Goal: Information Seeking & Learning: Learn about a topic

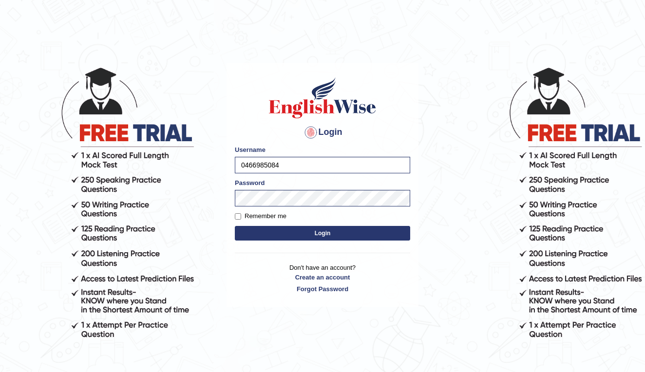
click at [330, 235] on button "Login" at bounding box center [323, 233] width 176 height 15
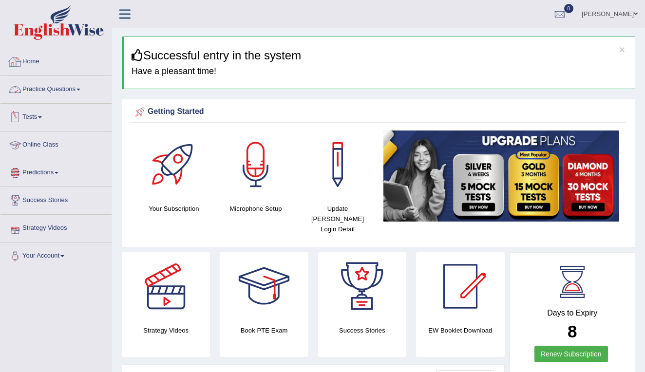
click at [76, 90] on link "Practice Questions" at bounding box center [55, 88] width 111 height 24
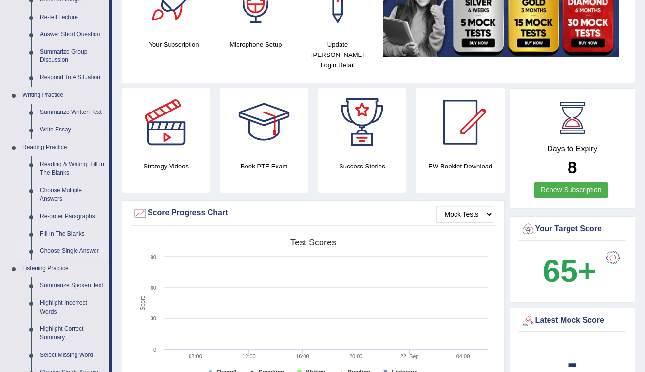
scroll to position [161, 0]
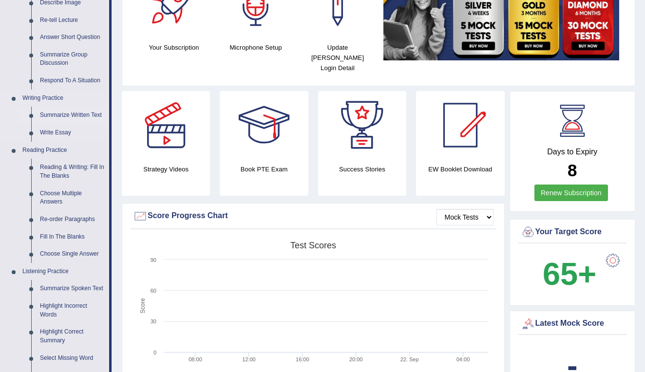
click at [81, 114] on link "Summarize Written Text" at bounding box center [73, 116] width 74 height 18
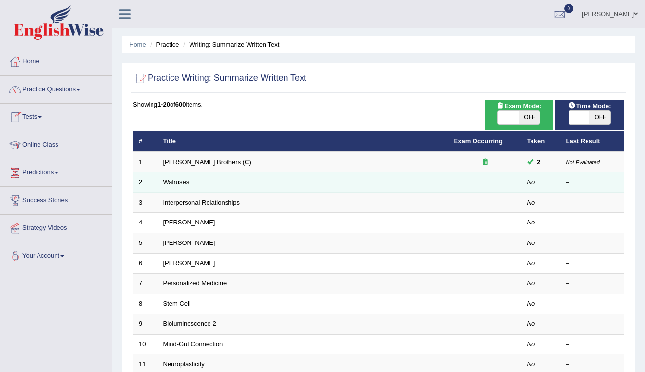
click at [182, 181] on link "Walruses" at bounding box center [176, 181] width 26 height 7
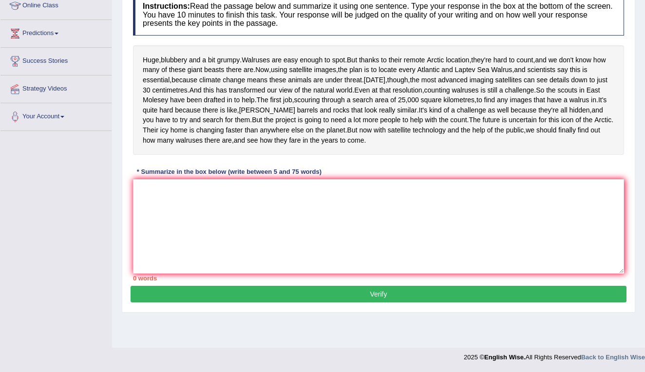
scroll to position [147, 0]
click at [288, 228] on textarea at bounding box center [378, 226] width 491 height 95
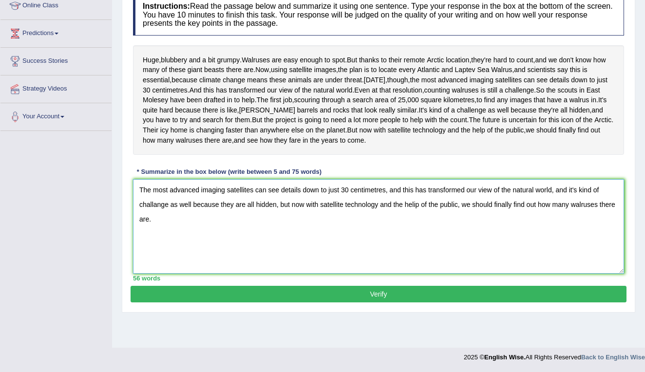
click at [475, 235] on textarea "The most advanced imaging satellites can see details down to just 30 centimetre…" at bounding box center [378, 226] width 491 height 95
drag, startPoint x: 399, startPoint y: 259, endPoint x: 469, endPoint y: 238, distance: 73.3
click at [469, 238] on textarea "The most advanced imaging satellites can see details down to just 30 centimetre…" at bounding box center [378, 226] width 491 height 95
click at [471, 234] on textarea "The most advanced imaging satellites can see details down to just 30 centimetre…" at bounding box center [378, 226] width 491 height 95
click at [139, 218] on textarea "The most advanced imaging satellites can see details down to just 30 centimetre…" at bounding box center [378, 226] width 491 height 95
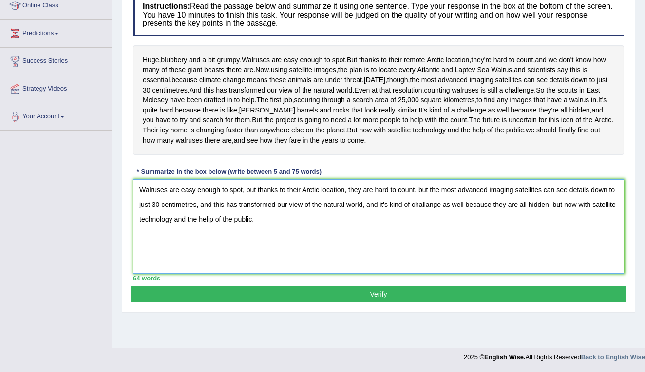
type textarea "Walruses are easy enough to spot, but thanks to their Arctic location, they are…"
click at [379, 303] on button "Verify" at bounding box center [379, 294] width 496 height 17
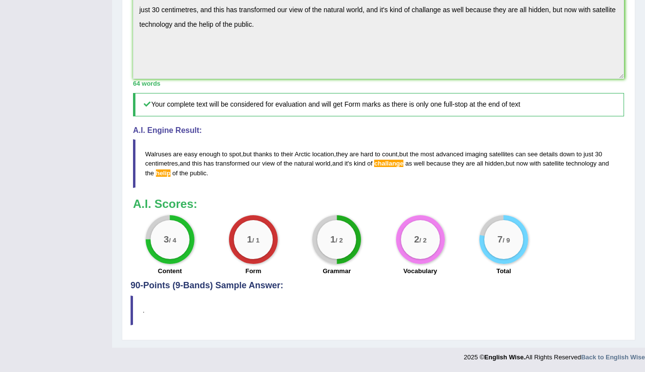
scroll to position [324, 0]
click at [402, 167] on span "challange" at bounding box center [388, 163] width 29 height 7
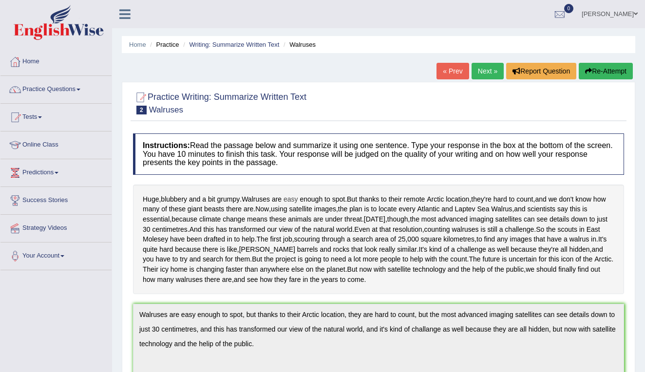
scroll to position [0, 0]
click at [77, 90] on link "Practice Questions" at bounding box center [55, 88] width 111 height 24
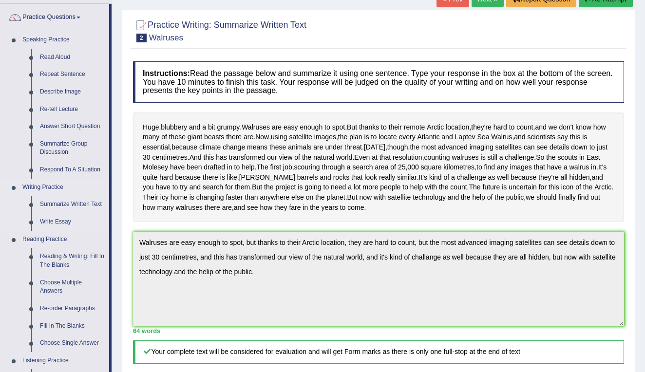
scroll to position [74, 0]
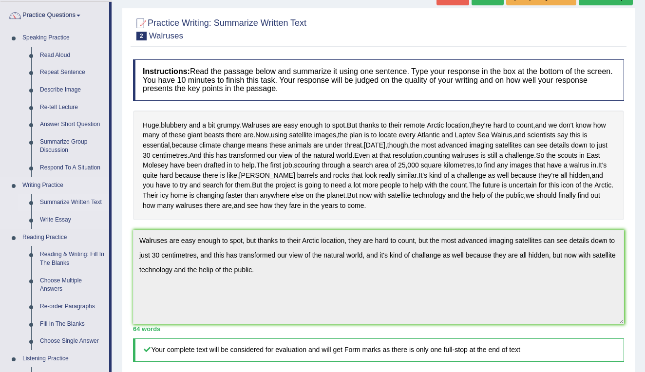
click at [89, 199] on link "Summarize Written Text" at bounding box center [73, 203] width 74 height 18
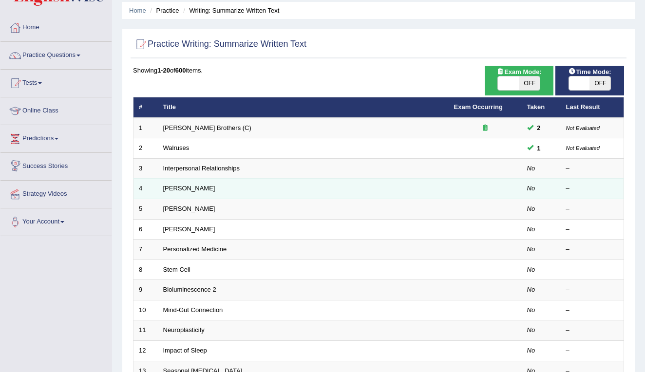
scroll to position [41, 0]
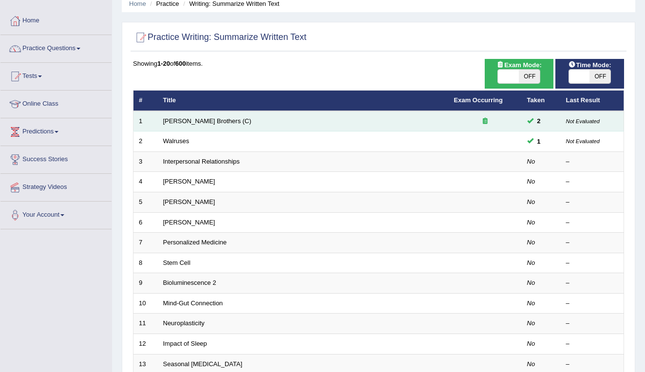
click at [244, 122] on td "Wright Brothers (C)" at bounding box center [303, 121] width 291 height 20
click at [194, 122] on link "Wright Brothers (C)" at bounding box center [207, 120] width 88 height 7
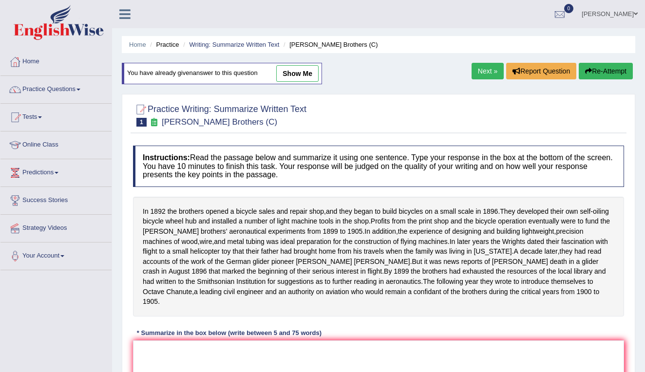
click at [297, 72] on link "show me" at bounding box center [297, 73] width 42 height 17
type textarea "In 1892 the brothers opened a bicycle sales and repair shop, and they began to …"
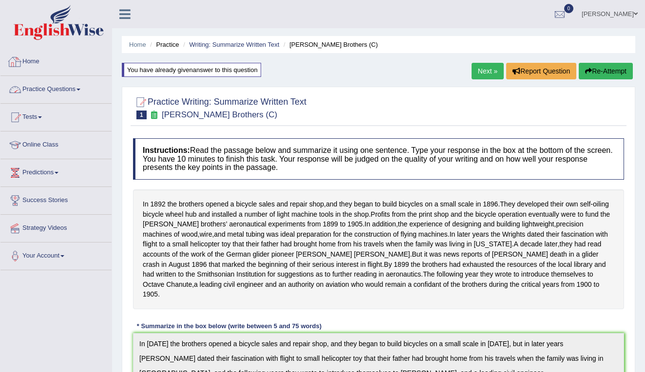
click at [68, 92] on link "Practice Questions" at bounding box center [55, 88] width 111 height 24
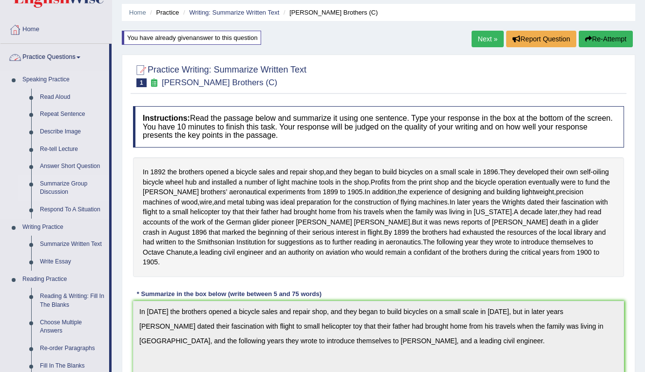
scroll to position [44, 0]
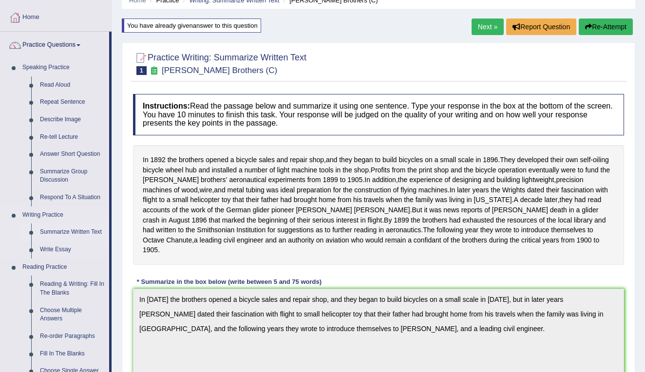
click at [84, 230] on link "Summarize Written Text" at bounding box center [73, 233] width 74 height 18
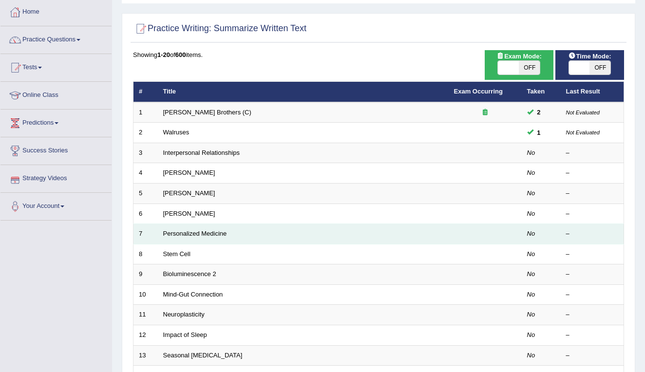
scroll to position [55, 0]
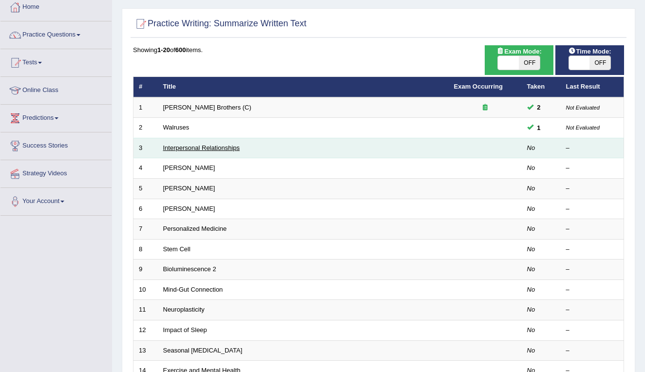
click at [227, 148] on link "Interpersonal Relationships" at bounding box center [201, 147] width 77 height 7
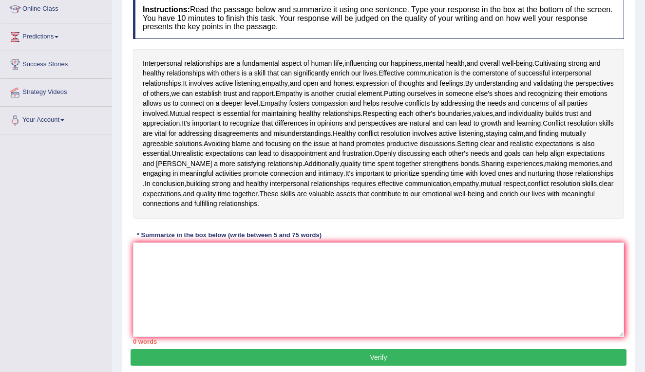
scroll to position [136, 0]
click at [193, 258] on textarea at bounding box center [378, 290] width 491 height 95
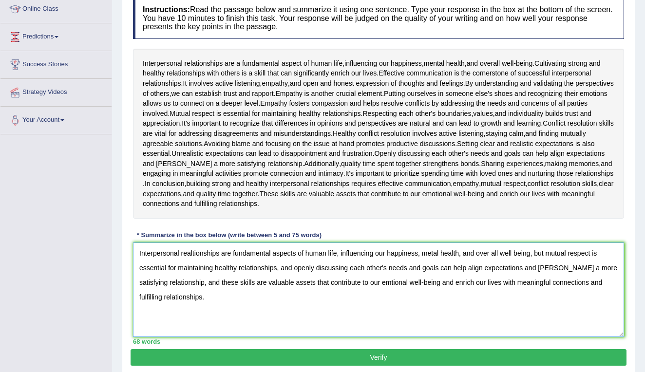
type textarea "Interpersonal realtionships are fundamental aspects of human life, influencing …"
click at [373, 350] on button "Verify" at bounding box center [379, 358] width 496 height 17
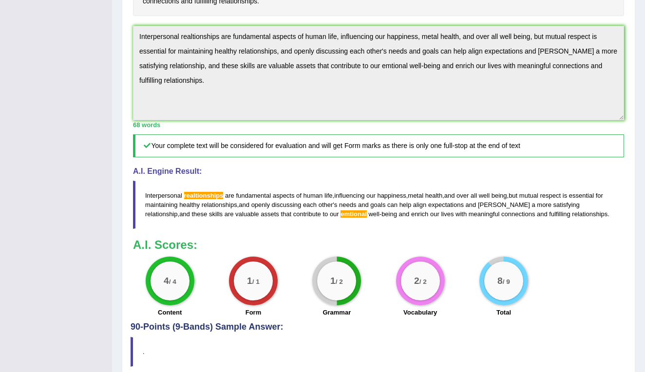
scroll to position [340, 0]
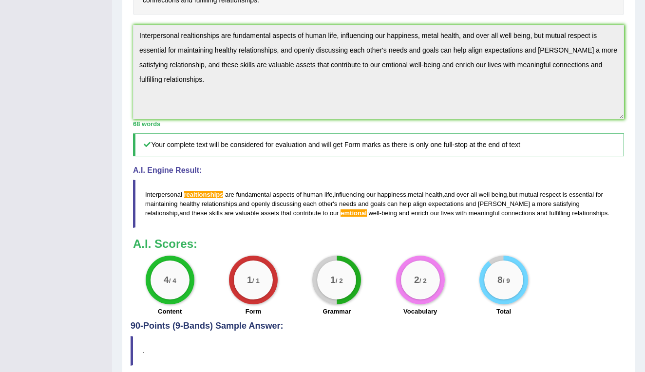
drag, startPoint x: 569, startPoint y: 210, endPoint x: 160, endPoint y: 188, distance: 410.1
click at [164, 189] on blockquote "Interpersonal realtionships are fundamental aspects of human life , influencing…" at bounding box center [378, 204] width 491 height 48
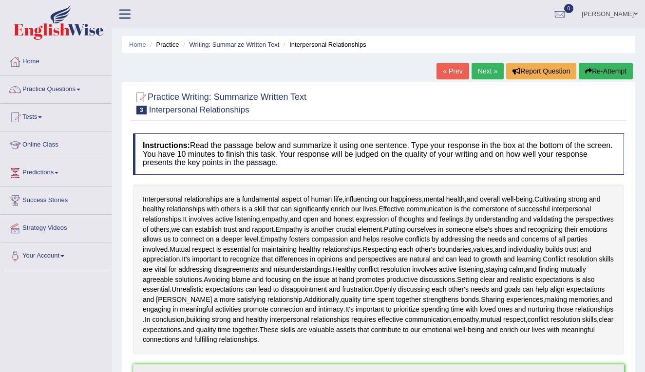
scroll to position [0, 0]
click at [595, 74] on button "Re-Attempt" at bounding box center [606, 71] width 54 height 17
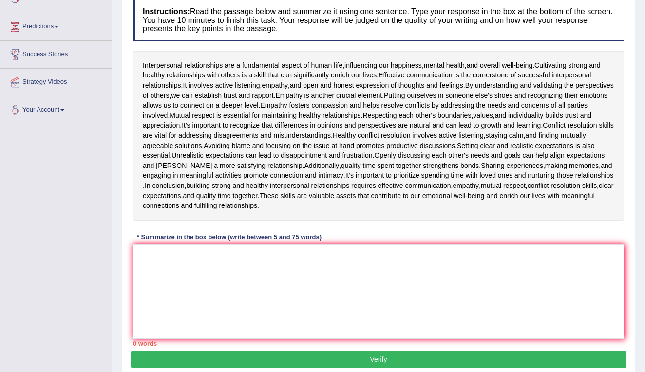
scroll to position [149, 0]
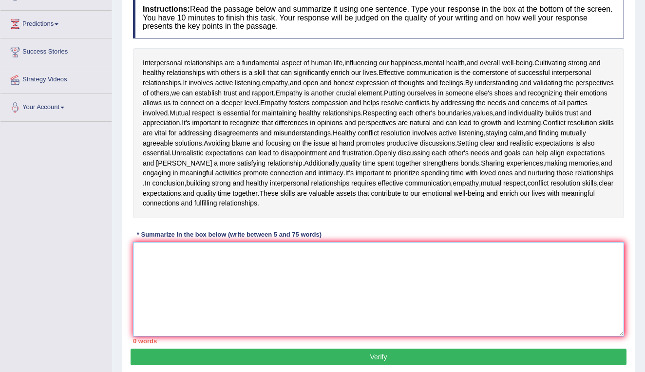
click at [220, 249] on textarea at bounding box center [378, 289] width 491 height 95
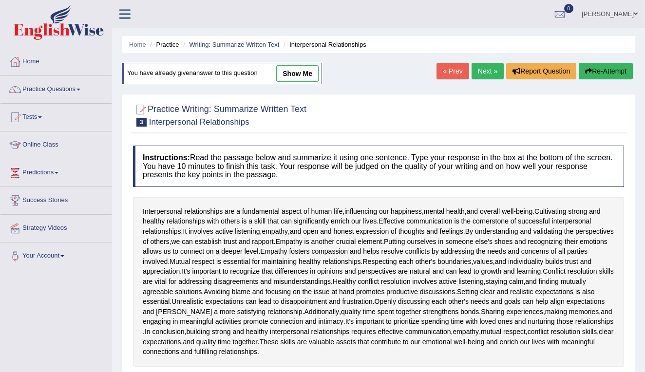
scroll to position [0, 0]
click at [308, 73] on link "show me" at bounding box center [297, 73] width 42 height 17
type textarea "Interpersonal realtionships are fundamental aspects of human life, influencing …"
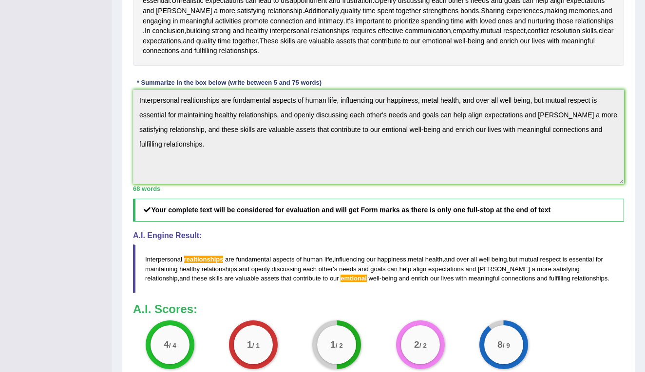
scroll to position [257, 0]
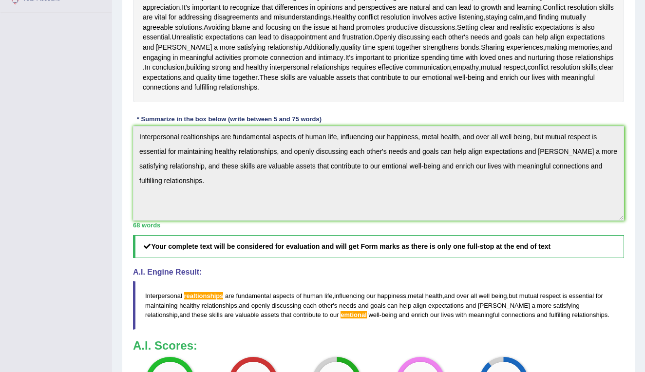
click at [131, 132] on div "Instructions: Read the passage below and summarize it using one sentence. Type …" at bounding box center [379, 149] width 496 height 547
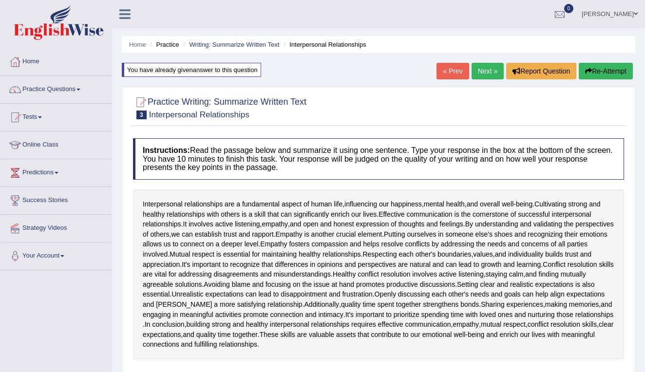
scroll to position [0, 0]
click at [595, 72] on button "Re-Attempt" at bounding box center [606, 71] width 54 height 17
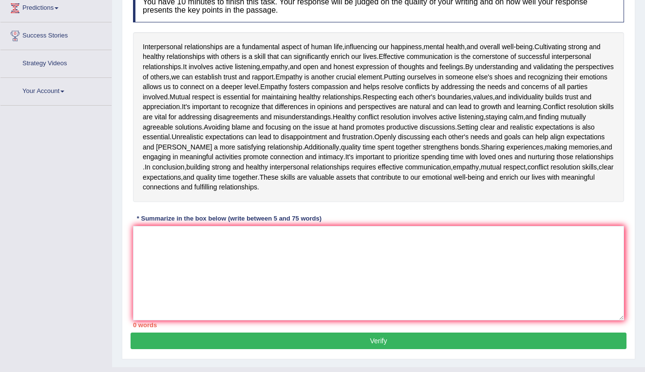
scroll to position [164, 0]
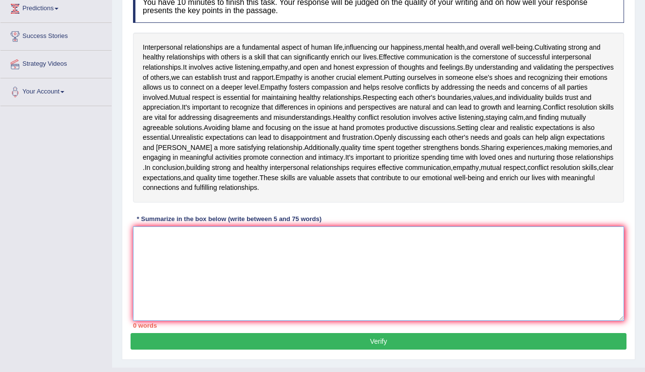
click at [253, 234] on textarea at bounding box center [378, 274] width 491 height 95
paste textarea "Interpersonal realtionships are fundamental aspects of human life, influencing …"
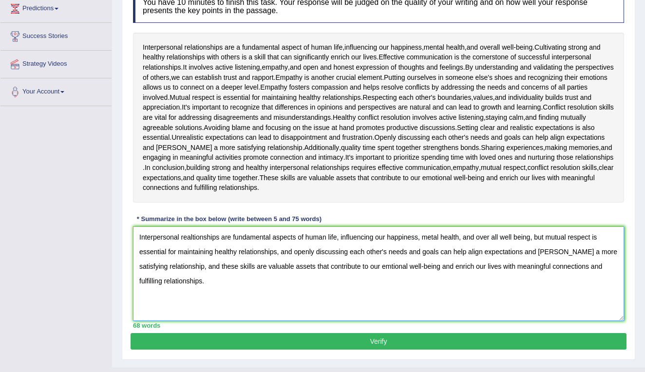
click at [194, 233] on textarea "Interpersonal realtionships are fundamental aspects of human life, influencing …" at bounding box center [378, 274] width 491 height 95
click at [363, 263] on textarea "Interpersonal relationships are fundamental aspects of human life, influencing …" at bounding box center [378, 274] width 491 height 95
type textarea "Interpersonal relationships are fundamental aspects of human life, influencing …"
click at [402, 333] on button "Verify" at bounding box center [379, 341] width 496 height 17
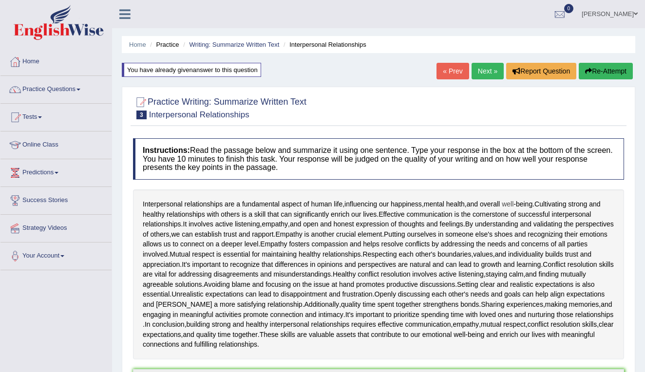
scroll to position [0, 0]
click at [481, 71] on link "Next »" at bounding box center [488, 71] width 32 height 17
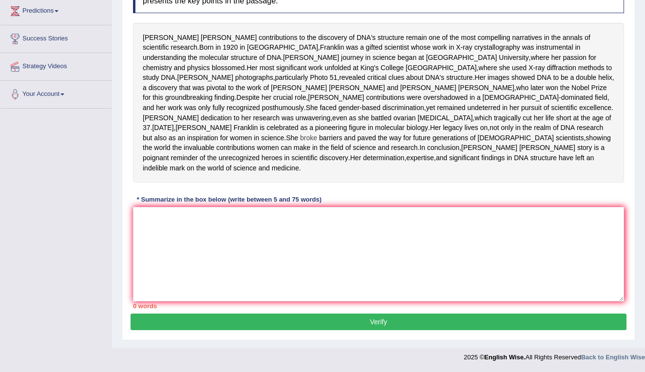
scroll to position [181, 0]
click at [149, 234] on textarea at bounding box center [378, 254] width 491 height 95
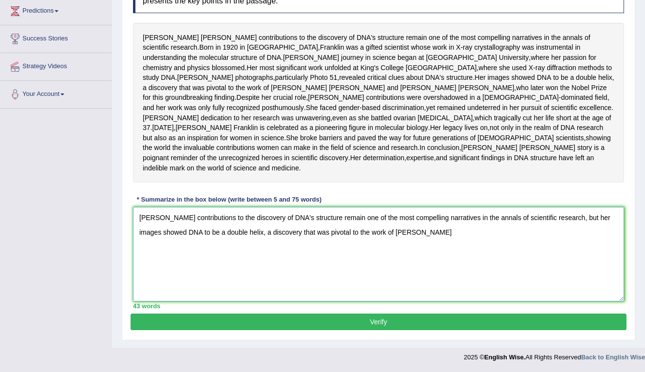
drag, startPoint x: 455, startPoint y: 251, endPoint x: 140, endPoint y: 252, distance: 314.4
click at [140, 252] on textarea "[PERSON_NAME] contributions to the discovery of DNA's structure remain one of t…" at bounding box center [378, 254] width 491 height 95
click at [144, 247] on textarea "[PERSON_NAME] contributions to the discovery of DNA's structure remain one of t…" at bounding box center [378, 254] width 491 height 95
drag, startPoint x: 144, startPoint y: 247, endPoint x: 461, endPoint y: 244, distance: 317.4
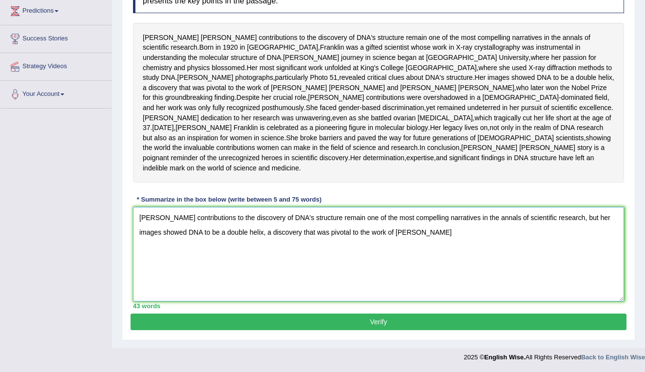
click at [461, 244] on textarea "[PERSON_NAME] contributions to the discovery of DNA's structure remain one of t…" at bounding box center [378, 254] width 491 height 95
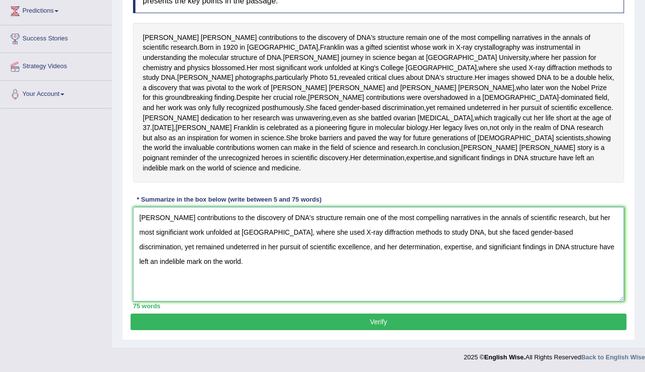
type textarea "Rosalind Franklin's contributions to the discovery of DNA's structure remain on…"
click at [390, 320] on button "Verify" at bounding box center [379, 322] width 496 height 17
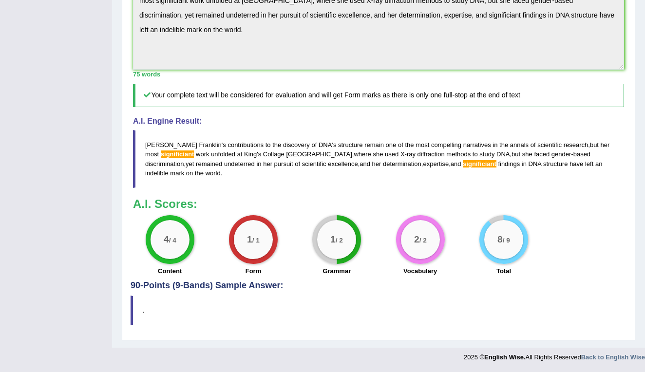
scroll to position [412, 0]
click at [463, 164] on span "significiant" at bounding box center [480, 163] width 34 height 7
click at [463, 166] on span "significiant" at bounding box center [480, 163] width 34 height 7
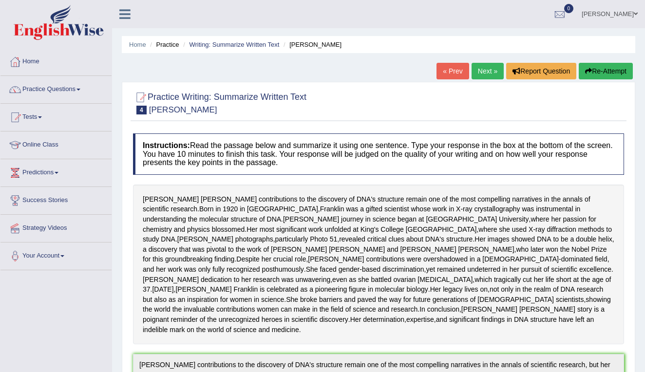
scroll to position [0, 0]
click at [68, 90] on link "Practice Questions" at bounding box center [55, 88] width 111 height 24
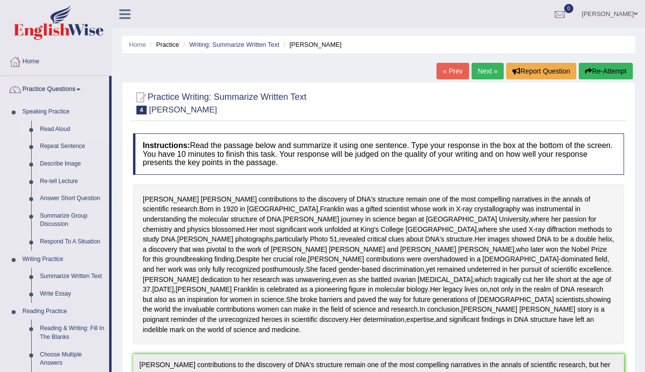
click at [62, 129] on link "Read Aloud" at bounding box center [73, 130] width 74 height 18
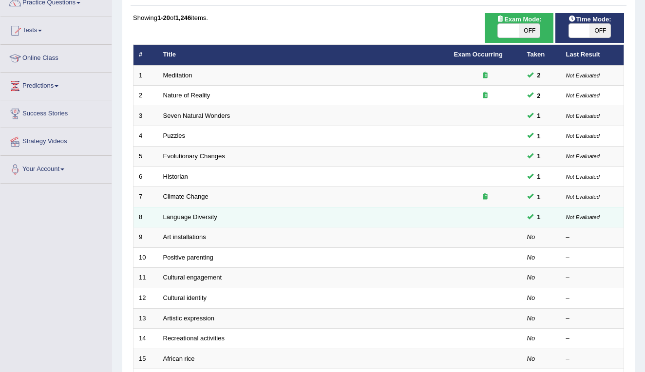
scroll to position [88, 0]
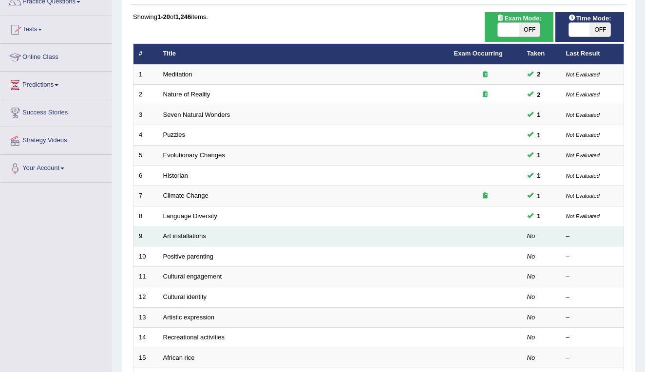
click at [465, 232] on td at bounding box center [485, 237] width 73 height 20
click at [194, 234] on link "Art installations" at bounding box center [184, 236] width 43 height 7
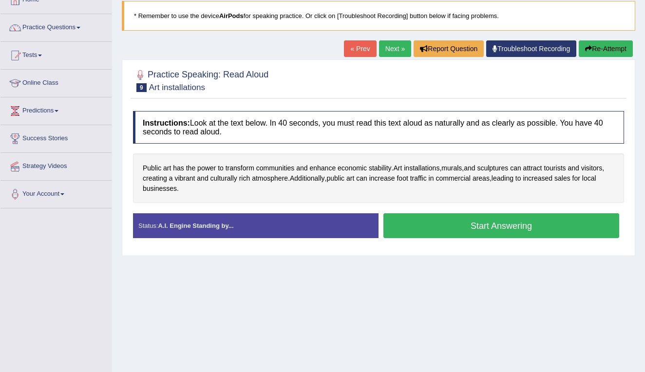
scroll to position [63, 0]
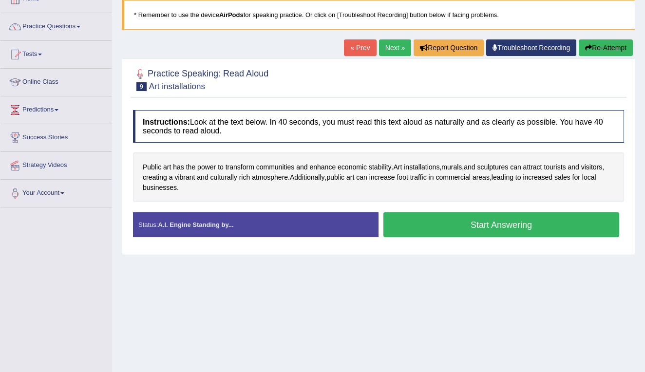
click at [411, 226] on button "Start Answering" at bounding box center [502, 225] width 236 height 25
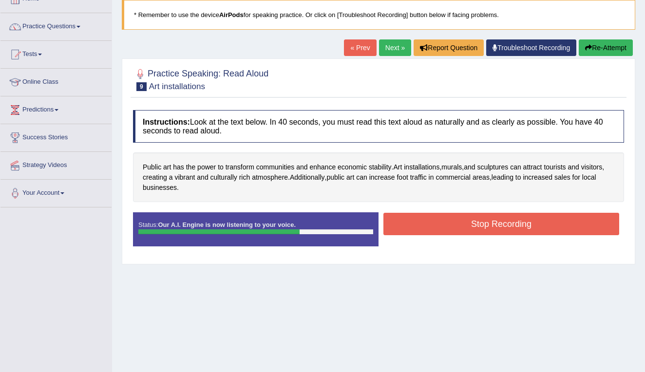
click at [455, 225] on button "Stop Recording" at bounding box center [502, 224] width 236 height 22
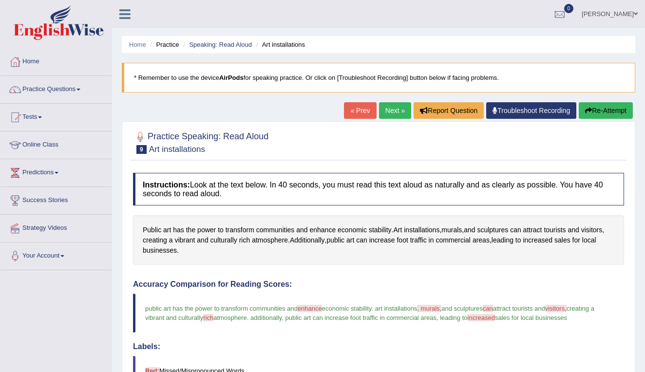
scroll to position [0, 0]
click at [390, 111] on link "Next »" at bounding box center [395, 110] width 32 height 17
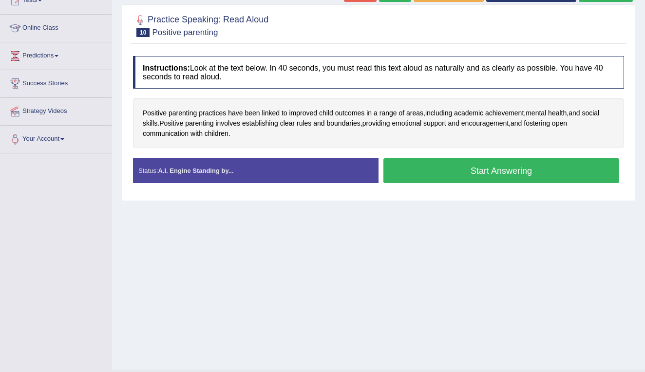
scroll to position [119, 0]
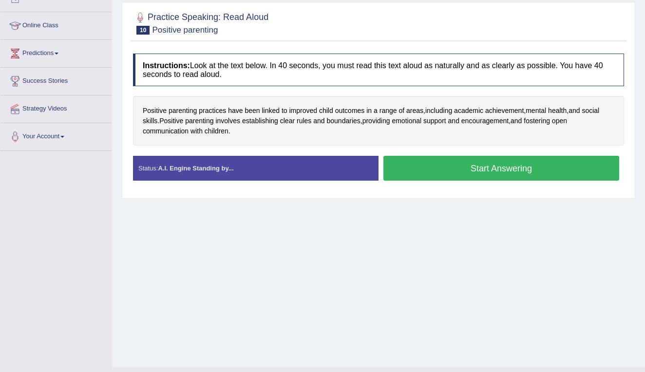
click at [477, 165] on button "Start Answering" at bounding box center [502, 168] width 236 height 25
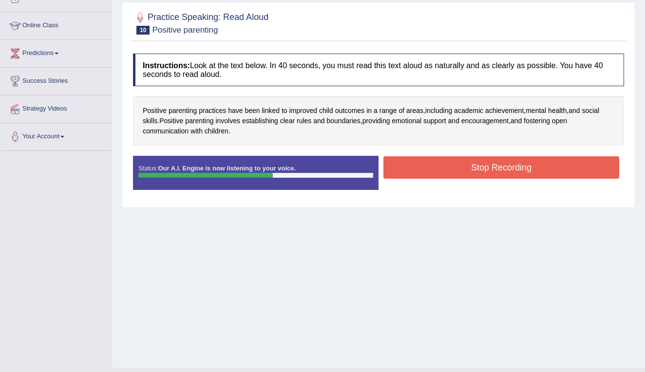
click at [429, 165] on button "Stop Recording" at bounding box center [502, 167] width 236 height 22
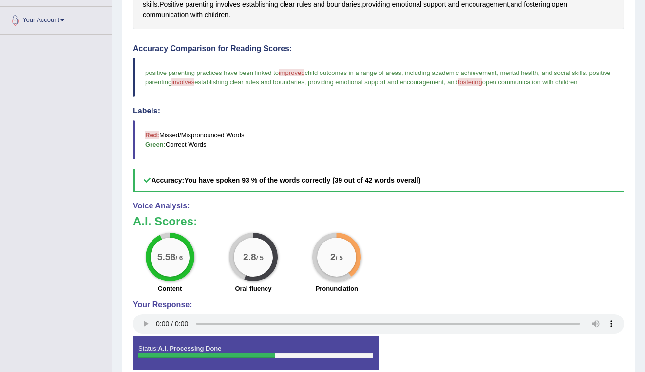
scroll to position [242, 0]
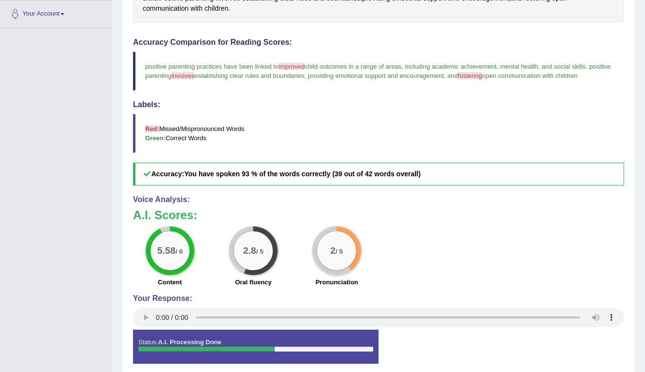
click at [483, 75] on span "fostering" at bounding box center [470, 75] width 24 height 7
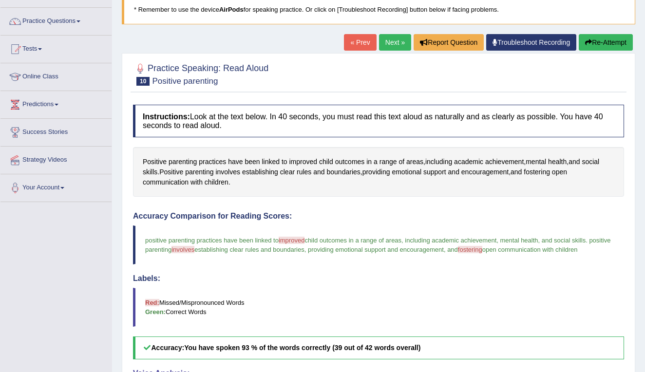
scroll to position [63, 0]
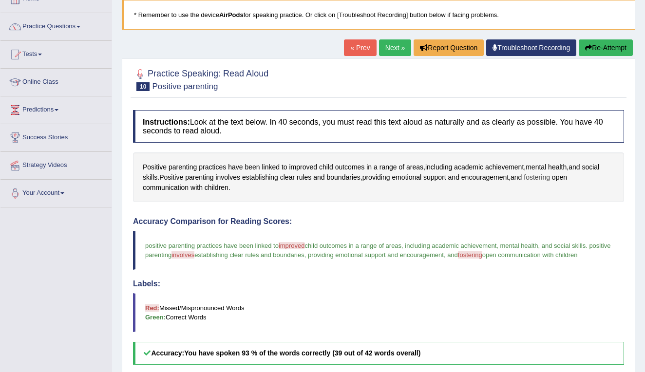
click at [546, 176] on span "fostering" at bounding box center [537, 178] width 26 height 10
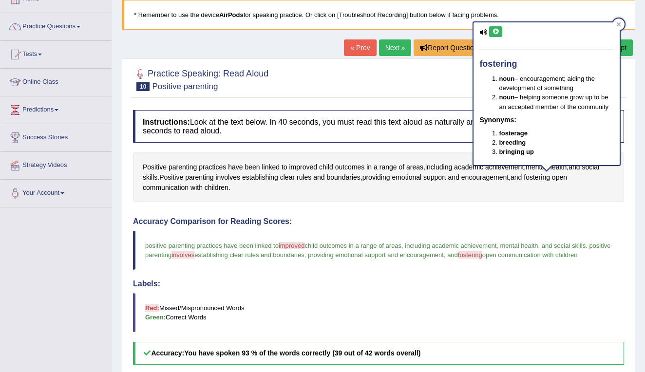
click at [484, 32] on icon at bounding box center [484, 32] width 8 height 6
click at [494, 32] on icon at bounding box center [495, 32] width 7 height 6
click at [497, 32] on icon at bounding box center [495, 32] width 7 height 6
click at [621, 25] on icon at bounding box center [619, 24] width 5 height 5
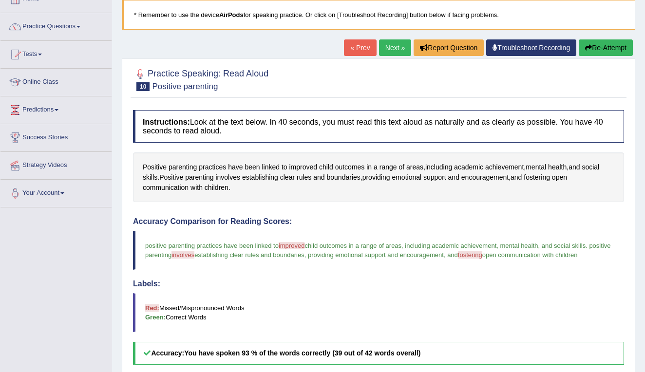
click at [394, 49] on link "Next »" at bounding box center [395, 47] width 32 height 17
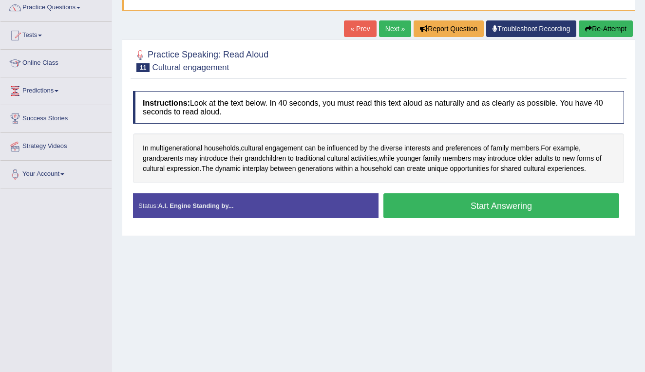
scroll to position [93, 0]
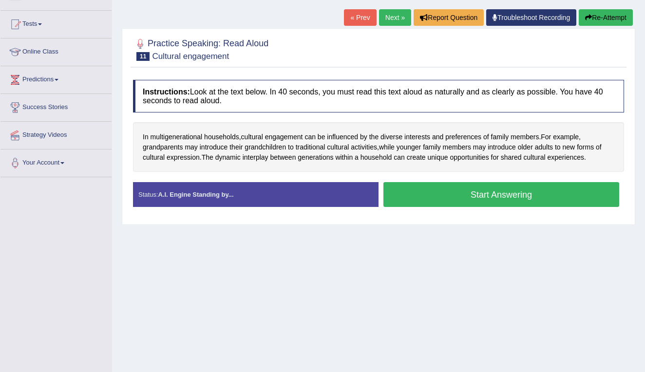
click at [524, 195] on button "Start Answering" at bounding box center [502, 194] width 236 height 25
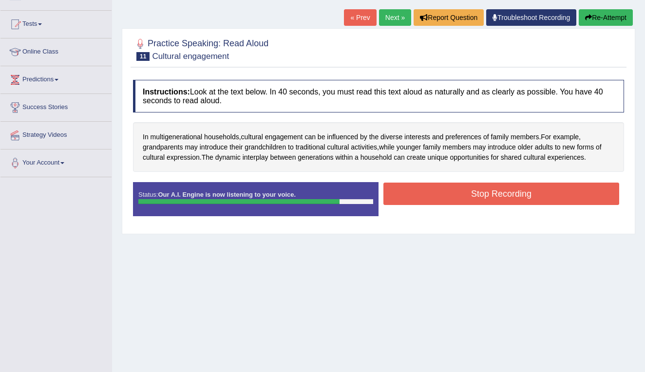
click at [546, 194] on button "Stop Recording" at bounding box center [502, 194] width 236 height 22
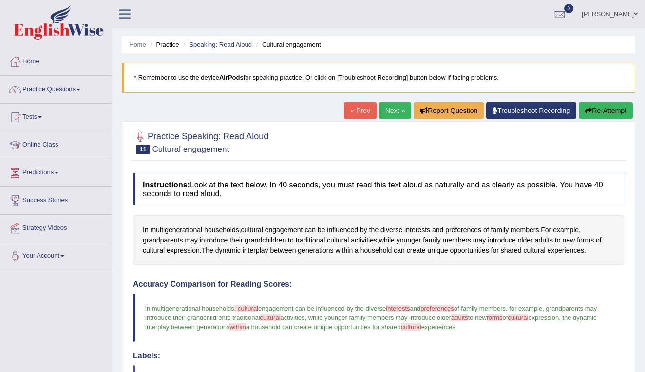
scroll to position [0, 0]
click at [387, 110] on link "Next »" at bounding box center [395, 110] width 32 height 17
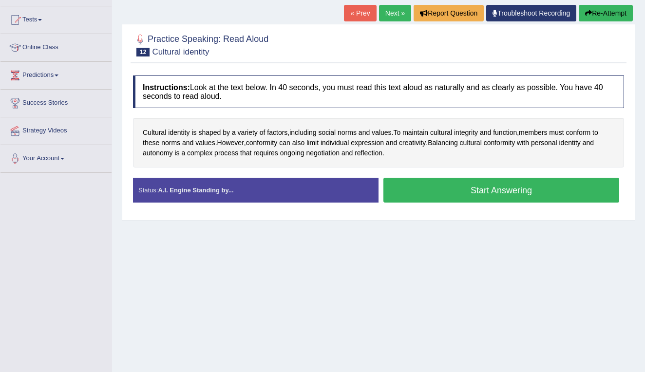
scroll to position [99, 0]
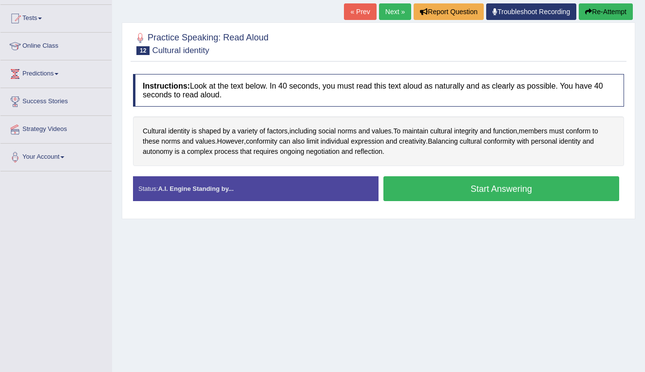
click at [444, 191] on button "Start Answering" at bounding box center [502, 188] width 236 height 25
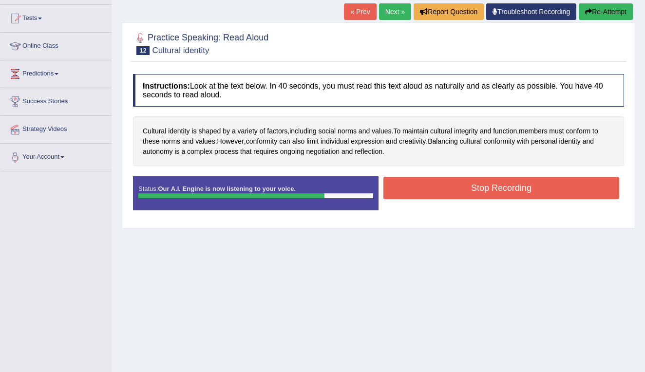
click at [447, 187] on button "Stop Recording" at bounding box center [502, 188] width 236 height 22
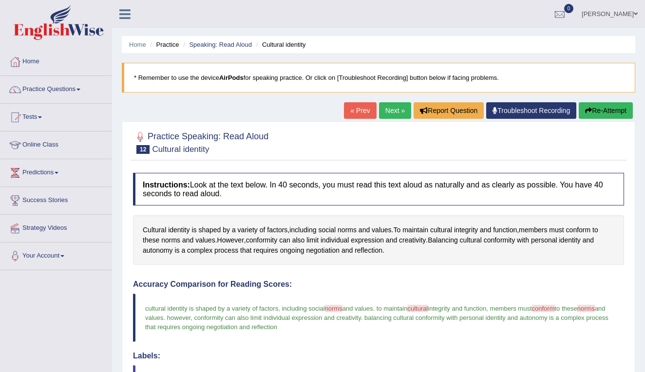
scroll to position [0, 0]
click at [393, 112] on link "Next »" at bounding box center [395, 110] width 32 height 17
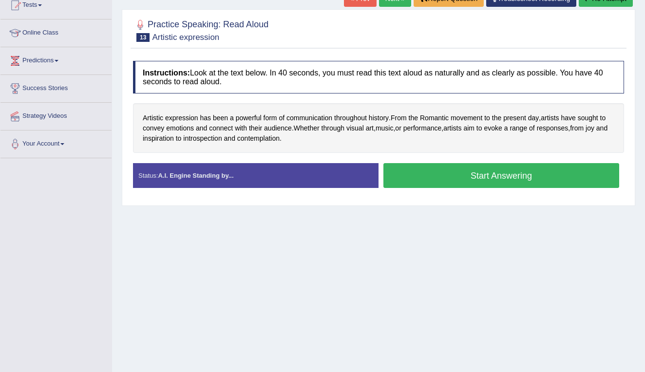
scroll to position [113, 0]
click at [435, 176] on button "Start Answering" at bounding box center [502, 175] width 236 height 25
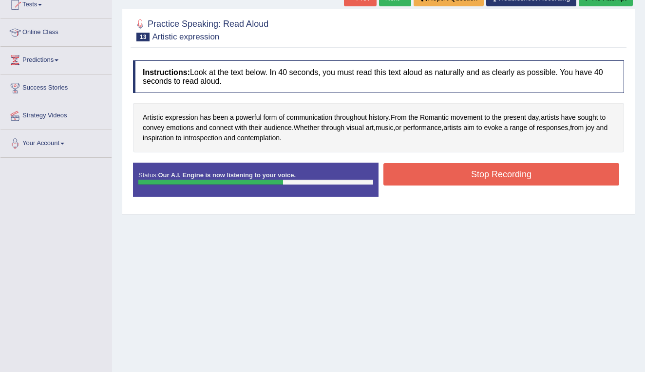
click at [426, 173] on button "Stop Recording" at bounding box center [502, 174] width 236 height 22
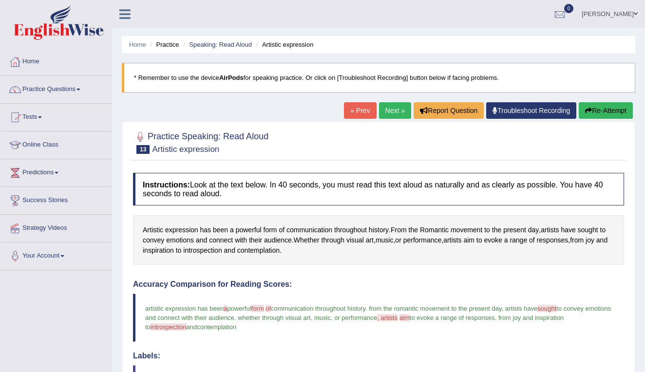
scroll to position [0, 0]
click at [383, 111] on link "Next »" at bounding box center [395, 110] width 32 height 17
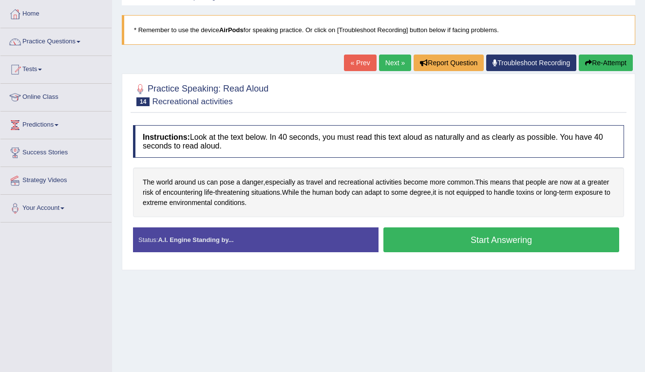
scroll to position [103, 0]
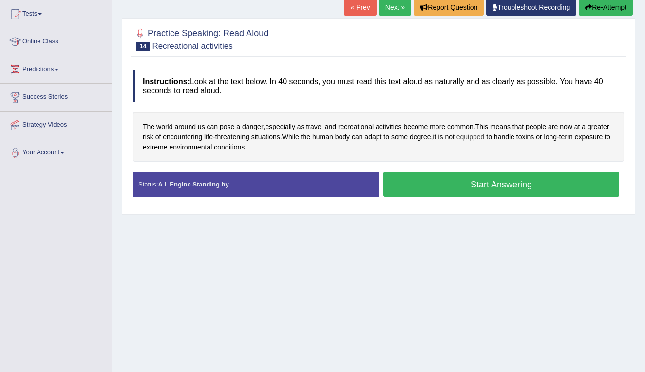
click at [485, 139] on span "equipped" at bounding box center [471, 137] width 28 height 10
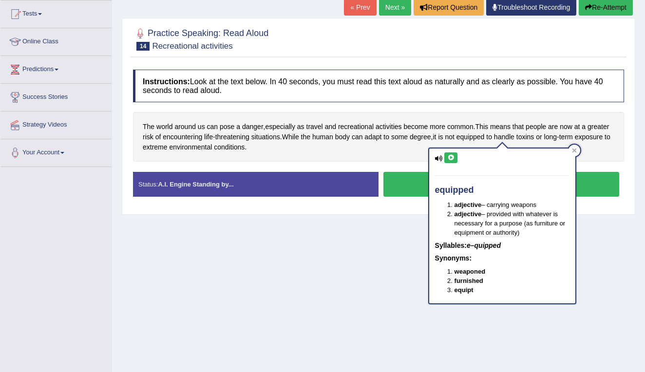
click at [451, 157] on icon at bounding box center [451, 158] width 7 height 6
click at [577, 153] on icon at bounding box center [574, 150] width 5 height 5
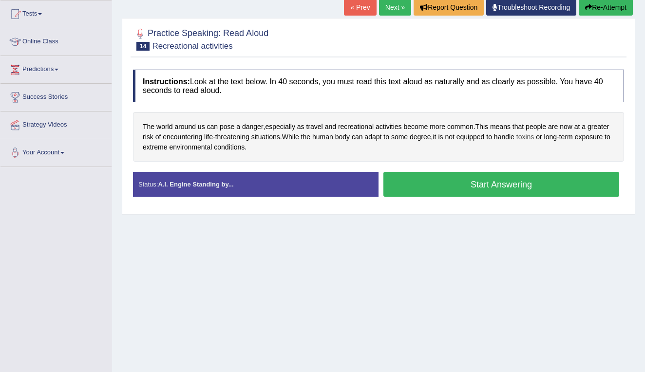
click at [535, 138] on span "toxins" at bounding box center [526, 137] width 18 height 10
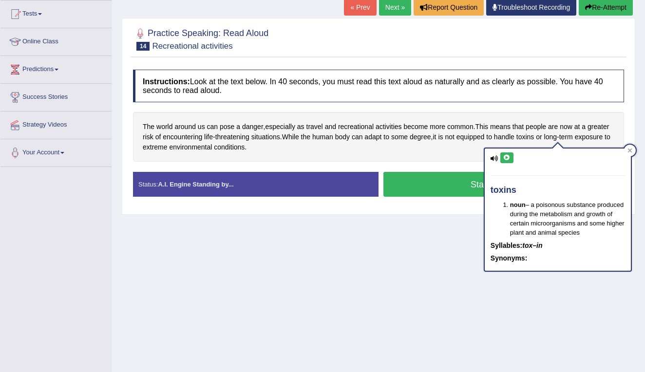
click at [508, 159] on icon at bounding box center [507, 158] width 7 height 6
click at [634, 150] on div at bounding box center [630, 151] width 12 height 12
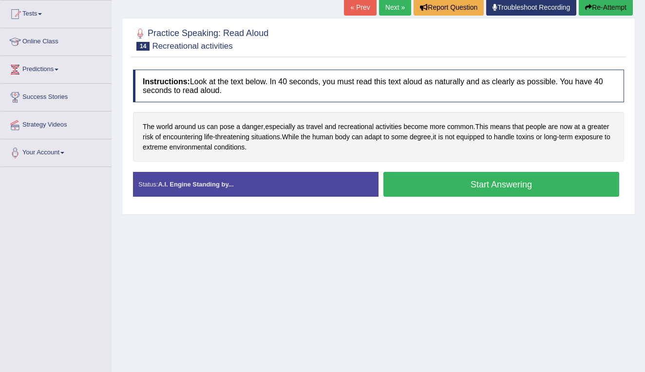
click at [454, 184] on button "Start Answering" at bounding box center [502, 184] width 236 height 25
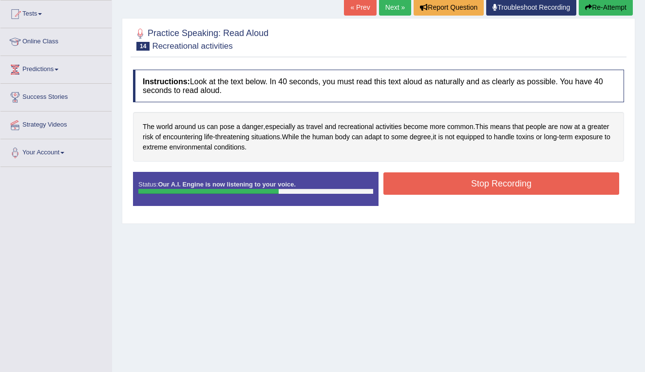
click at [441, 180] on button "Stop Recording" at bounding box center [502, 184] width 236 height 22
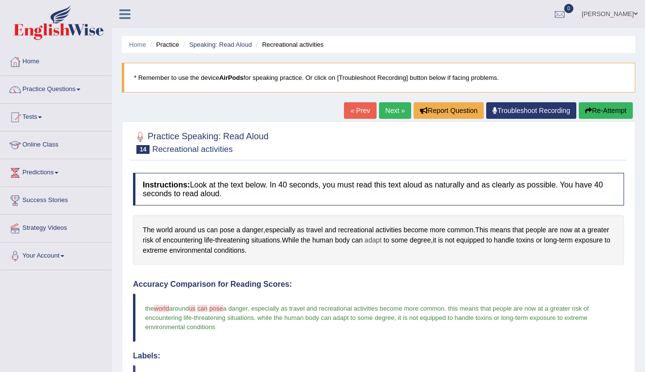
scroll to position [0, 0]
click at [389, 108] on link "Next »" at bounding box center [395, 110] width 32 height 17
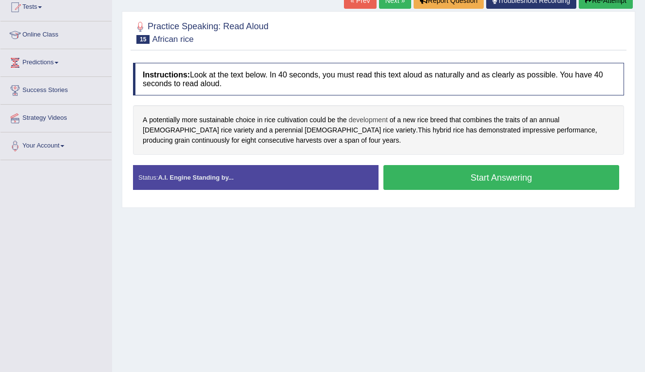
scroll to position [112, 0]
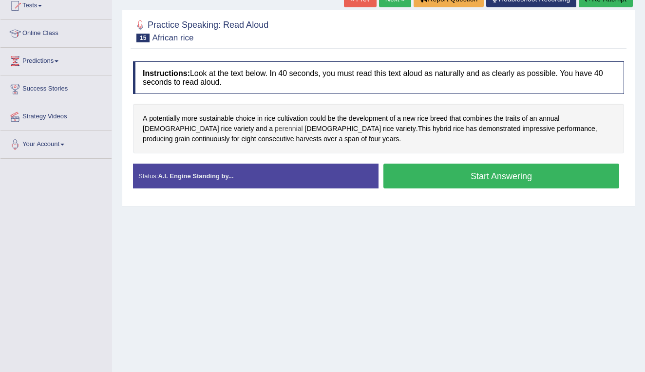
click at [275, 128] on span "perennial" at bounding box center [289, 129] width 28 height 10
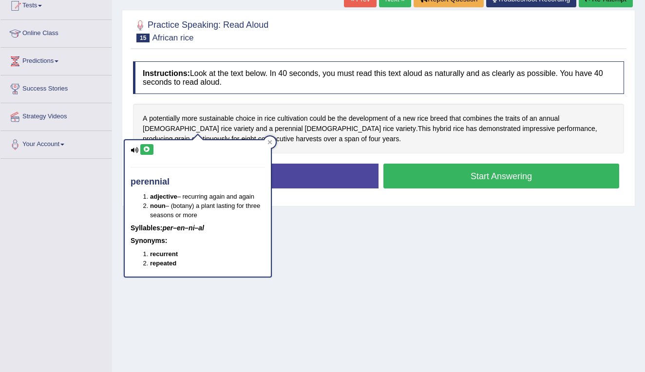
click at [145, 149] on icon at bounding box center [146, 150] width 7 height 6
click at [271, 142] on icon at bounding box center [270, 142] width 5 height 5
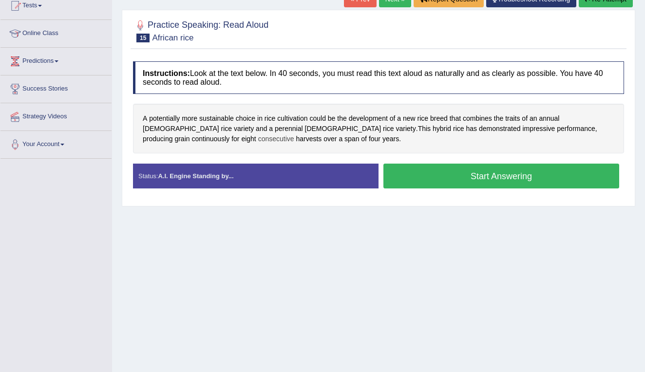
click at [294, 134] on span "consecutive" at bounding box center [276, 139] width 36 height 10
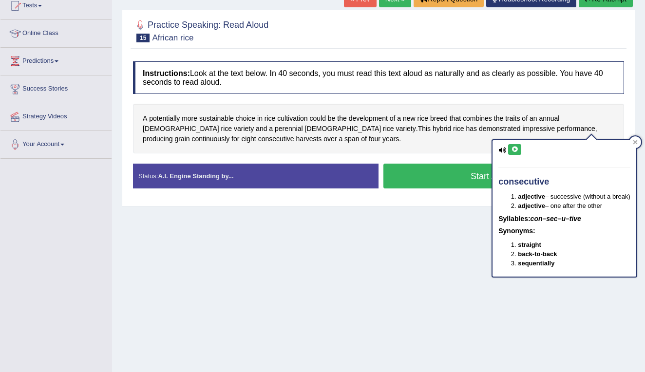
click at [516, 151] on icon at bounding box center [514, 150] width 7 height 6
click at [641, 141] on div at bounding box center [636, 143] width 12 height 12
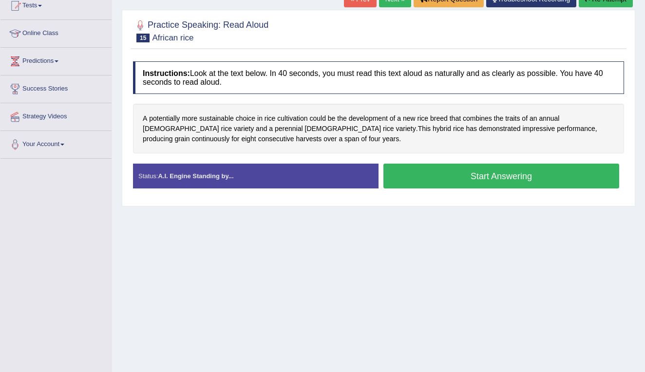
click at [420, 178] on button "Start Answering" at bounding box center [502, 176] width 236 height 25
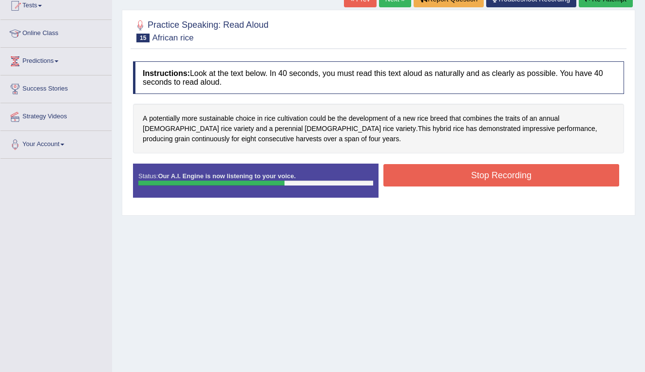
click at [474, 170] on button "Stop Recording" at bounding box center [502, 175] width 236 height 22
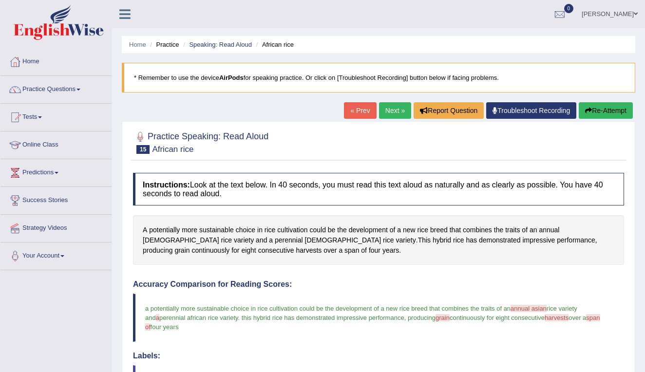
scroll to position [0, 0]
click at [390, 109] on link "Next »" at bounding box center [395, 110] width 32 height 17
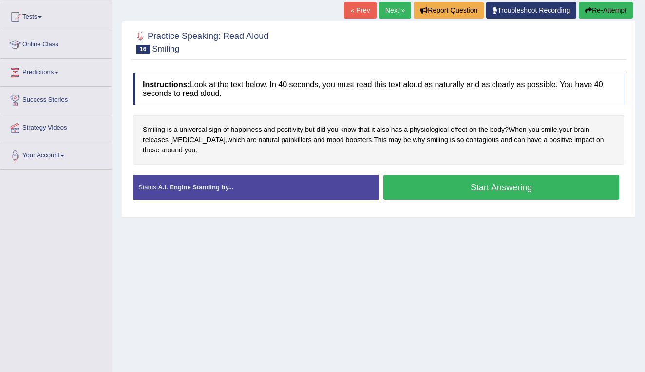
scroll to position [112, 0]
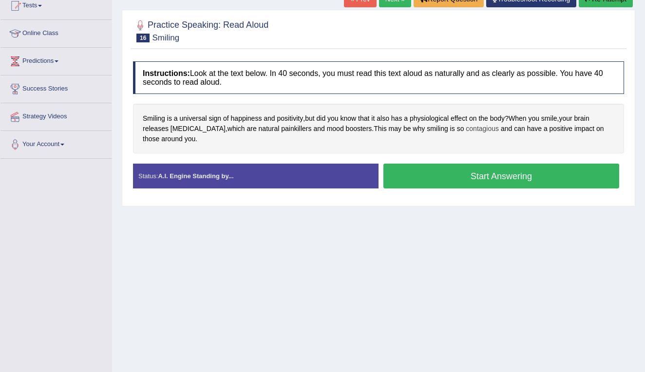
click at [472, 131] on span "contagious" at bounding box center [482, 129] width 33 height 10
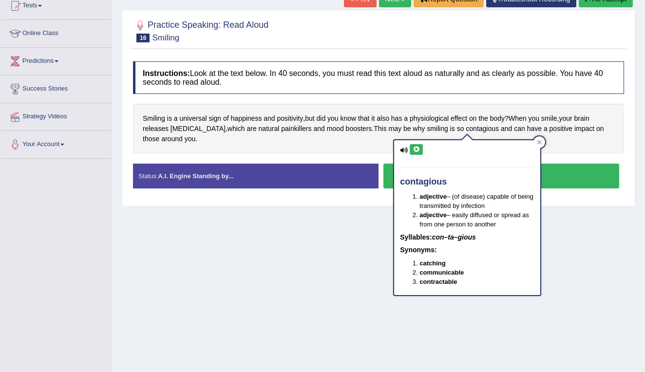
click at [415, 147] on icon at bounding box center [416, 150] width 7 height 6
click at [544, 141] on div at bounding box center [540, 143] width 12 height 12
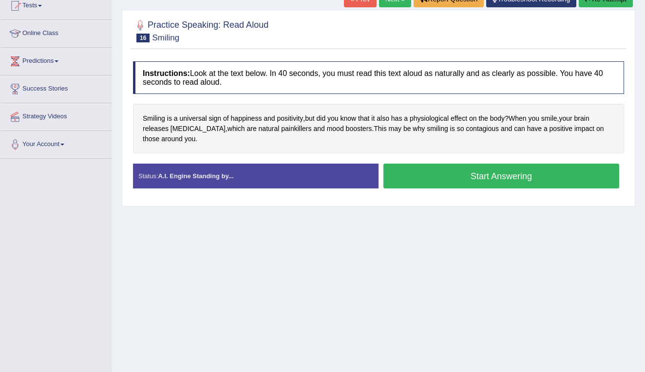
click at [515, 175] on button "Start Answering" at bounding box center [502, 176] width 236 height 25
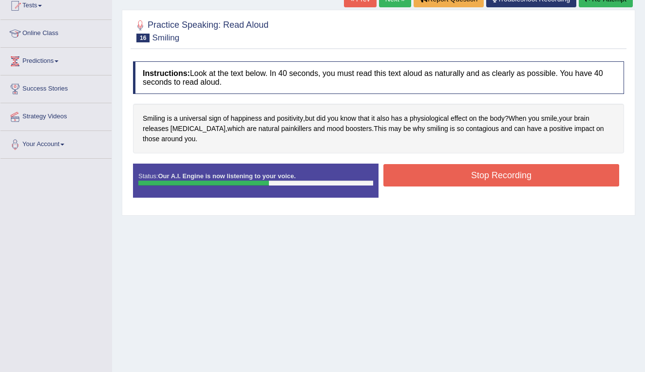
click at [519, 176] on button "Stop Recording" at bounding box center [502, 175] width 236 height 22
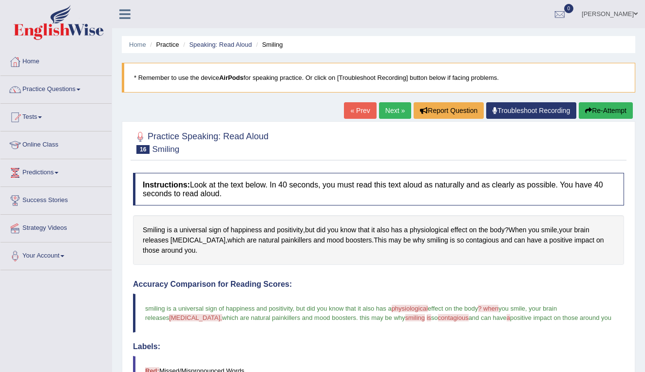
scroll to position [0, 0]
click at [392, 110] on link "Next »" at bounding box center [395, 110] width 32 height 17
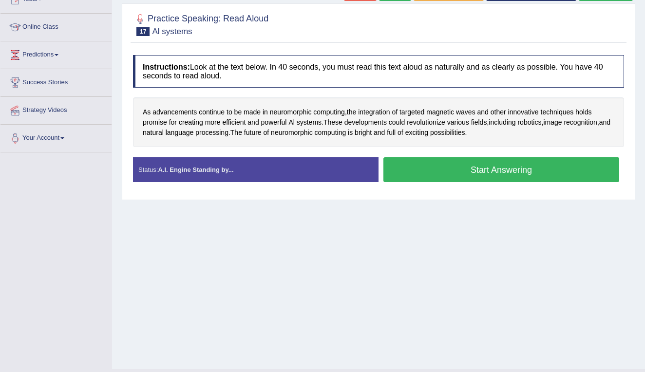
scroll to position [119, 0]
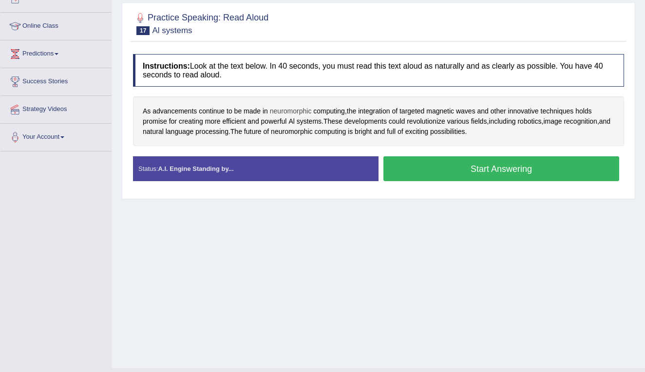
click at [299, 112] on span "neuromorphic" at bounding box center [291, 111] width 42 height 10
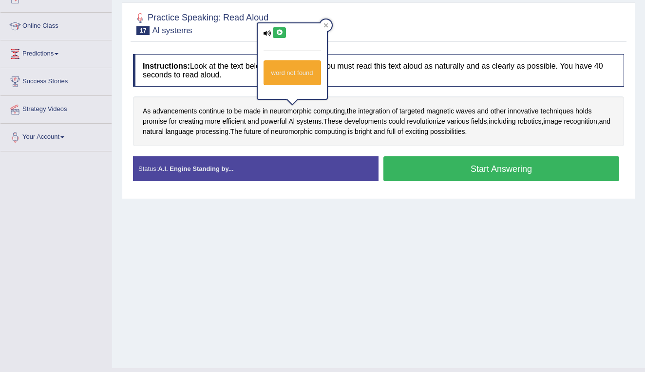
click at [279, 33] on icon at bounding box center [279, 33] width 7 height 6
click at [327, 25] on icon at bounding box center [326, 25] width 4 height 4
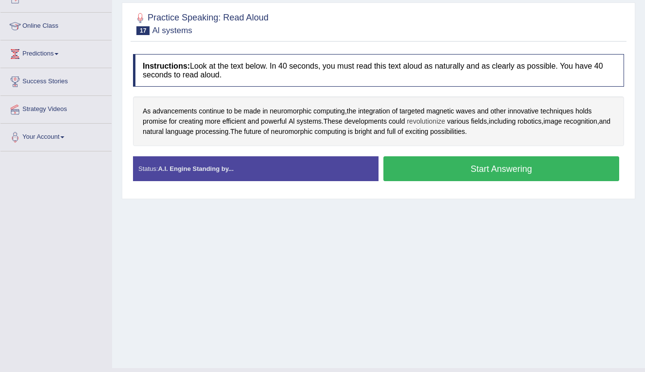
click at [444, 123] on span "revolutionize" at bounding box center [426, 122] width 39 height 10
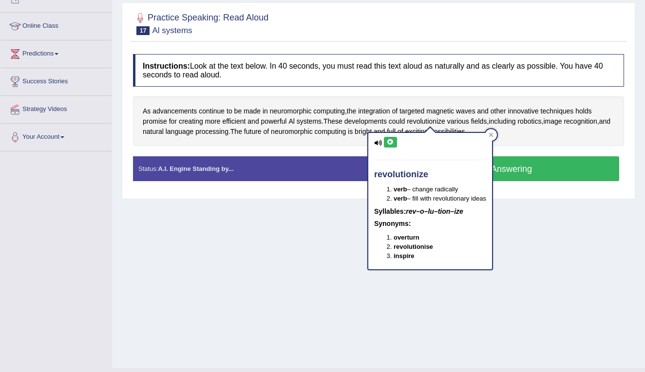
click at [390, 143] on icon at bounding box center [390, 142] width 7 height 6
click at [494, 136] on icon at bounding box center [491, 135] width 4 height 4
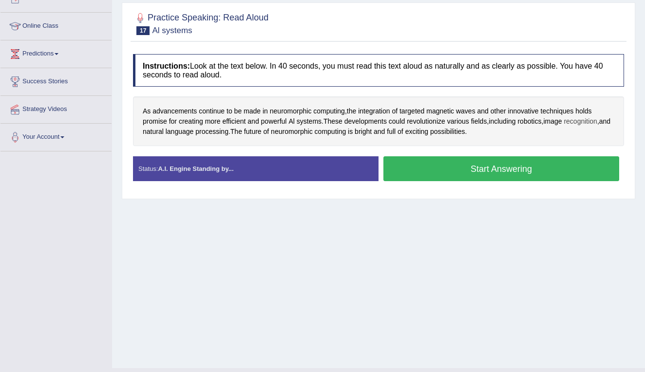
click at [595, 121] on span "recognition" at bounding box center [581, 122] width 34 height 10
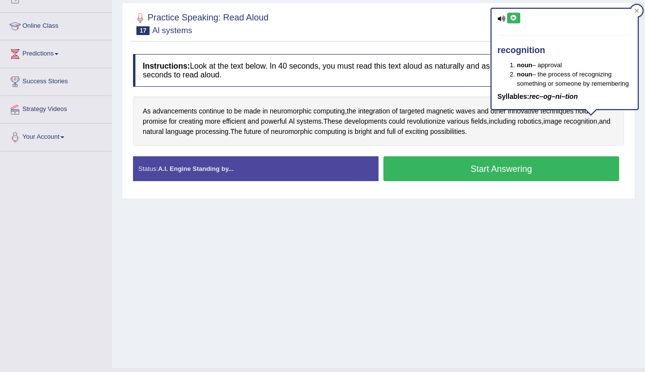
click at [514, 18] on icon at bounding box center [513, 18] width 7 height 6
click at [639, 9] on icon at bounding box center [637, 10] width 4 height 4
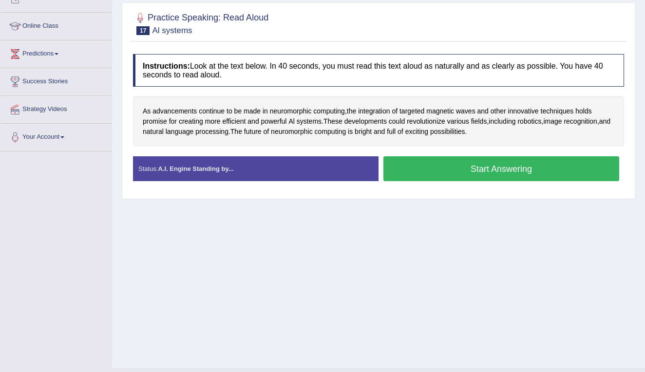
click at [481, 169] on button "Start Answering" at bounding box center [502, 168] width 236 height 25
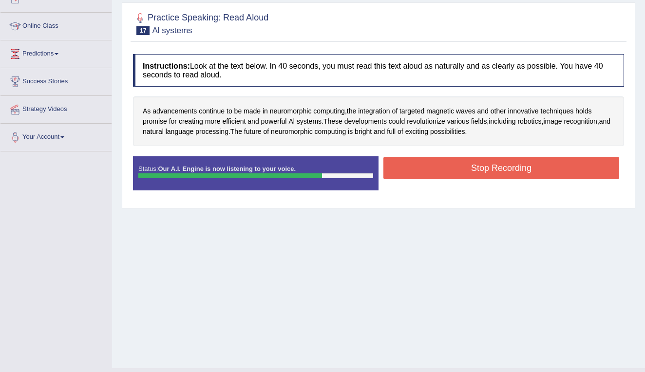
click at [481, 169] on button "Stop Recording" at bounding box center [502, 168] width 236 height 22
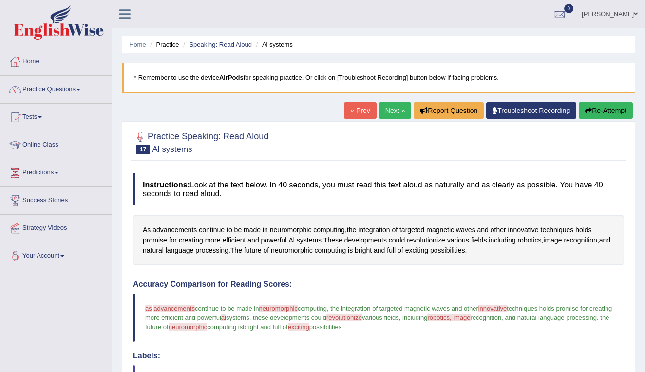
scroll to position [0, 0]
click at [395, 116] on link "Next »" at bounding box center [395, 110] width 32 height 17
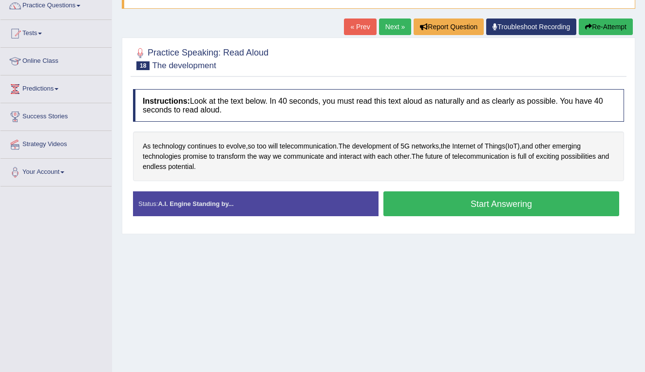
scroll to position [94, 0]
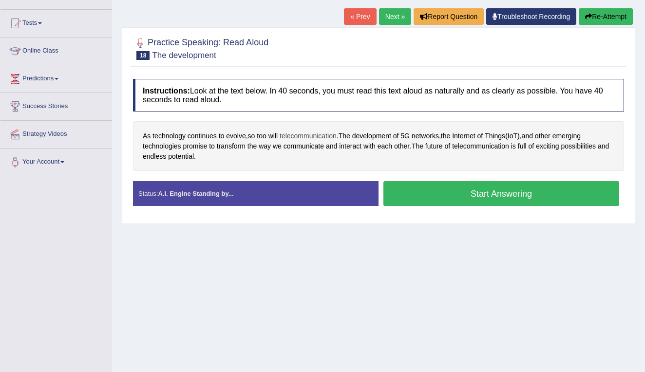
click at [321, 137] on span "telecommunication" at bounding box center [308, 136] width 57 height 10
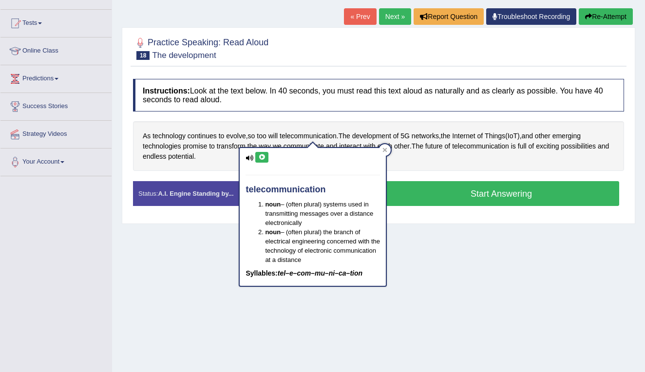
click at [263, 156] on icon at bounding box center [261, 158] width 7 height 6
click at [388, 150] on div at bounding box center [385, 150] width 12 height 12
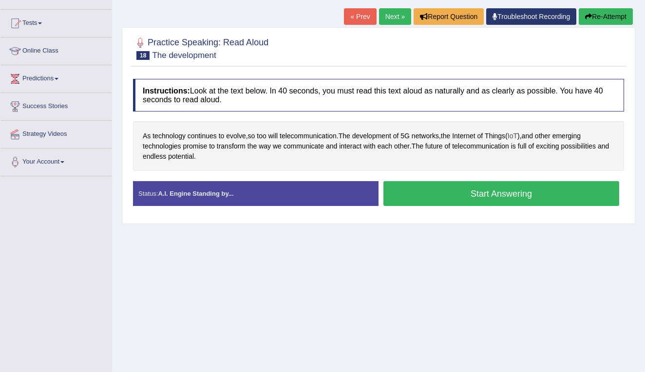
click at [518, 135] on span "IoT" at bounding box center [513, 136] width 10 height 10
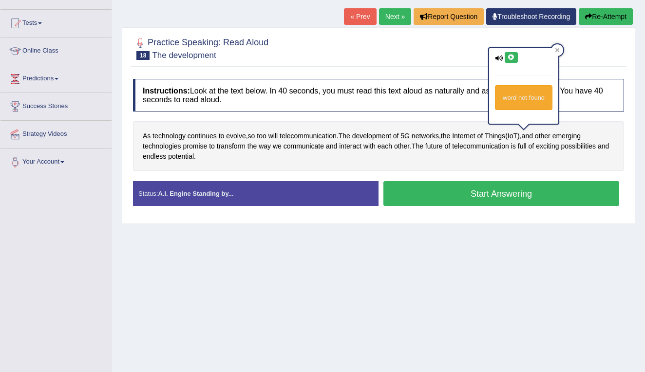
click at [514, 58] on icon at bounding box center [511, 58] width 7 height 6
click at [562, 49] on div at bounding box center [558, 50] width 12 height 12
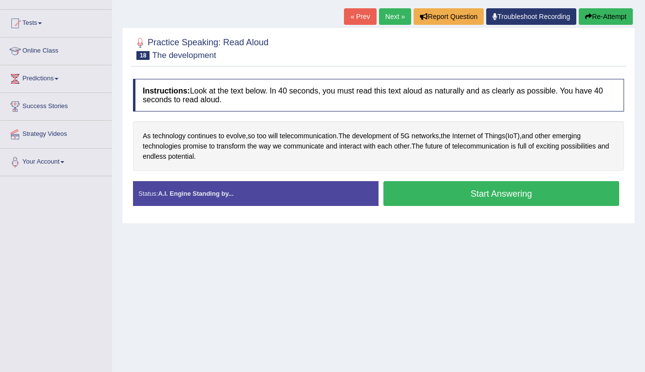
click at [472, 192] on button "Start Answering" at bounding box center [502, 193] width 236 height 25
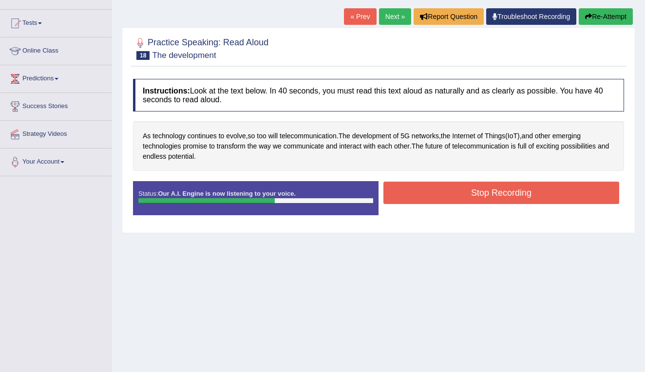
click at [505, 197] on button "Stop Recording" at bounding box center [502, 193] width 236 height 22
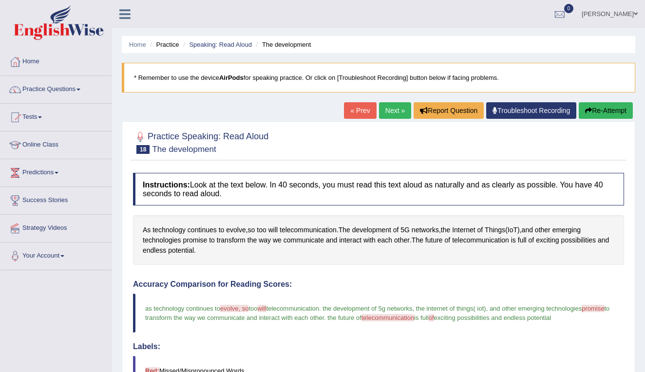
scroll to position [0, 0]
click at [390, 110] on link "Next »" at bounding box center [395, 110] width 32 height 17
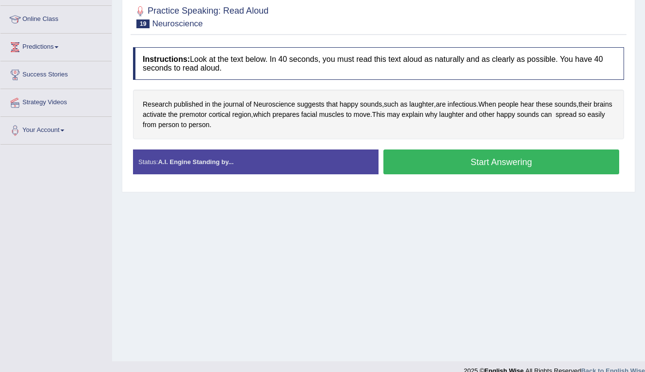
scroll to position [127, 0]
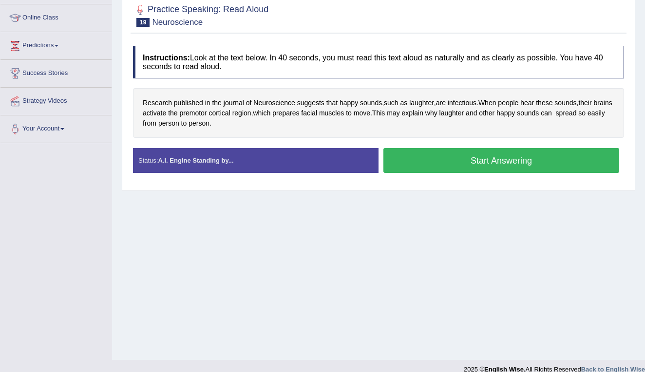
click at [407, 159] on button "Start Answering" at bounding box center [502, 160] width 236 height 25
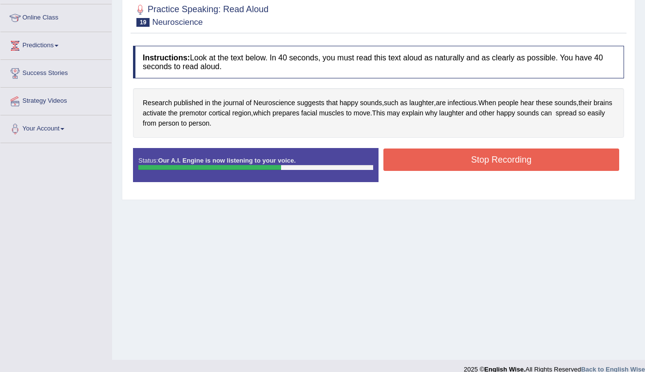
click at [429, 159] on button "Stop Recording" at bounding box center [502, 160] width 236 height 22
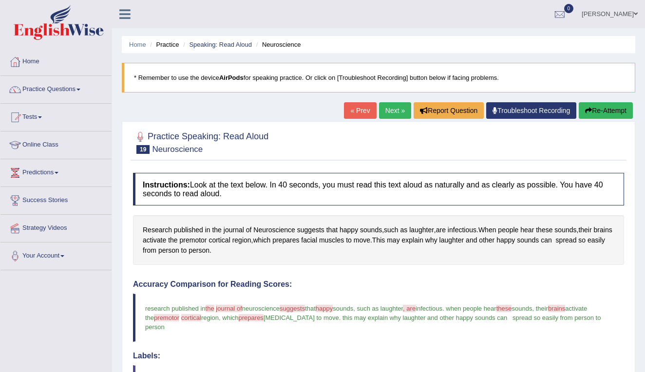
scroll to position [0, 0]
click at [392, 108] on link "Next »" at bounding box center [395, 110] width 32 height 17
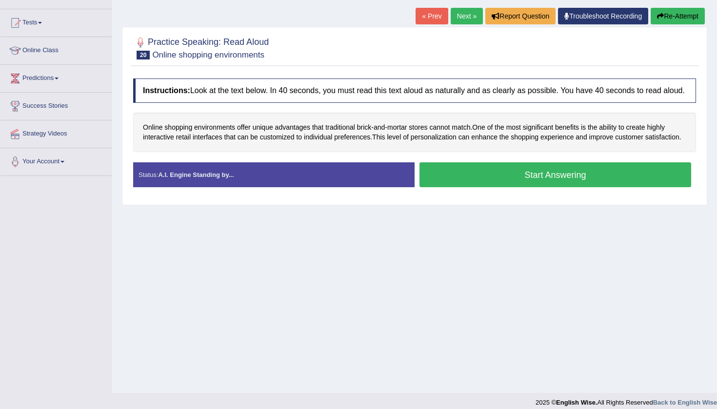
scroll to position [100, 0]
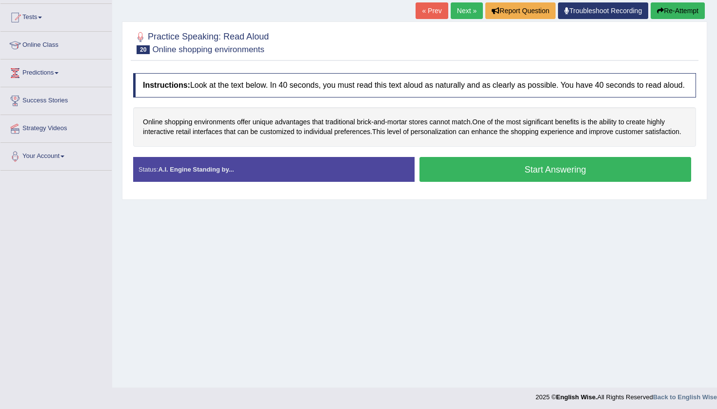
click at [455, 182] on button "Start Answering" at bounding box center [555, 169] width 272 height 25
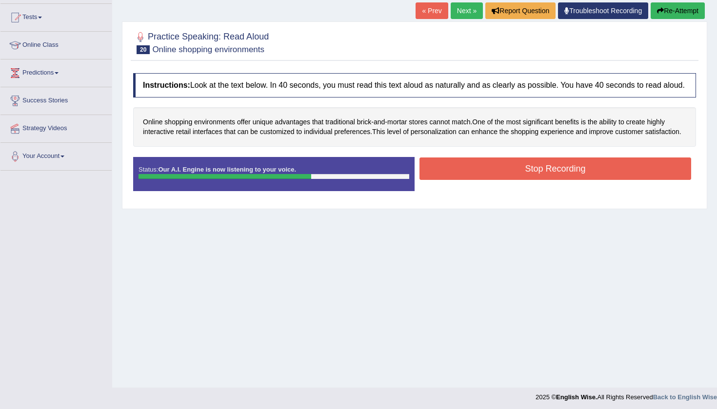
click at [477, 180] on button "Stop Recording" at bounding box center [555, 168] width 272 height 22
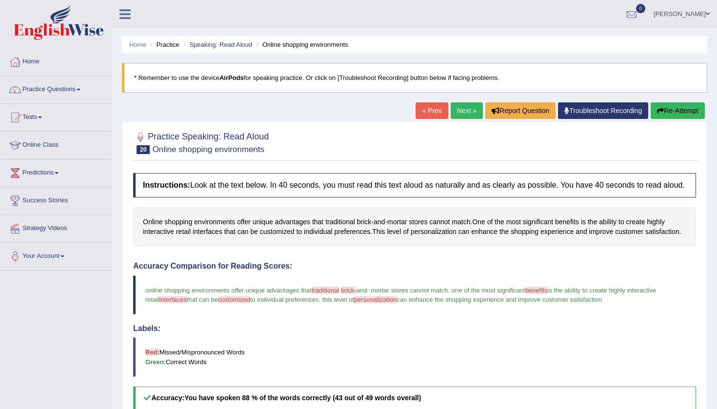
scroll to position [0, 0]
click at [444, 237] on span "personalization" at bounding box center [433, 232] width 46 height 10
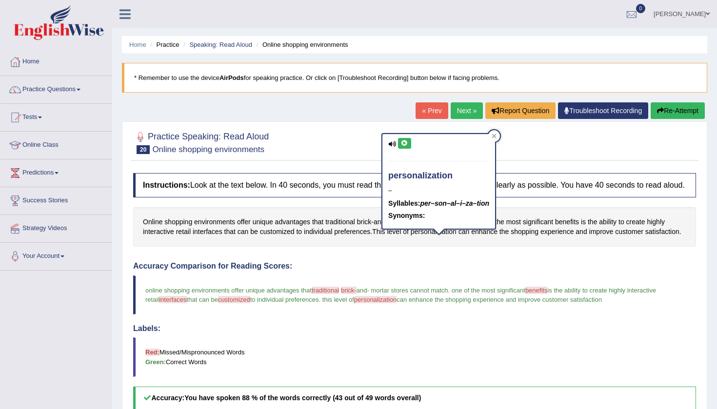
click at [405, 144] on icon at bounding box center [404, 143] width 7 height 6
click at [493, 136] on icon at bounding box center [494, 136] width 4 height 4
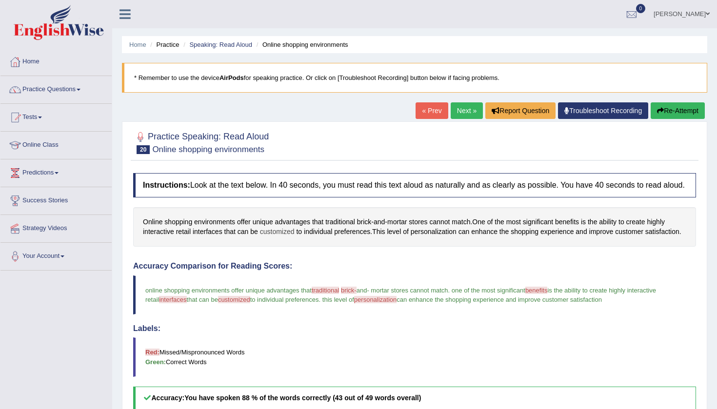
click at [282, 237] on span "customized" at bounding box center [277, 232] width 35 height 10
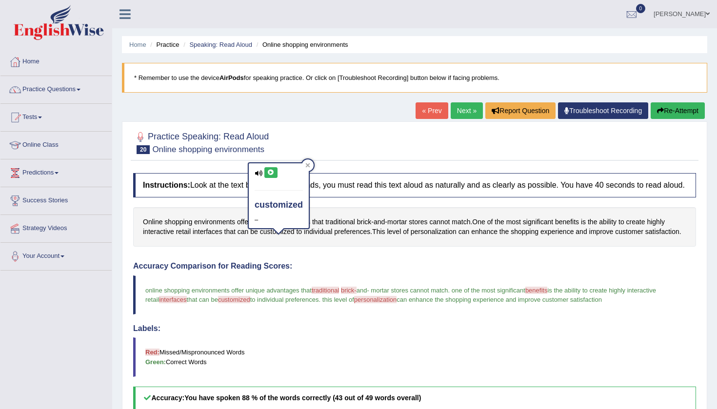
click at [271, 170] on icon at bounding box center [270, 173] width 7 height 6
click at [310, 166] on icon at bounding box center [307, 165] width 5 height 5
click at [467, 110] on link "Next »" at bounding box center [466, 110] width 32 height 17
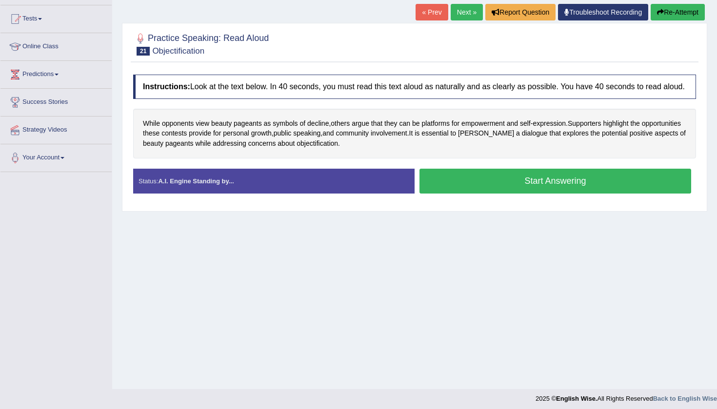
scroll to position [100, 0]
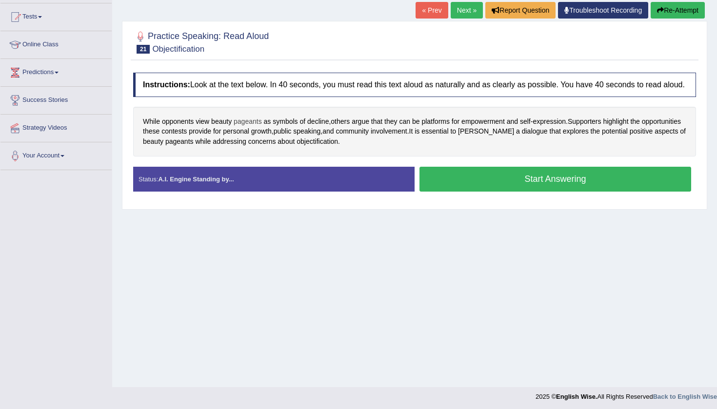
click at [252, 127] on span "pageants" at bounding box center [248, 122] width 28 height 10
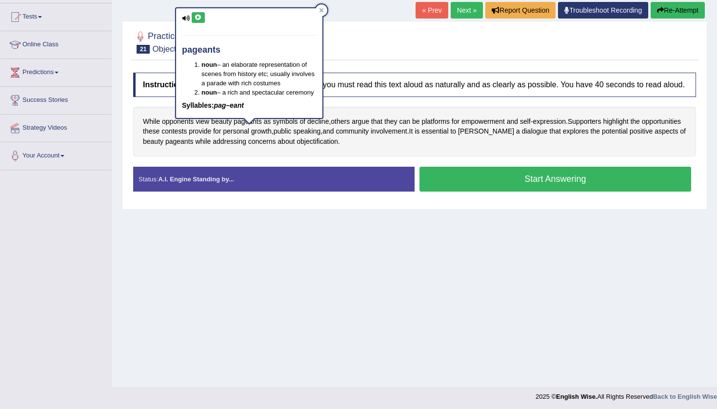
click at [198, 18] on icon at bounding box center [198, 18] width 7 height 6
click at [321, 9] on icon at bounding box center [321, 10] width 5 height 5
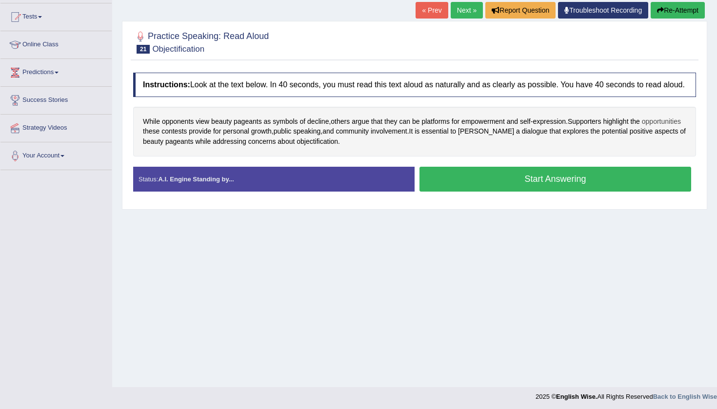
click at [642, 127] on span "opportunities" at bounding box center [661, 122] width 39 height 10
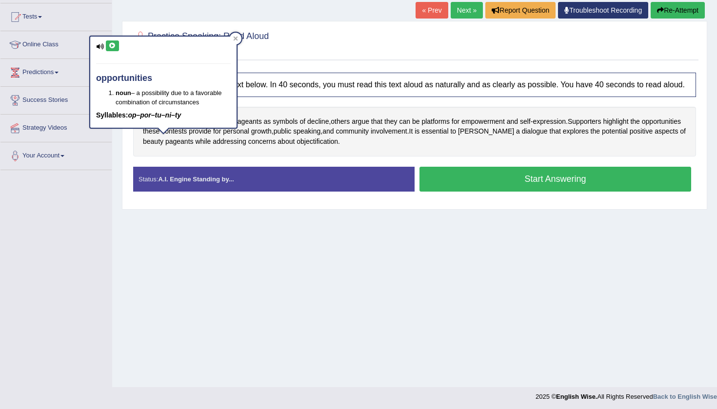
click at [114, 48] on icon at bounding box center [112, 46] width 7 height 6
click at [237, 35] on div at bounding box center [236, 39] width 12 height 12
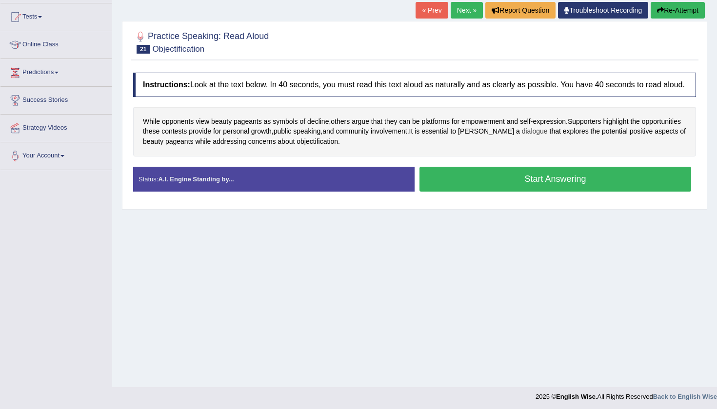
click at [546, 137] on span "dialogue" at bounding box center [535, 131] width 26 height 10
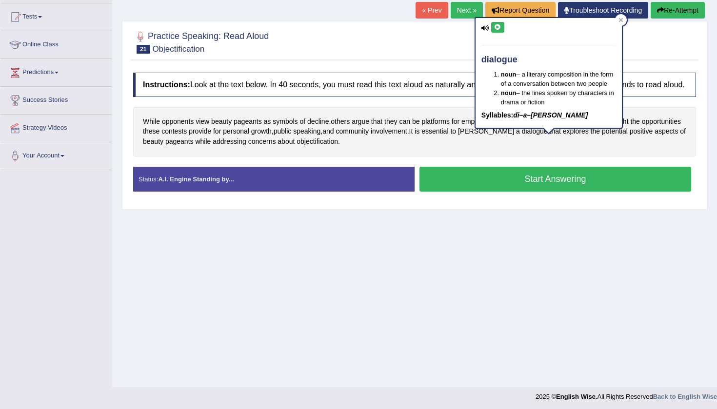
click at [498, 26] on icon at bounding box center [497, 27] width 7 height 6
click at [623, 20] on icon at bounding box center [620, 20] width 5 height 5
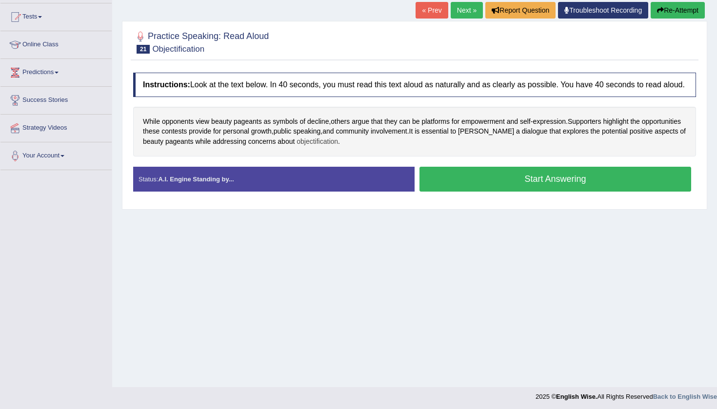
click at [338, 147] on span "objectification" at bounding box center [316, 142] width 41 height 10
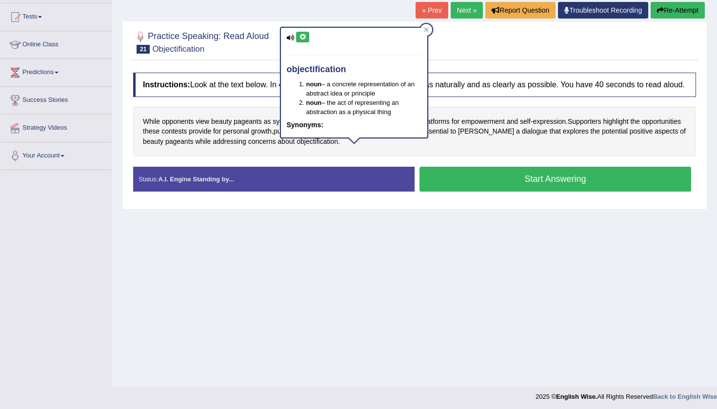
click at [304, 37] on icon at bounding box center [302, 37] width 7 height 6
click at [429, 28] on div at bounding box center [426, 30] width 12 height 12
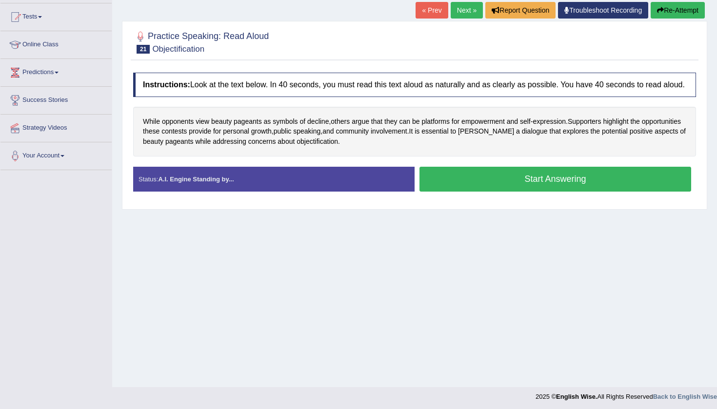
click at [458, 186] on button "Start Answering" at bounding box center [555, 179] width 272 height 25
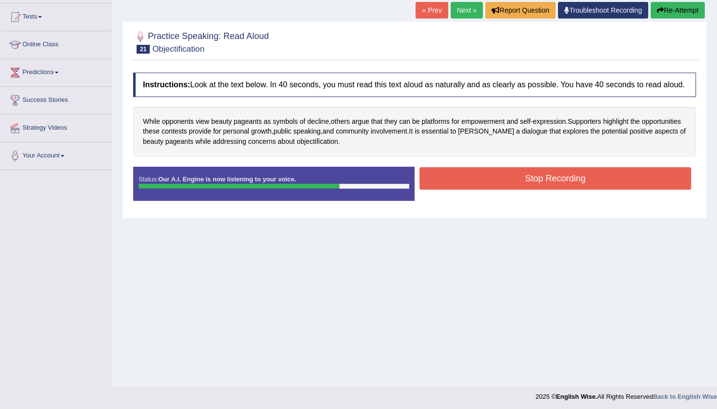
click at [445, 187] on button "Stop Recording" at bounding box center [555, 178] width 272 height 22
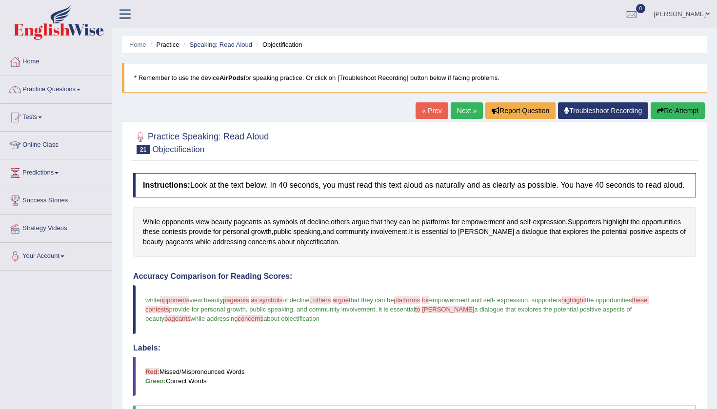
scroll to position [0, 0]
click at [463, 108] on link "Next »" at bounding box center [466, 110] width 32 height 17
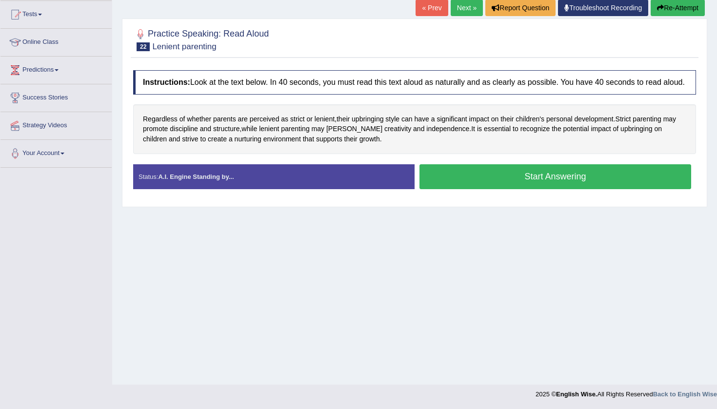
scroll to position [103, 0]
click at [483, 188] on button "Start Answering" at bounding box center [555, 176] width 272 height 25
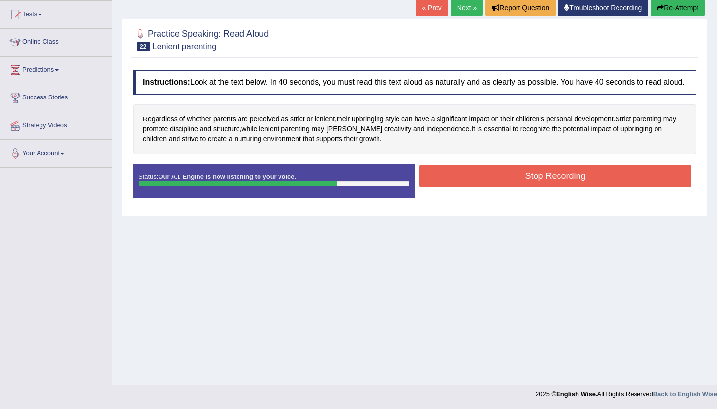
click at [466, 185] on button "Stop Recording" at bounding box center [555, 176] width 272 height 22
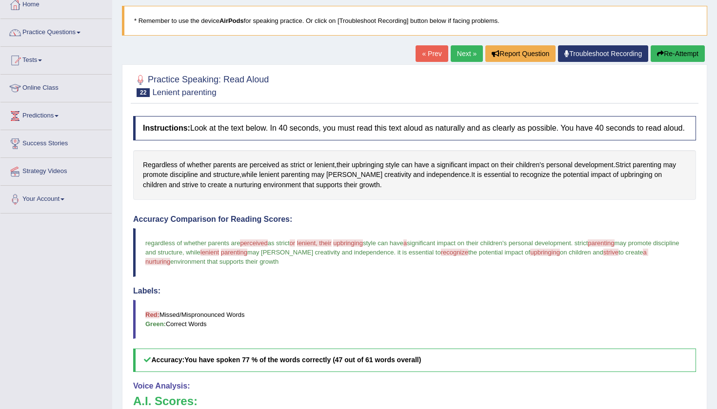
scroll to position [56, 0]
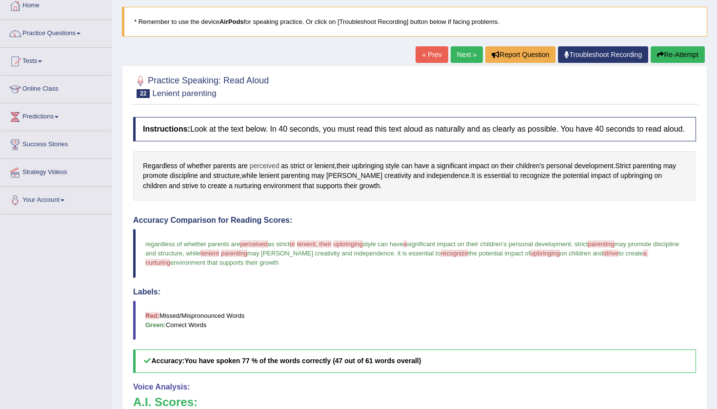
click at [269, 171] on span "perceived" at bounding box center [265, 166] width 30 height 10
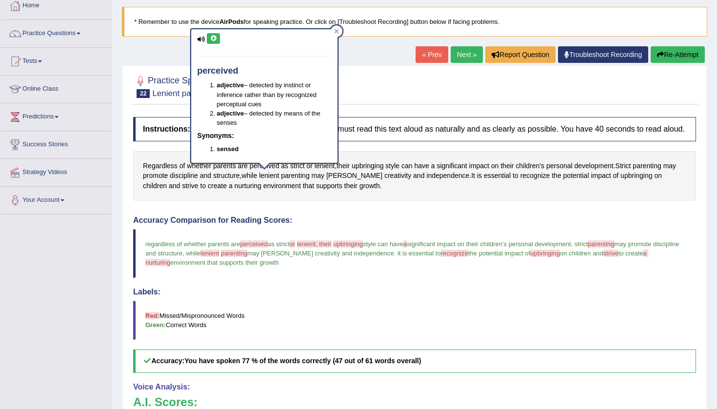
click at [216, 36] on icon at bounding box center [213, 39] width 7 height 6
click at [338, 31] on icon at bounding box center [336, 31] width 5 height 5
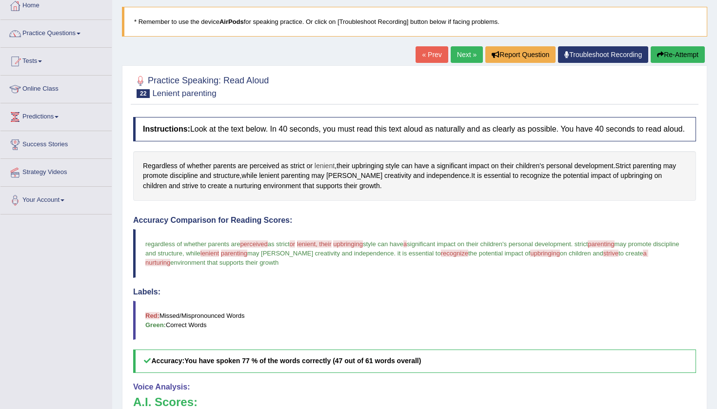
click at [328, 171] on span "lenient" at bounding box center [324, 166] width 20 height 10
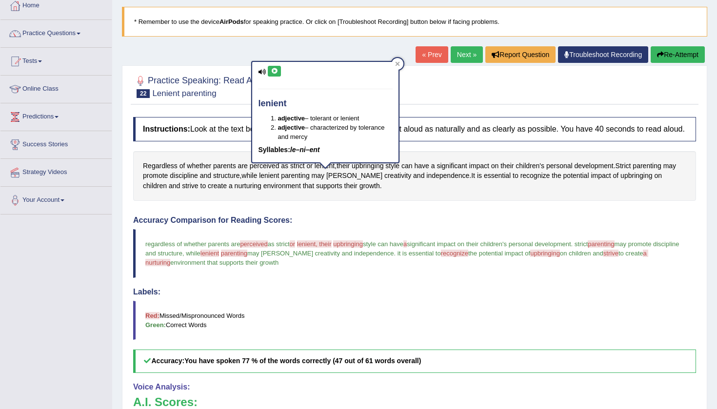
click at [274, 70] on icon at bounding box center [274, 71] width 7 height 6
click at [394, 61] on div at bounding box center [397, 64] width 12 height 12
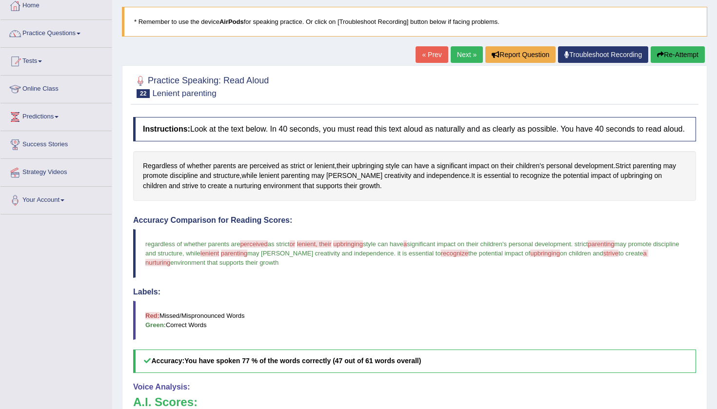
click at [464, 52] on link "Next »" at bounding box center [466, 54] width 32 height 17
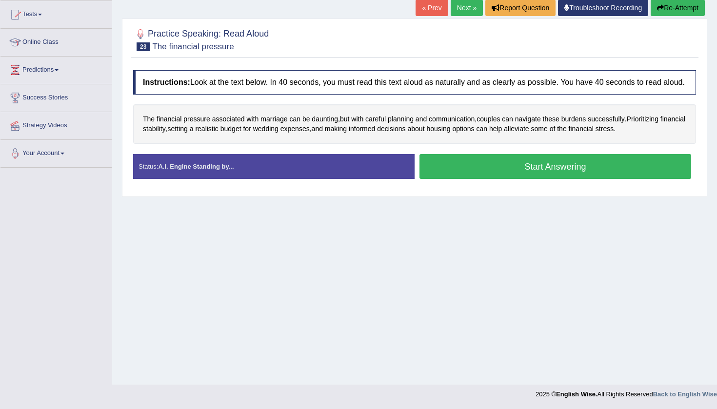
scroll to position [103, 0]
click at [512, 175] on button "Start Answering" at bounding box center [555, 166] width 272 height 25
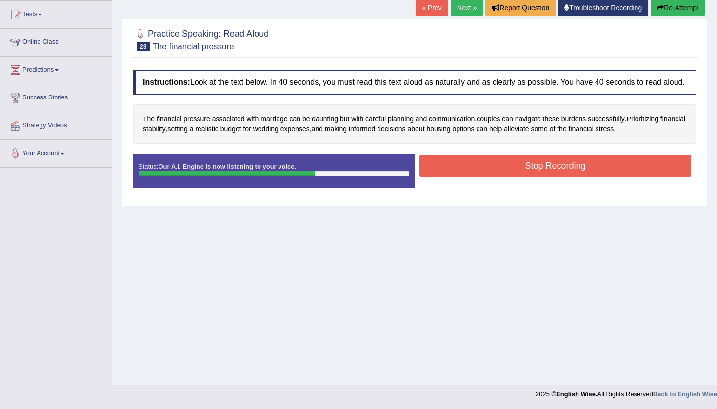
click at [578, 176] on button "Stop Recording" at bounding box center [555, 166] width 272 height 22
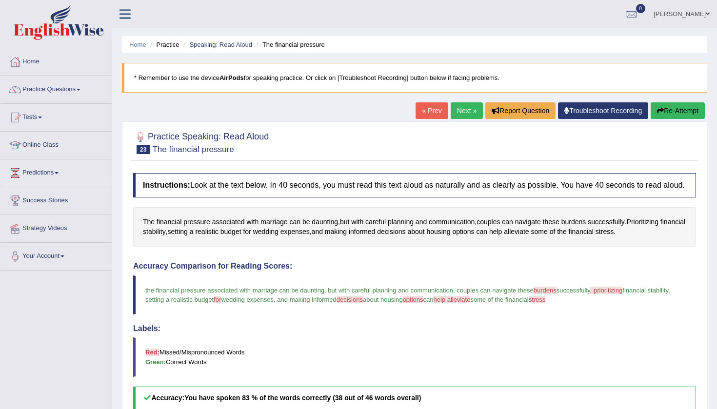
scroll to position [0, 0]
click at [456, 114] on link "Next »" at bounding box center [466, 110] width 32 height 17
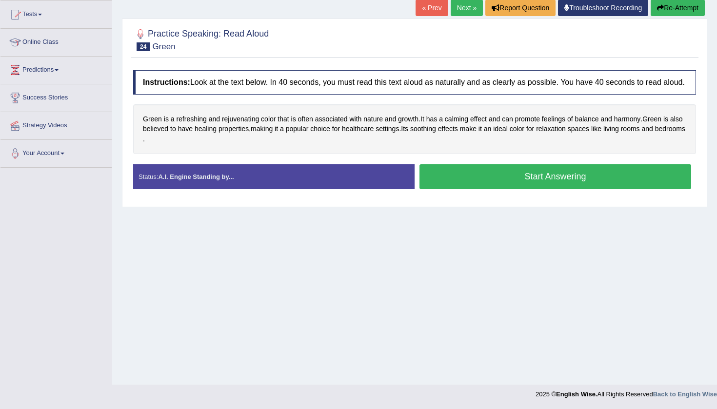
scroll to position [103, 0]
click at [245, 124] on span "rejuvenating" at bounding box center [240, 119] width 37 height 10
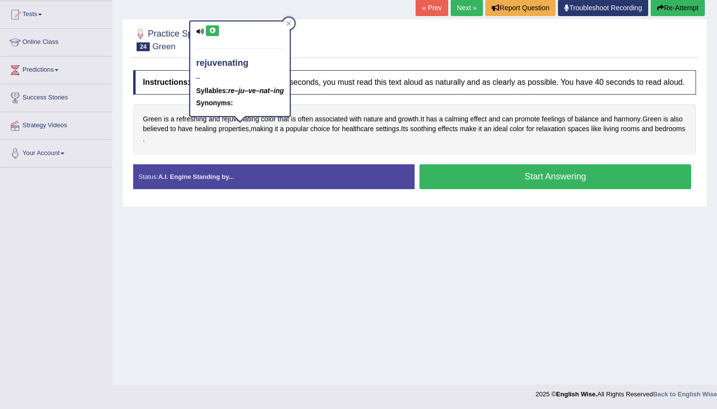
click at [212, 29] on icon at bounding box center [212, 31] width 7 height 6
click at [288, 22] on icon at bounding box center [289, 23] width 4 height 4
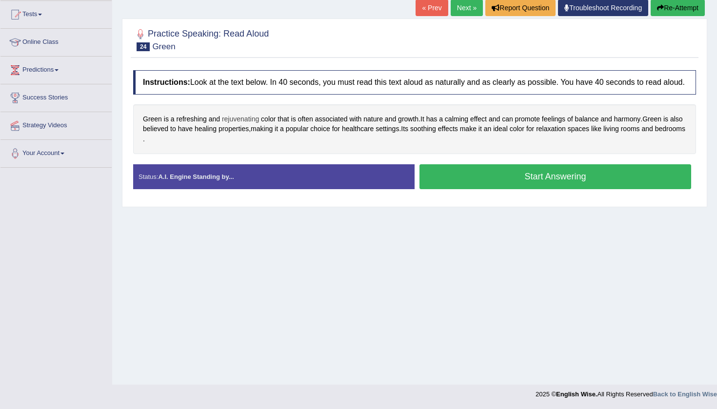
click at [244, 124] on span "rejuvenating" at bounding box center [240, 119] width 37 height 10
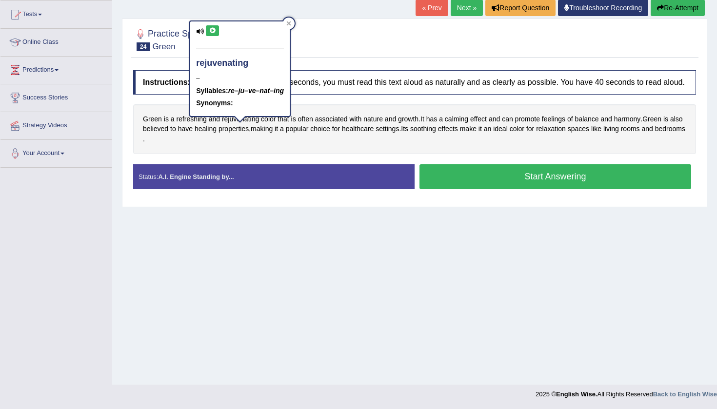
click at [213, 28] on icon at bounding box center [212, 31] width 7 height 6
click at [289, 20] on div at bounding box center [289, 24] width 12 height 12
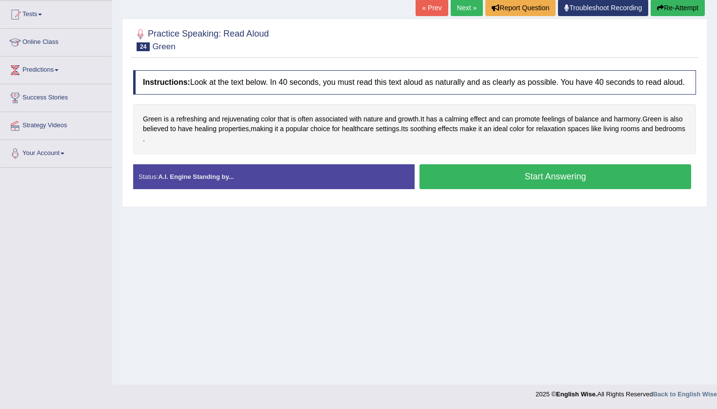
click at [489, 185] on button "Start Answering" at bounding box center [555, 176] width 272 height 25
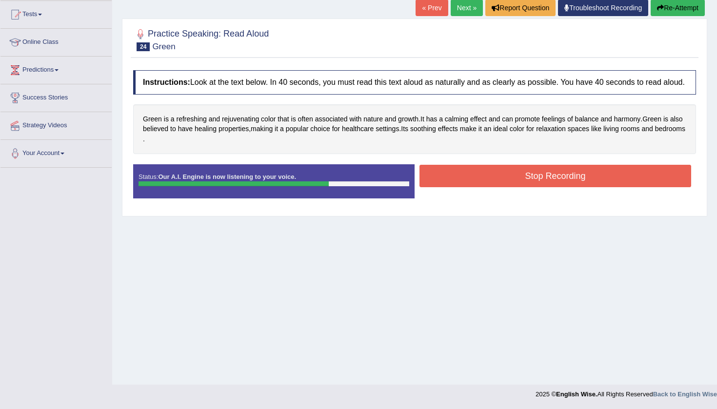
click at [466, 186] on button "Stop Recording" at bounding box center [555, 176] width 272 height 22
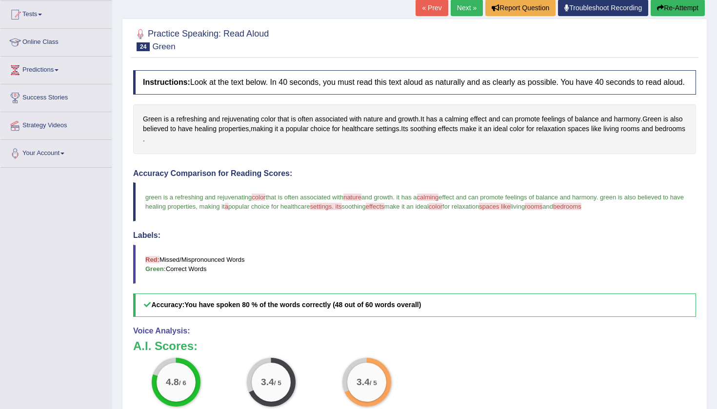
click at [462, 10] on link "Next »" at bounding box center [466, 8] width 32 height 17
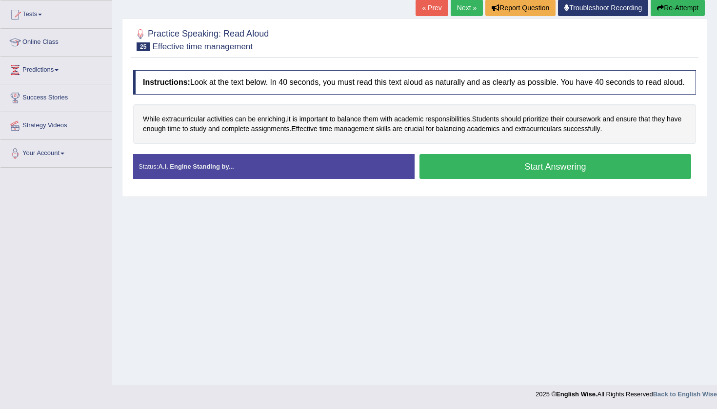
scroll to position [103, 0]
click at [548, 124] on span "prioritize" at bounding box center [536, 119] width 26 height 10
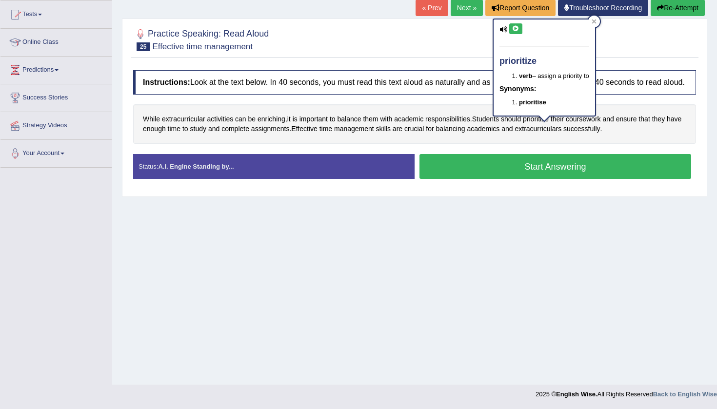
click at [515, 26] on icon at bounding box center [515, 29] width 7 height 6
click at [595, 21] on icon at bounding box center [593, 21] width 5 height 5
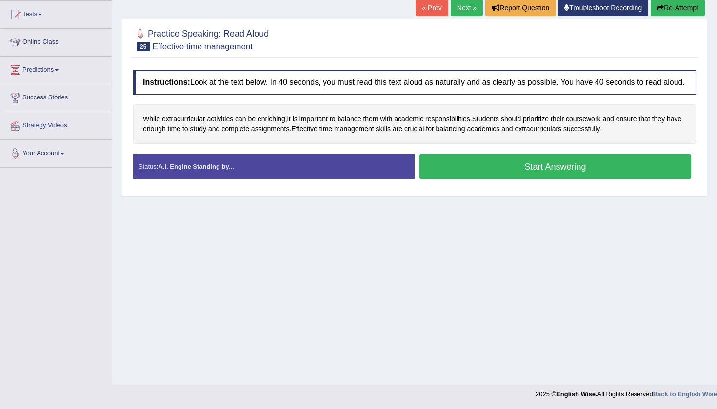
click at [525, 174] on button "Start Answering" at bounding box center [555, 166] width 272 height 25
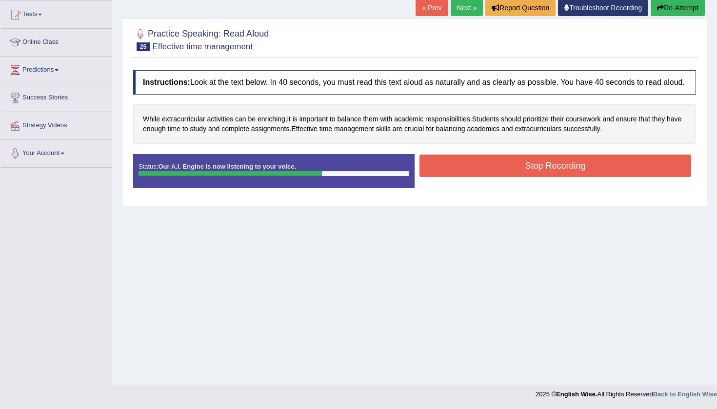
click at [591, 168] on button "Stop Recording" at bounding box center [555, 166] width 272 height 22
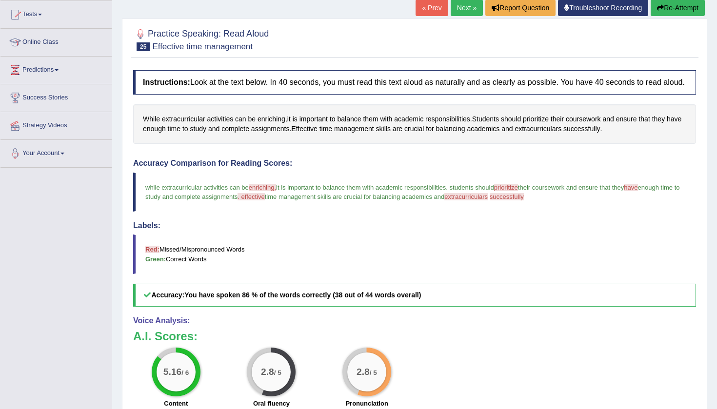
click at [669, 7] on button "Re-Attempt" at bounding box center [677, 8] width 54 height 17
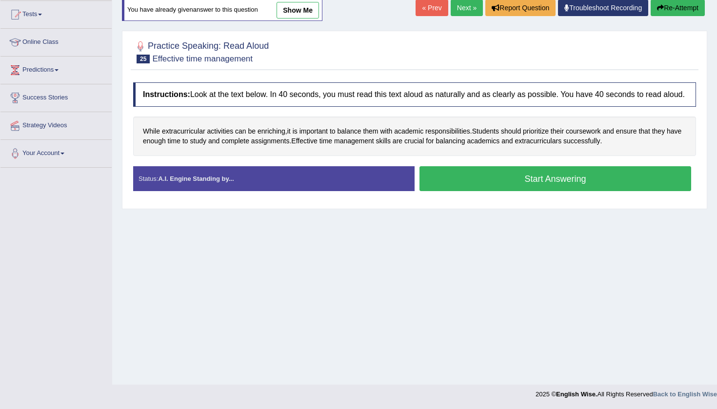
scroll to position [103, 0]
click at [487, 190] on button "Start Answering" at bounding box center [555, 178] width 272 height 25
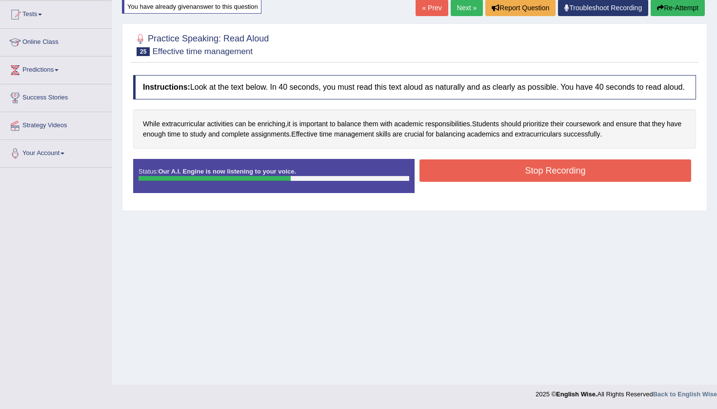
click at [597, 181] on button "Stop Recording" at bounding box center [555, 170] width 272 height 22
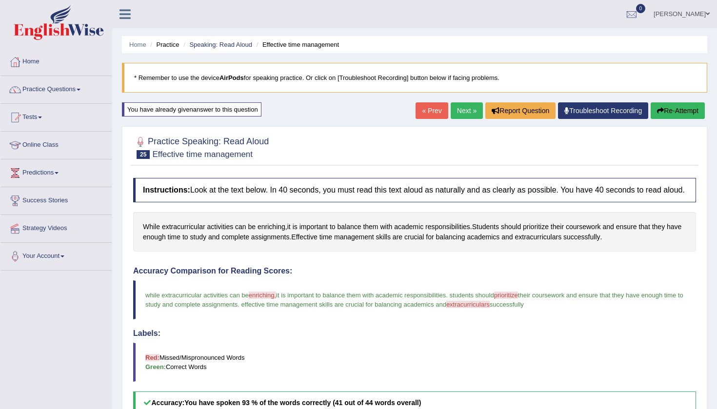
scroll to position [0, 0]
click at [460, 112] on link "Next »" at bounding box center [466, 110] width 32 height 17
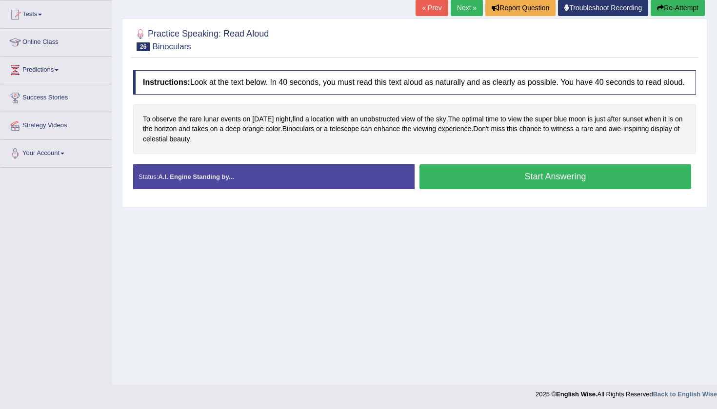
scroll to position [103, 0]
click at [314, 134] on span "Binoculars" at bounding box center [298, 129] width 32 height 10
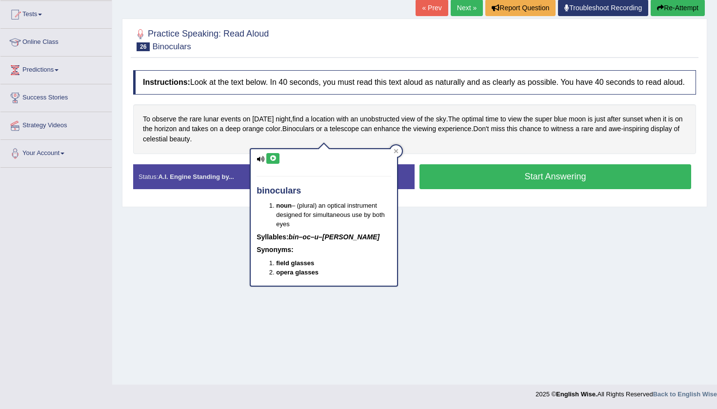
click at [272, 157] on icon at bounding box center [272, 159] width 7 height 6
click at [398, 151] on icon at bounding box center [395, 151] width 5 height 5
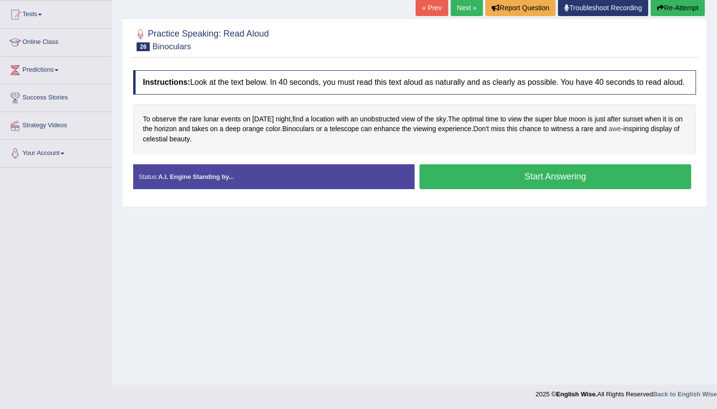
click at [621, 134] on span "awe" at bounding box center [614, 129] width 13 height 10
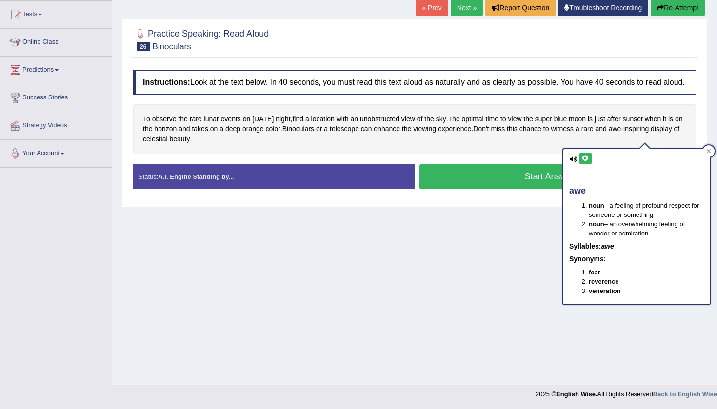
click at [587, 157] on icon at bounding box center [585, 159] width 7 height 6
click at [711, 149] on div at bounding box center [708, 151] width 12 height 12
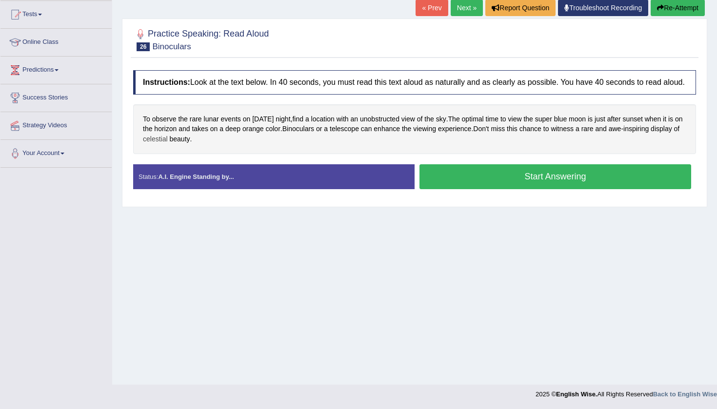
click at [168, 144] on span "celestial" at bounding box center [155, 139] width 25 height 10
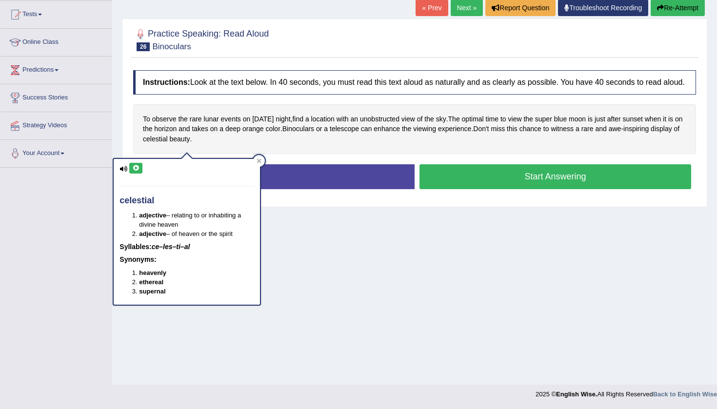
click at [136, 168] on icon at bounding box center [135, 168] width 7 height 6
click at [257, 161] on icon at bounding box center [258, 160] width 5 height 5
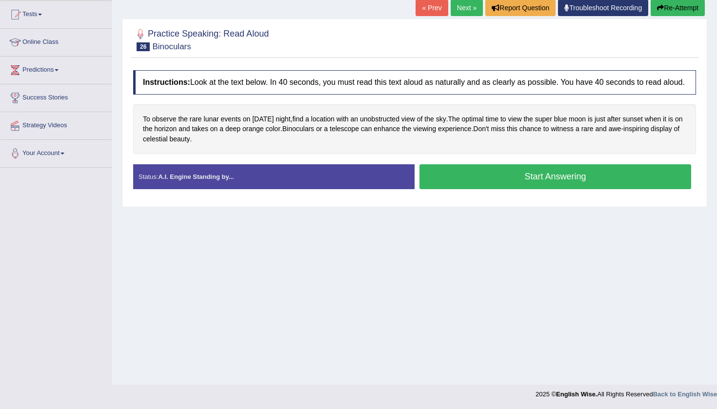
click at [517, 187] on button "Start Answering" at bounding box center [555, 176] width 272 height 25
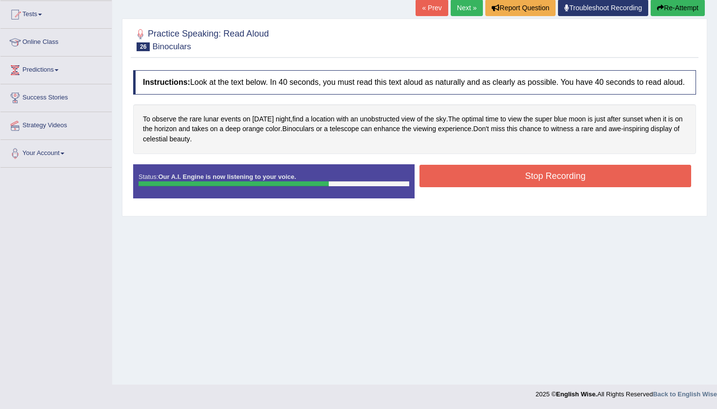
click at [480, 187] on button "Stop Recording" at bounding box center [555, 176] width 272 height 22
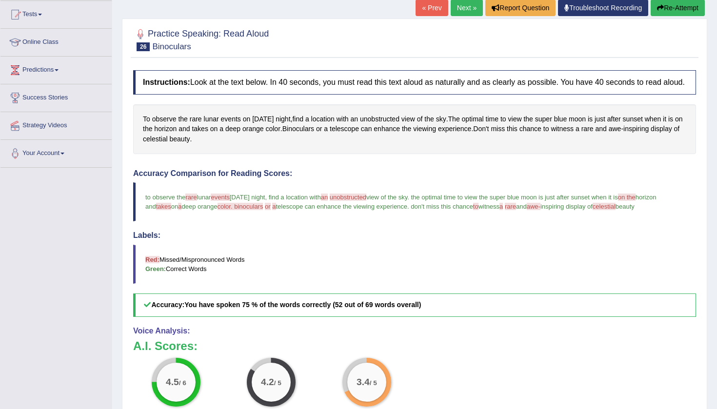
click at [465, 10] on link "Next »" at bounding box center [466, 8] width 32 height 17
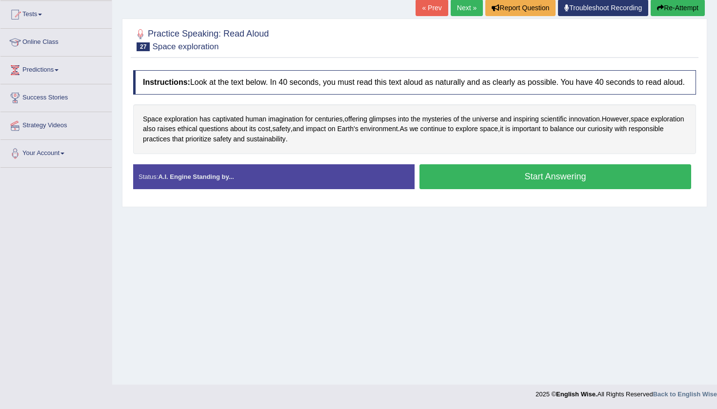
scroll to position [103, 0]
click at [441, 124] on span "mysteries" at bounding box center [436, 119] width 29 height 10
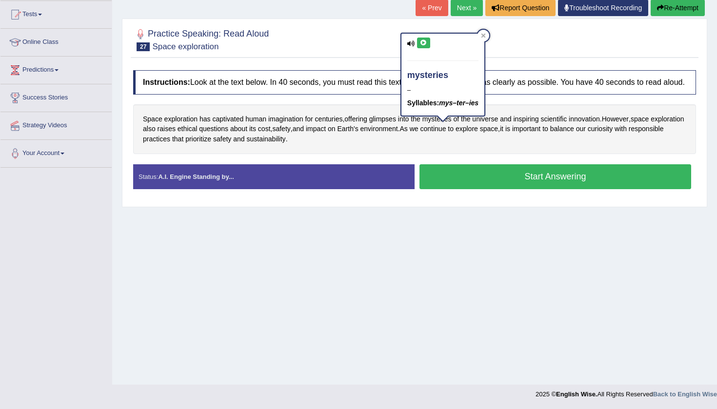
click at [425, 45] on icon at bounding box center [423, 43] width 7 height 6
click at [484, 35] on icon at bounding box center [483, 36] width 4 height 4
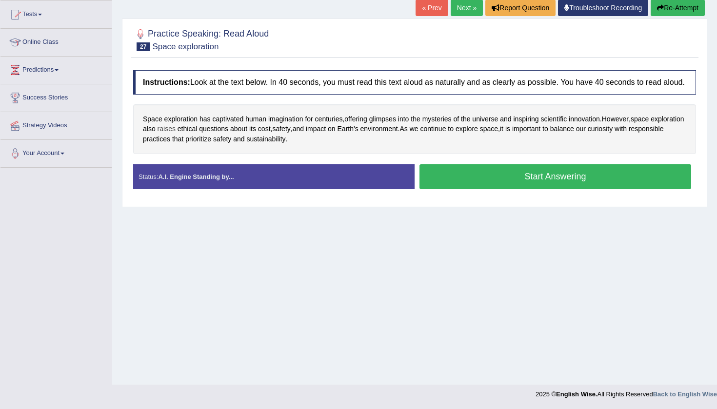
click at [176, 134] on span "raises" at bounding box center [166, 129] width 18 height 10
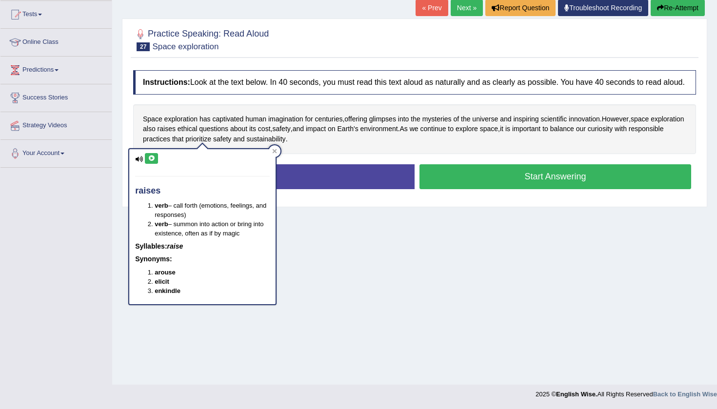
click at [152, 159] on icon at bounding box center [151, 159] width 7 height 6
click at [273, 148] on div at bounding box center [275, 151] width 12 height 12
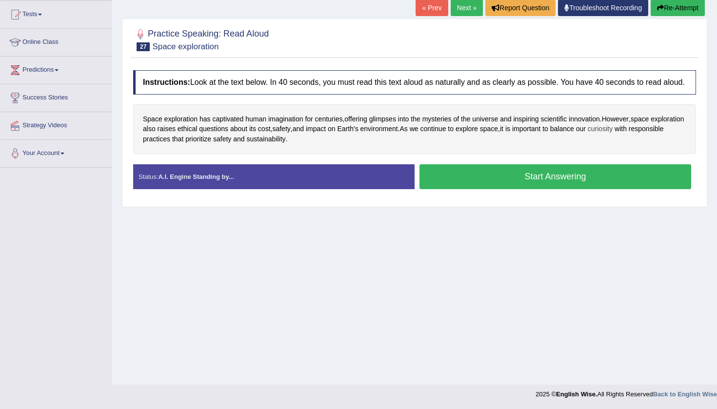
click at [612, 134] on span "curiosity" at bounding box center [599, 129] width 25 height 10
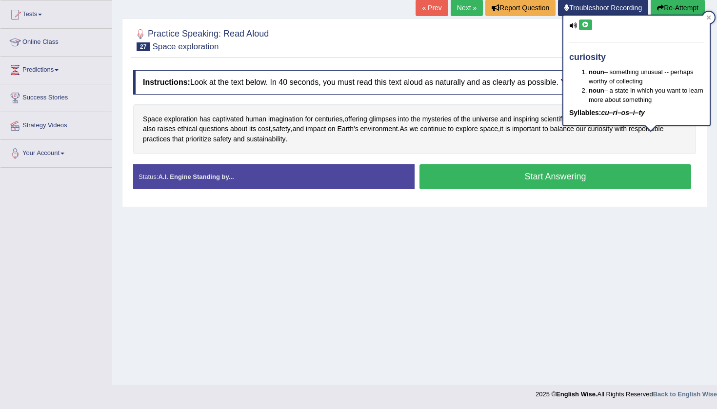
click at [587, 26] on icon at bounding box center [585, 25] width 7 height 6
click at [585, 24] on icon at bounding box center [585, 25] width 7 height 6
click at [710, 13] on div at bounding box center [708, 18] width 12 height 12
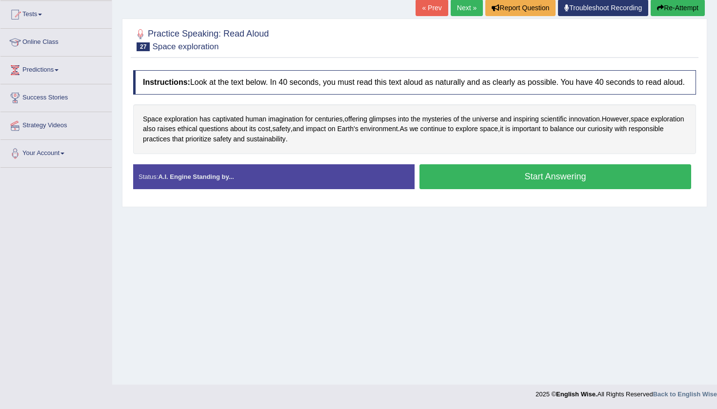
click at [474, 189] on button "Start Answering" at bounding box center [555, 176] width 272 height 25
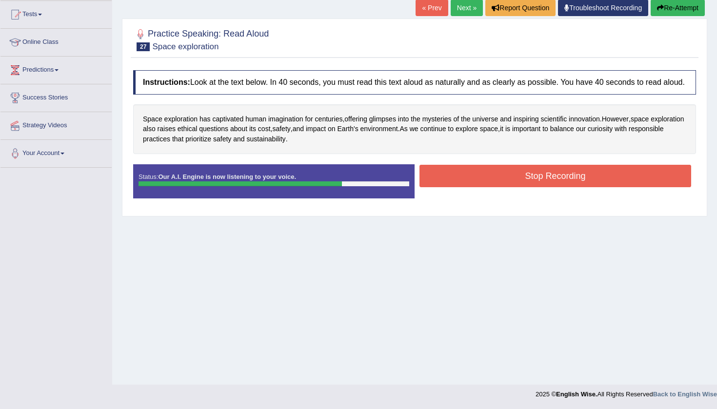
click at [477, 186] on button "Stop Recording" at bounding box center [555, 176] width 272 height 22
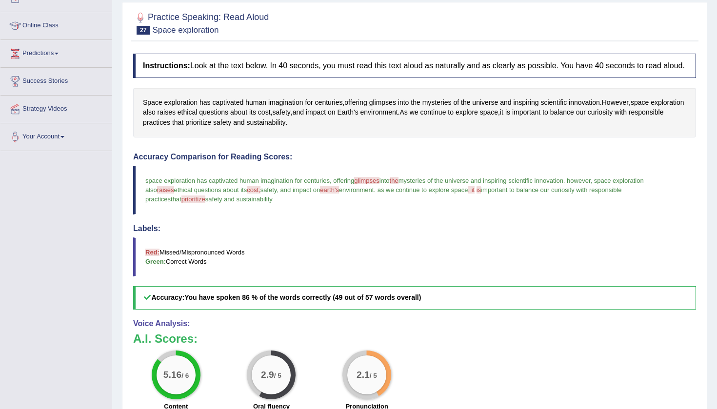
scroll to position [117, 0]
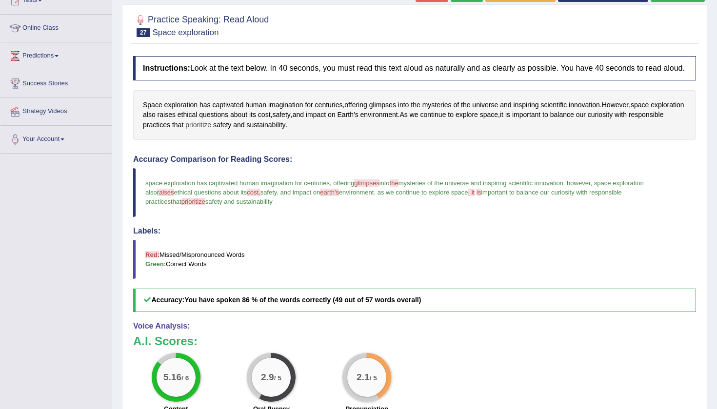
click at [211, 130] on span "prioritize" at bounding box center [198, 125] width 26 height 10
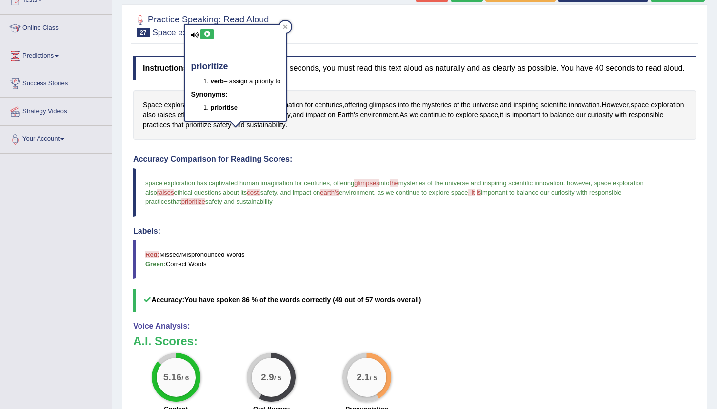
click at [210, 31] on icon at bounding box center [206, 34] width 7 height 6
click at [288, 24] on icon at bounding box center [285, 26] width 5 height 5
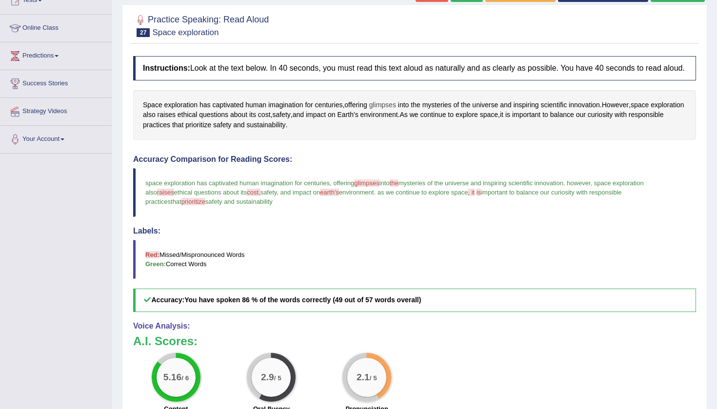
click at [394, 110] on span "glimpses" at bounding box center [382, 105] width 27 height 10
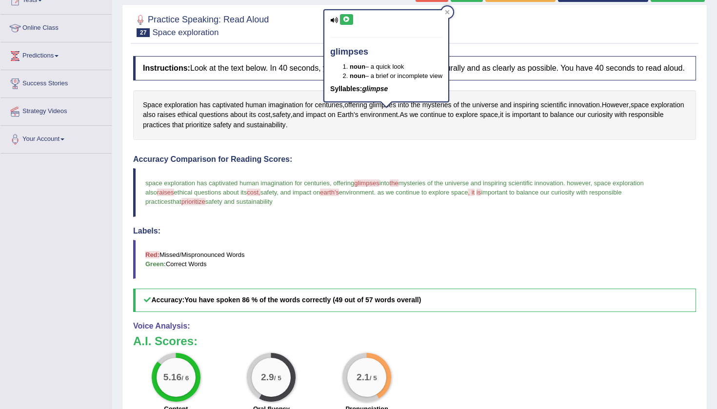
click at [349, 20] on icon at bounding box center [346, 20] width 7 height 6
click at [449, 12] on icon at bounding box center [447, 12] width 4 height 4
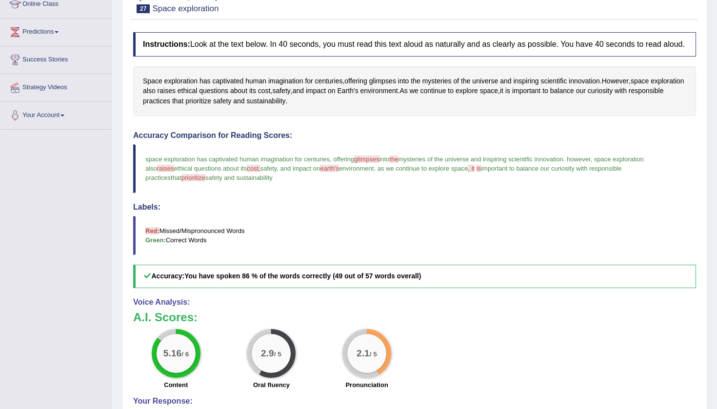
scroll to position [151, 0]
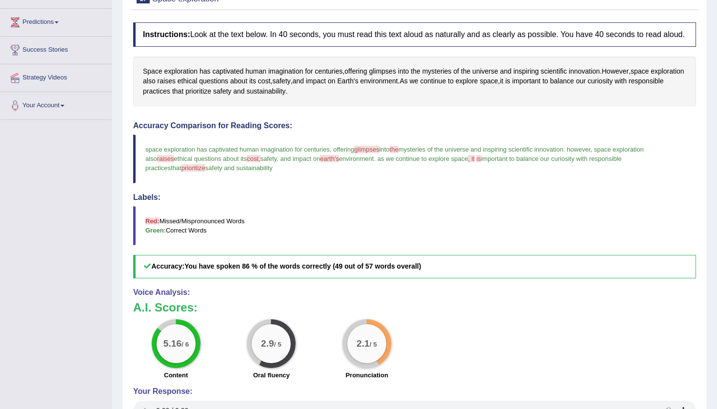
click at [157, 162] on span "raises" at bounding box center [165, 158] width 17 height 7
click at [176, 86] on span "raises" at bounding box center [166, 81] width 18 height 10
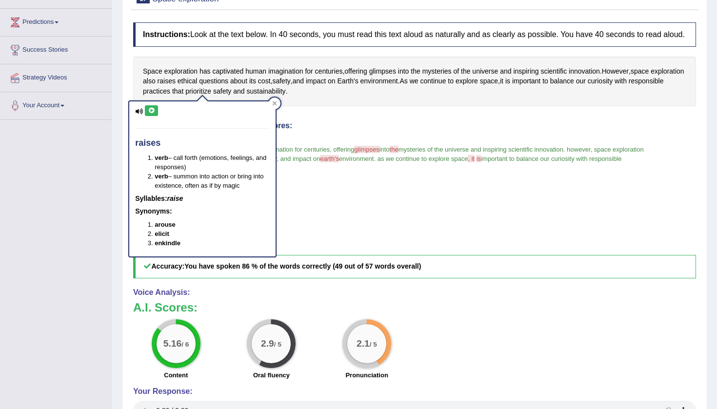
click at [152, 110] on icon at bounding box center [151, 111] width 7 height 6
click at [273, 100] on div at bounding box center [275, 104] width 12 height 12
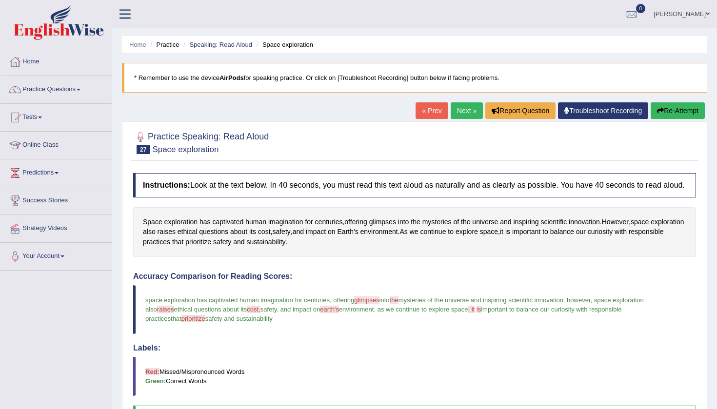
scroll to position [0, 0]
click at [463, 112] on link "Next »" at bounding box center [466, 110] width 32 height 17
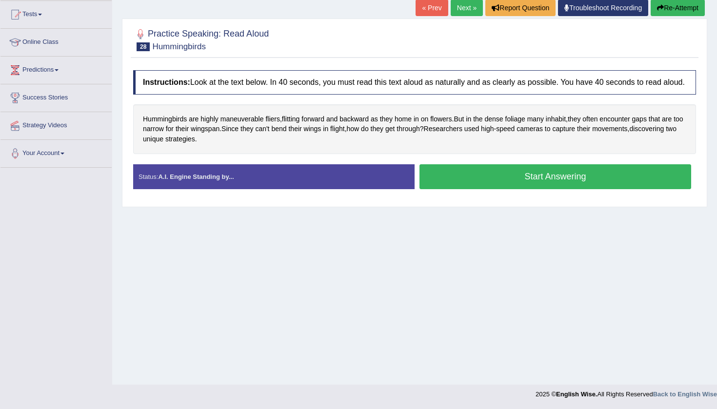
scroll to position [103, 0]
click at [176, 124] on span "Hummingbirds" at bounding box center [165, 119] width 44 height 10
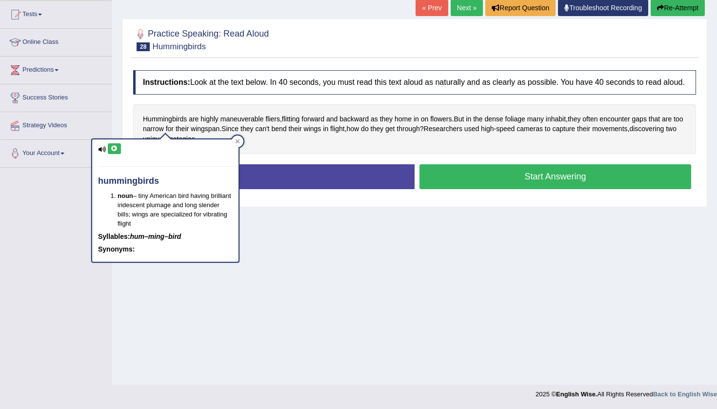
click at [115, 146] on icon at bounding box center [114, 149] width 7 height 6
click at [240, 141] on div at bounding box center [238, 142] width 12 height 12
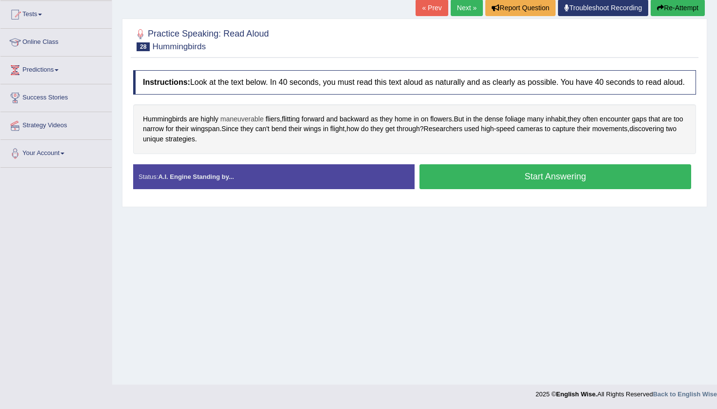
click at [252, 124] on span "maneuverable" at bounding box center [241, 119] width 43 height 10
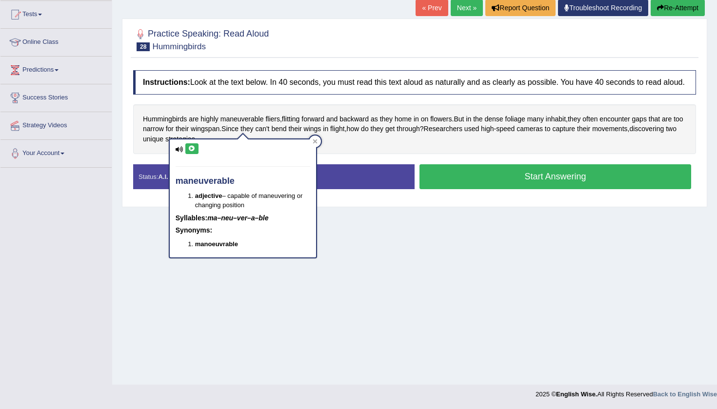
click at [191, 149] on icon at bounding box center [191, 149] width 7 height 6
click at [318, 142] on div at bounding box center [315, 142] width 12 height 12
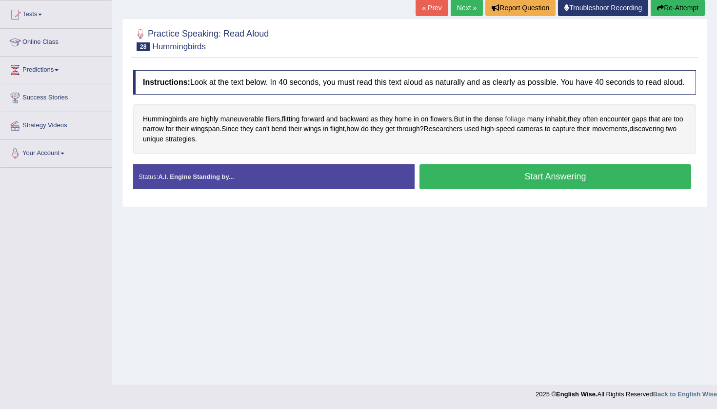
click at [525, 124] on span "foliage" at bounding box center [515, 119] width 20 height 10
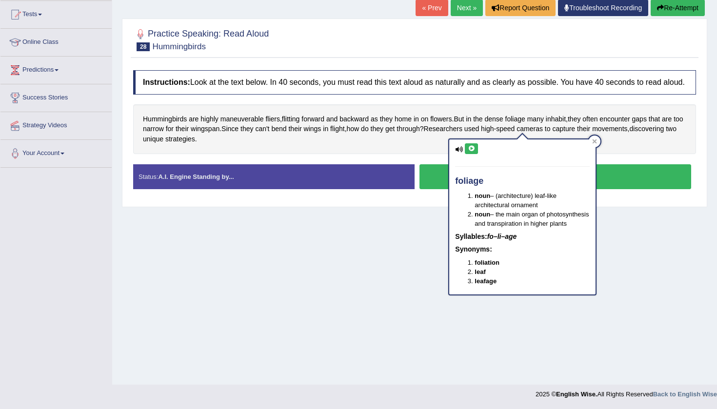
click at [472, 147] on icon at bounding box center [471, 149] width 7 height 6
click at [597, 142] on div at bounding box center [594, 142] width 12 height 12
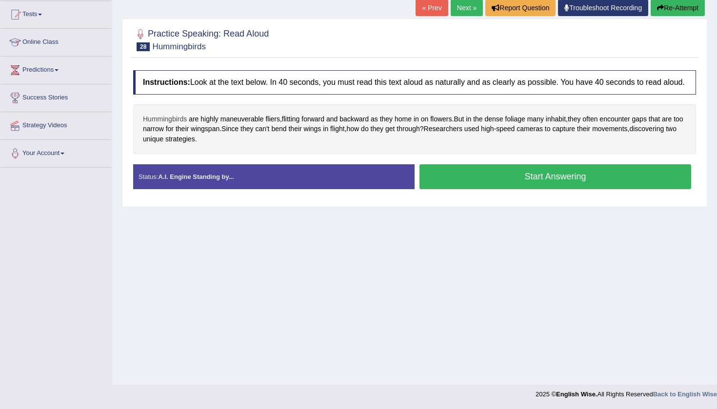
click at [169, 124] on span "Hummingbirds" at bounding box center [165, 119] width 44 height 10
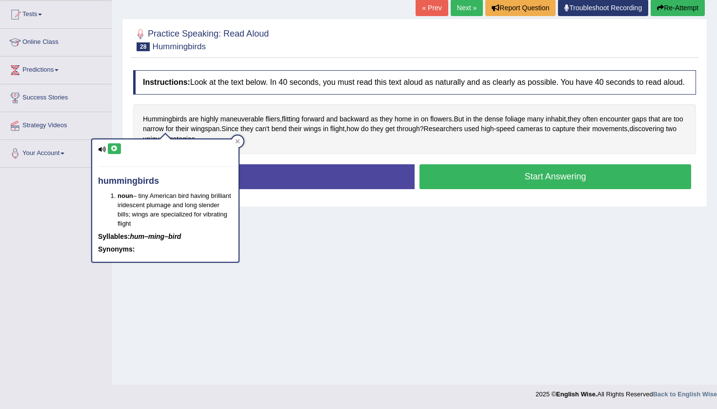
click at [257, 151] on div "Hummingbirds are highly maneuverable fliers , flitting forward and backward as …" at bounding box center [414, 129] width 563 height 50
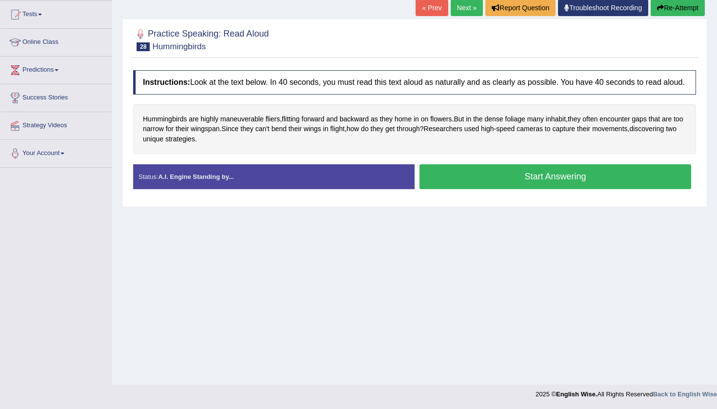
click at [485, 186] on button "Start Answering" at bounding box center [555, 176] width 272 height 25
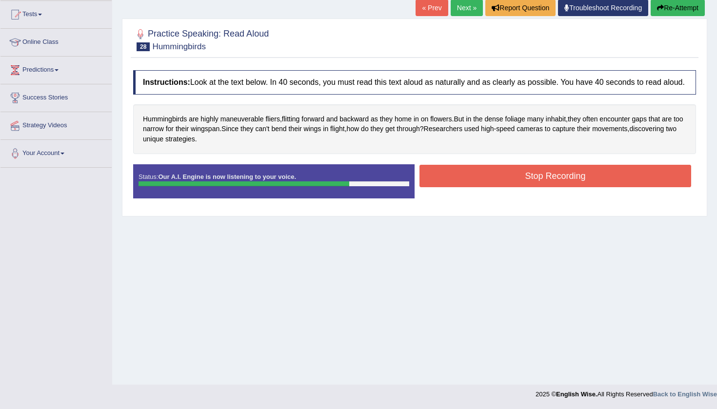
click at [494, 185] on button "Stop Recording" at bounding box center [555, 176] width 272 height 22
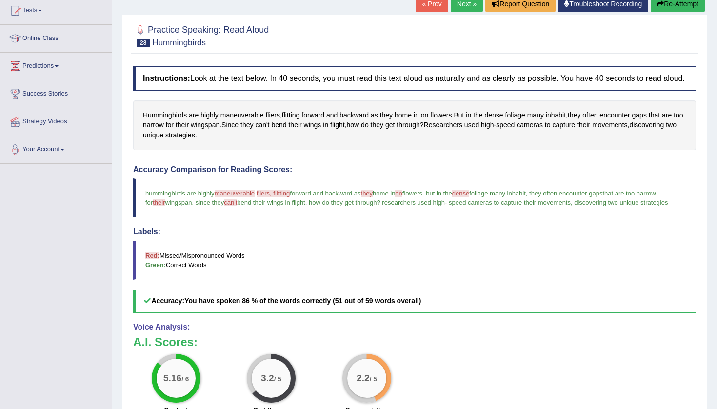
scroll to position [106, 0]
click at [250, 121] on span "maneuverable" at bounding box center [241, 116] width 43 height 10
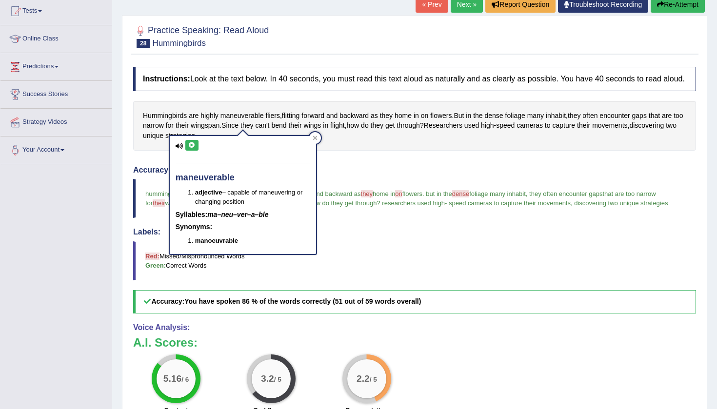
click at [193, 144] on icon at bounding box center [191, 145] width 7 height 6
click at [314, 137] on icon at bounding box center [314, 138] width 4 height 4
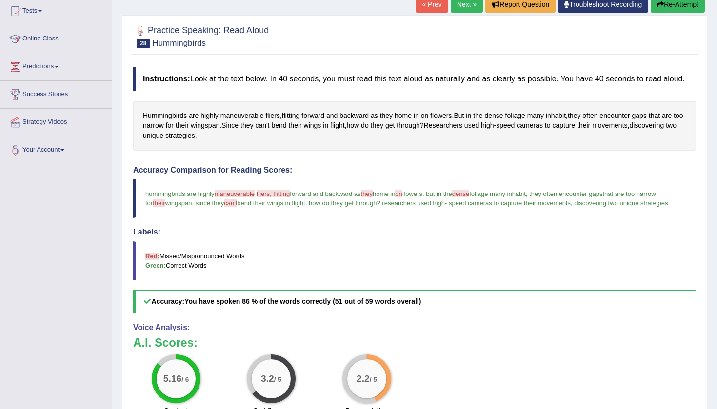
click at [675, 6] on button "Re-Attempt" at bounding box center [677, 4] width 54 height 17
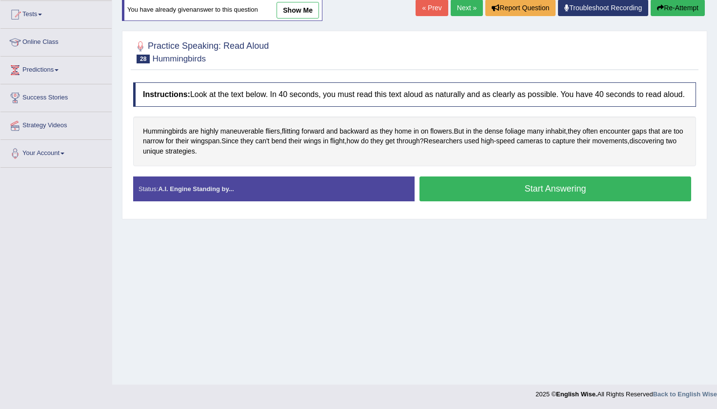
scroll to position [103, 0]
click at [510, 196] on button "Start Answering" at bounding box center [555, 188] width 272 height 25
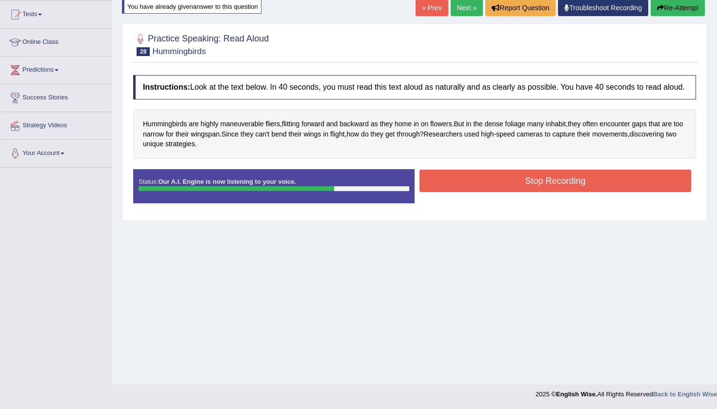
click at [508, 191] on button "Stop Recording" at bounding box center [555, 181] width 272 height 22
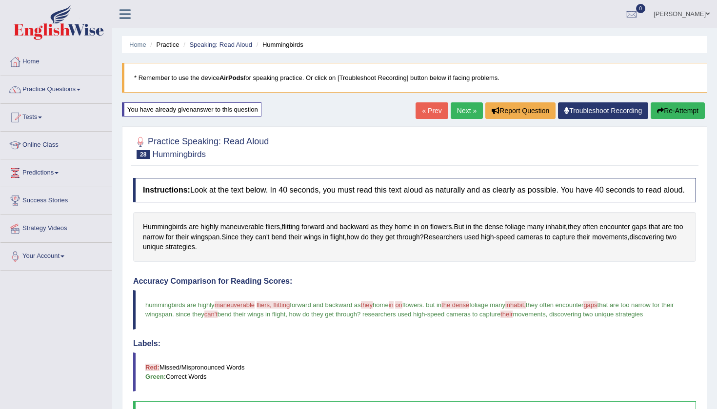
scroll to position [0, 0]
click at [461, 111] on link "Next »" at bounding box center [466, 110] width 32 height 17
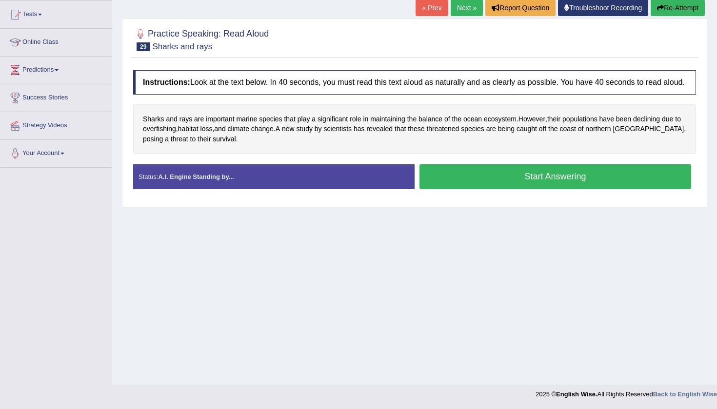
scroll to position [103, 0]
click at [252, 124] on span "marine" at bounding box center [246, 119] width 21 height 10
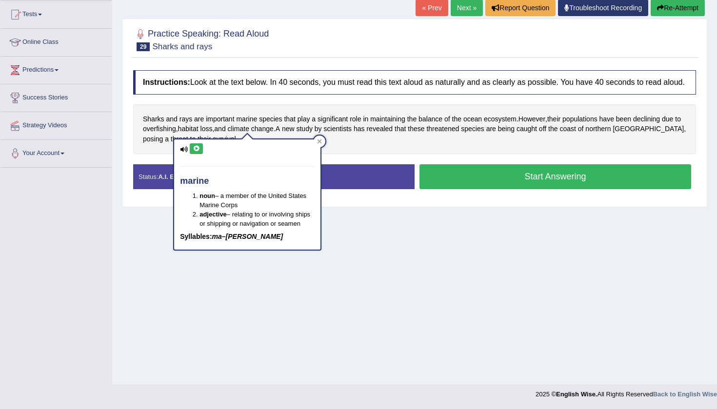
click at [196, 148] on icon at bounding box center [196, 149] width 7 height 6
click at [320, 141] on icon at bounding box center [319, 141] width 5 height 5
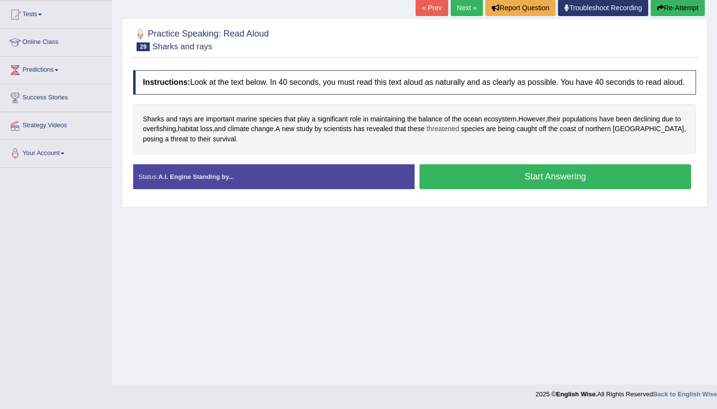
click at [459, 134] on span "threatened" at bounding box center [442, 129] width 33 height 10
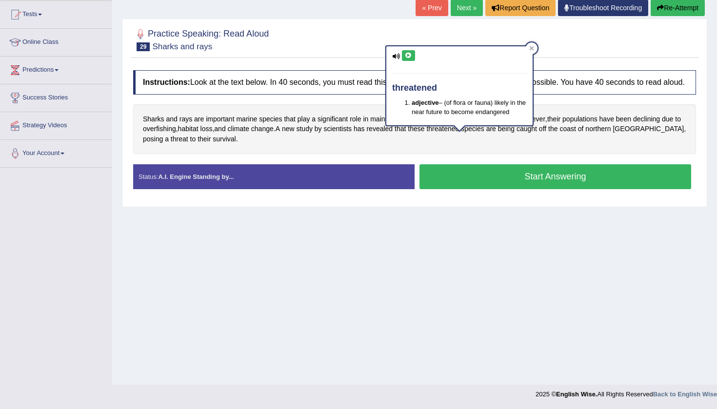
click at [410, 55] on icon at bounding box center [408, 56] width 7 height 6
click at [407, 54] on icon at bounding box center [408, 56] width 7 height 6
click at [530, 51] on div at bounding box center [532, 48] width 12 height 12
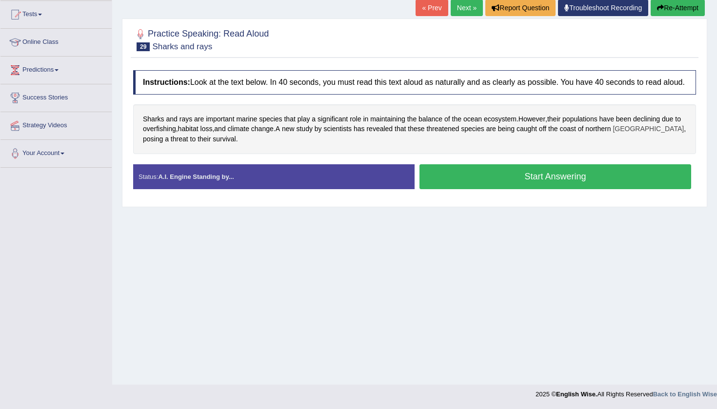
click at [642, 134] on span "Cyprus" at bounding box center [647, 129] width 71 height 10
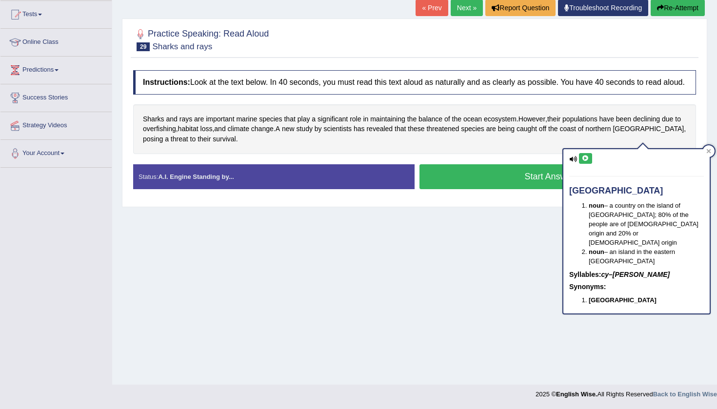
click at [586, 160] on icon at bounding box center [585, 159] width 7 height 6
click at [711, 149] on div at bounding box center [708, 151] width 12 height 12
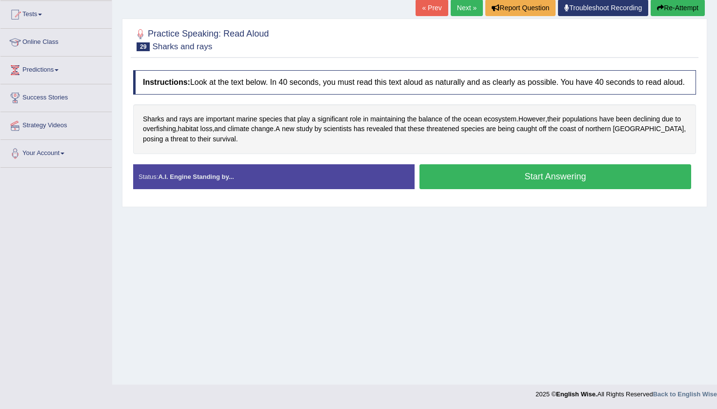
click at [546, 185] on button "Start Answering" at bounding box center [555, 176] width 272 height 25
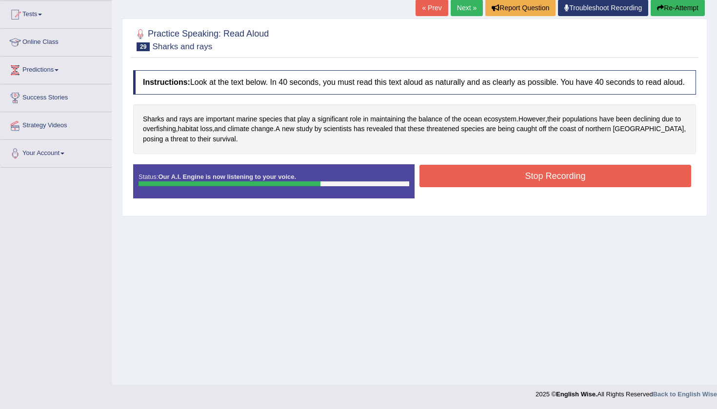
click at [530, 182] on button "Stop Recording" at bounding box center [555, 176] width 272 height 22
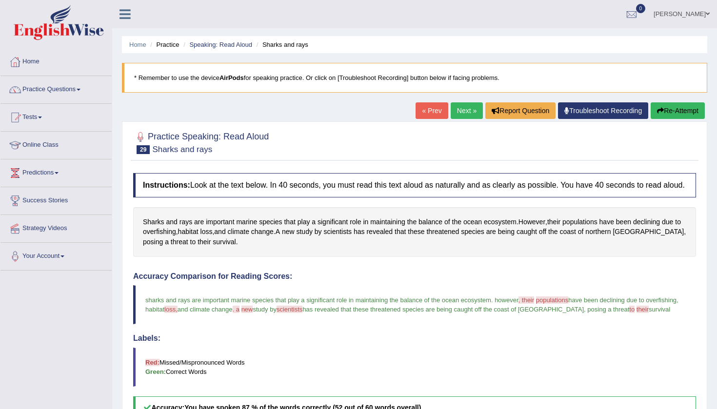
scroll to position [0, 0]
click at [459, 115] on link "Next »" at bounding box center [466, 110] width 32 height 17
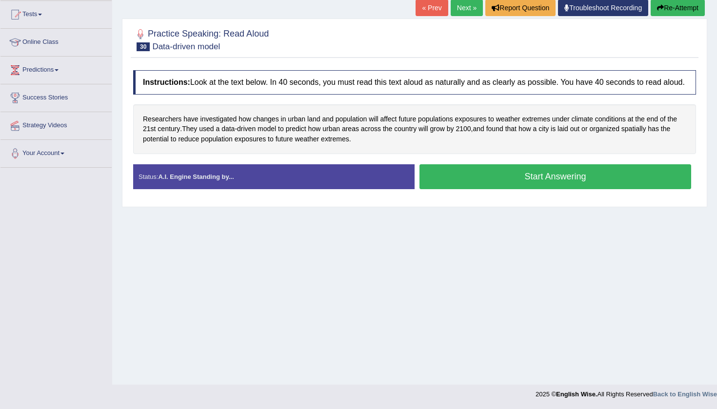
scroll to position [103, 0]
click at [458, 186] on button "Start Answering" at bounding box center [555, 176] width 272 height 25
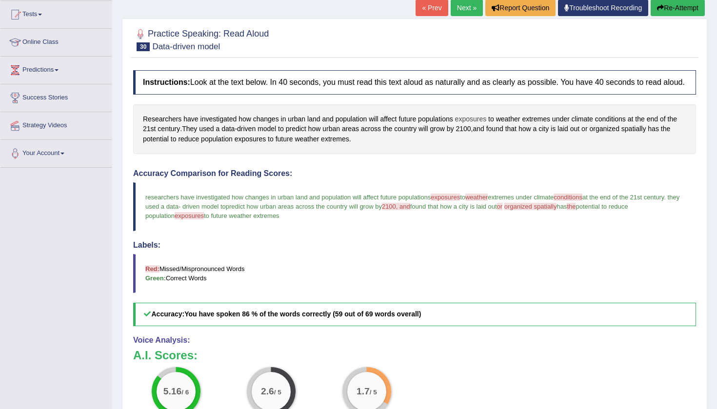
click at [479, 124] on span "exposures" at bounding box center [471, 119] width 32 height 10
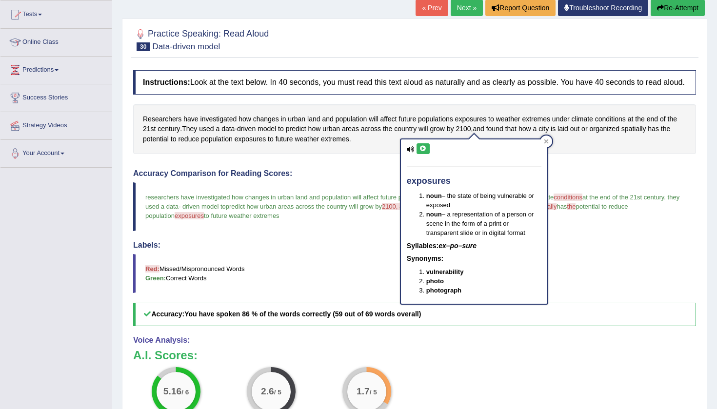
click at [421, 147] on icon at bounding box center [422, 149] width 7 height 6
click at [548, 142] on div at bounding box center [546, 142] width 12 height 12
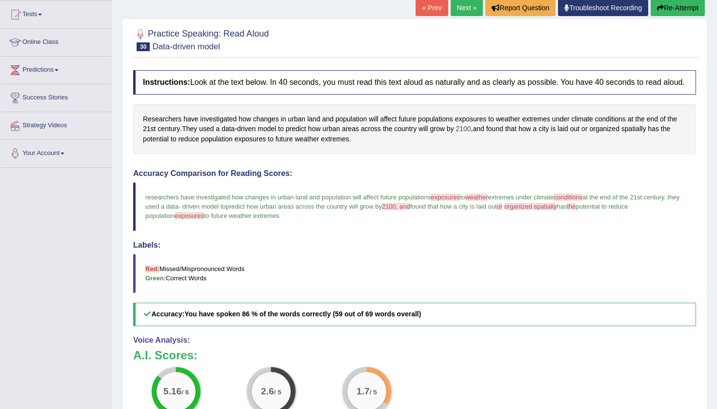
click at [469, 134] on span "2100" at bounding box center [462, 129] width 15 height 10
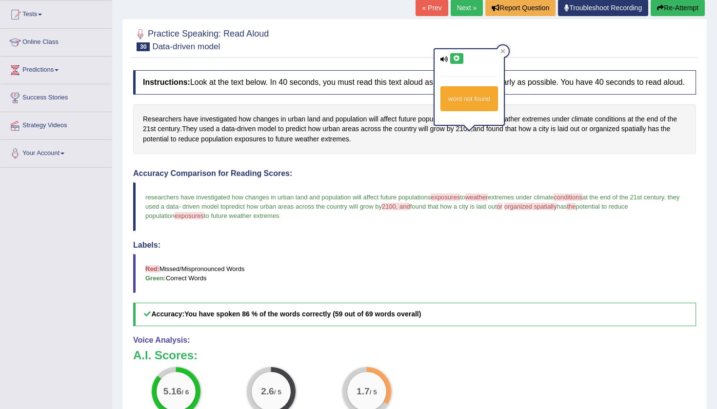
click at [457, 57] on icon at bounding box center [456, 59] width 7 height 6
click at [504, 52] on icon at bounding box center [502, 51] width 4 height 4
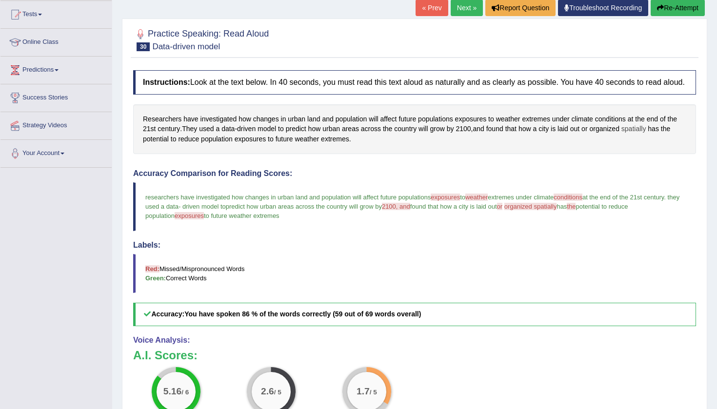
click at [640, 134] on span "spatially" at bounding box center [633, 129] width 25 height 10
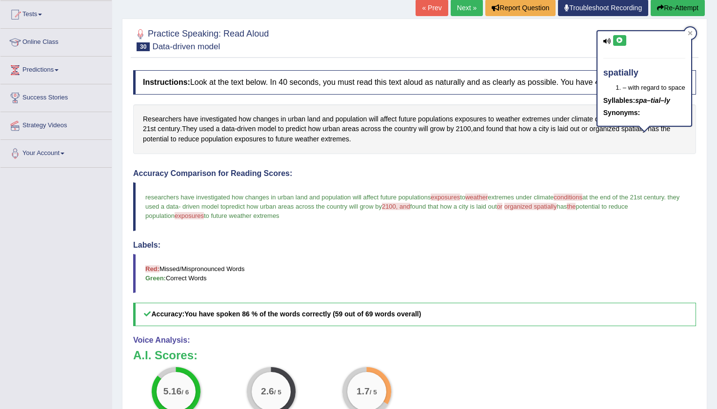
click at [618, 38] on icon at bounding box center [619, 41] width 7 height 6
click at [691, 32] on icon at bounding box center [689, 33] width 4 height 4
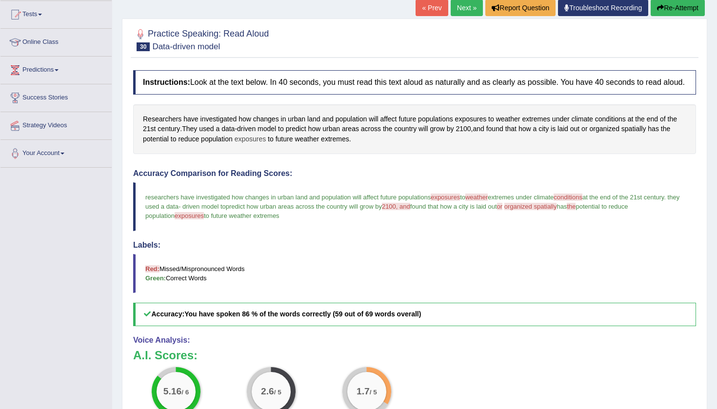
click at [256, 144] on span "exposures" at bounding box center [250, 139] width 32 height 10
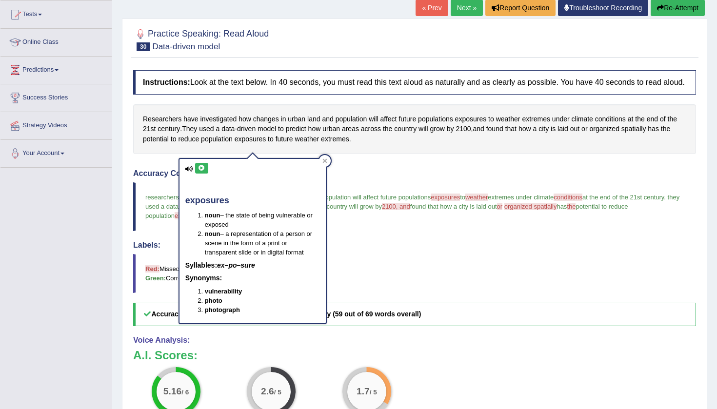
click at [200, 167] on icon at bounding box center [201, 168] width 7 height 6
click at [324, 159] on icon at bounding box center [324, 160] width 5 height 5
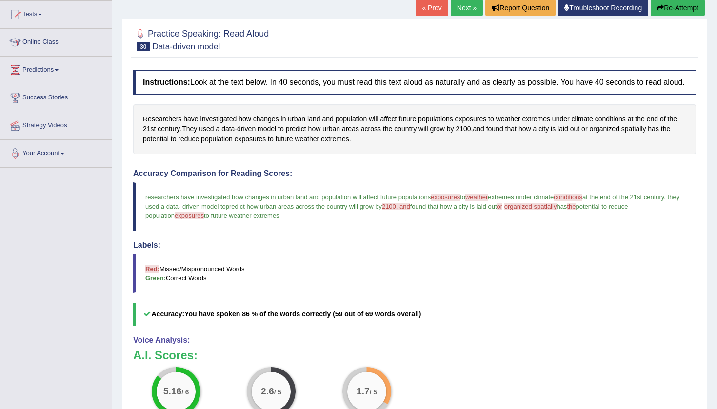
click at [678, 8] on button "Re-Attempt" at bounding box center [677, 8] width 54 height 17
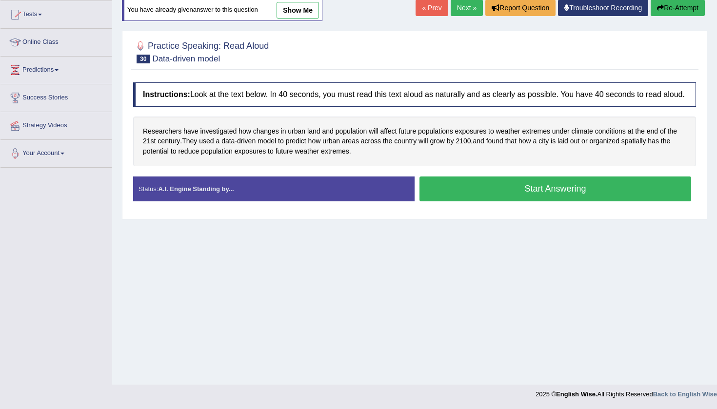
scroll to position [103, 0]
click at [516, 194] on button "Start Answering" at bounding box center [555, 188] width 272 height 25
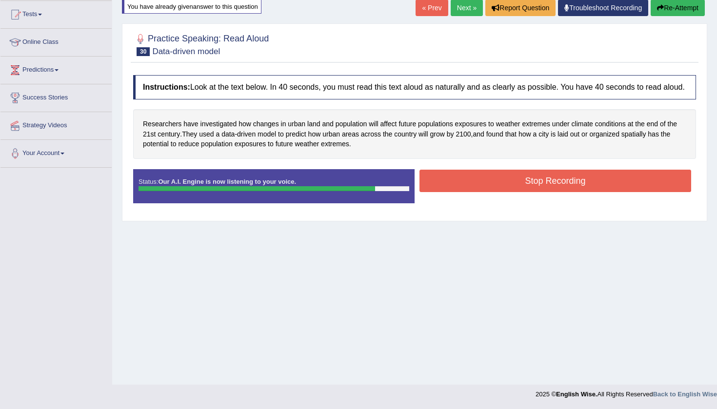
click at [452, 190] on button "Stop Recording" at bounding box center [555, 181] width 272 height 22
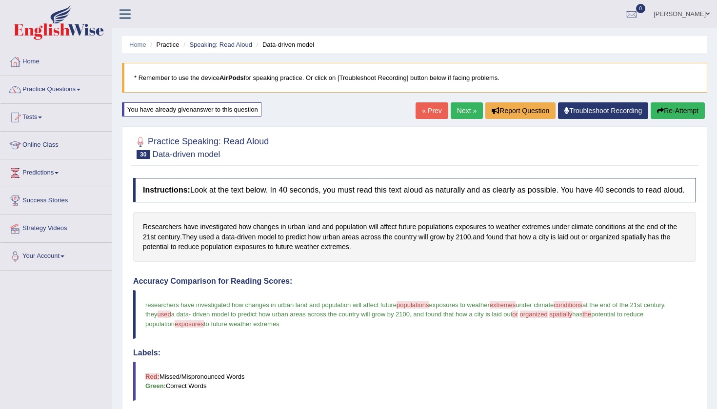
scroll to position [0, 0]
click at [463, 110] on link "Next »" at bounding box center [466, 110] width 32 height 17
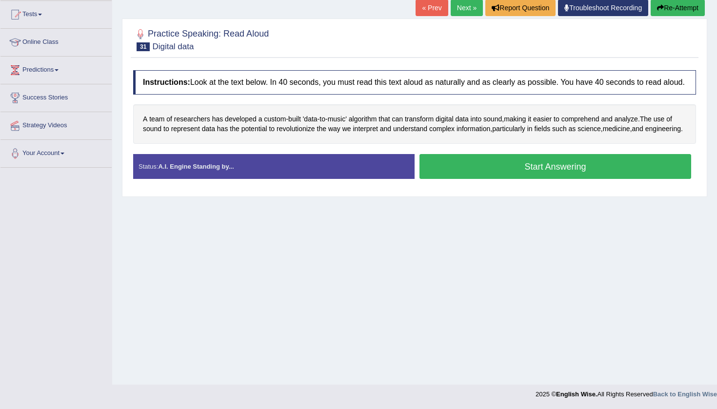
scroll to position [103, 0]
click at [317, 124] on span "'data" at bounding box center [310, 119] width 15 height 10
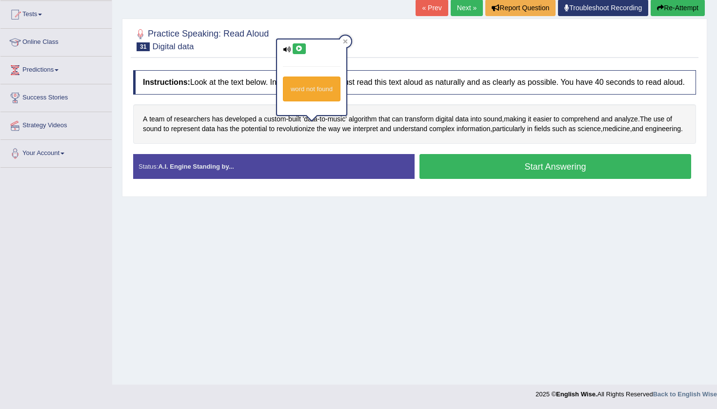
click at [301, 49] on icon at bounding box center [298, 49] width 7 height 6
click at [300, 47] on icon at bounding box center [298, 49] width 7 height 6
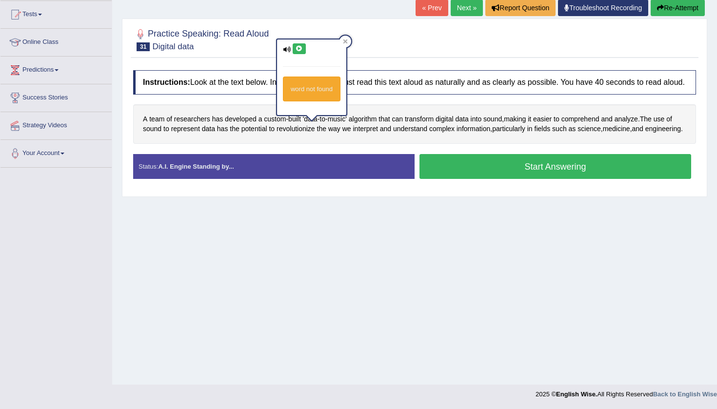
click at [300, 47] on icon at bounding box center [298, 49] width 7 height 6
click at [348, 43] on icon at bounding box center [345, 41] width 4 height 4
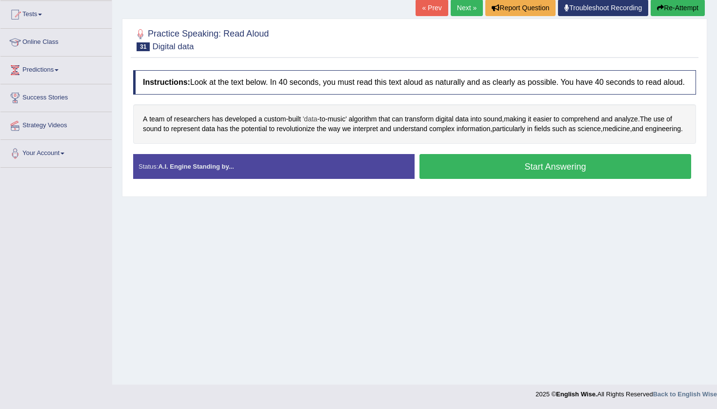
click at [314, 124] on span "'data" at bounding box center [310, 119] width 15 height 10
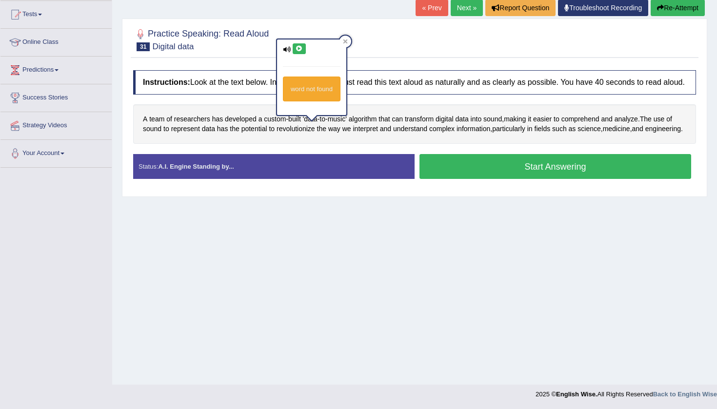
click at [299, 49] on icon at bounding box center [298, 49] width 7 height 6
click at [348, 39] on icon at bounding box center [345, 41] width 5 height 5
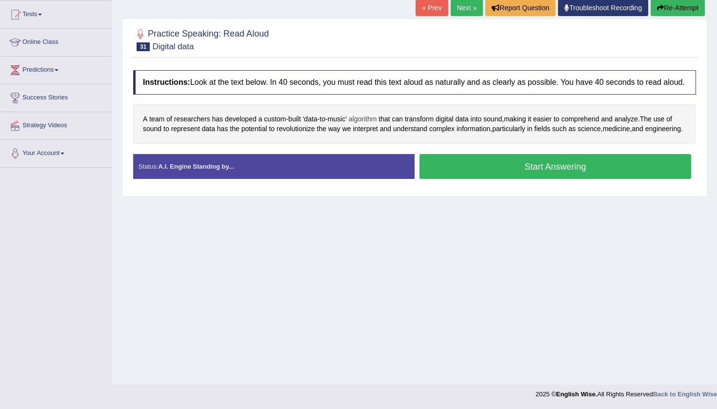
click at [371, 124] on span "algorithm" at bounding box center [363, 119] width 28 height 10
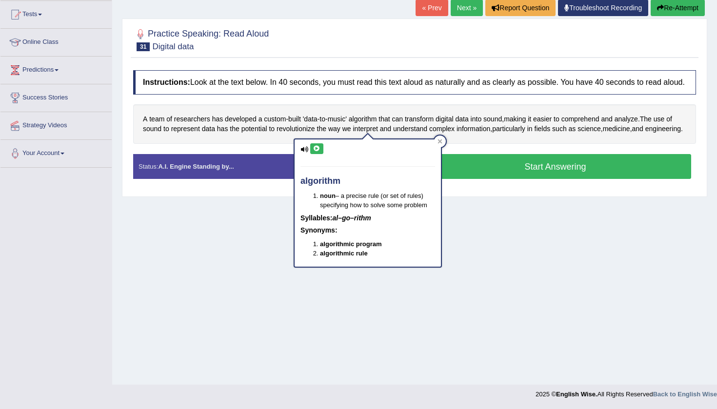
click at [319, 146] on icon at bounding box center [316, 149] width 7 height 6
click at [440, 141] on icon at bounding box center [440, 141] width 4 height 4
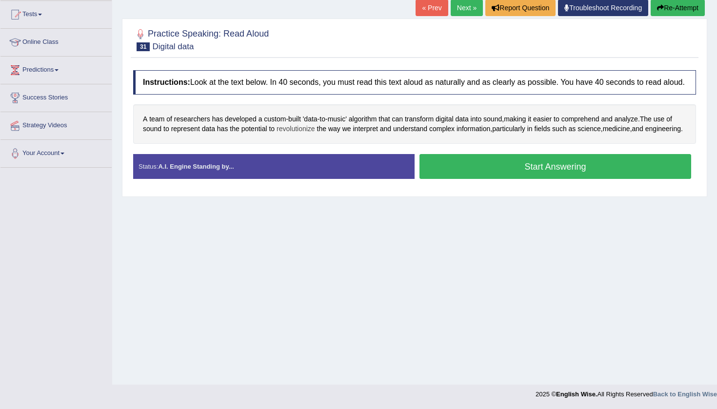
click at [309, 134] on span "revolutionize" at bounding box center [295, 129] width 39 height 10
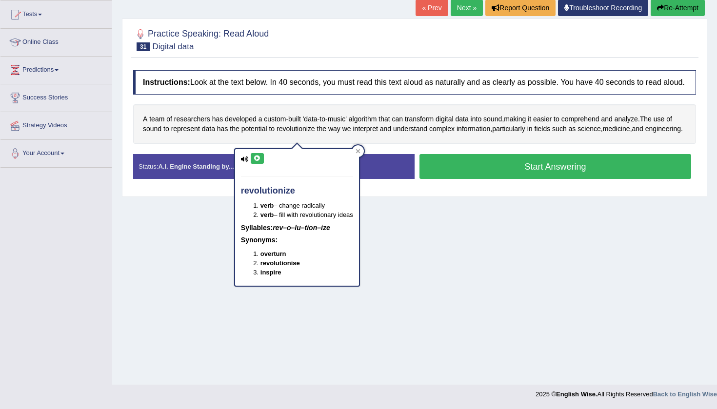
click at [254, 159] on icon at bounding box center [257, 159] width 7 height 6
click at [360, 151] on icon at bounding box center [357, 151] width 4 height 4
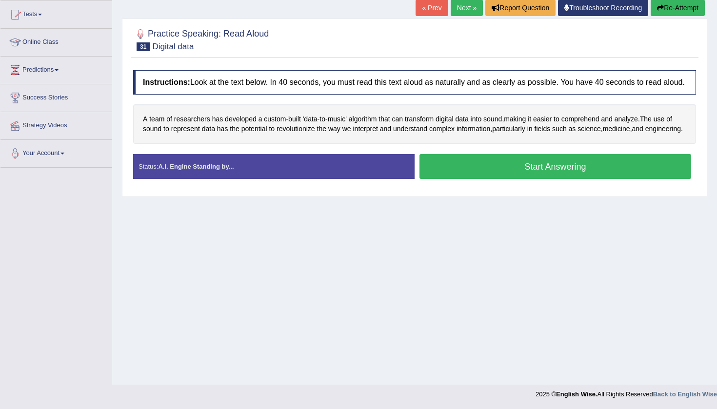
click at [468, 179] on button "Start Answering" at bounding box center [555, 166] width 272 height 25
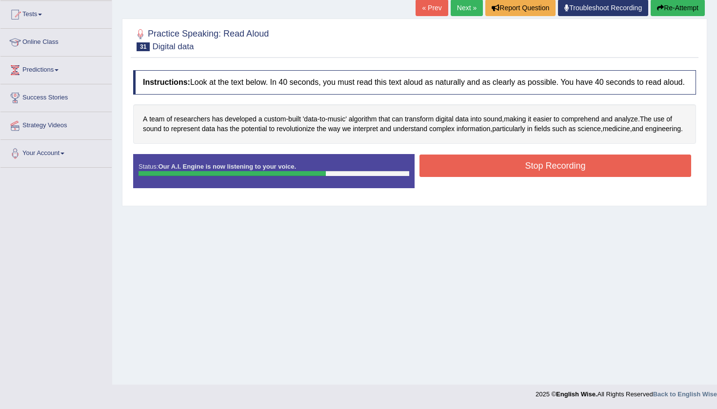
click at [475, 177] on button "Stop Recording" at bounding box center [555, 166] width 272 height 22
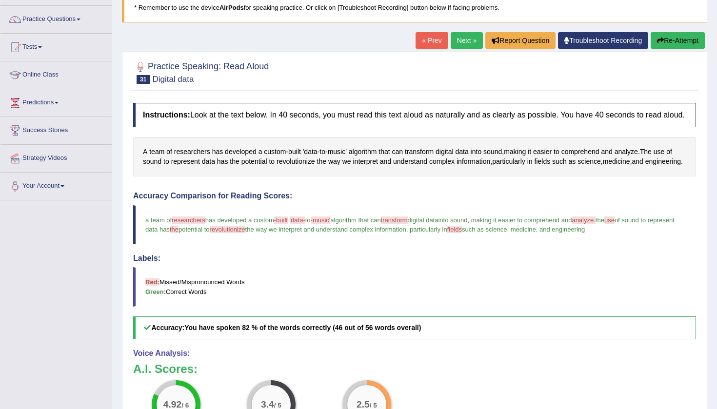
scroll to position [70, 0]
click at [667, 44] on button "Re-Attempt" at bounding box center [677, 40] width 54 height 17
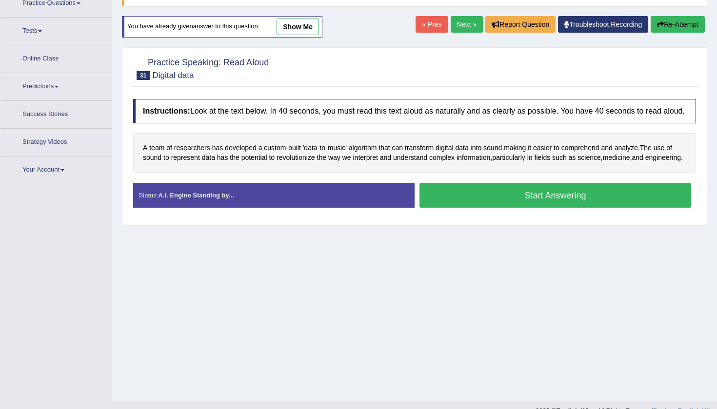
scroll to position [91, 0]
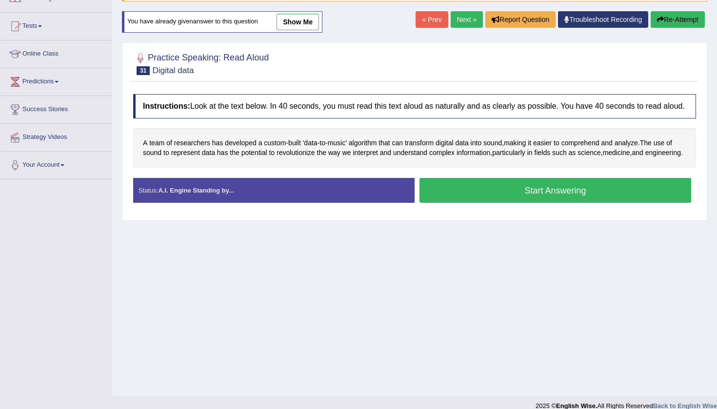
click at [481, 203] on button "Start Answering" at bounding box center [555, 190] width 272 height 25
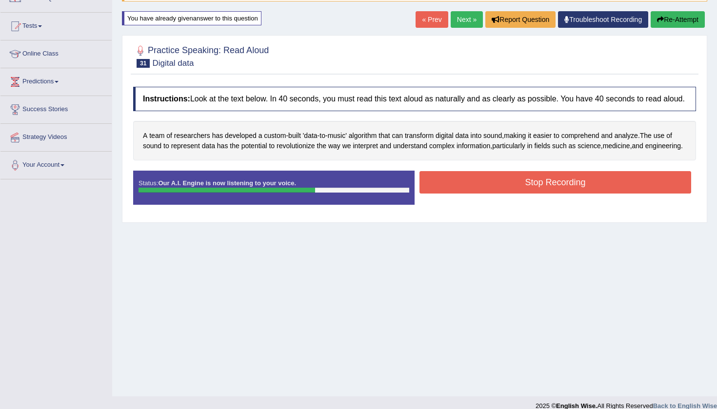
click at [579, 194] on button "Stop Recording" at bounding box center [555, 182] width 272 height 22
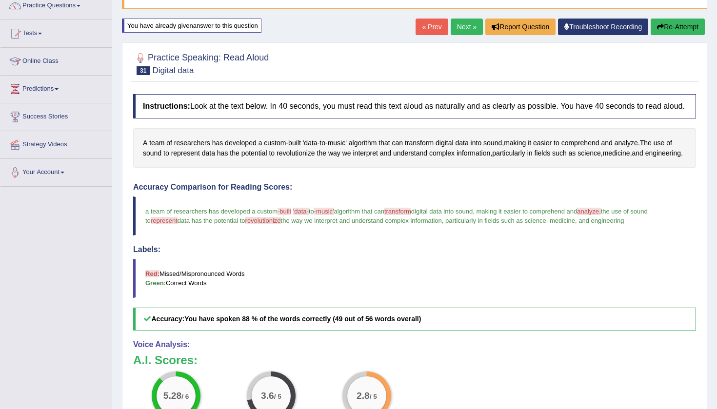
scroll to position [83, 0]
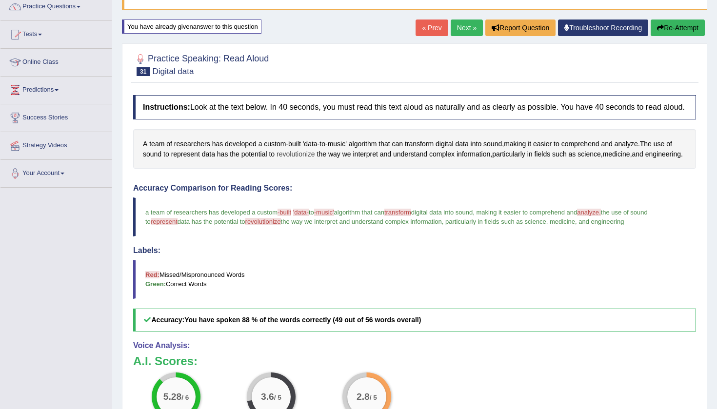
click at [305, 159] on span "revolutionize" at bounding box center [295, 154] width 39 height 10
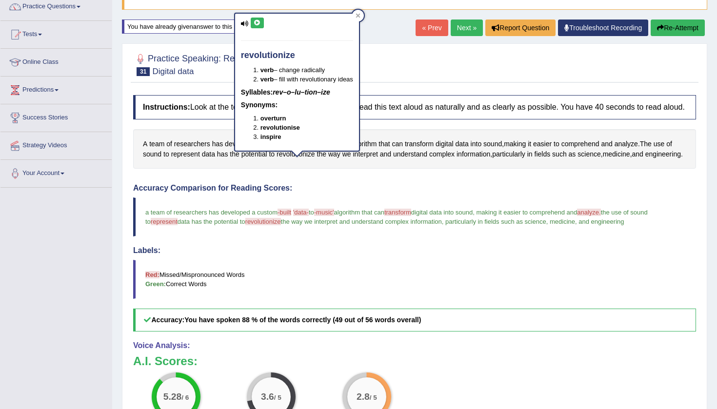
click at [257, 21] on icon at bounding box center [257, 23] width 7 height 6
click at [258, 23] on icon at bounding box center [257, 23] width 7 height 6
click at [358, 16] on icon at bounding box center [357, 15] width 5 height 5
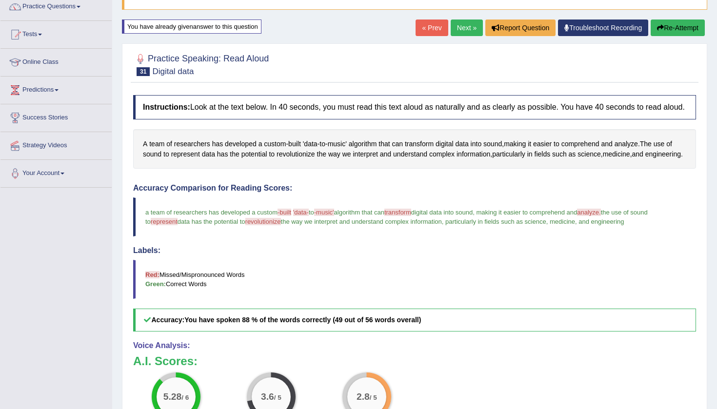
click at [471, 26] on link "Next »" at bounding box center [466, 28] width 32 height 17
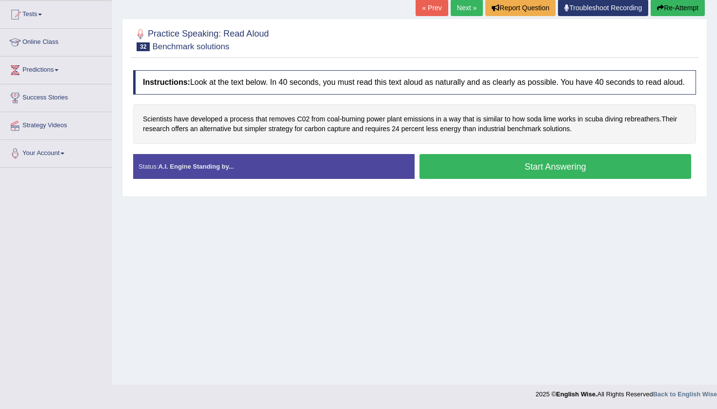
scroll to position [103, 0]
click at [601, 124] on span "scuba" at bounding box center [594, 119] width 18 height 10
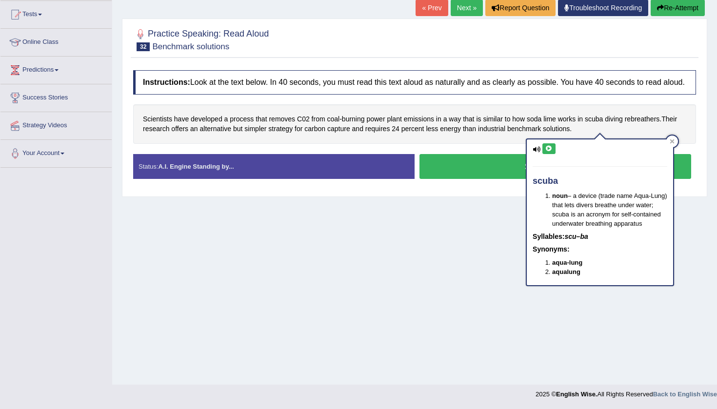
click at [550, 150] on icon at bounding box center [548, 149] width 7 height 6
click at [676, 143] on div at bounding box center [672, 142] width 12 height 12
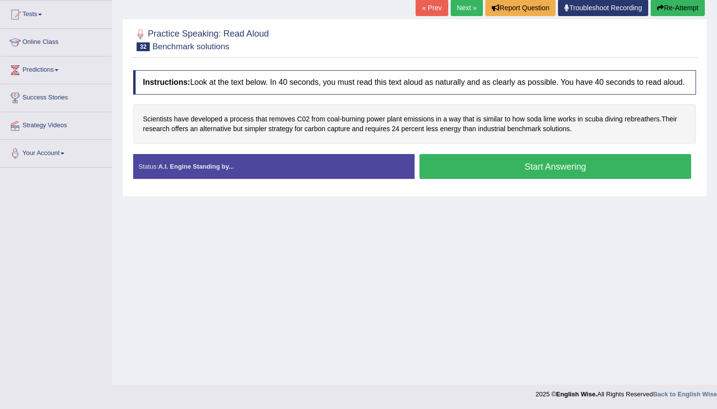
click at [529, 174] on button "Start Answering" at bounding box center [555, 166] width 272 height 25
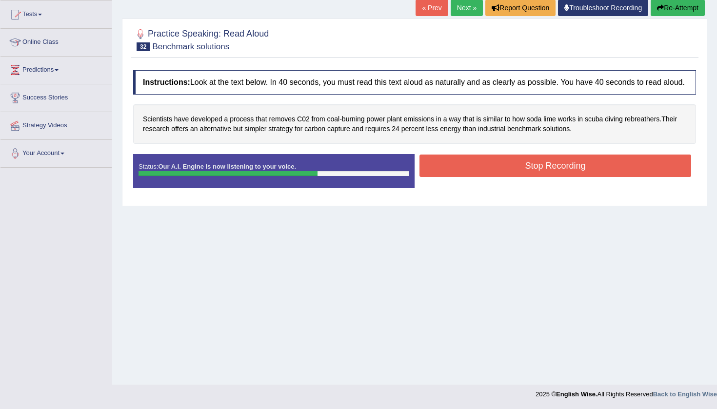
click at [544, 172] on button "Stop Recording" at bounding box center [555, 166] width 272 height 22
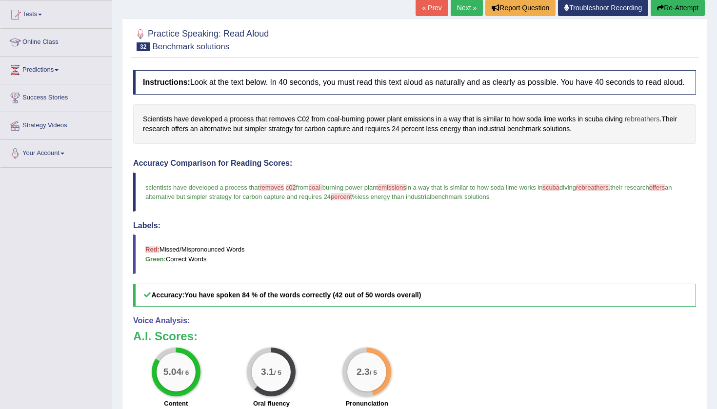
click at [636, 124] on span "rebreathers" at bounding box center [641, 119] width 35 height 10
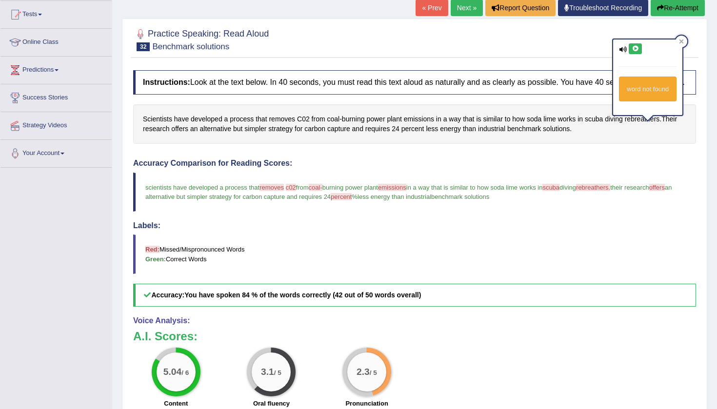
click at [635, 49] on icon at bounding box center [634, 49] width 7 height 6
click at [683, 42] on icon at bounding box center [681, 41] width 4 height 4
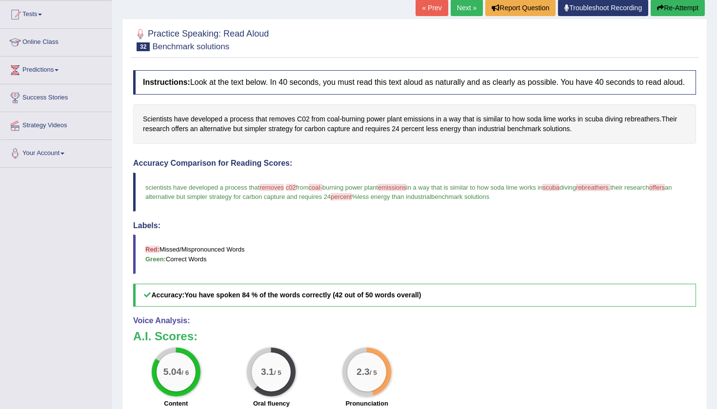
click at [457, 7] on link "Next »" at bounding box center [466, 8] width 32 height 17
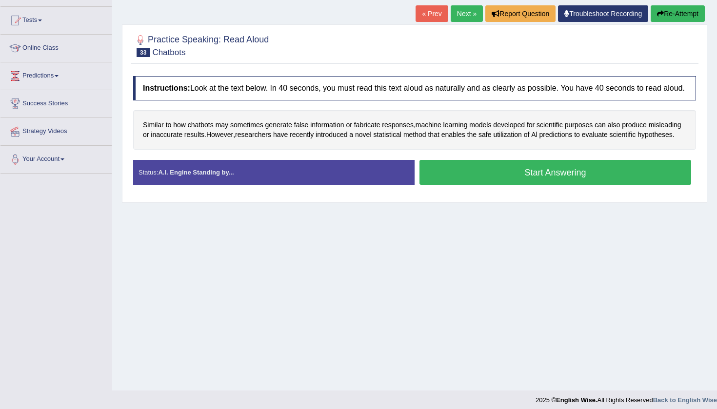
scroll to position [100, 0]
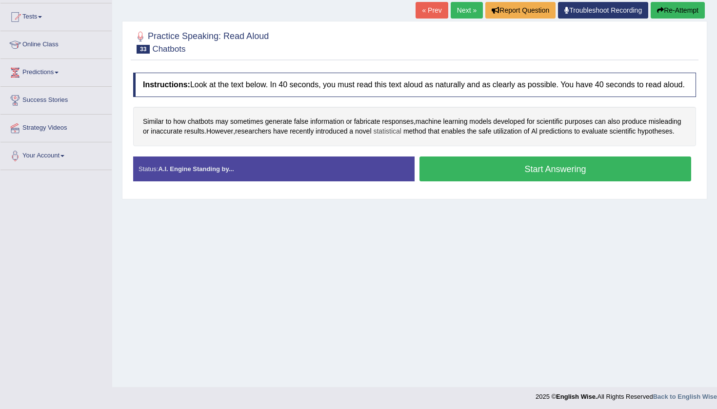
click at [401, 137] on span "statistical" at bounding box center [387, 131] width 28 height 10
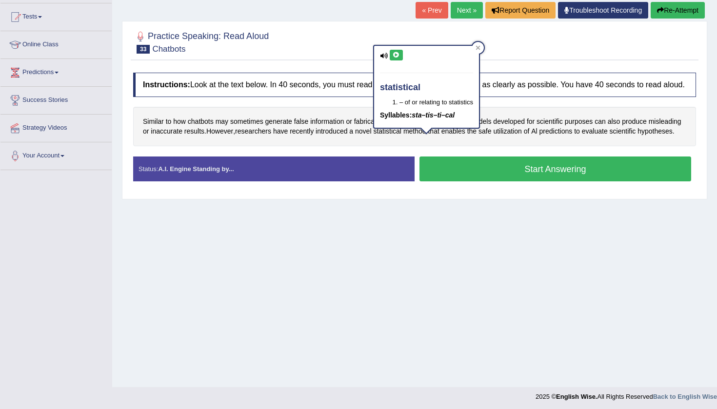
click at [396, 59] on button at bounding box center [396, 55] width 13 height 11
click at [399, 55] on icon at bounding box center [395, 55] width 7 height 6
click at [478, 49] on icon at bounding box center [478, 48] width 4 height 4
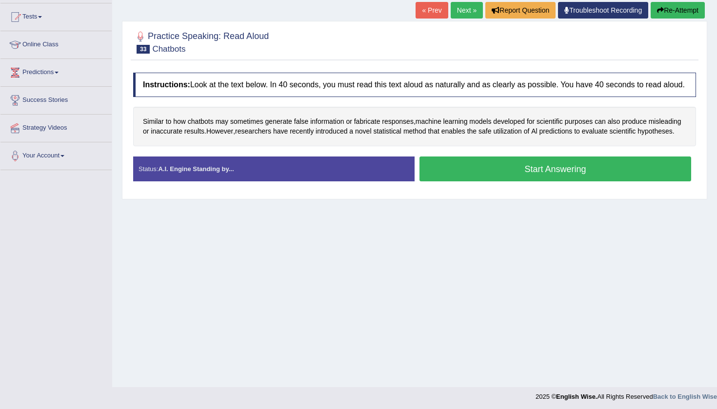
click at [523, 181] on button "Start Answering" at bounding box center [555, 168] width 272 height 25
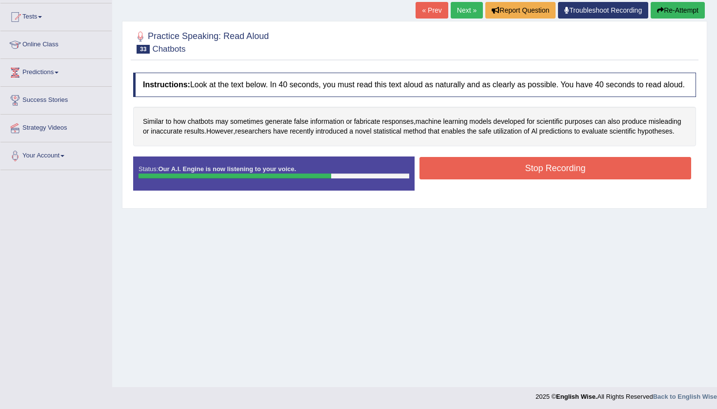
click at [553, 179] on button "Stop Recording" at bounding box center [555, 168] width 272 height 22
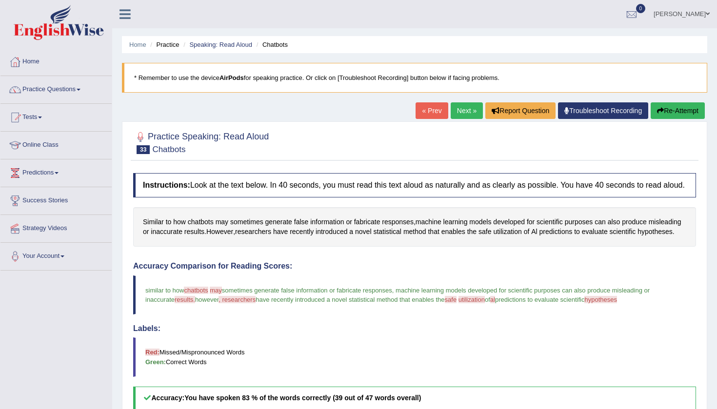
scroll to position [0, 0]
click at [467, 105] on link "Next »" at bounding box center [466, 110] width 32 height 17
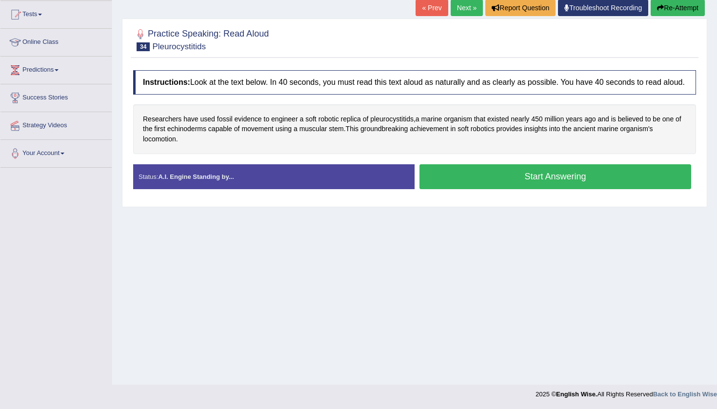
scroll to position [103, 0]
click at [476, 189] on button "Start Answering" at bounding box center [555, 176] width 272 height 25
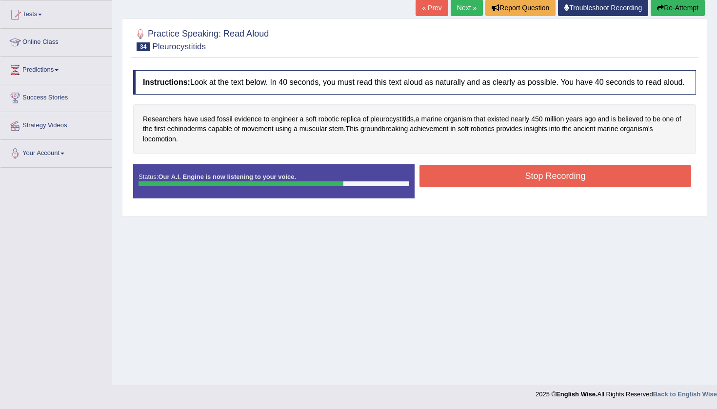
click at [550, 182] on button "Stop Recording" at bounding box center [555, 176] width 272 height 22
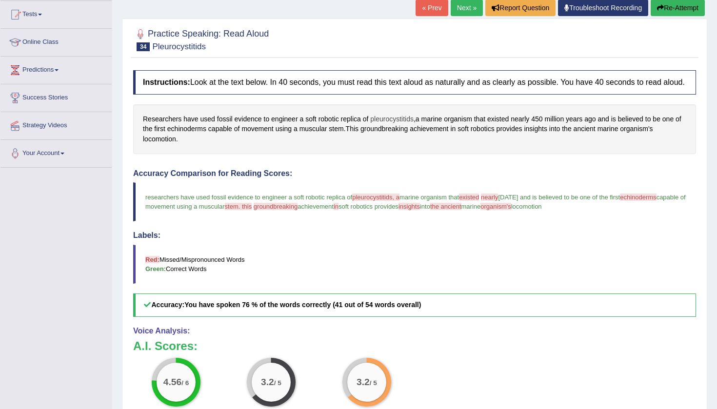
click at [400, 124] on span "pleurocystitids" at bounding box center [391, 119] width 43 height 10
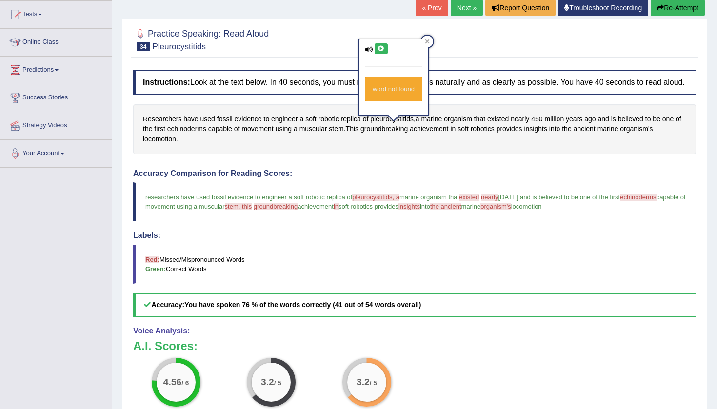
click at [383, 47] on icon at bounding box center [380, 49] width 7 height 6
click at [429, 42] on icon at bounding box center [427, 41] width 5 height 5
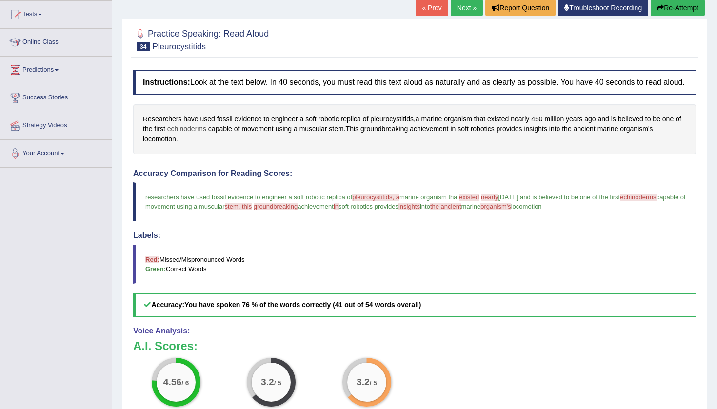
click at [195, 134] on span "echinoderms" at bounding box center [186, 129] width 39 height 10
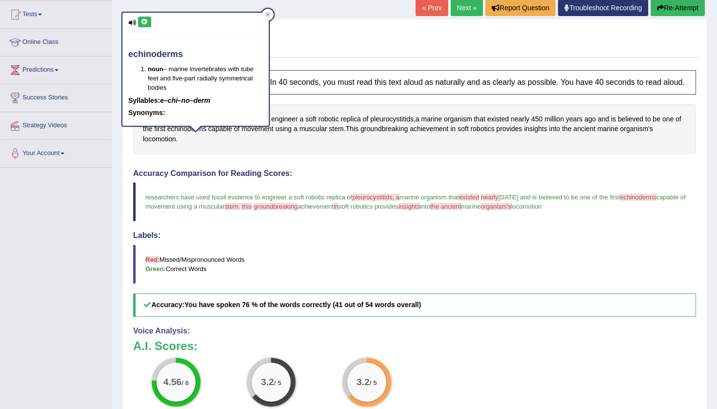
click at [145, 24] on icon at bounding box center [144, 22] width 7 height 6
click at [266, 14] on icon at bounding box center [267, 14] width 5 height 5
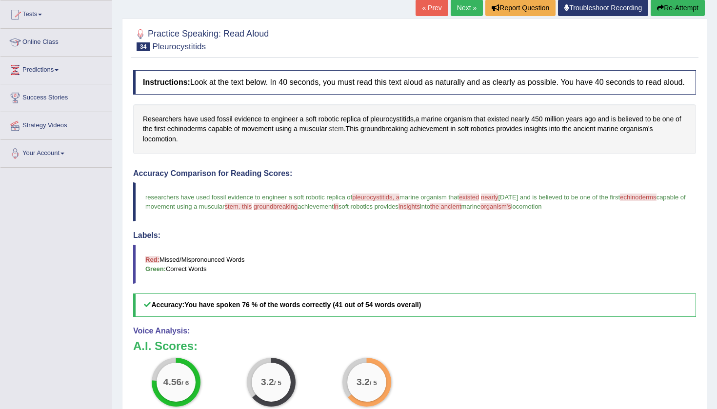
click at [343, 134] on span "stem" at bounding box center [336, 129] width 15 height 10
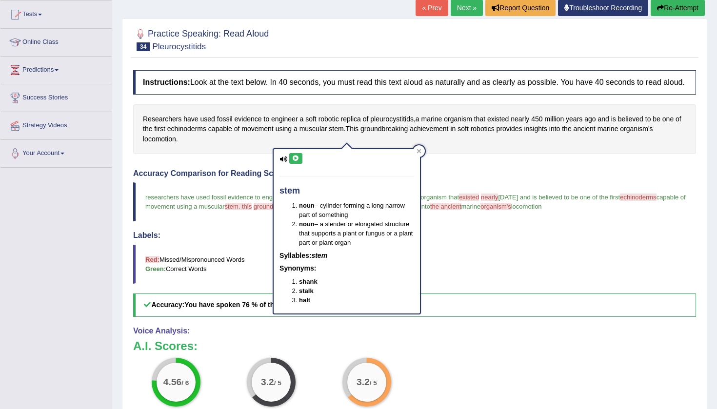
click at [296, 157] on icon at bounding box center [295, 159] width 7 height 6
click at [418, 151] on icon at bounding box center [419, 151] width 4 height 4
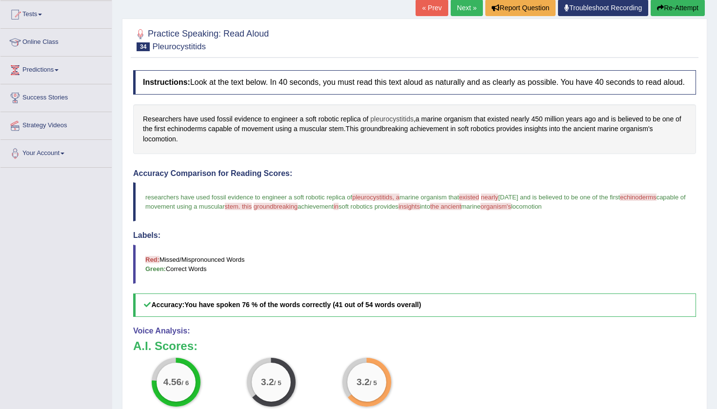
click at [409, 124] on span "pleurocystitids" at bounding box center [391, 119] width 43 height 10
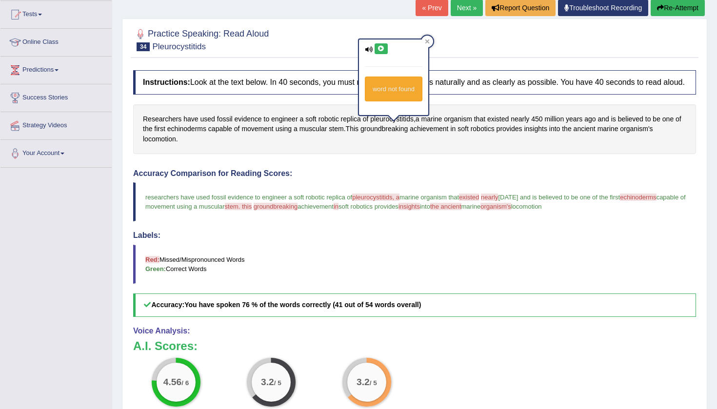
click at [383, 49] on icon at bounding box center [380, 49] width 7 height 6
click at [429, 41] on icon at bounding box center [427, 41] width 5 height 5
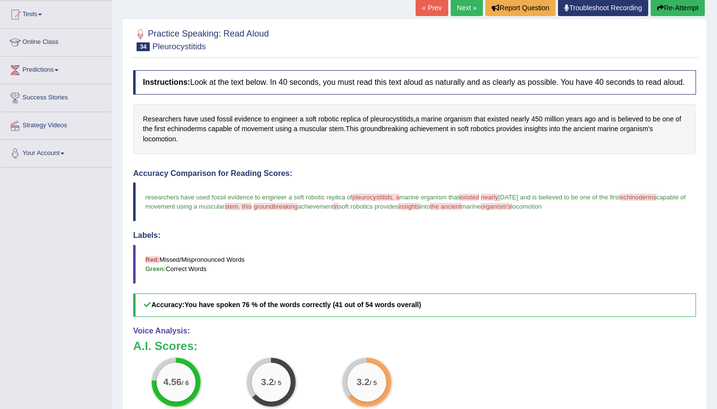
click at [678, 9] on button "Re-Attempt" at bounding box center [677, 8] width 54 height 17
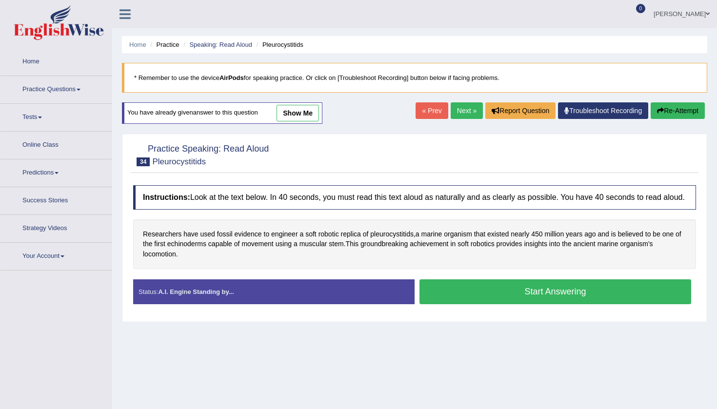
scroll to position [103, 0]
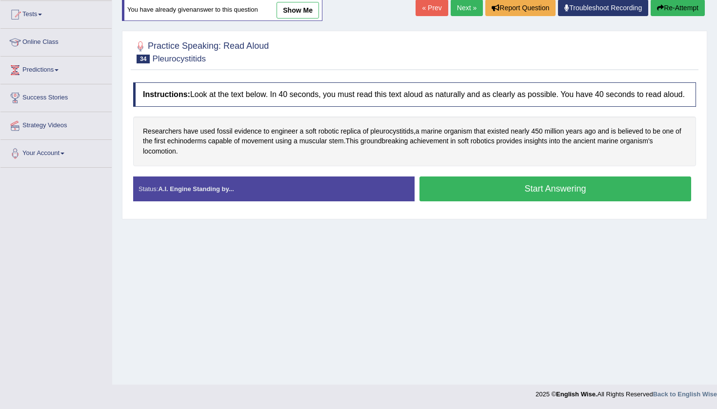
click at [509, 197] on button "Start Answering" at bounding box center [555, 188] width 272 height 25
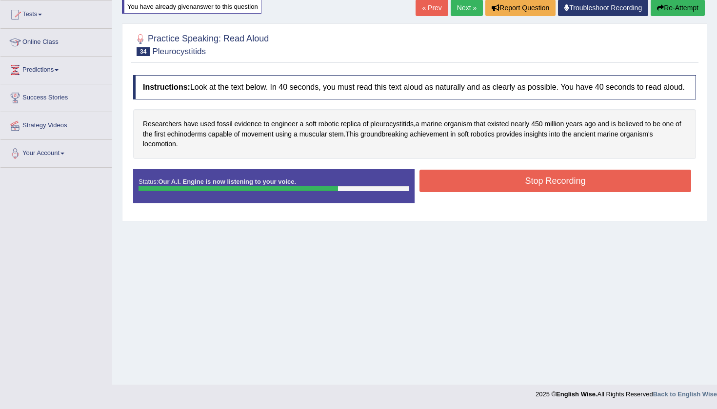
click at [567, 189] on button "Stop Recording" at bounding box center [555, 181] width 272 height 22
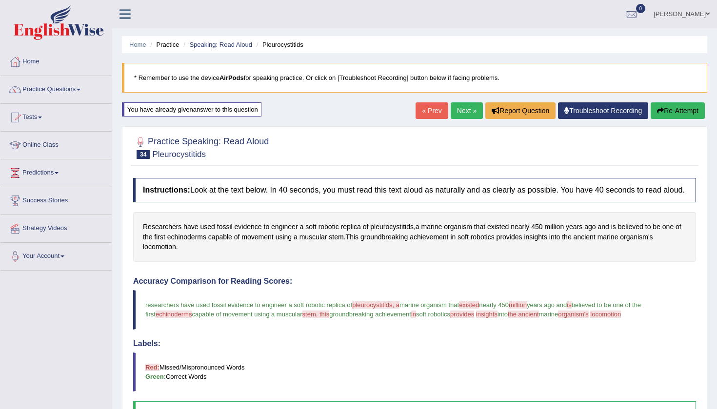
scroll to position [0, 0]
click at [459, 108] on link "Next »" at bounding box center [466, 110] width 32 height 17
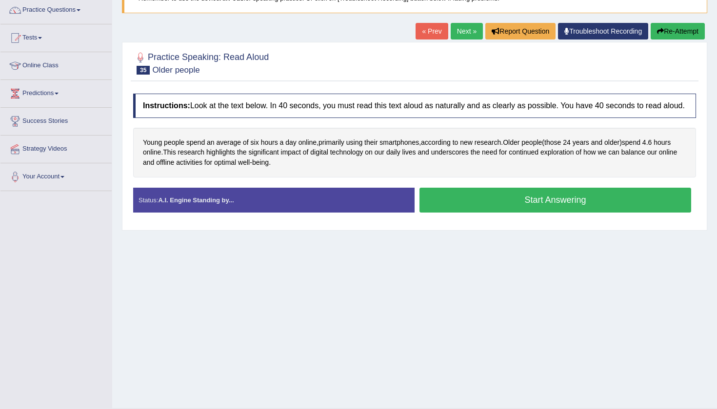
scroll to position [82, 0]
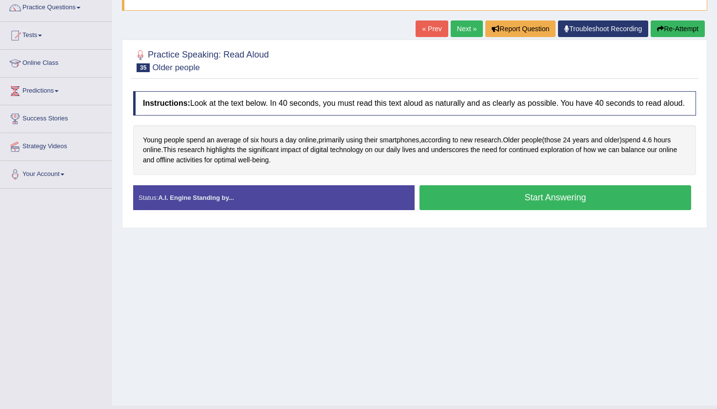
click at [502, 208] on button "Start Answering" at bounding box center [555, 197] width 272 height 25
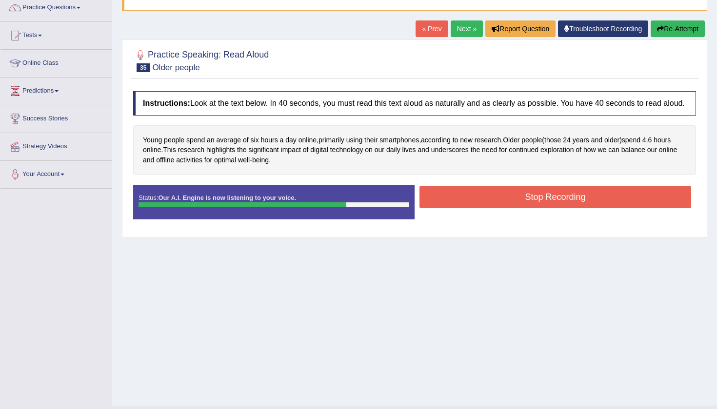
click at [542, 205] on button "Stop Recording" at bounding box center [555, 197] width 272 height 22
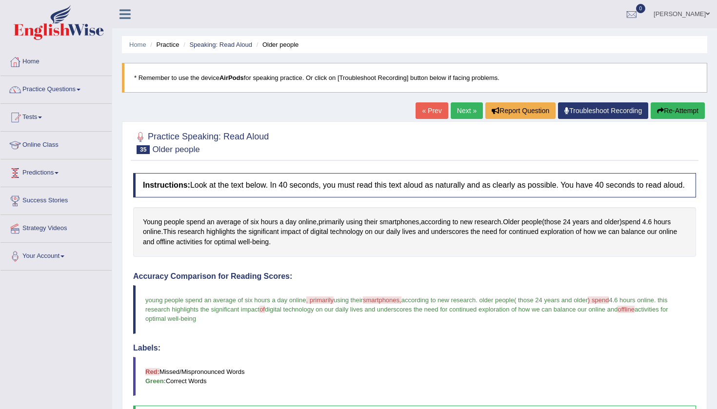
scroll to position [0, 0]
click at [78, 89] on link "Practice Questions" at bounding box center [55, 88] width 111 height 24
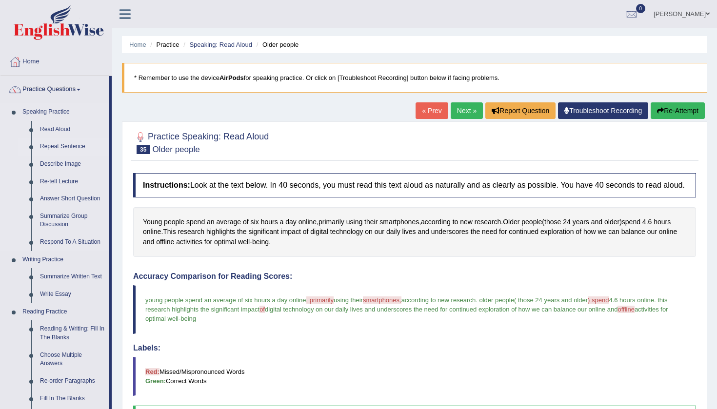
click at [79, 145] on link "Repeat Sentence" at bounding box center [73, 147] width 74 height 18
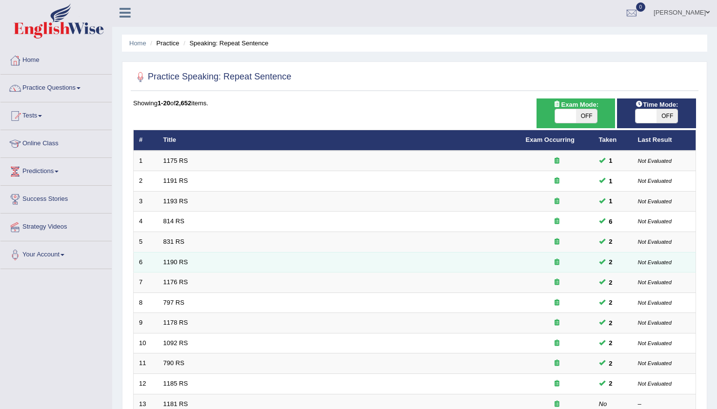
scroll to position [0, 0]
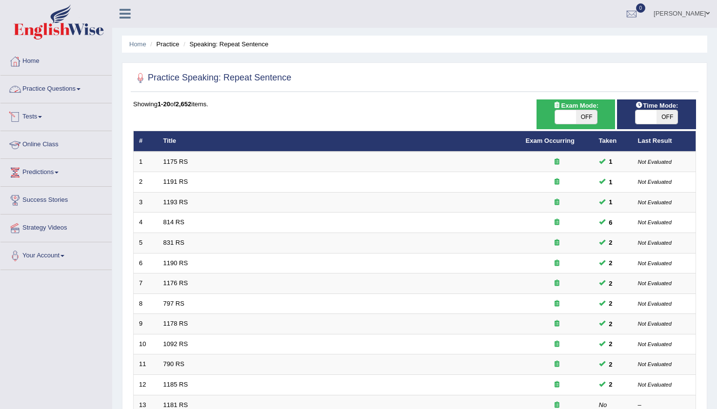
click at [85, 87] on link "Practice Questions" at bounding box center [55, 88] width 111 height 24
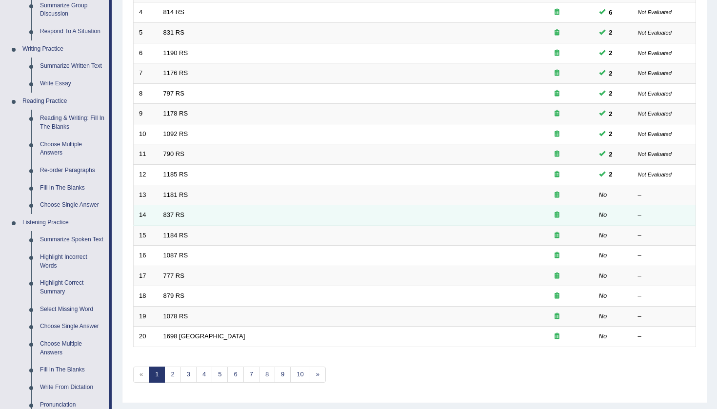
scroll to position [213, 0]
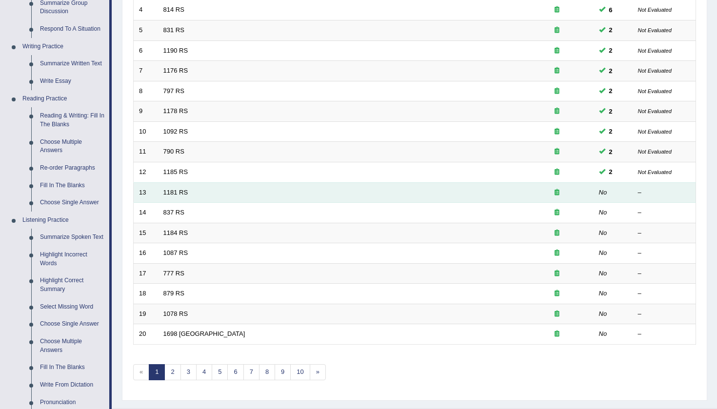
click at [370, 190] on td "1181 RS" at bounding box center [339, 192] width 362 height 20
click at [181, 189] on link "1181 RS" at bounding box center [175, 192] width 25 height 7
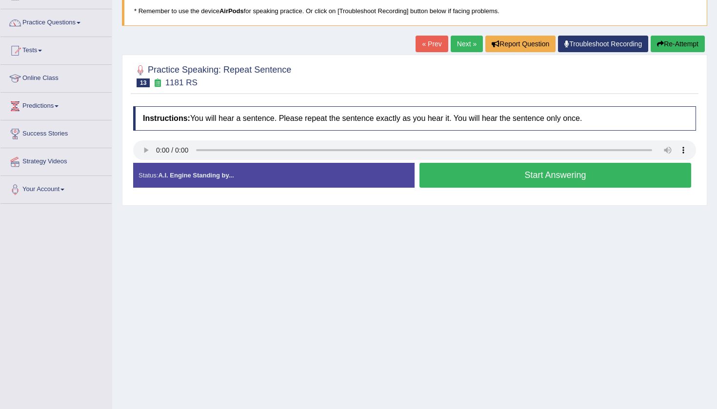
scroll to position [82, 0]
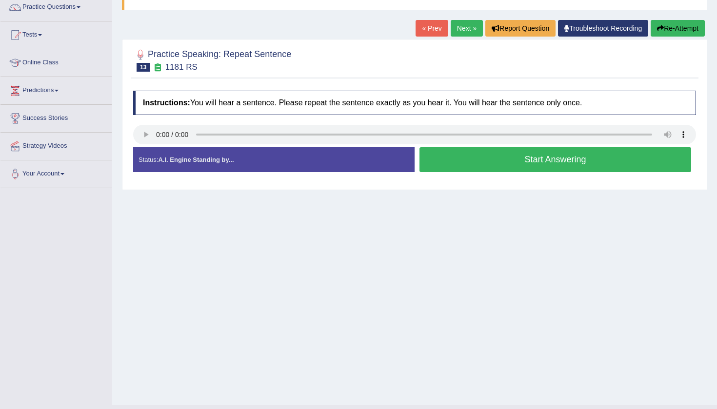
click at [158, 136] on audio at bounding box center [414, 135] width 563 height 20
click at [157, 135] on audio at bounding box center [414, 135] width 563 height 20
click at [154, 134] on audio at bounding box center [414, 135] width 563 height 20
click at [156, 133] on audio at bounding box center [414, 135] width 563 height 20
click at [461, 164] on button "Start Answering" at bounding box center [555, 159] width 272 height 25
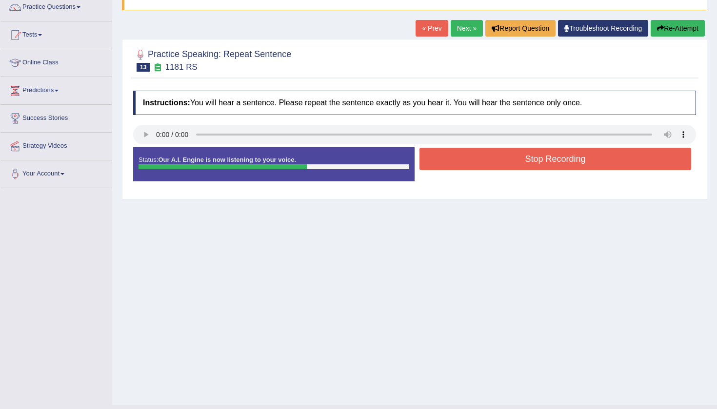
click at [461, 164] on button "Stop Recording" at bounding box center [555, 159] width 272 height 22
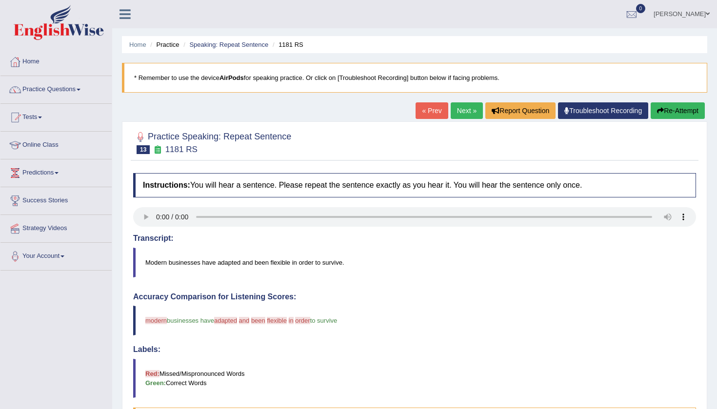
scroll to position [0, 0]
click at [464, 107] on link "Next »" at bounding box center [466, 110] width 32 height 17
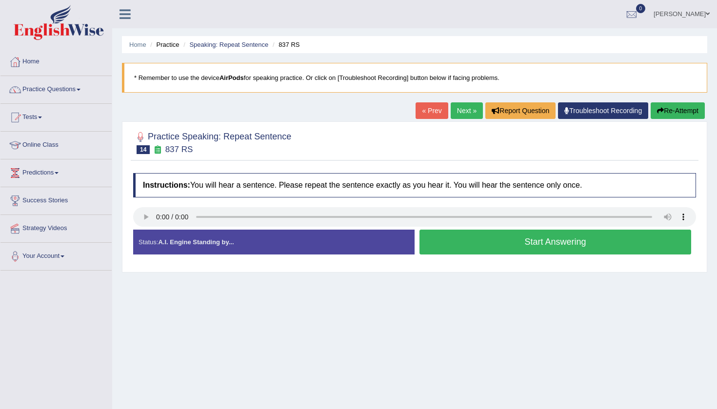
click at [140, 217] on audio at bounding box center [414, 217] width 563 height 20
click at [461, 110] on link "Next »" at bounding box center [466, 110] width 32 height 17
click at [143, 220] on audio at bounding box center [414, 217] width 563 height 20
click at [429, 111] on link "« Prev" at bounding box center [431, 110] width 32 height 17
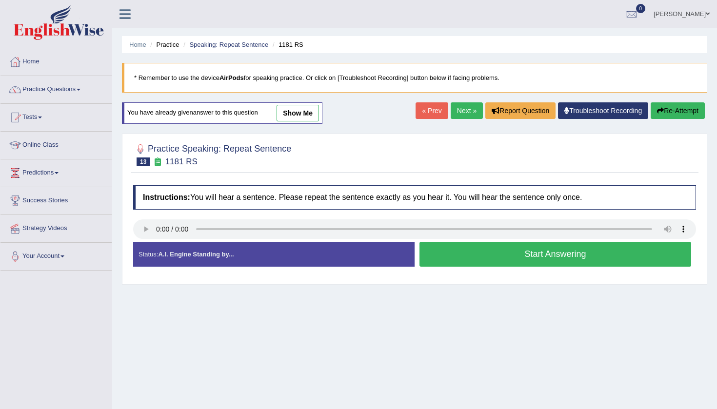
click at [463, 111] on link "Next »" at bounding box center [466, 110] width 32 height 17
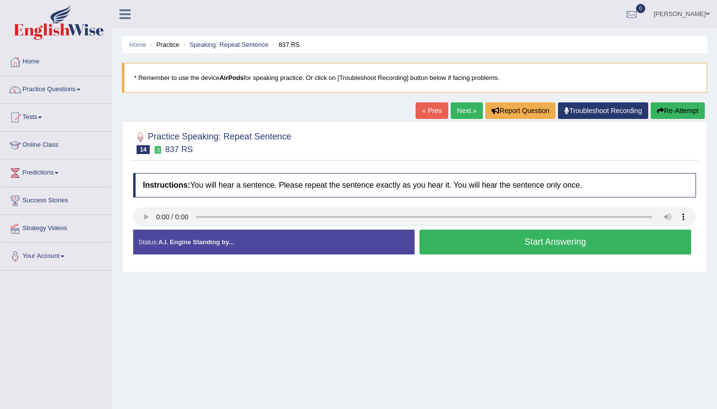
click at [142, 215] on audio at bounding box center [414, 217] width 563 height 20
click at [80, 88] on link "Practice Questions" at bounding box center [55, 88] width 111 height 24
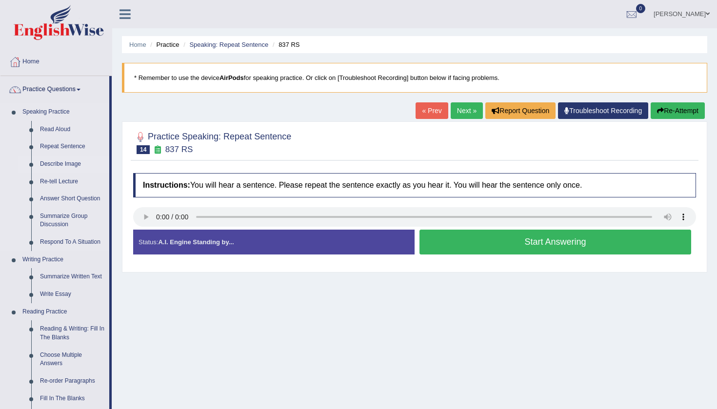
click at [75, 160] on link "Describe Image" at bounding box center [73, 165] width 74 height 18
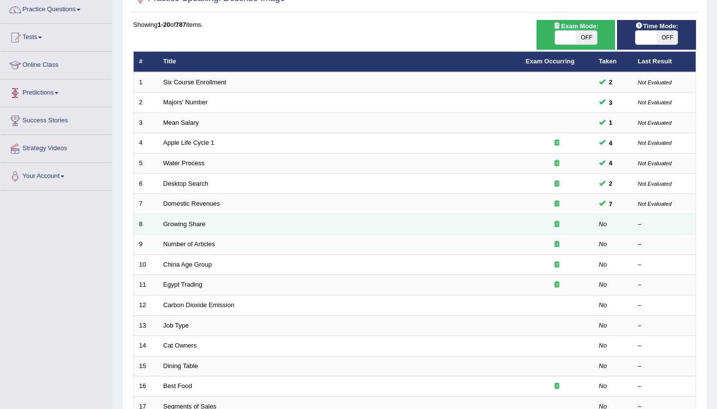
scroll to position [84, 0]
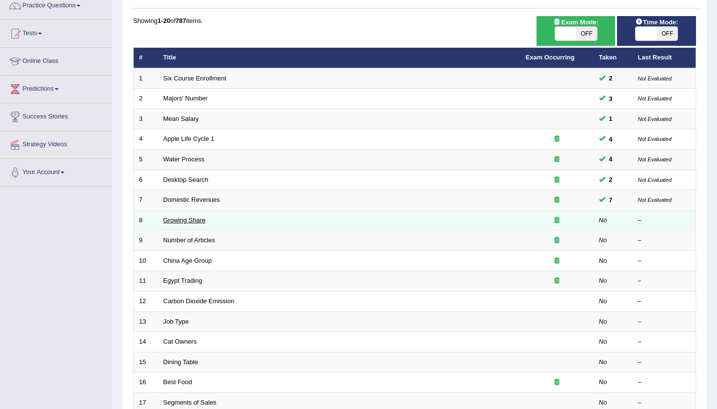
click at [199, 219] on link "Growing Share" at bounding box center [184, 219] width 42 height 7
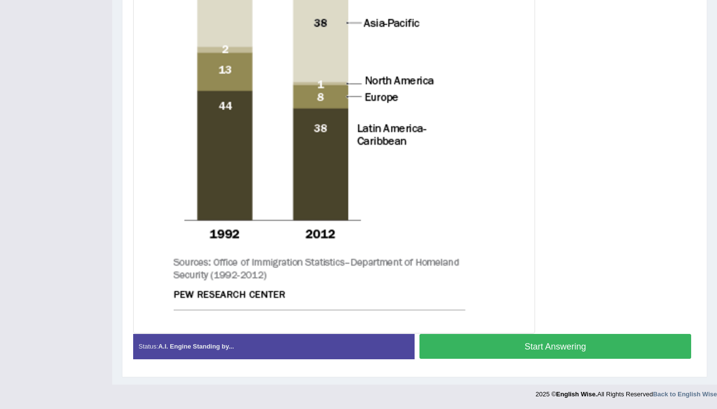
scroll to position [401, 0]
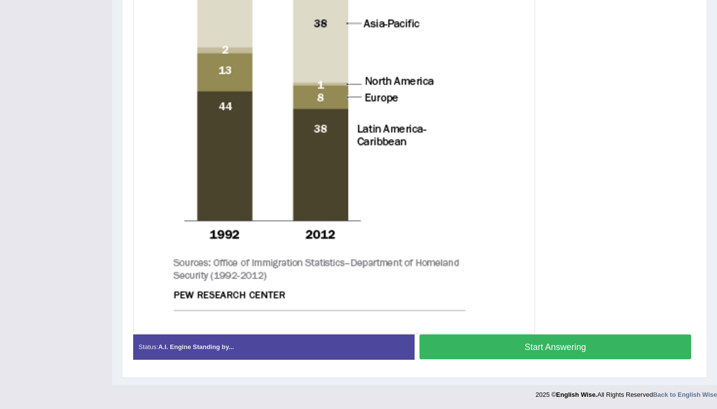
click at [473, 344] on button "Start Answering" at bounding box center [555, 346] width 272 height 25
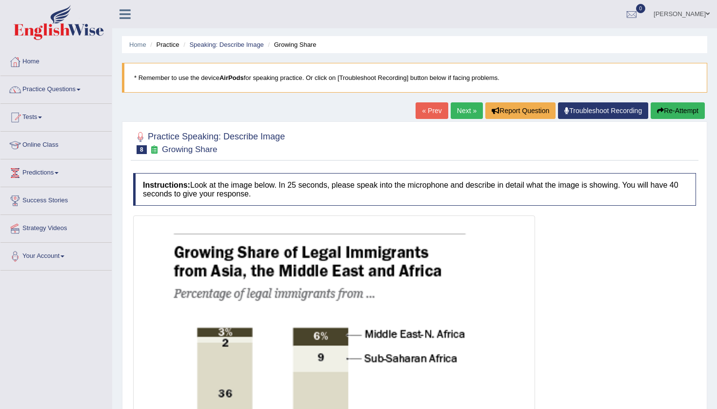
scroll to position [0, 0]
click at [464, 112] on link "Next »" at bounding box center [466, 110] width 32 height 17
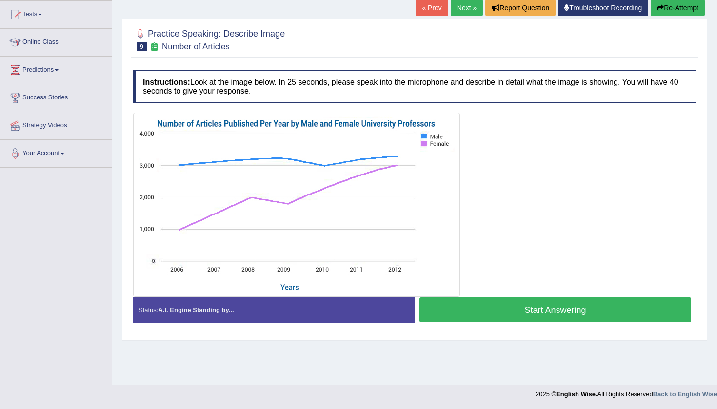
scroll to position [103, 0]
click at [458, 310] on button "Start Answering" at bounding box center [555, 309] width 272 height 25
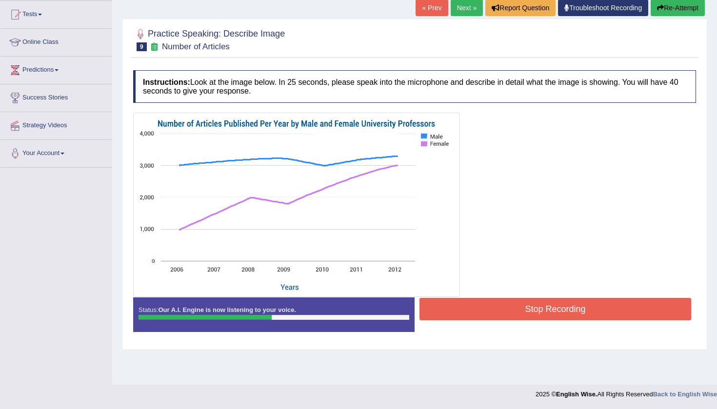
click at [490, 306] on button "Stop Recording" at bounding box center [555, 309] width 272 height 22
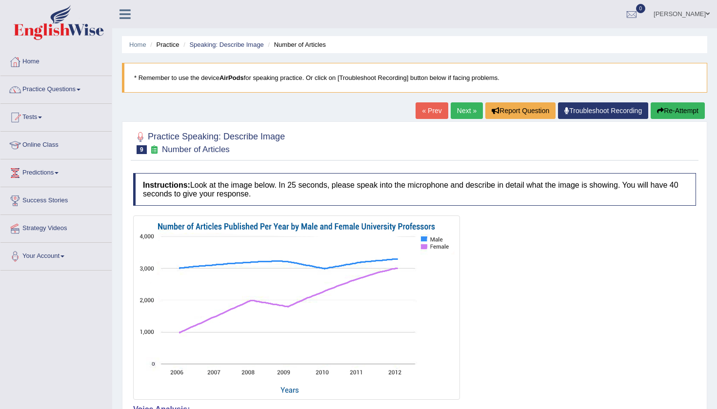
scroll to position [0, 0]
click at [675, 111] on button "Re-Attempt" at bounding box center [677, 110] width 54 height 17
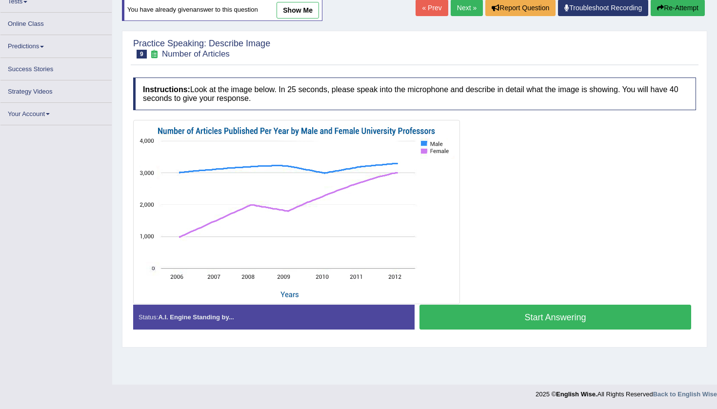
scroll to position [103, 0]
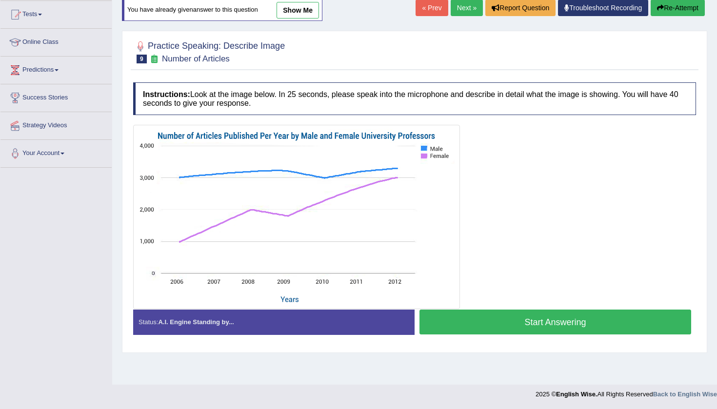
click at [522, 321] on button "Start Answering" at bounding box center [555, 322] width 272 height 25
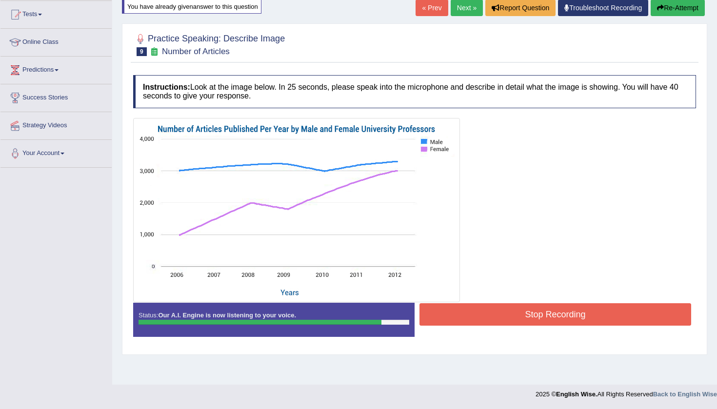
click at [542, 311] on button "Stop Recording" at bounding box center [555, 314] width 272 height 22
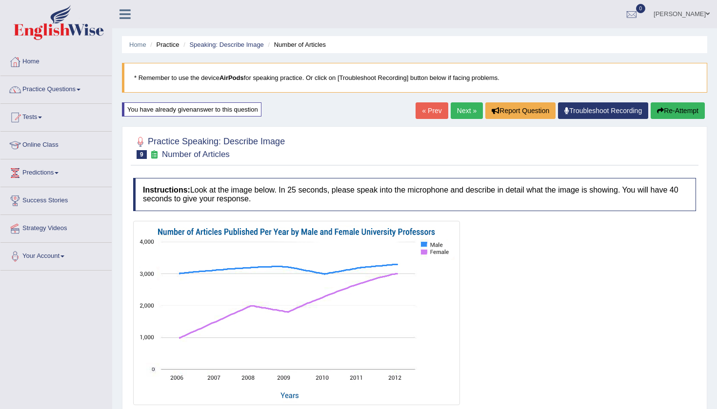
scroll to position [0, 0]
click at [693, 112] on button "Re-Attempt" at bounding box center [677, 110] width 54 height 17
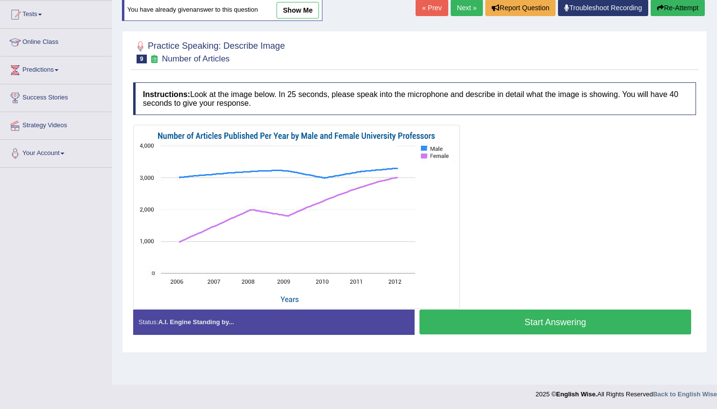
scroll to position [103, 0]
click at [518, 324] on button "Start Answering" at bounding box center [555, 322] width 272 height 25
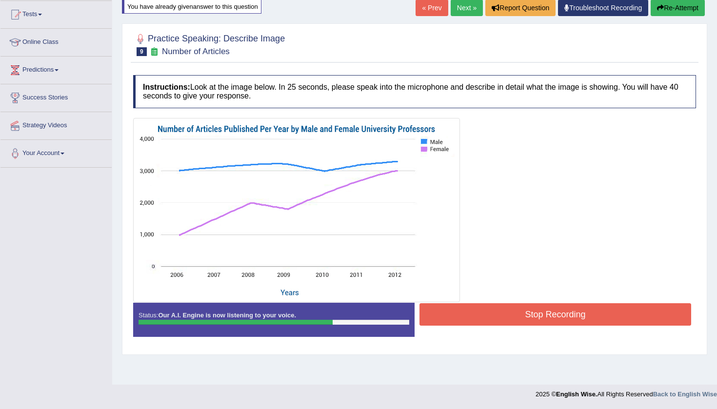
click at [502, 310] on button "Stop Recording" at bounding box center [555, 314] width 272 height 22
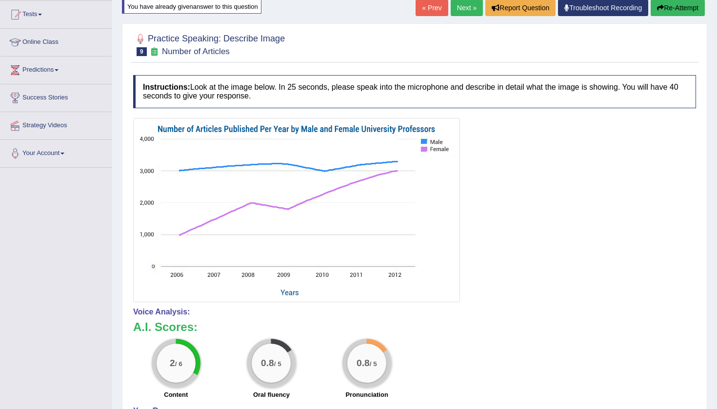
click at [680, 4] on button "Re-Attempt" at bounding box center [677, 8] width 54 height 17
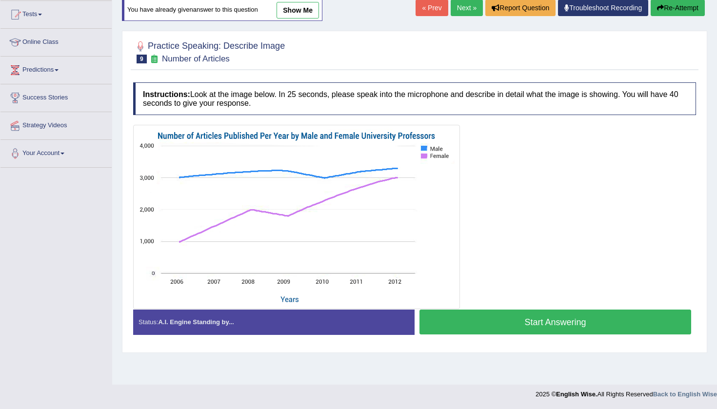
scroll to position [103, 0]
click at [511, 316] on button "Start Answering" at bounding box center [555, 322] width 272 height 25
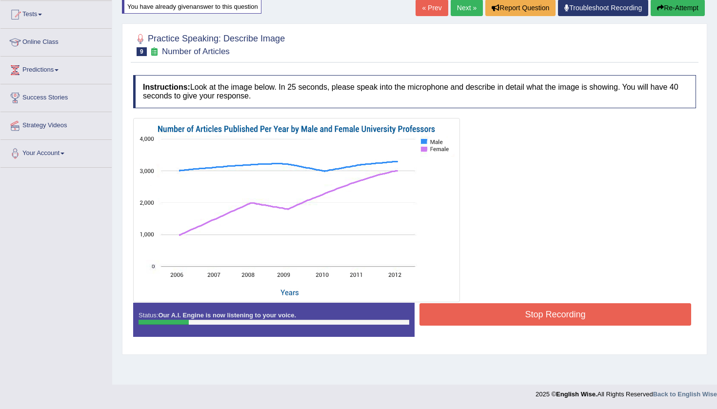
click at [534, 318] on button "Stop Recording" at bounding box center [555, 314] width 272 height 22
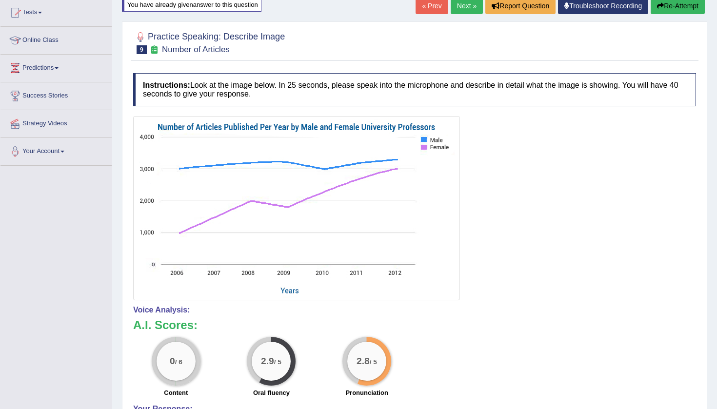
scroll to position [57, 0]
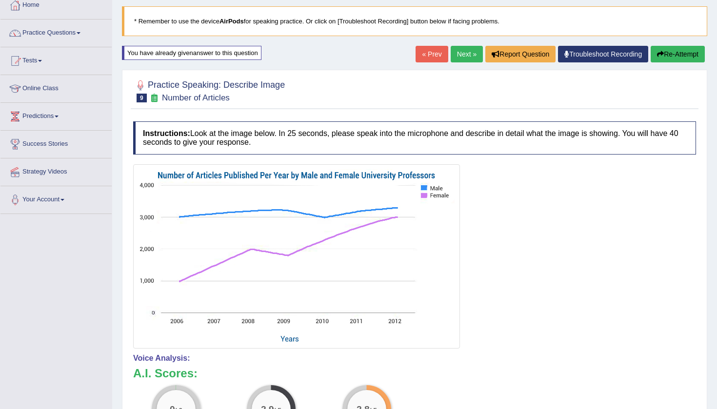
click at [674, 53] on button "Re-Attempt" at bounding box center [677, 54] width 54 height 17
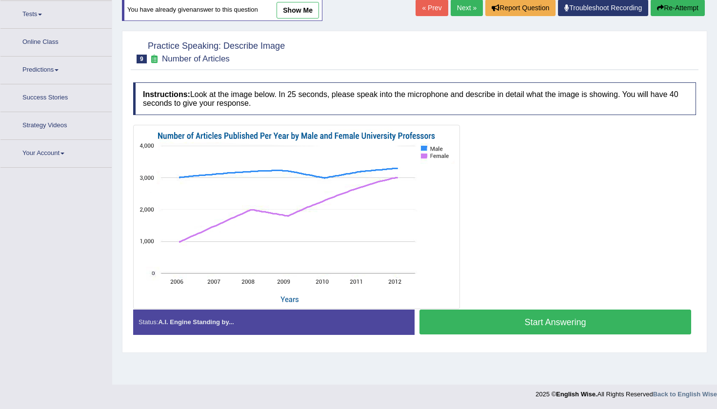
scroll to position [103, 0]
click at [506, 325] on button "Start Answering" at bounding box center [555, 322] width 272 height 25
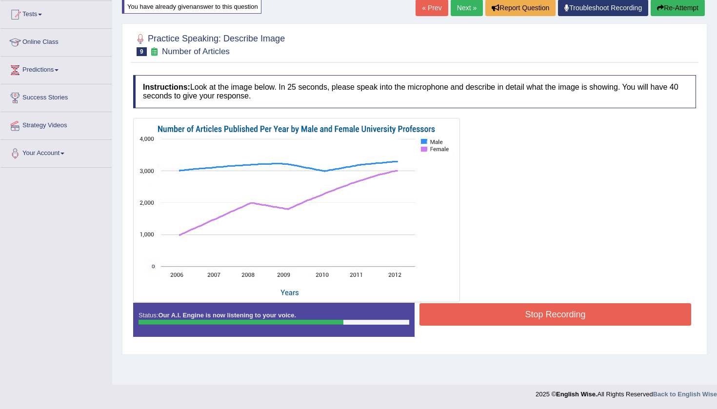
click at [541, 304] on button "Stop Recording" at bounding box center [555, 314] width 272 height 22
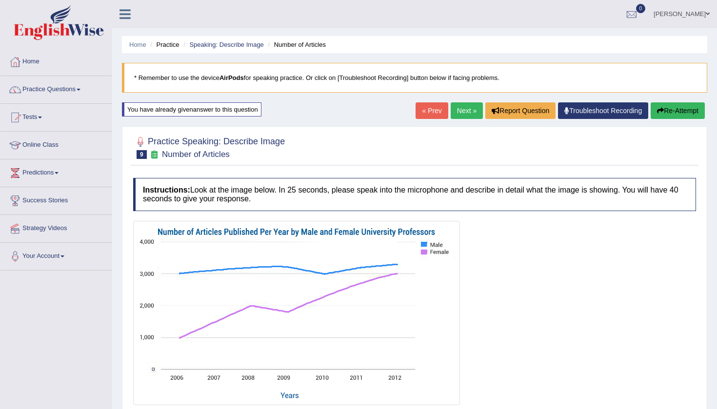
scroll to position [0, 0]
click at [454, 109] on link "Next »" at bounding box center [466, 110] width 32 height 17
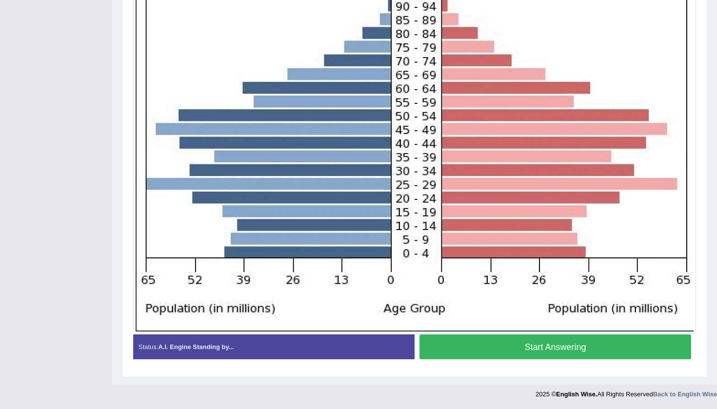
scroll to position [277, 0]
click at [484, 350] on button "Start Answering" at bounding box center [555, 346] width 272 height 25
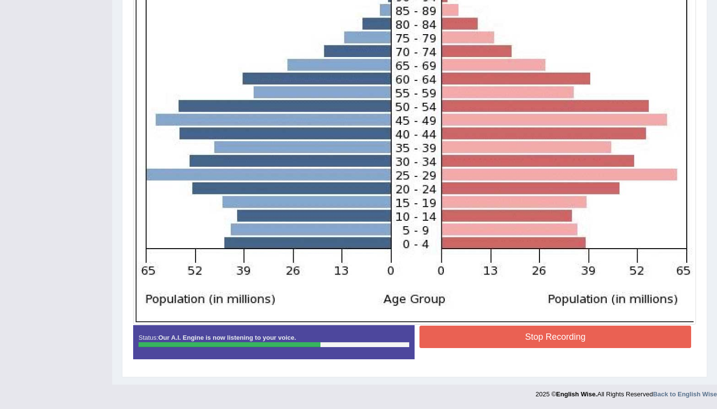
scroll to position [286, 0]
click at [507, 338] on button "Stop Recording" at bounding box center [555, 337] width 272 height 22
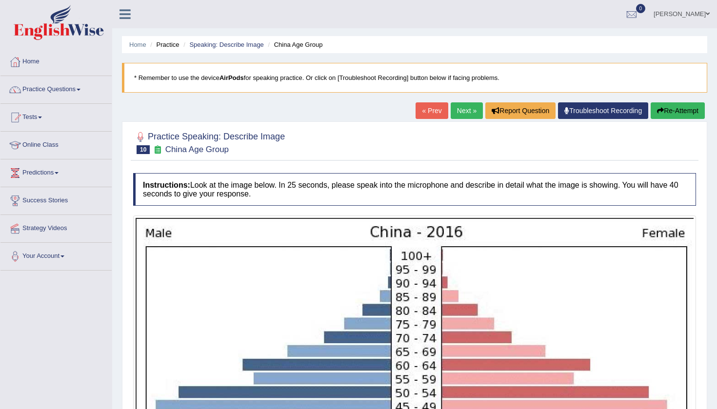
scroll to position [0, 0]
click at [683, 112] on button "Re-Attempt" at bounding box center [677, 110] width 54 height 17
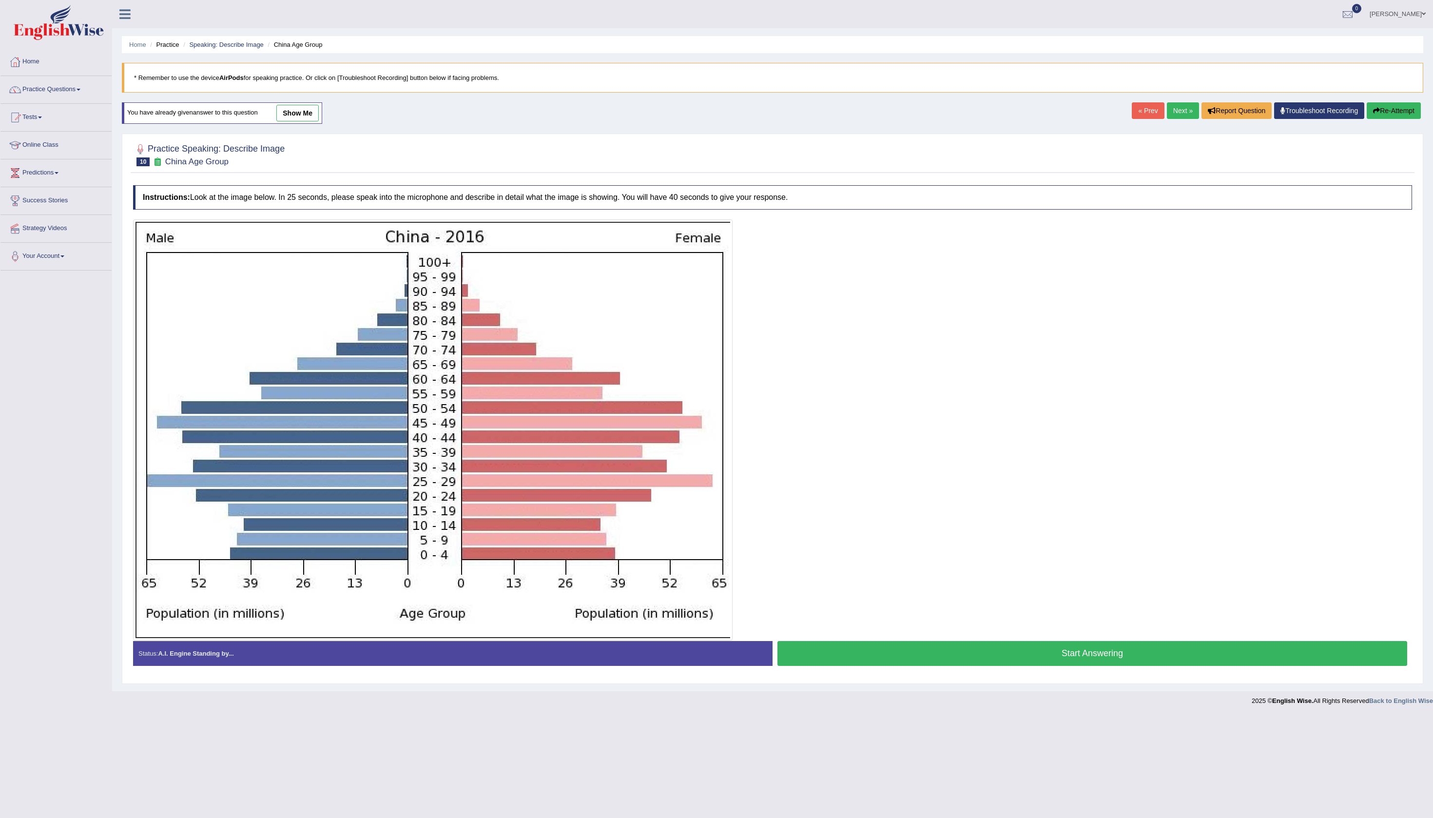
click at [716, 409] on button "Start Answering" at bounding box center [1093, 653] width 630 height 25
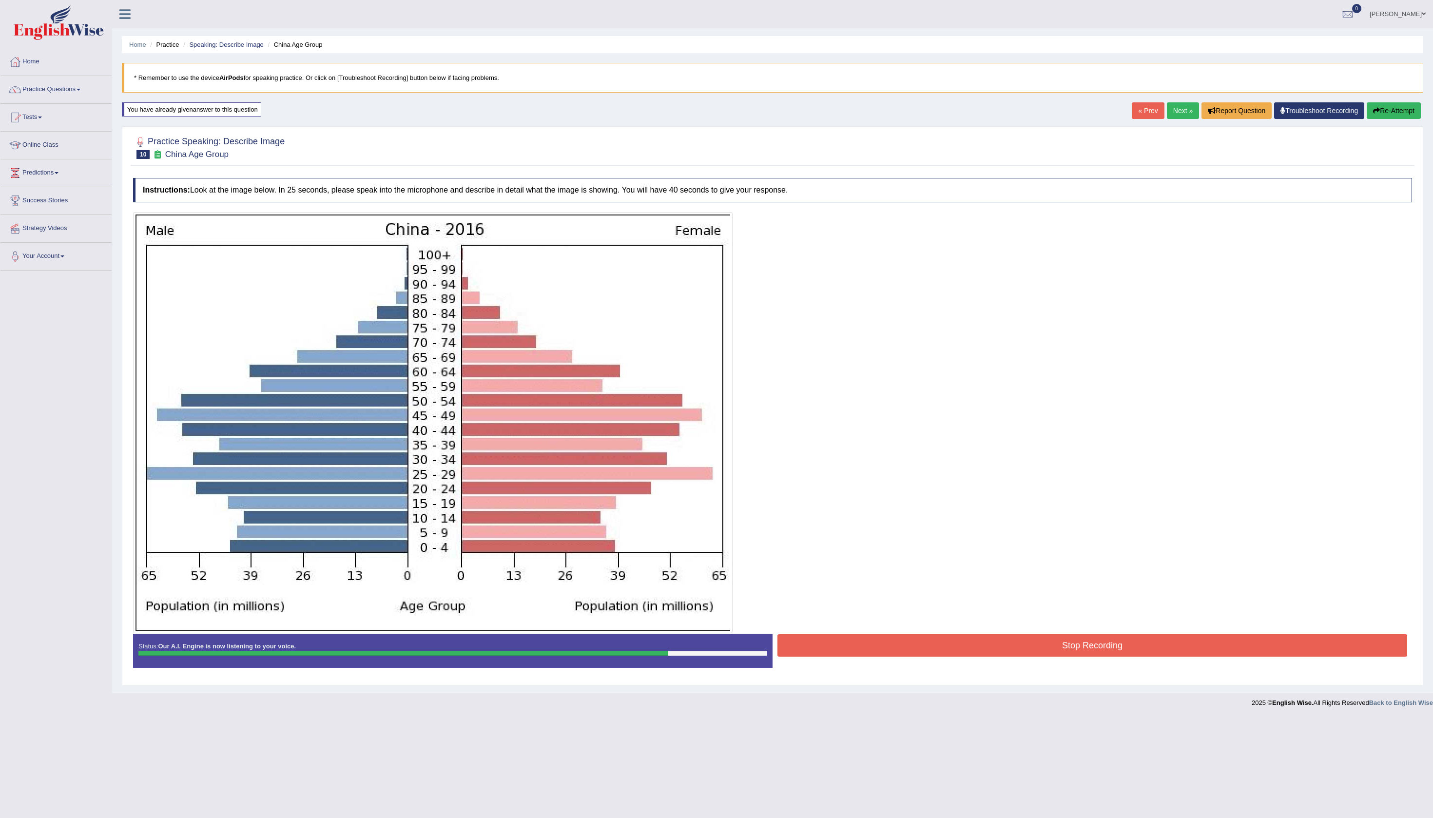
click at [716, 409] on div "Status: Our A.I. Engine is now listening to your voice. Start Answering Stop Re…" at bounding box center [772, 656] width 1279 height 44
click at [716, 409] on button "Stop Recording" at bounding box center [1093, 645] width 630 height 22
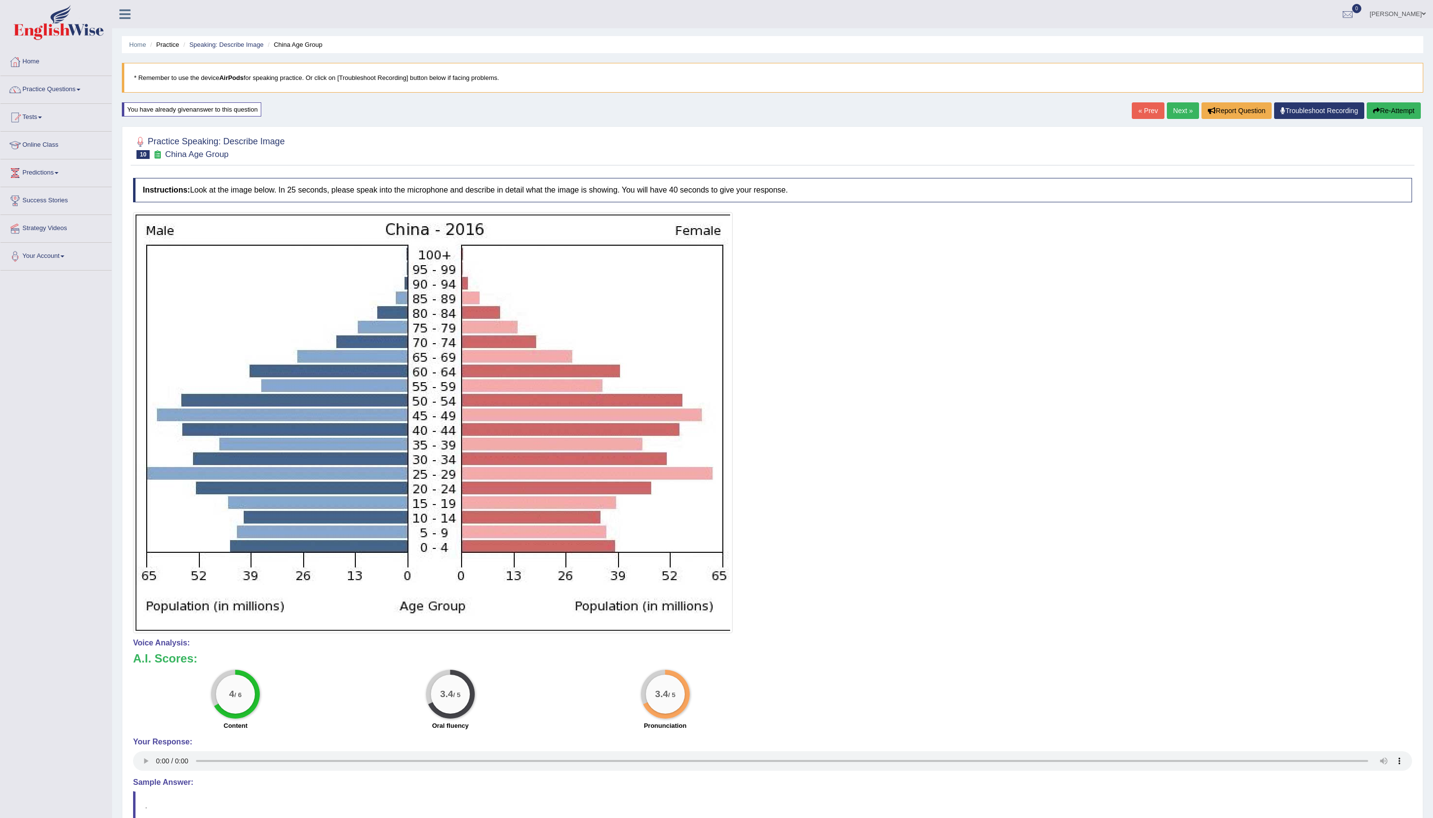
click at [716, 119] on button "Re-Attempt" at bounding box center [1394, 110] width 54 height 17
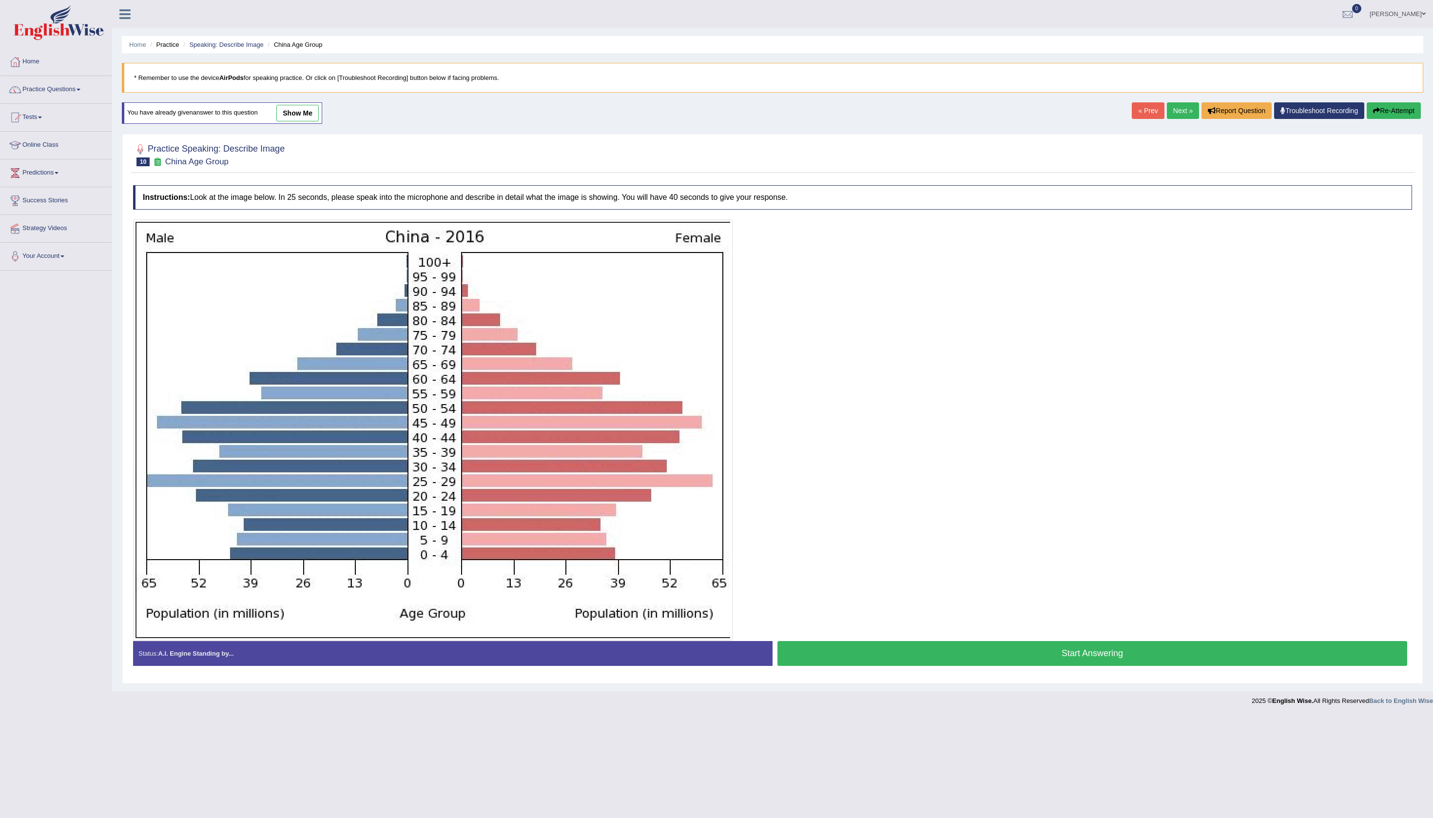
click at [1021, 666] on button "Start Answering" at bounding box center [1093, 653] width 630 height 25
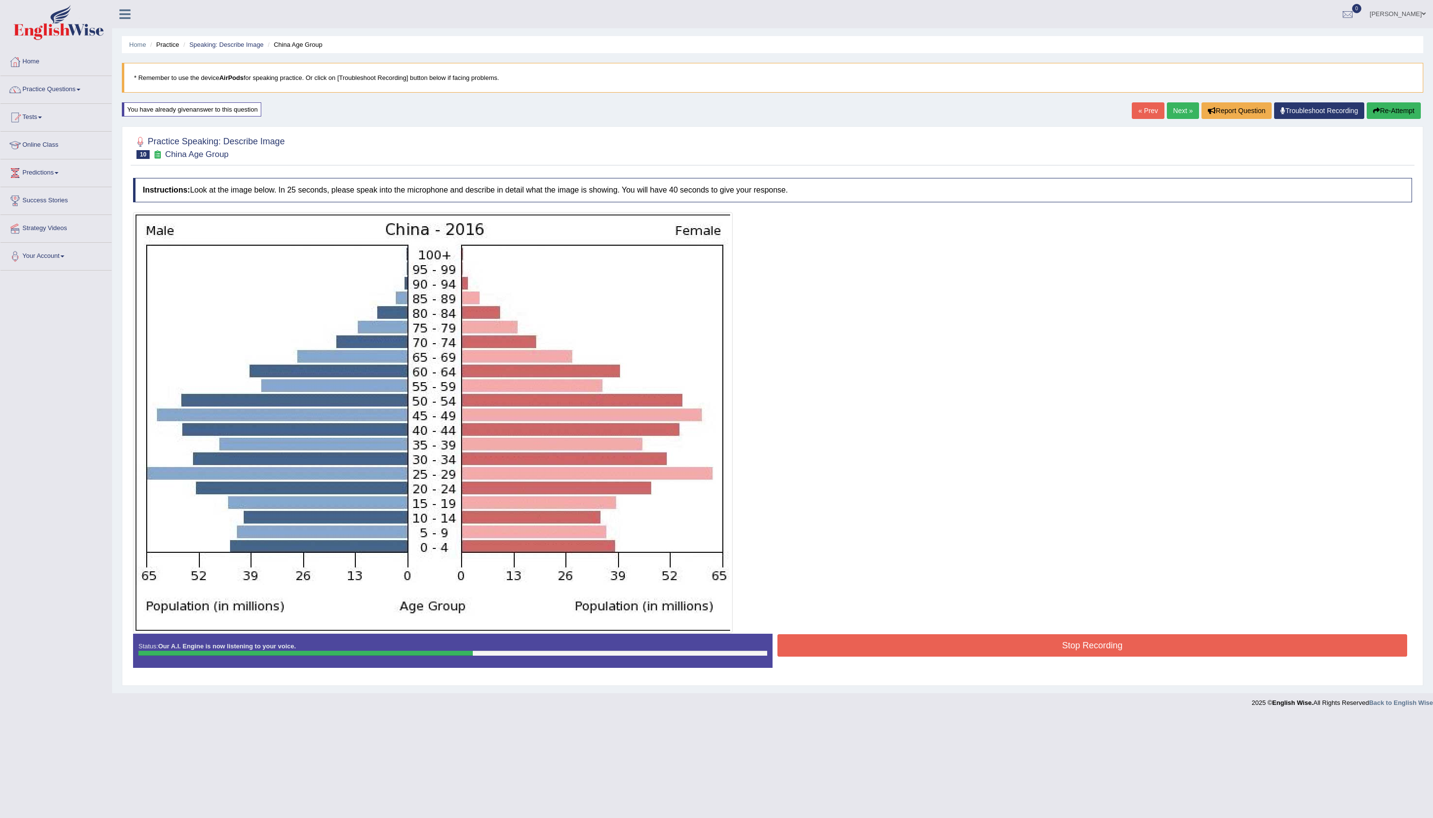
click at [961, 657] on button "Stop Recording" at bounding box center [1093, 645] width 630 height 22
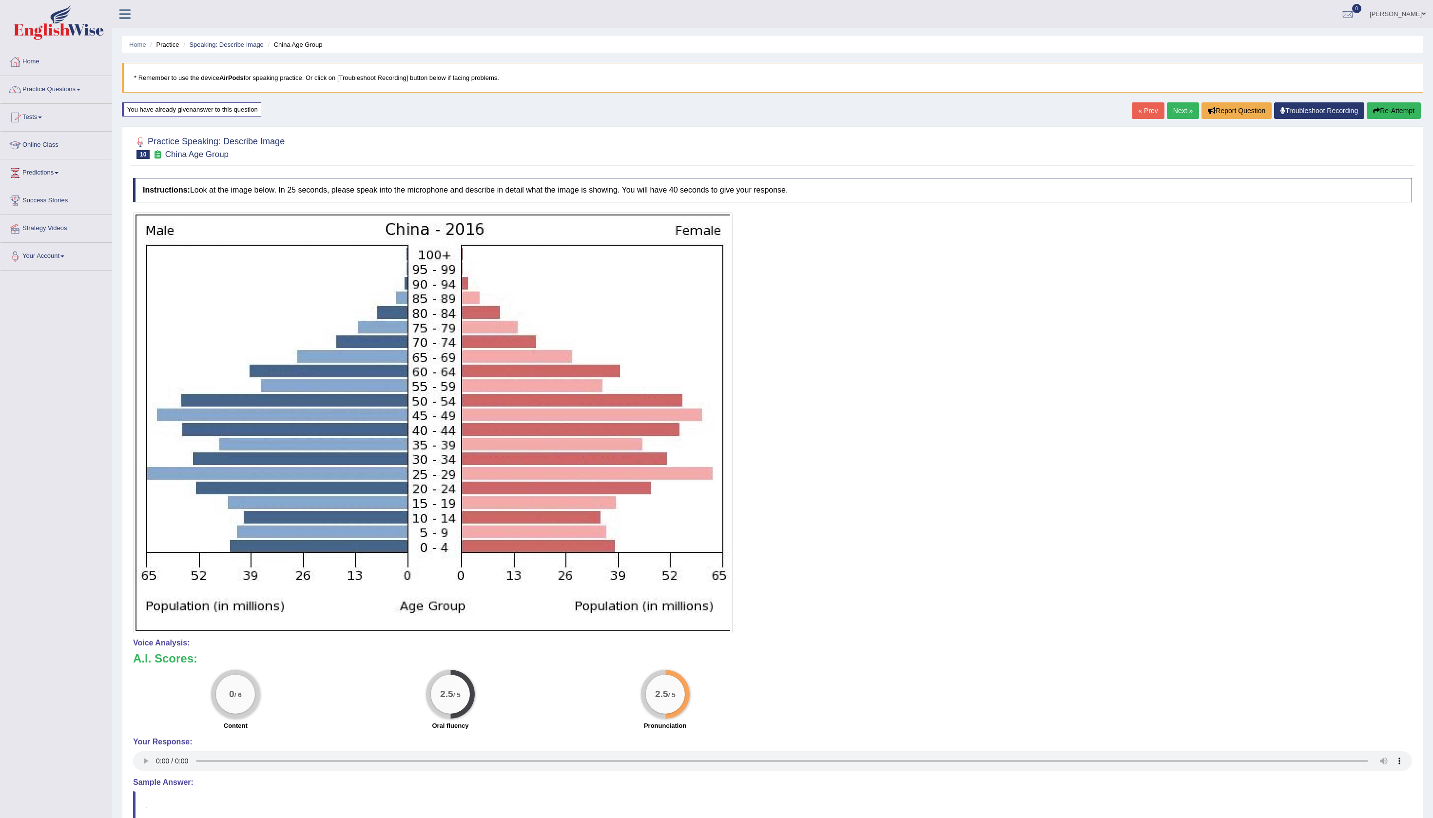
click at [1398, 119] on button "Re-Attempt" at bounding box center [1394, 110] width 54 height 17
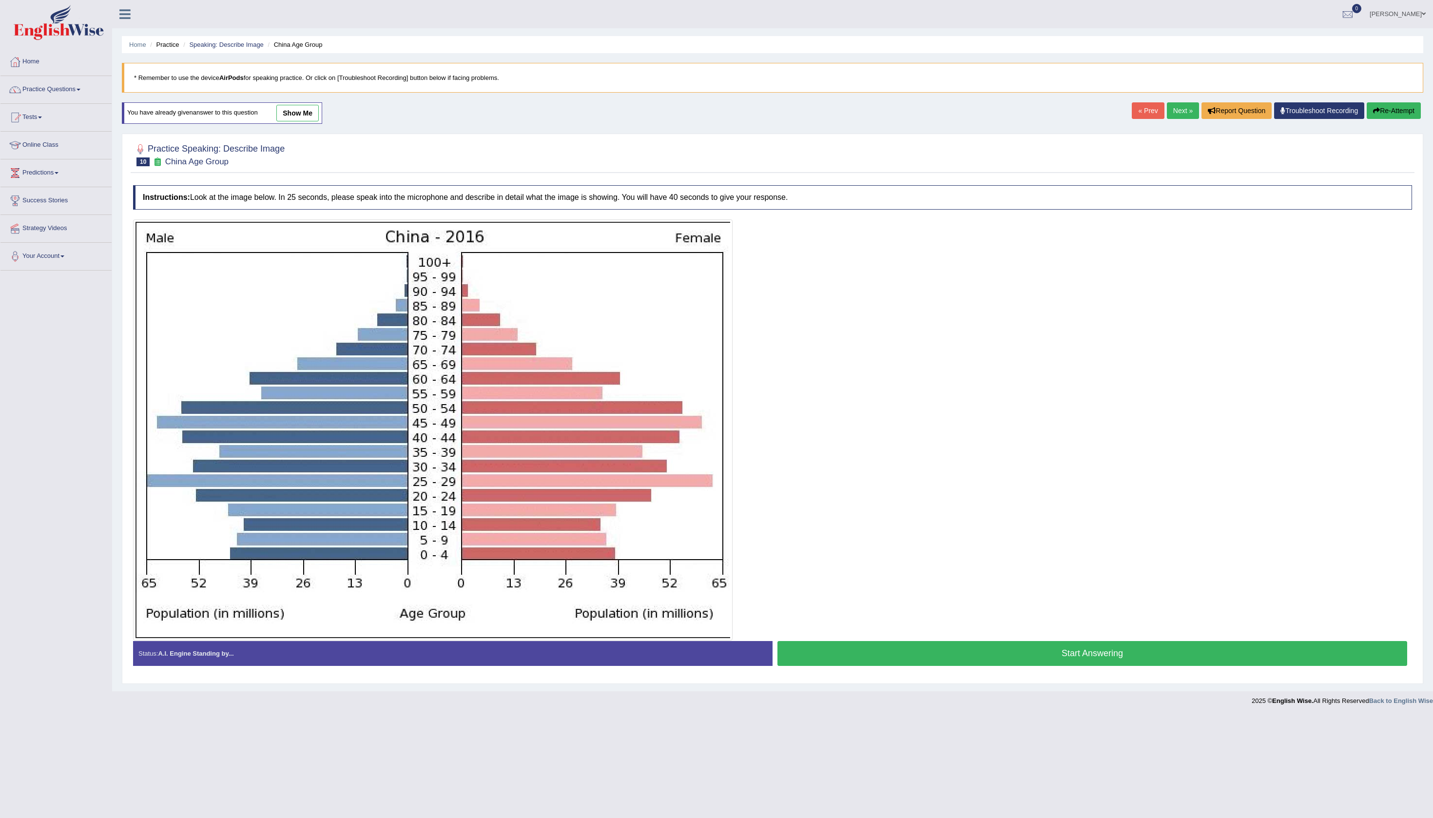
click at [1009, 665] on button "Start Answering" at bounding box center [1093, 653] width 630 height 25
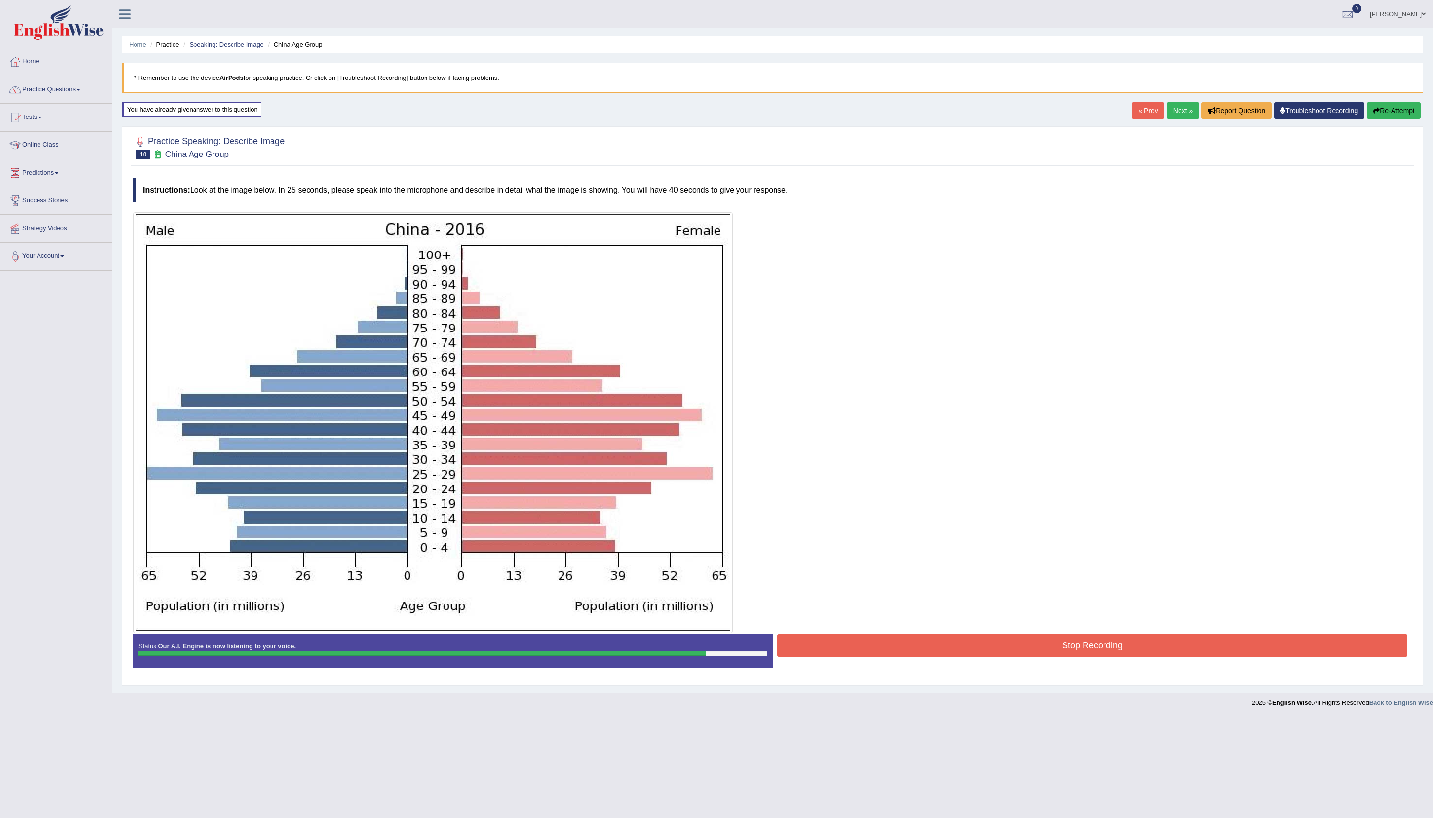
click at [961, 657] on button "Stop Recording" at bounding box center [1093, 645] width 630 height 22
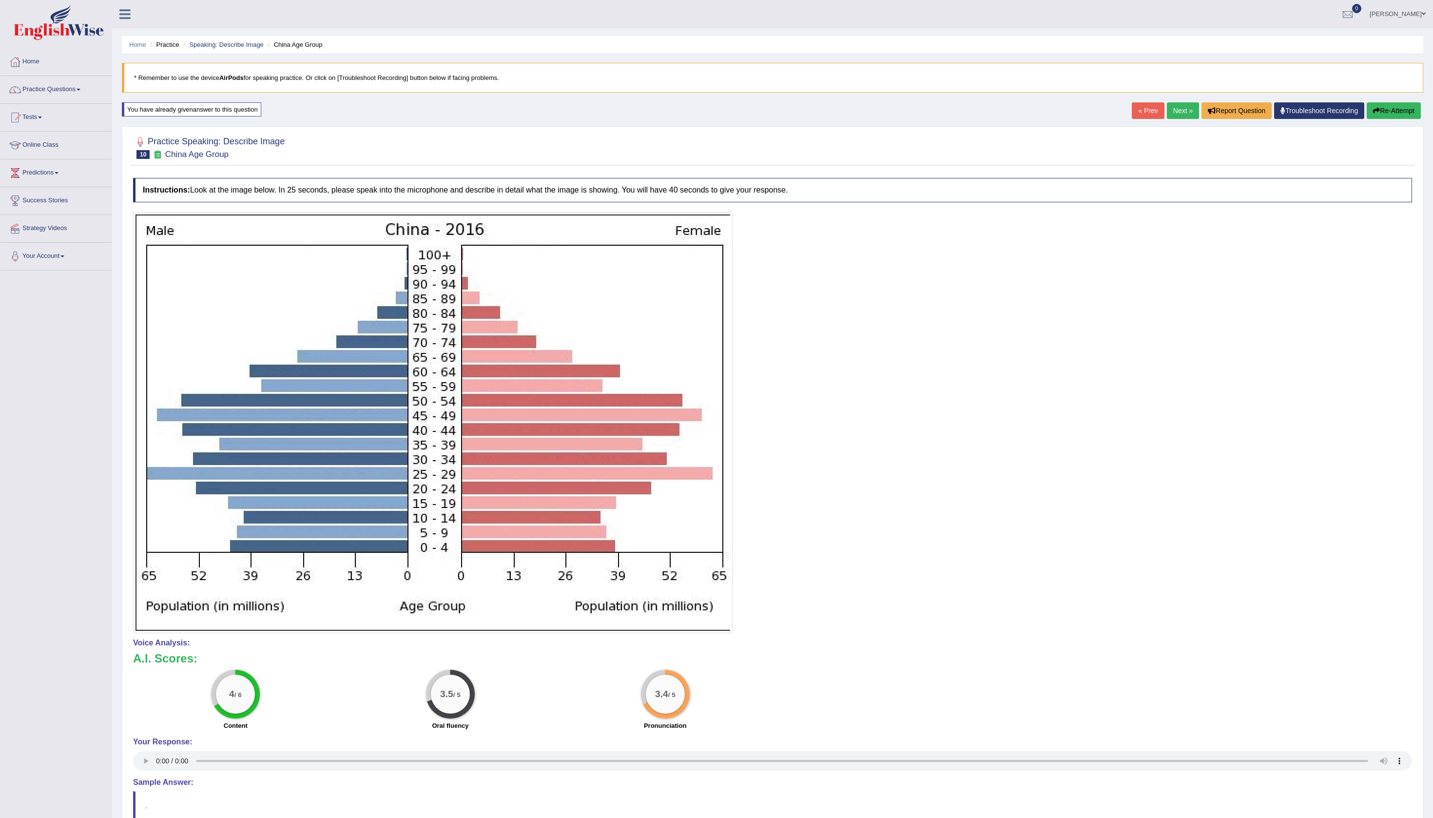
click at [261, 117] on div "You have already given answer to this question" at bounding box center [191, 109] width 139 height 14
click at [1167, 119] on link "Next »" at bounding box center [1183, 110] width 32 height 17
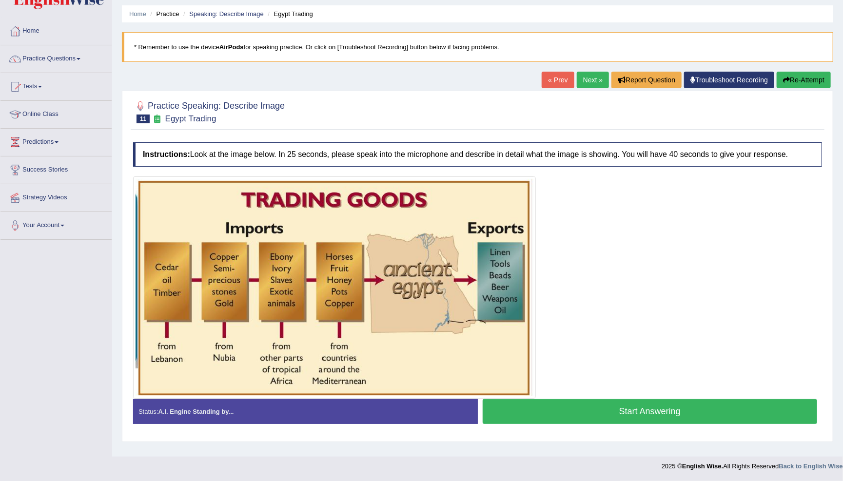
scroll to position [31, 0]
click at [638, 421] on button "Start Answering" at bounding box center [650, 411] width 335 height 25
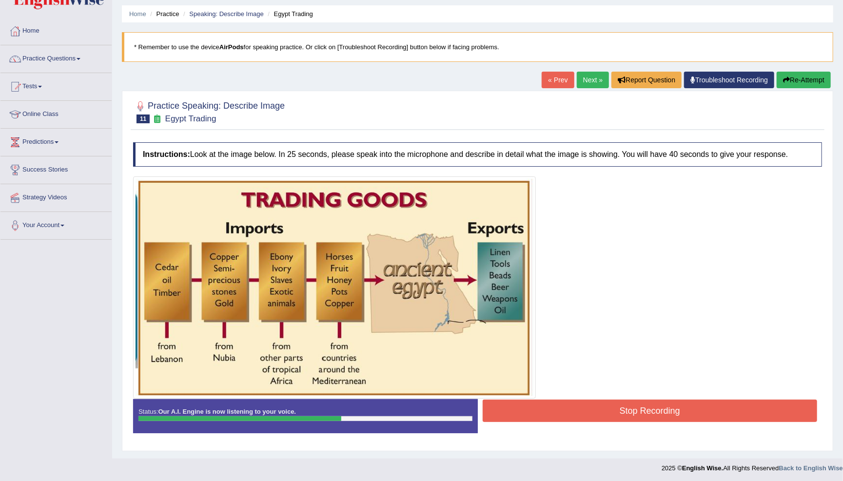
click at [639, 417] on button "Stop Recording" at bounding box center [650, 411] width 335 height 22
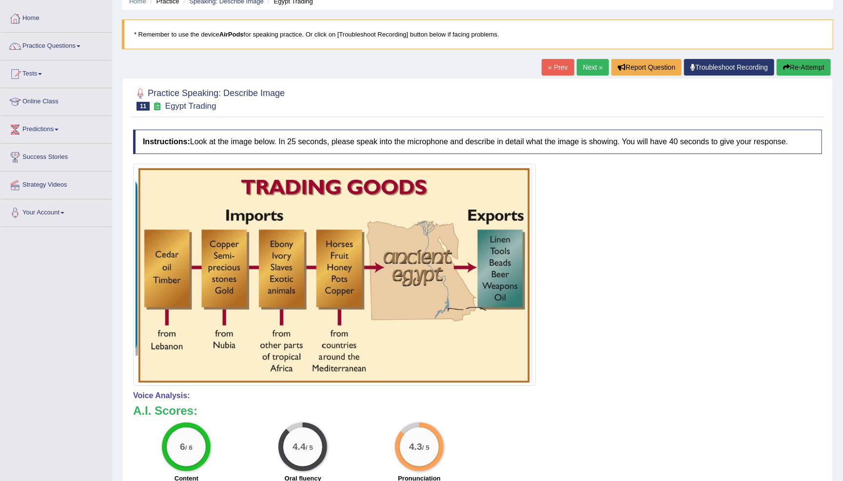
scroll to position [37, 0]
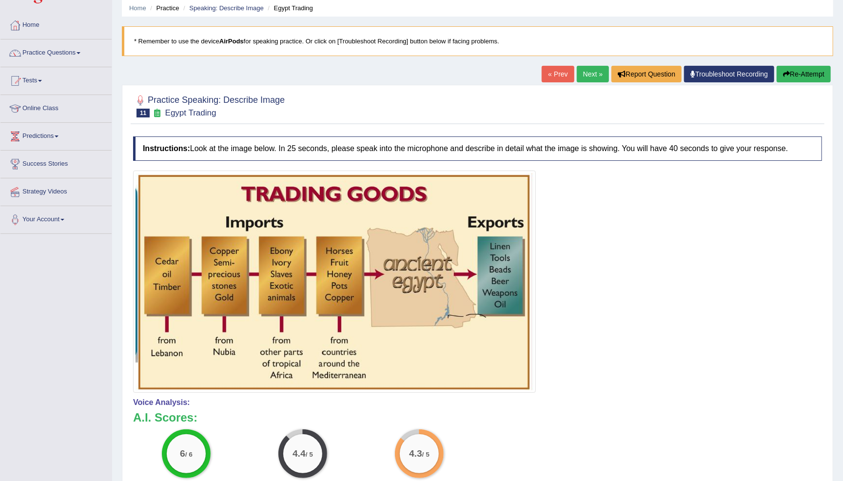
click at [586, 72] on link "Next »" at bounding box center [593, 74] width 32 height 17
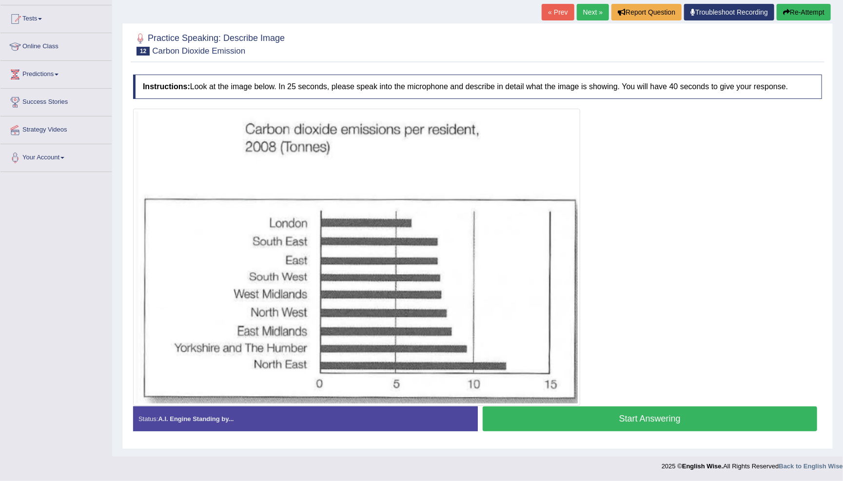
scroll to position [106, 0]
click at [610, 417] on button "Start Answering" at bounding box center [650, 419] width 335 height 25
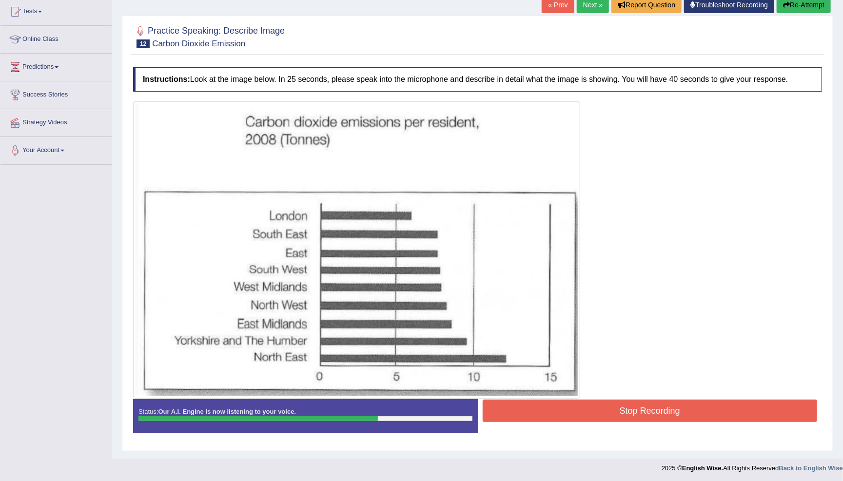
click at [664, 417] on button "Stop Recording" at bounding box center [650, 411] width 335 height 22
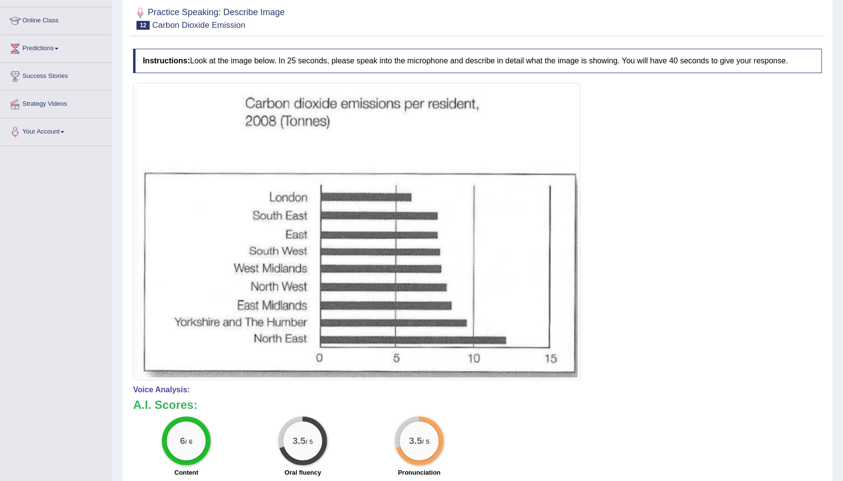
scroll to position [0, 0]
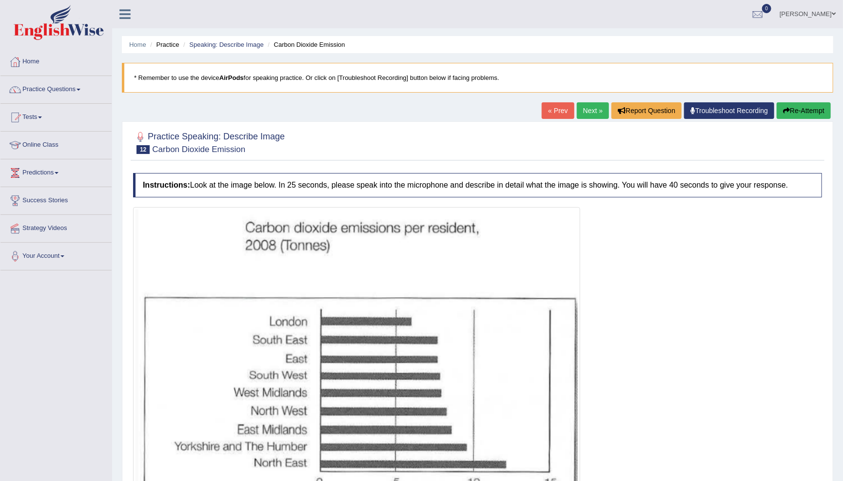
click at [804, 111] on button "Re-Attempt" at bounding box center [804, 110] width 54 height 17
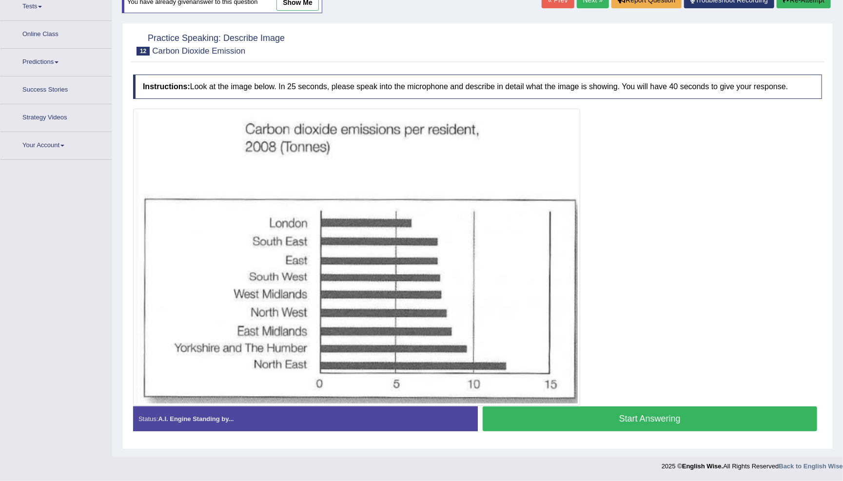
scroll to position [112, 0]
click at [622, 423] on button "Start Answering" at bounding box center [650, 419] width 335 height 25
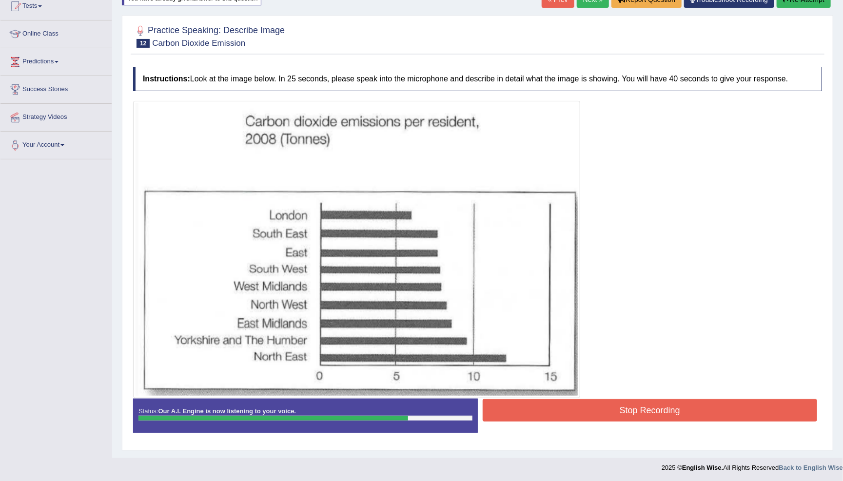
click at [598, 415] on button "Stop Recording" at bounding box center [650, 410] width 335 height 22
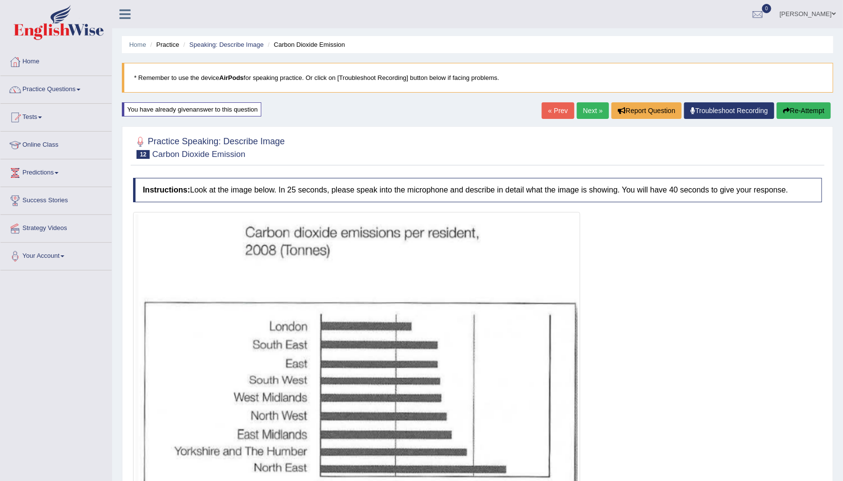
scroll to position [0, 0]
click at [579, 111] on link "Next »" at bounding box center [593, 110] width 32 height 17
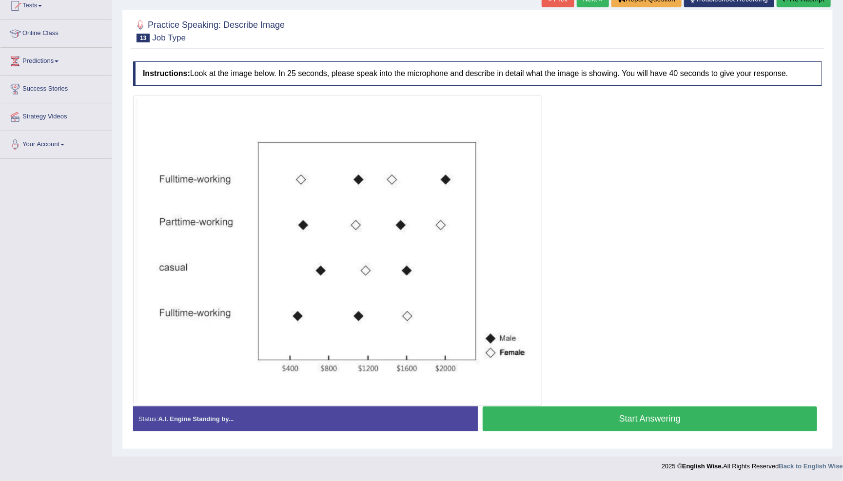
scroll to position [119, 0]
click at [655, 418] on button "Start Answering" at bounding box center [650, 419] width 335 height 25
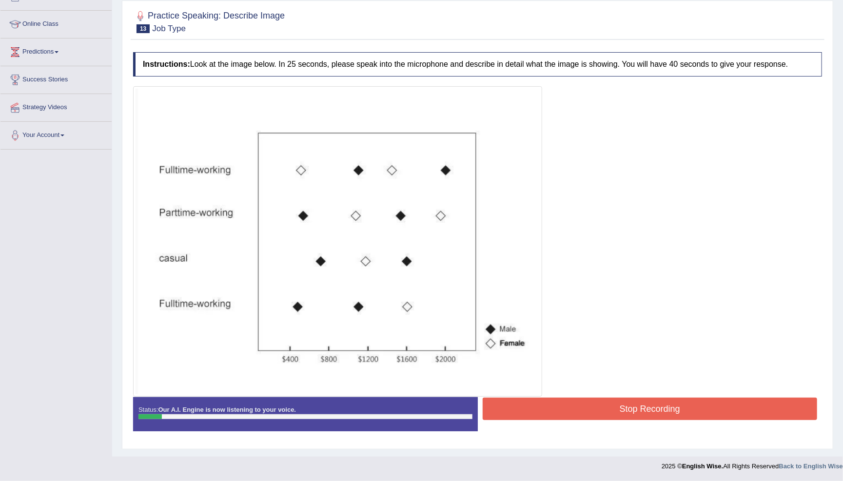
scroll to position [128, 0]
click at [654, 407] on button "Stop Recording" at bounding box center [650, 409] width 335 height 22
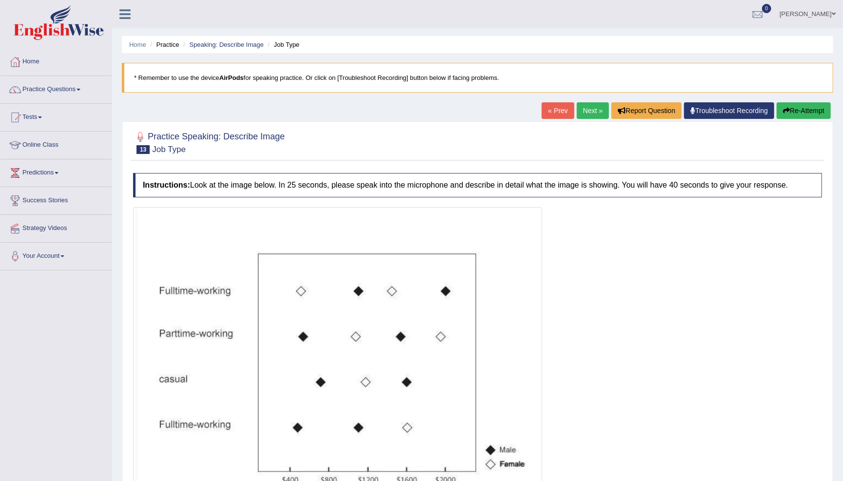
scroll to position [0, 0]
click at [586, 111] on link "Next »" at bounding box center [593, 110] width 32 height 17
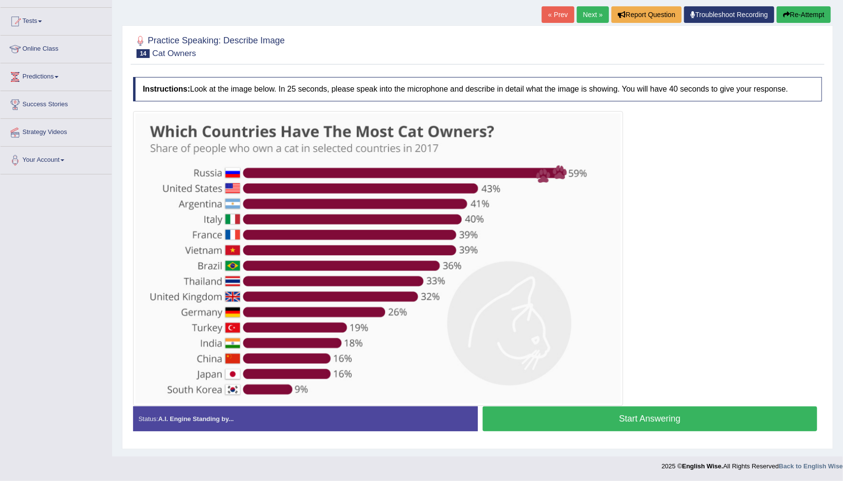
scroll to position [103, 0]
click at [642, 420] on button "Start Answering" at bounding box center [650, 419] width 335 height 25
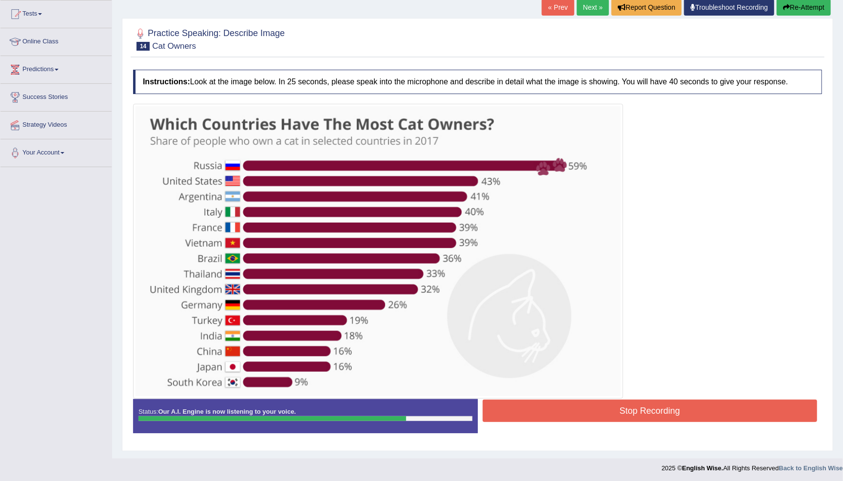
click at [636, 415] on button "Stop Recording" at bounding box center [650, 411] width 335 height 22
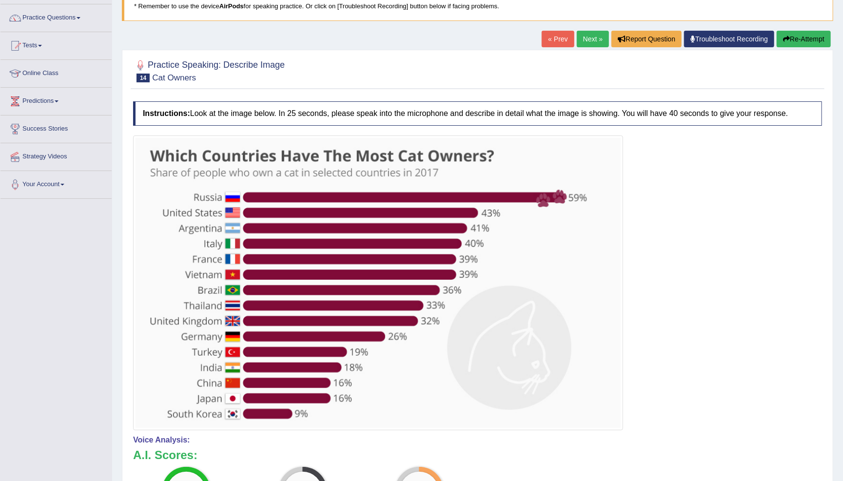
scroll to position [71, 0]
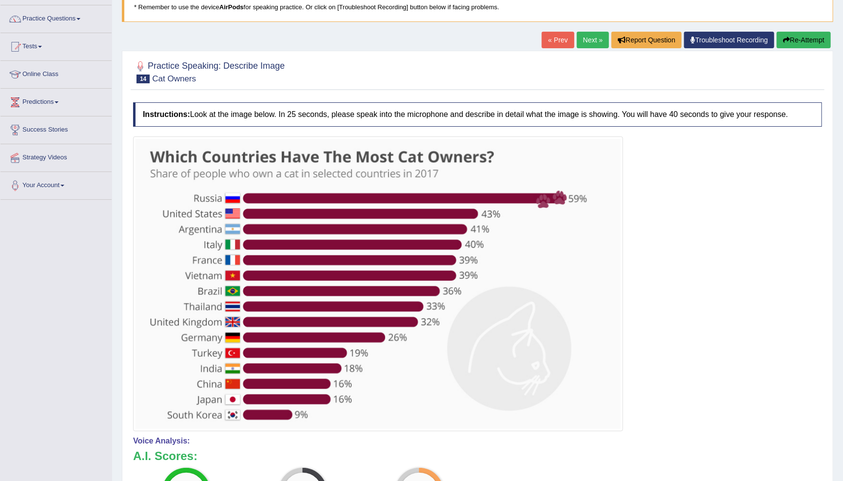
click at [797, 37] on button "Re-Attempt" at bounding box center [804, 40] width 54 height 17
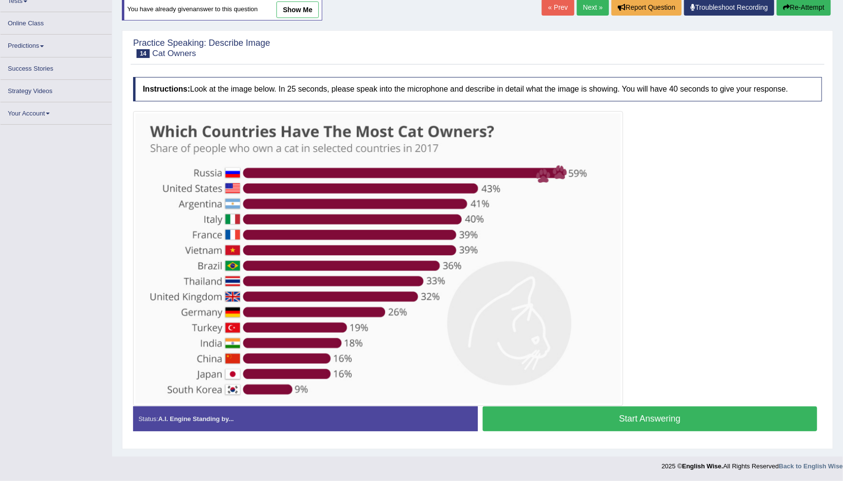
click at [636, 420] on button "Start Answering" at bounding box center [650, 419] width 335 height 25
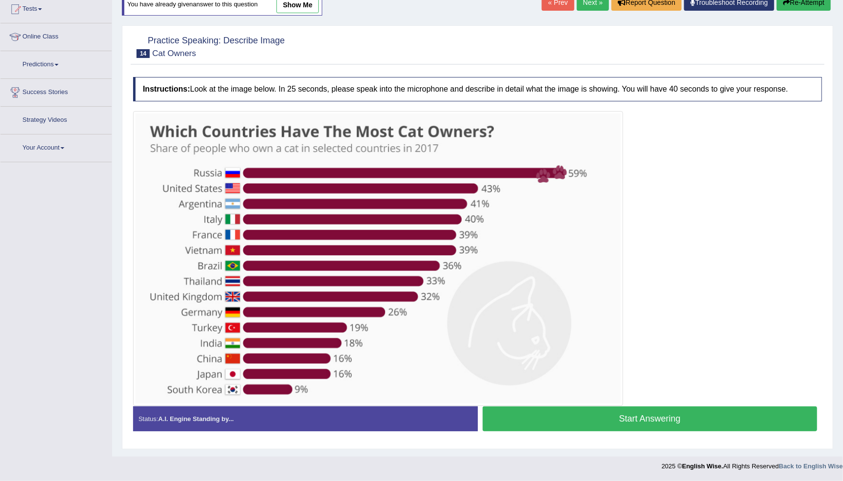
scroll to position [116, 0]
click at [652, 417] on button "Start Answering" at bounding box center [650, 419] width 335 height 25
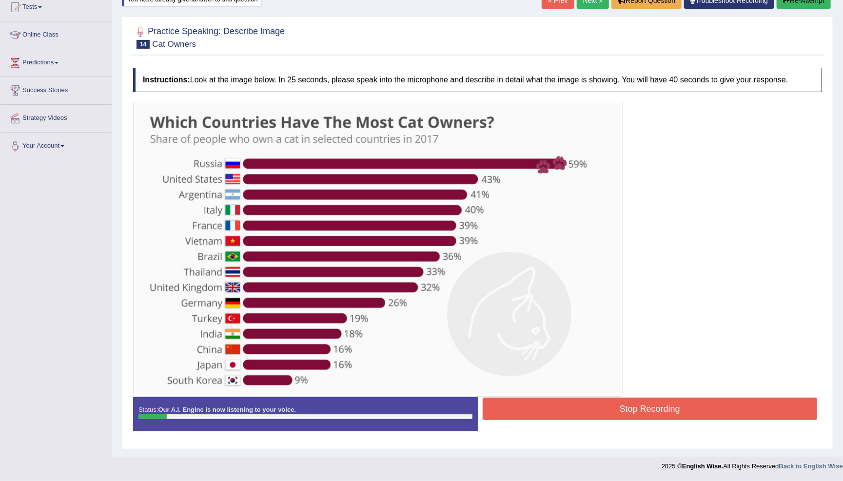
scroll to position [118, 0]
click at [648, 407] on button "Stop Recording" at bounding box center [650, 409] width 335 height 22
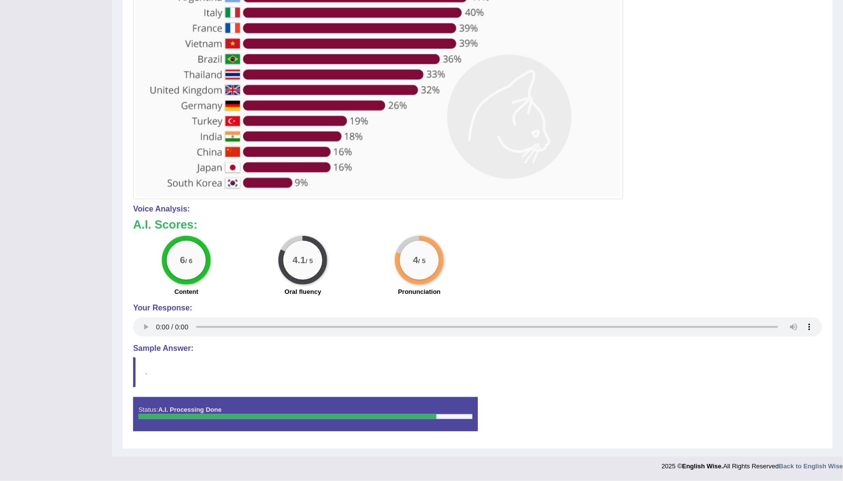
scroll to position [310, 0]
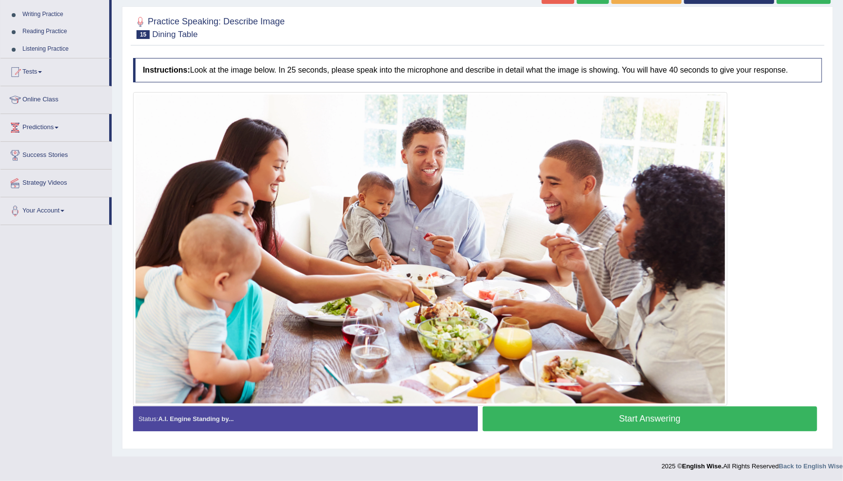
scroll to position [122, 0]
click at [674, 419] on button "Start Answering" at bounding box center [650, 419] width 335 height 25
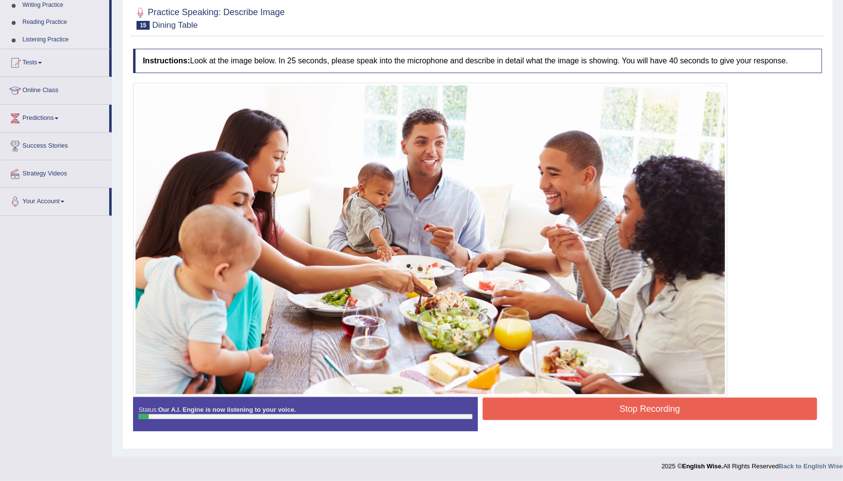
scroll to position [132, 0]
click at [635, 407] on button "Stop Recording" at bounding box center [650, 409] width 335 height 22
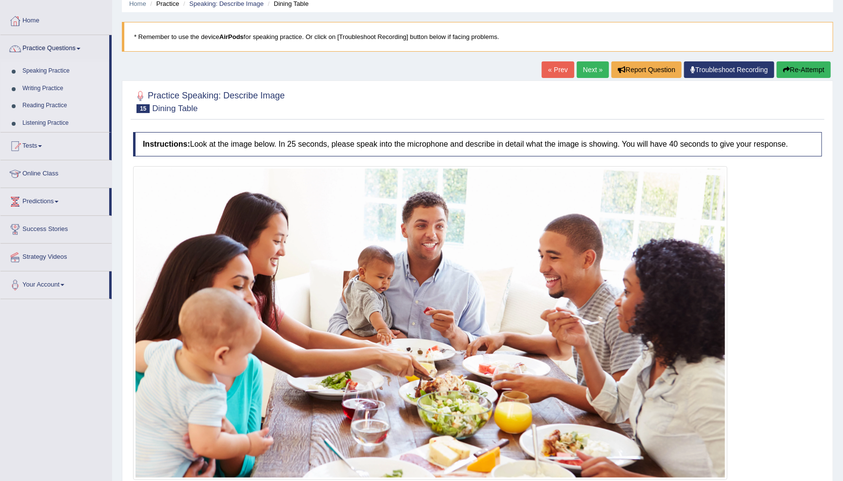
scroll to position [38, 0]
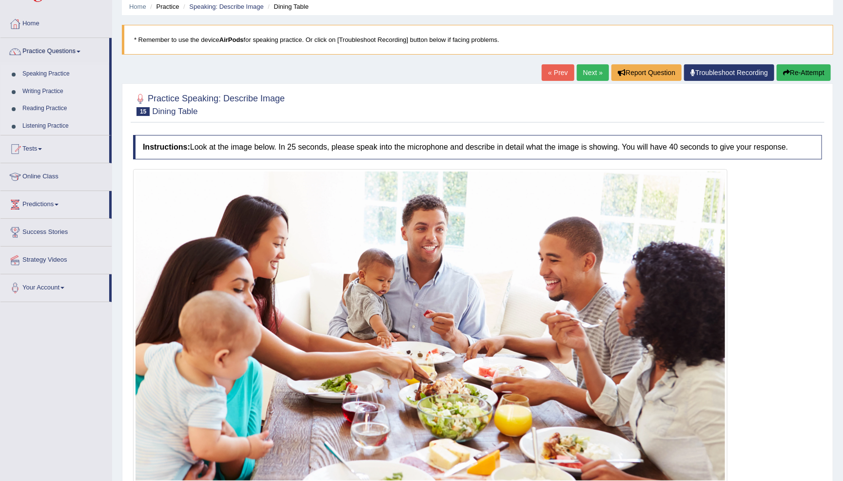
click at [584, 72] on link "Next »" at bounding box center [593, 72] width 32 height 17
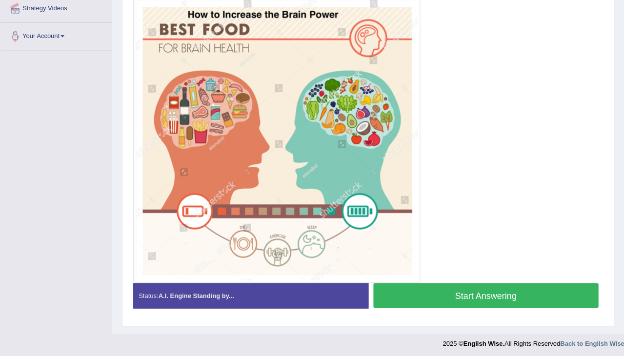
scroll to position [219, 0]
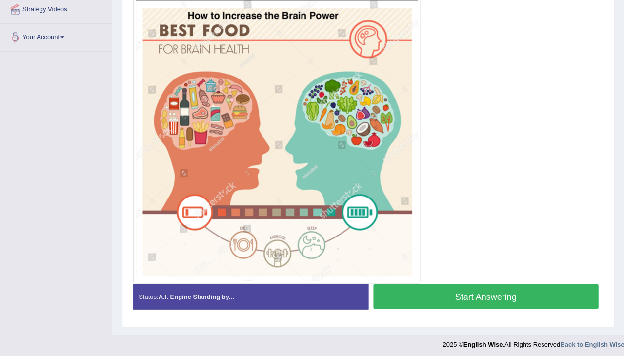
click at [470, 294] on button "Start Answering" at bounding box center [485, 296] width 225 height 25
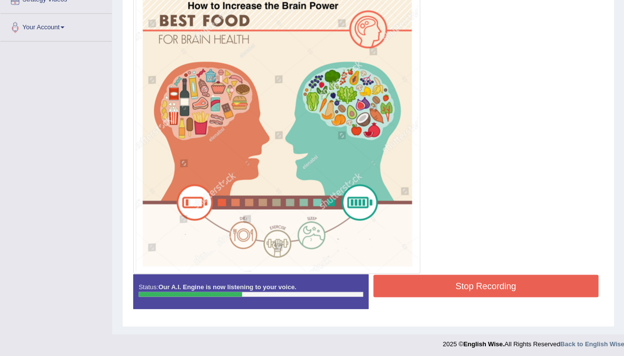
scroll to position [229, 0]
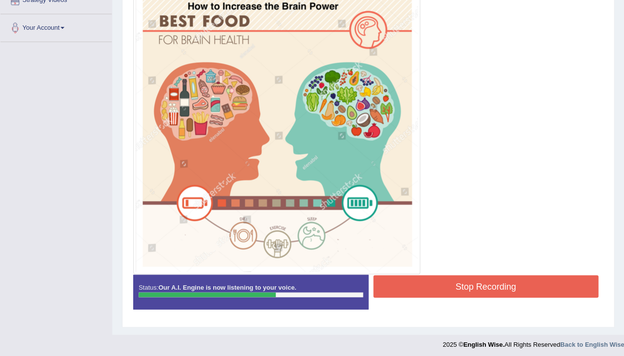
click at [452, 286] on button "Stop Recording" at bounding box center [485, 286] width 225 height 22
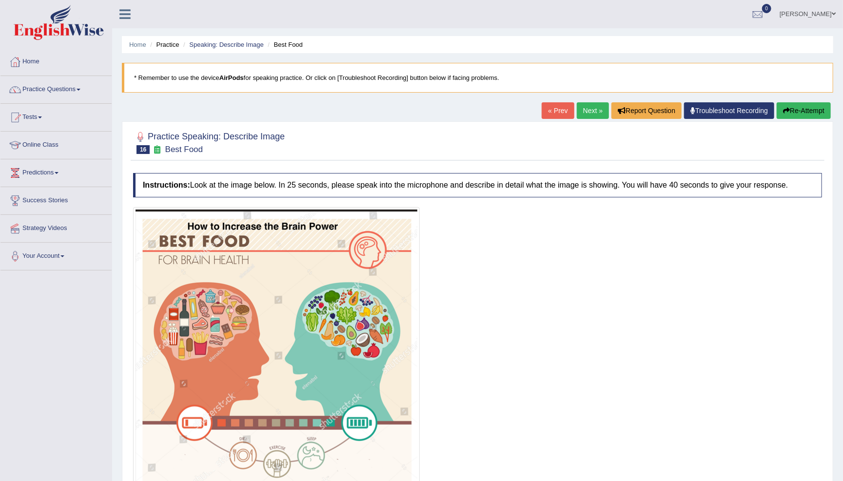
scroll to position [0, 0]
click at [585, 111] on link "Next »" at bounding box center [593, 110] width 32 height 17
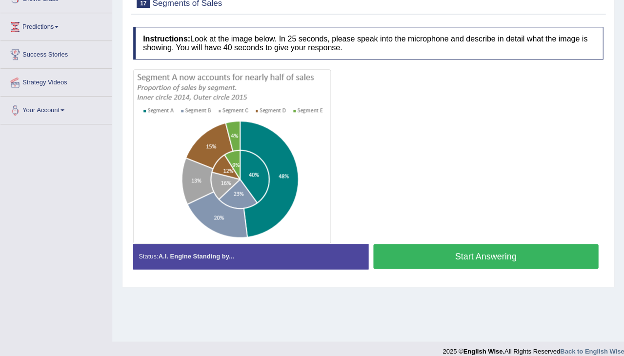
scroll to position [146, 0]
click at [467, 253] on button "Start Answering" at bounding box center [485, 256] width 225 height 25
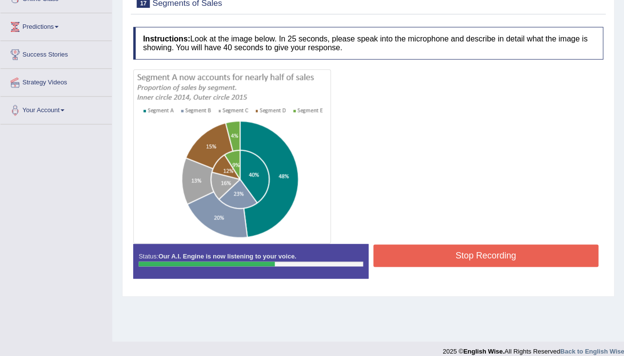
click at [480, 256] on button "Stop Recording" at bounding box center [485, 255] width 225 height 22
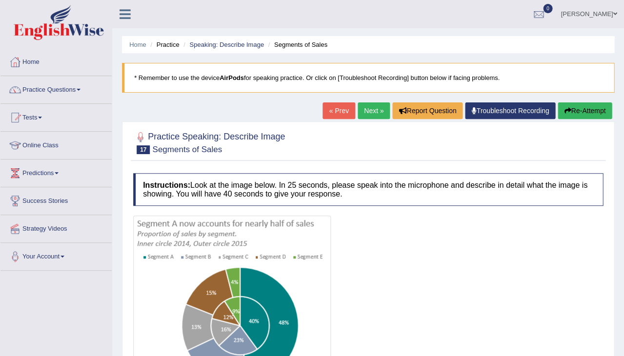
scroll to position [0, 0]
click at [364, 109] on link "Next »" at bounding box center [373, 110] width 32 height 17
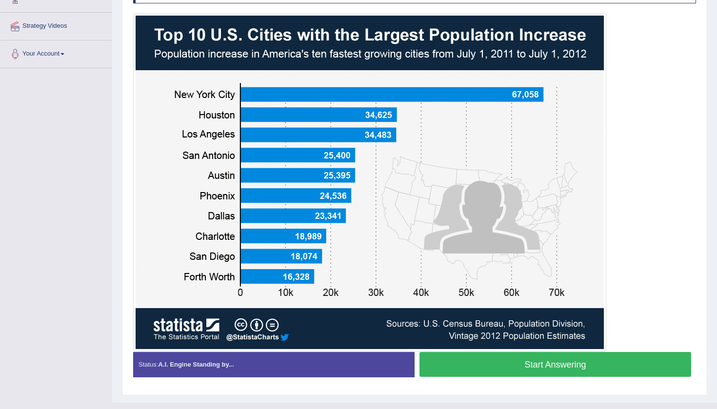
scroll to position [204, 0]
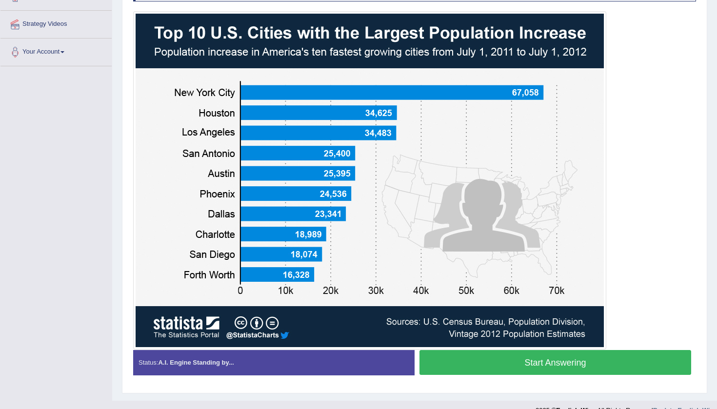
click at [530, 355] on button "Start Answering" at bounding box center [555, 362] width 272 height 25
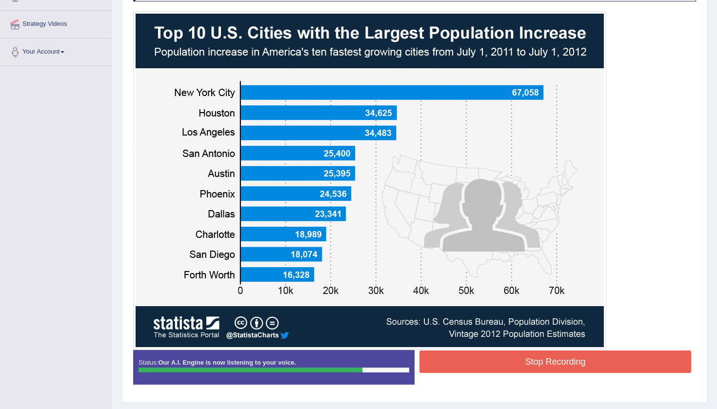
click at [542, 355] on button "Stop Recording" at bounding box center [555, 362] width 272 height 22
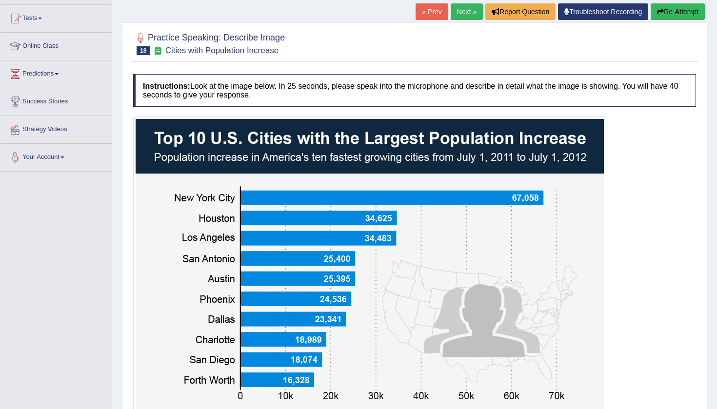
scroll to position [74, 0]
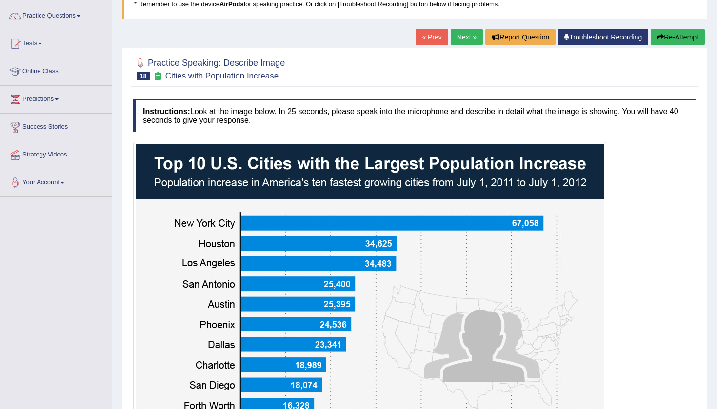
click at [623, 35] on button "Re-Attempt" at bounding box center [677, 37] width 54 height 17
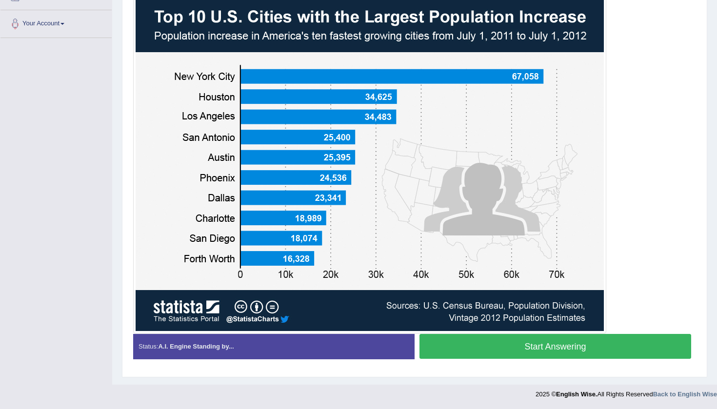
scroll to position [232, 0]
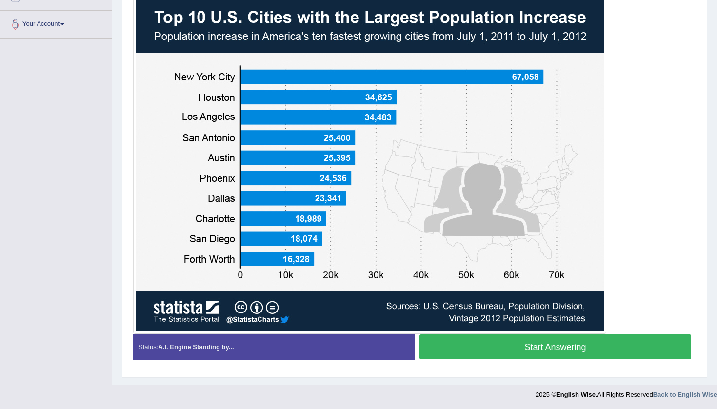
click at [545, 346] on button "Start Answering" at bounding box center [555, 346] width 272 height 25
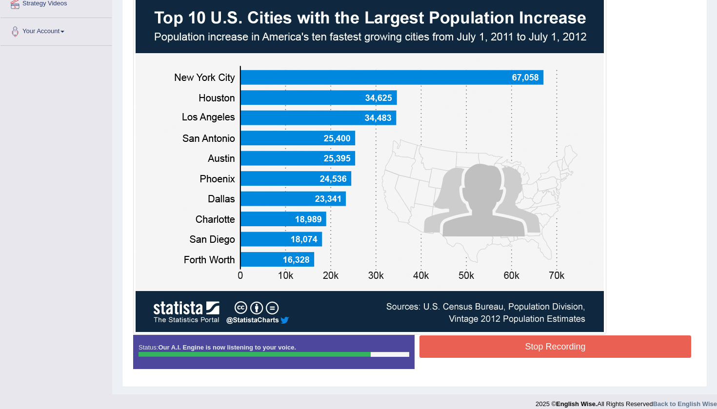
click at [539, 344] on button "Stop Recording" at bounding box center [555, 346] width 272 height 22
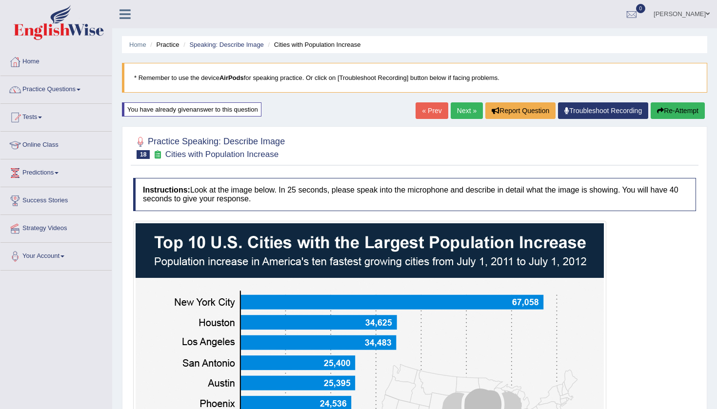
scroll to position [0, 0]
click at [460, 112] on link "Next »" at bounding box center [466, 110] width 32 height 17
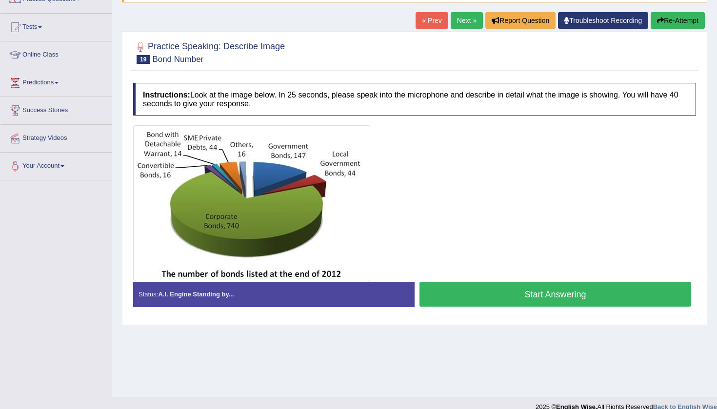
scroll to position [92, 0]
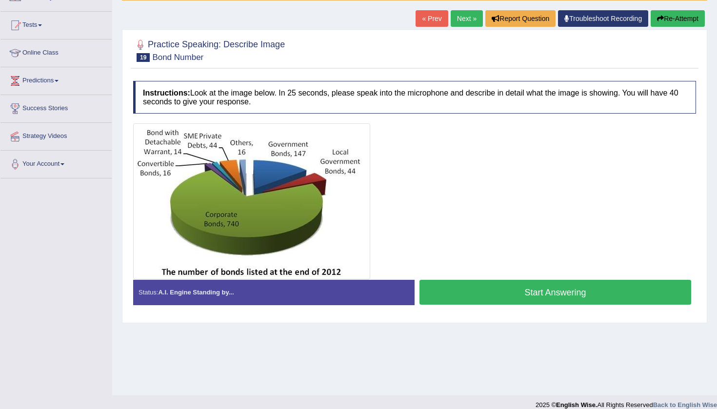
click at [540, 291] on button "Start Answering" at bounding box center [555, 292] width 272 height 25
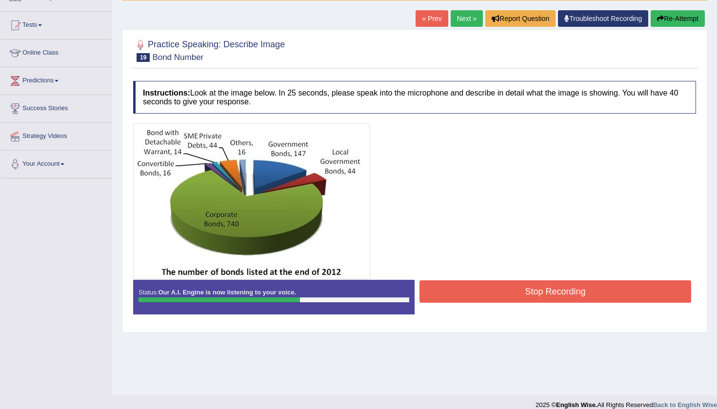
click at [534, 290] on button "Stop Recording" at bounding box center [555, 291] width 272 height 22
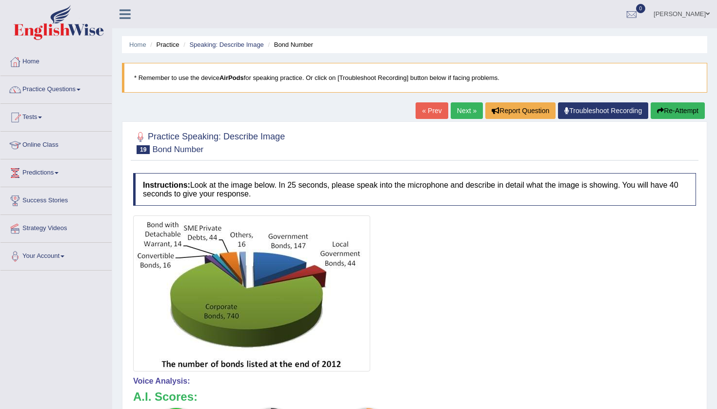
scroll to position [0, 0]
click at [459, 112] on link "Next »" at bounding box center [466, 110] width 32 height 17
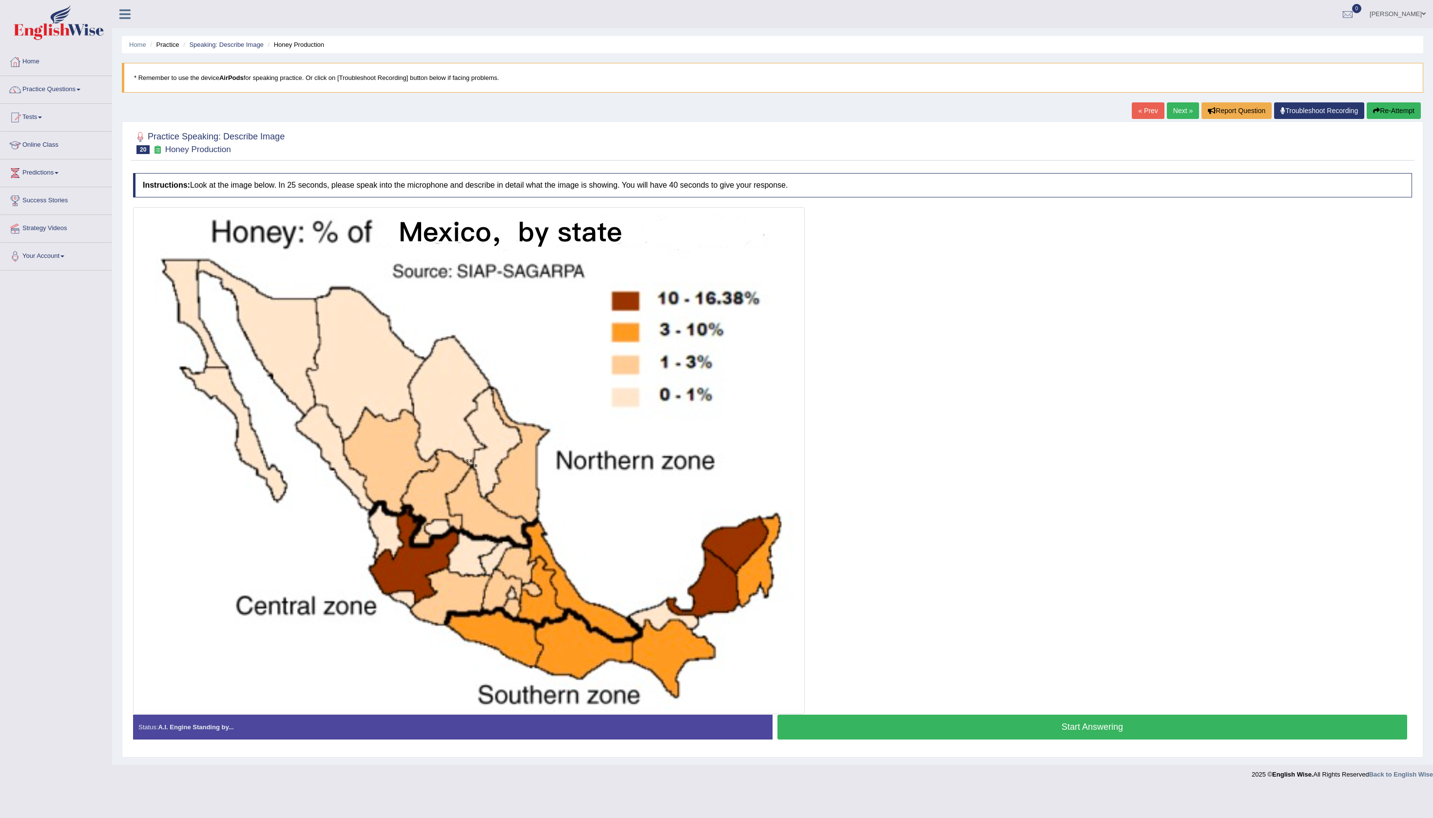
click at [716, 409] on button "Start Answering" at bounding box center [1093, 727] width 630 height 25
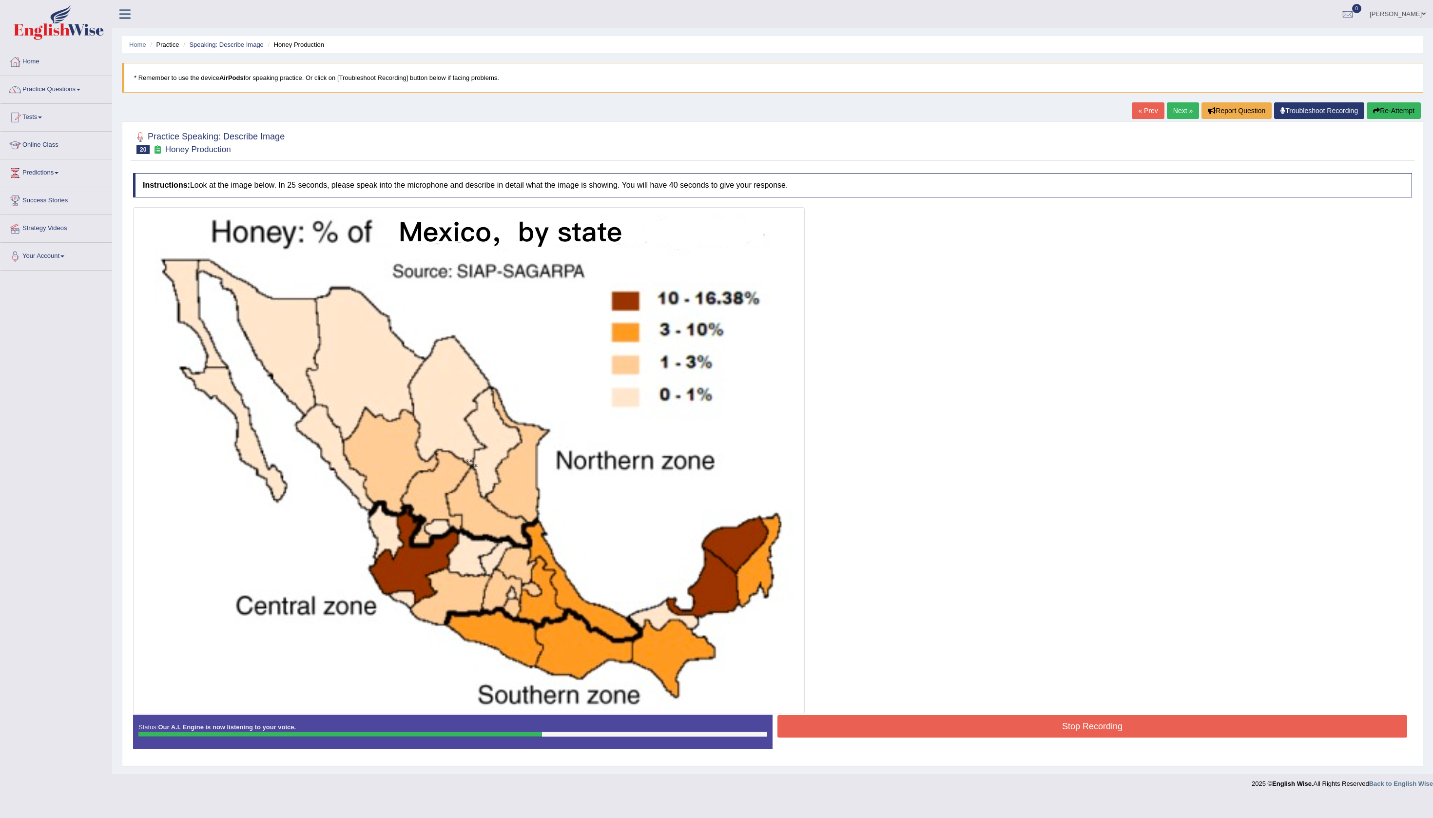
click at [716, 409] on button "Stop Recording" at bounding box center [1093, 726] width 630 height 22
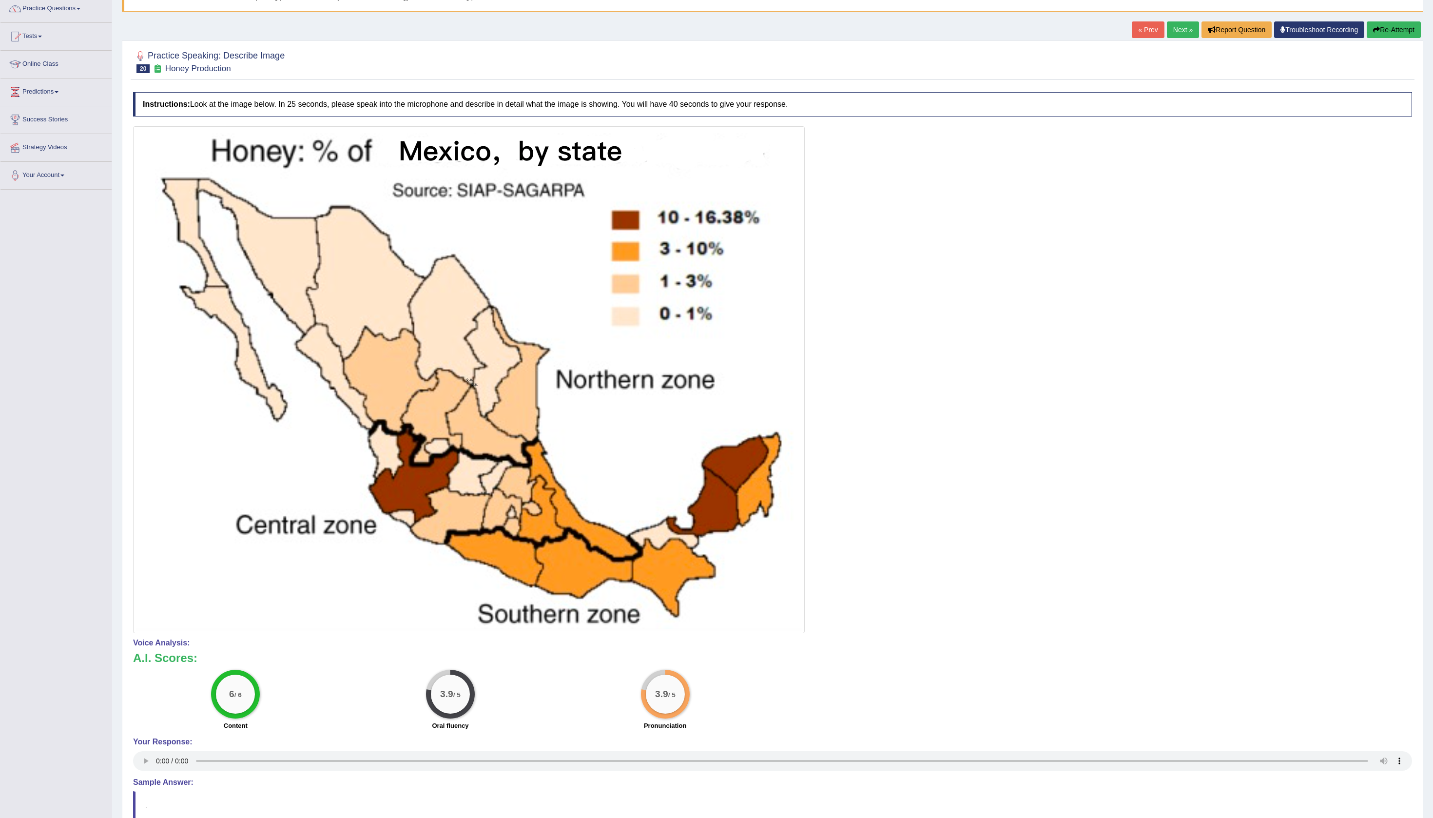
scroll to position [81, 0]
click at [716, 38] on link "Next »" at bounding box center [1183, 29] width 32 height 17
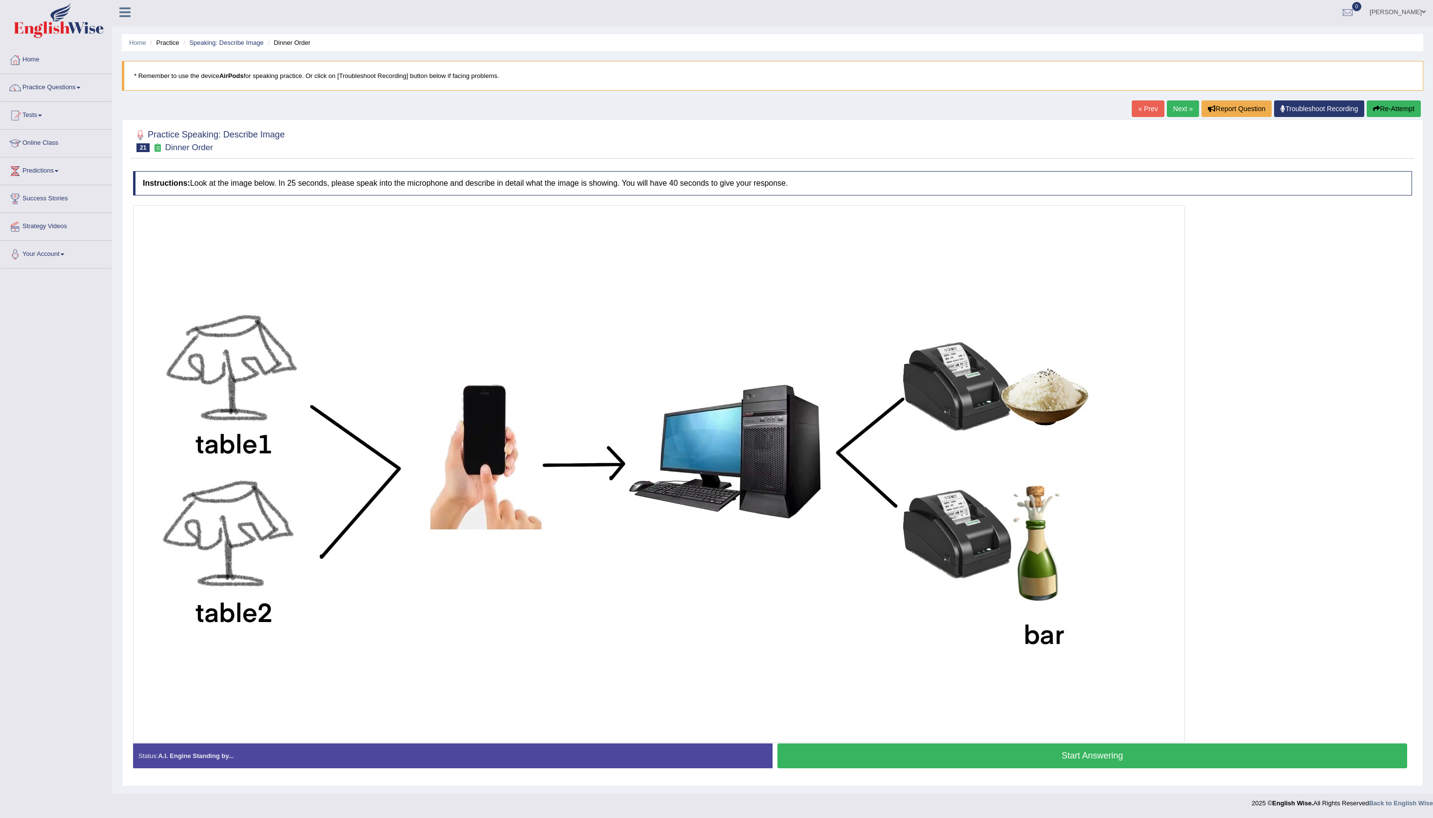
scroll to position [28, 0]
click at [1104, 743] on button "Start Answering" at bounding box center [1093, 755] width 630 height 25
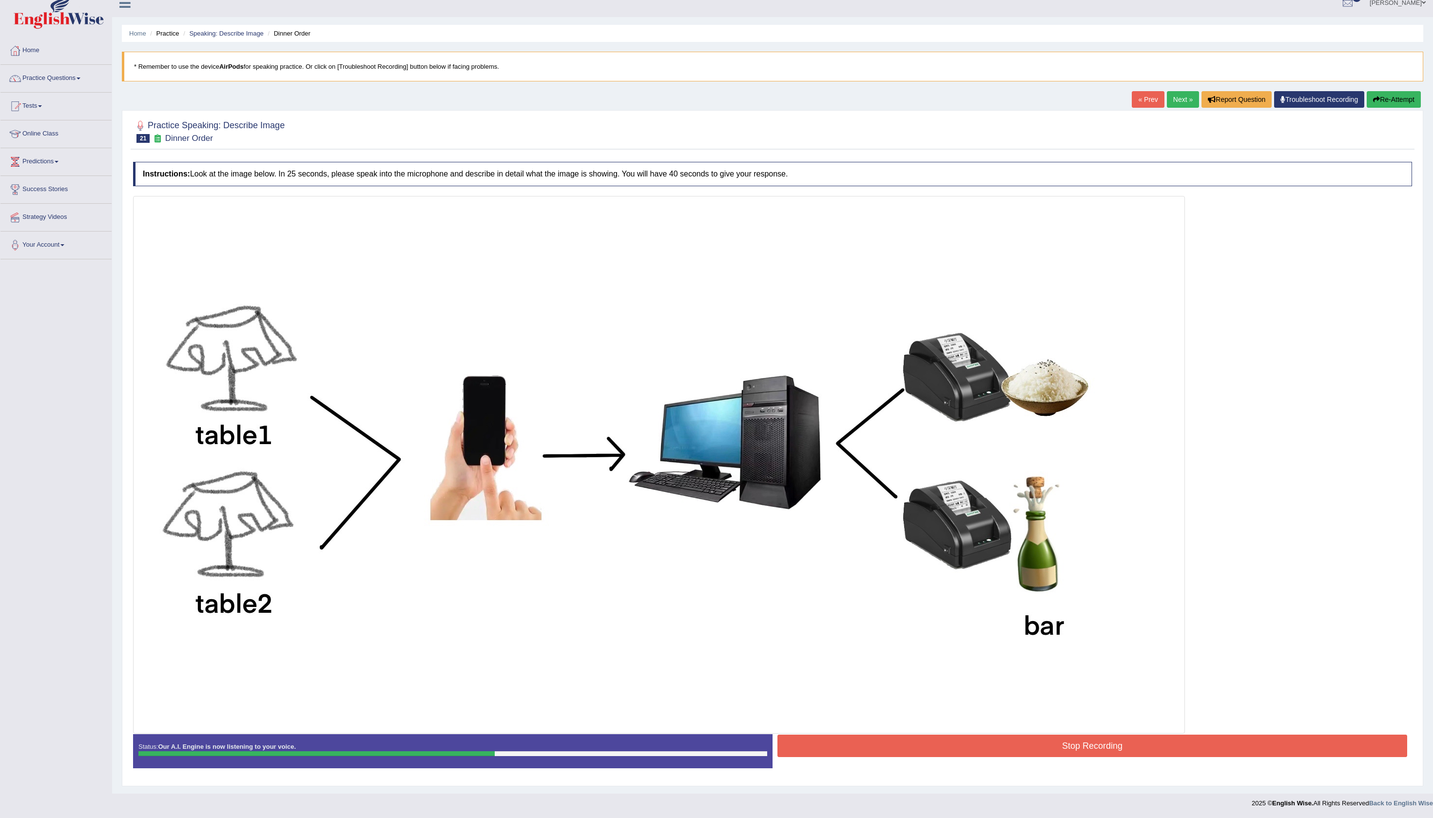
click at [1118, 739] on button "Stop Recording" at bounding box center [1093, 746] width 630 height 22
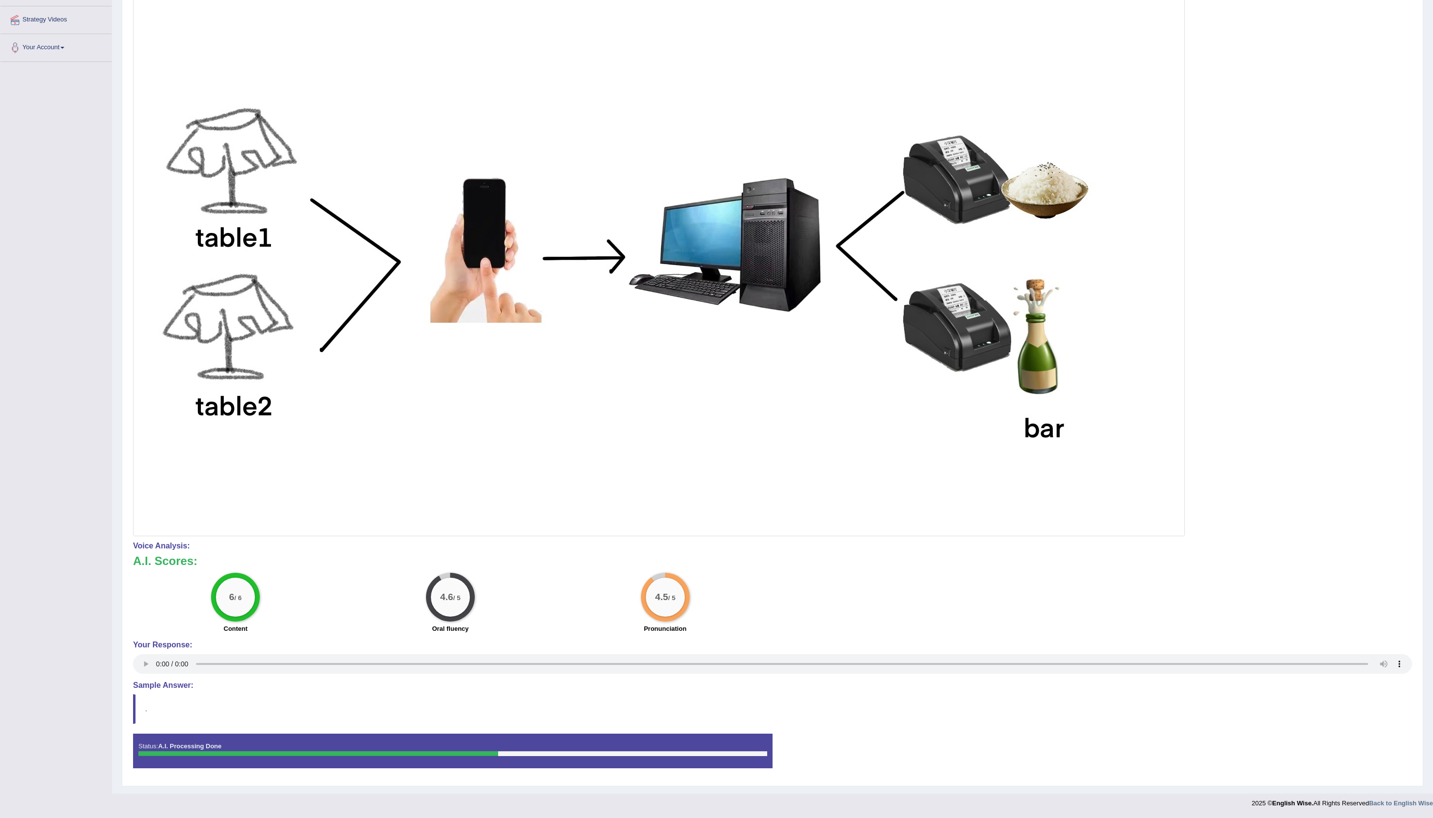
scroll to position [244, 0]
click at [176, 681] on h4 "Sample Answer:" at bounding box center [772, 685] width 1279 height 9
click at [139, 697] on blockquote "." at bounding box center [772, 709] width 1279 height 30
click at [200, 752] on div "Status: A.I. Processing Done" at bounding box center [453, 751] width 640 height 34
click at [158, 654] on audio at bounding box center [772, 664] width 1279 height 20
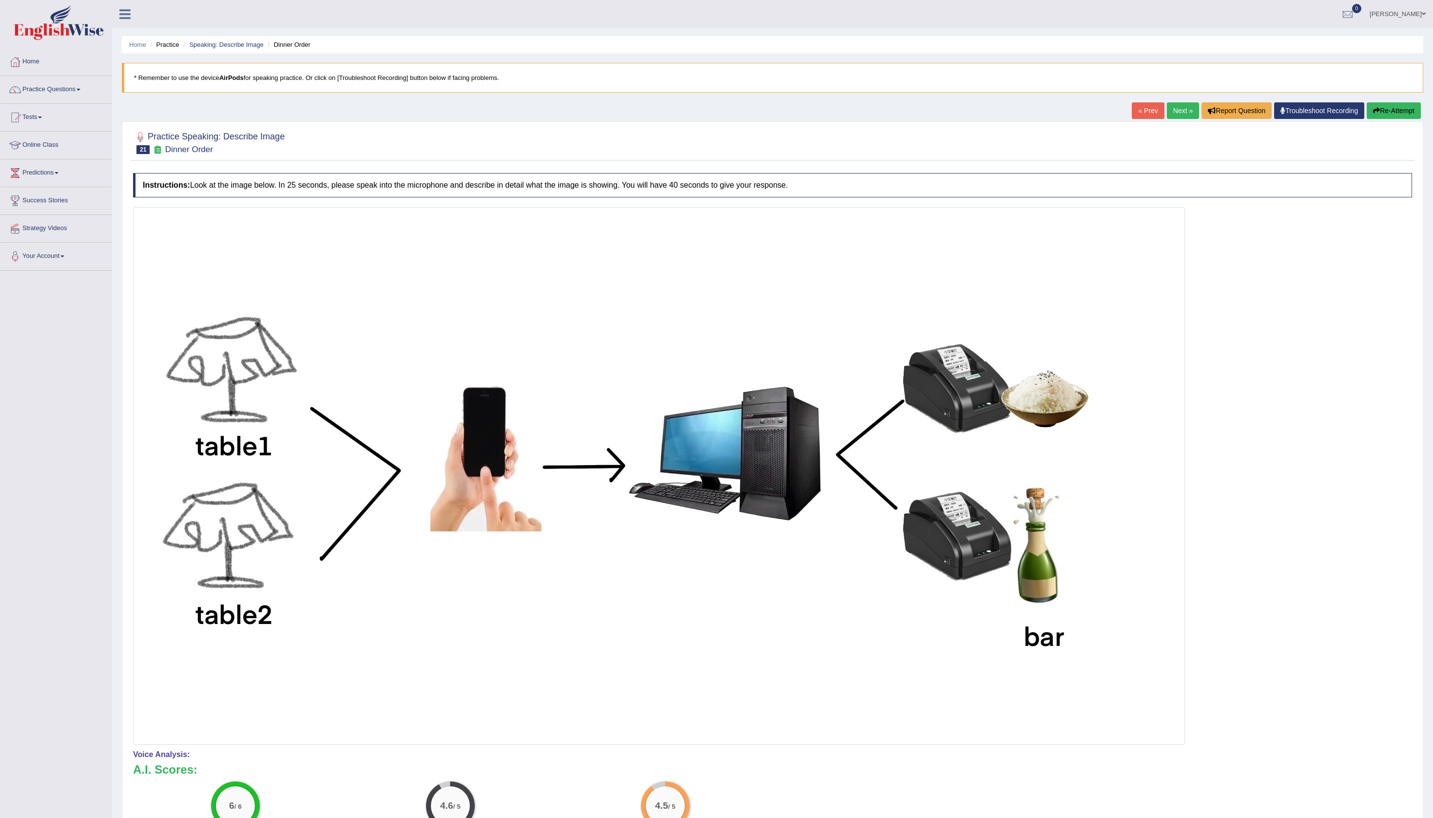
scroll to position [0, 0]
click at [1167, 119] on link "Next »" at bounding box center [1183, 110] width 32 height 17
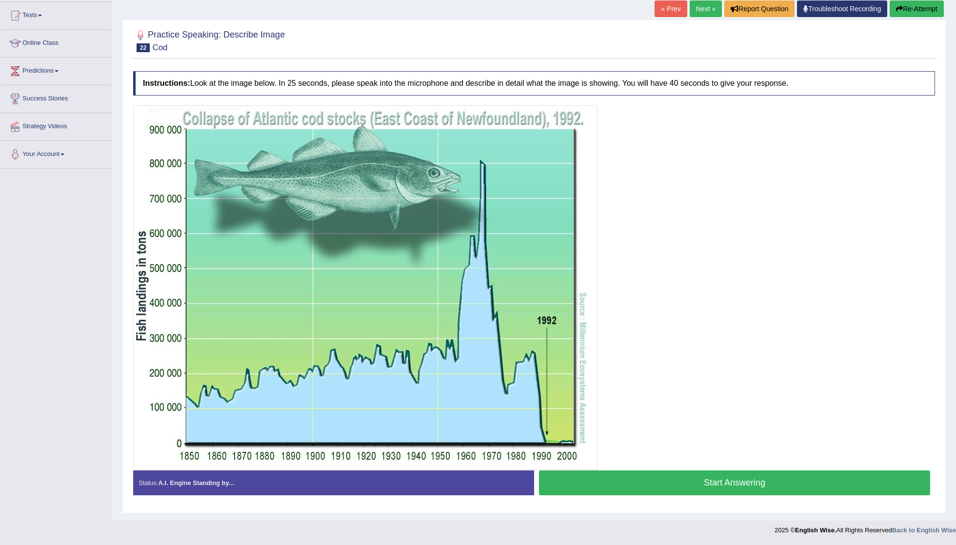
scroll to position [104, 0]
click at [661, 483] on button "Start Answering" at bounding box center [734, 482] width 391 height 25
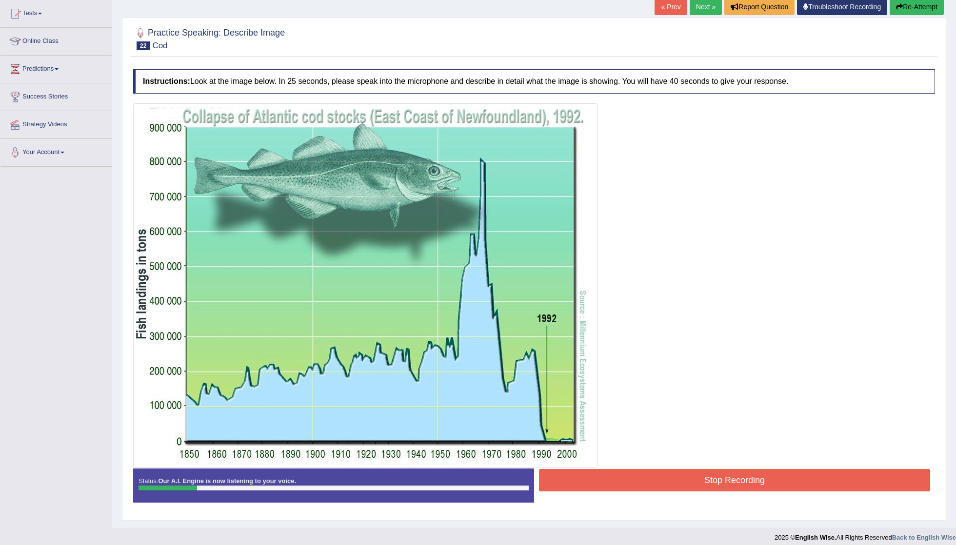
click at [667, 475] on button "Stop Recording" at bounding box center [734, 480] width 391 height 22
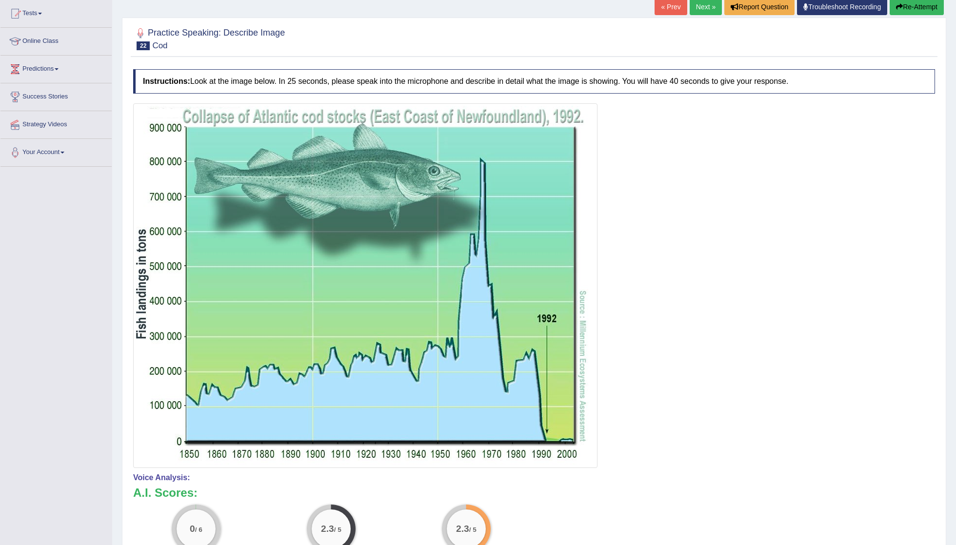
click at [921, 6] on button "Re-Attempt" at bounding box center [916, 7] width 54 height 17
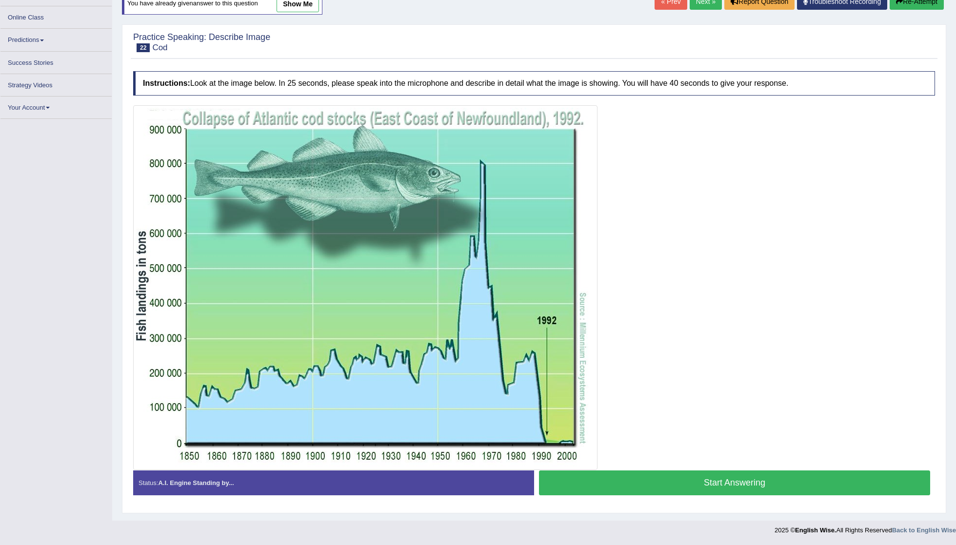
scroll to position [112, 0]
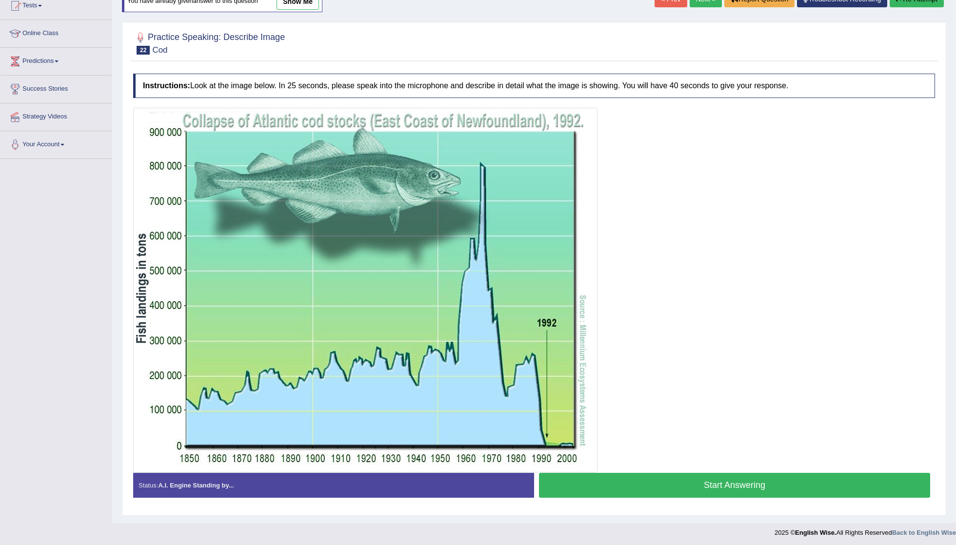
click at [667, 481] on button "Start Answering" at bounding box center [734, 485] width 391 height 25
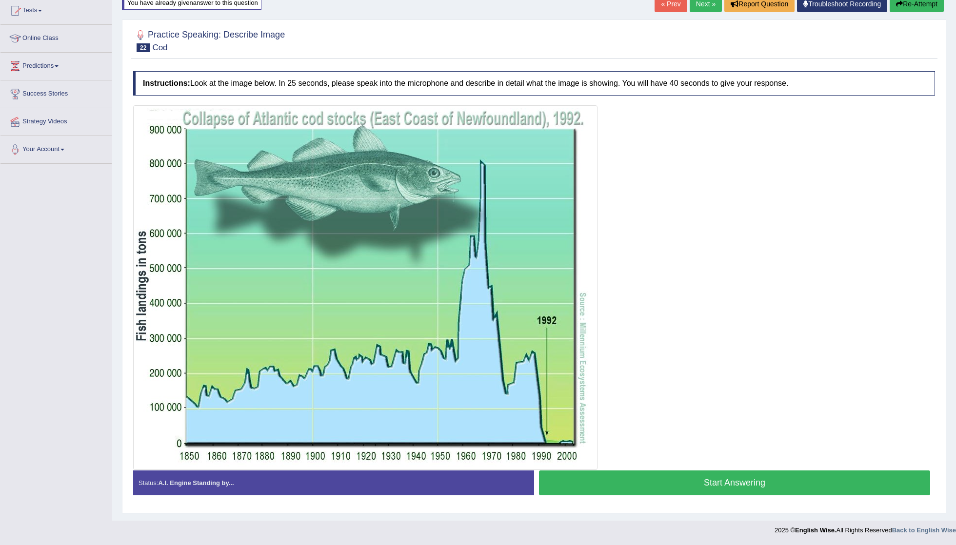
scroll to position [110, 0]
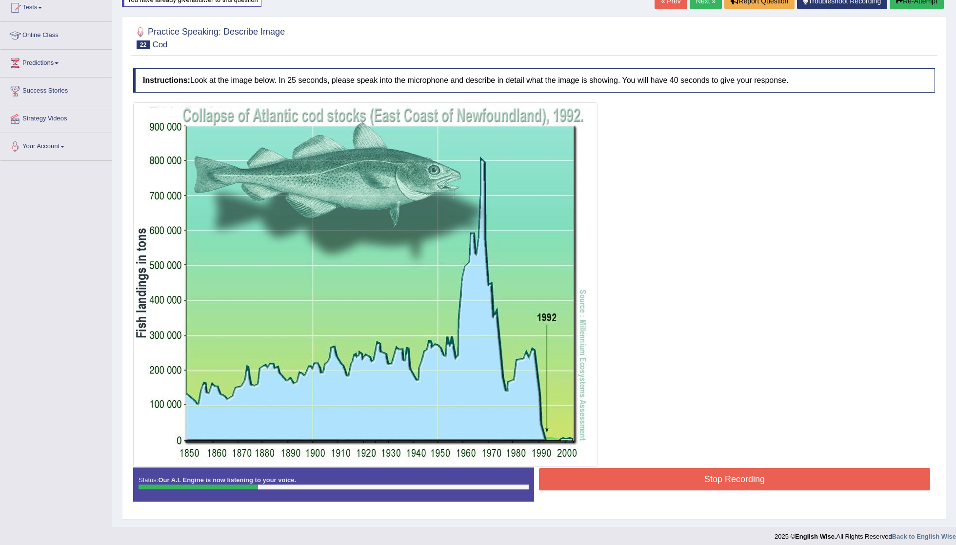
click at [640, 482] on button "Stop Recording" at bounding box center [734, 479] width 391 height 22
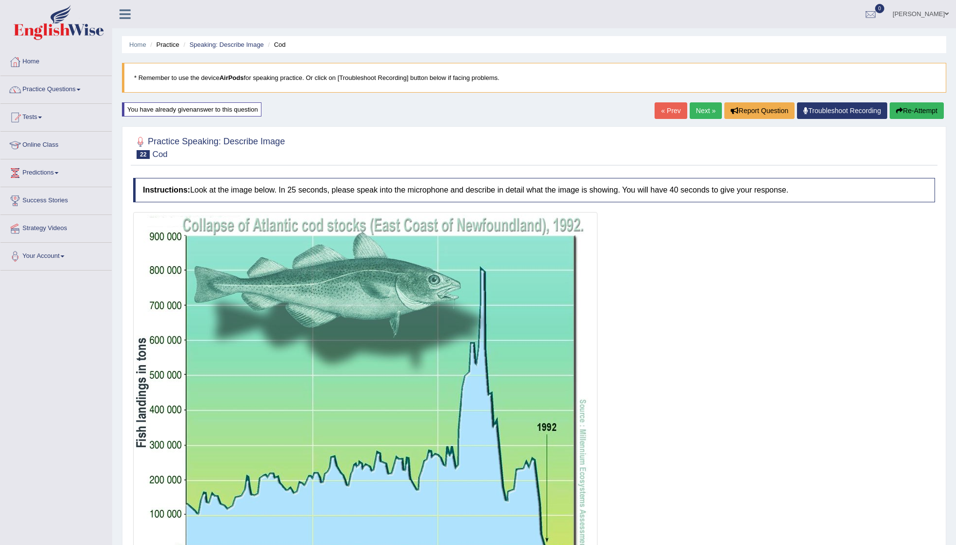
scroll to position [0, 0]
click at [911, 107] on button "Re-Attempt" at bounding box center [916, 110] width 54 height 17
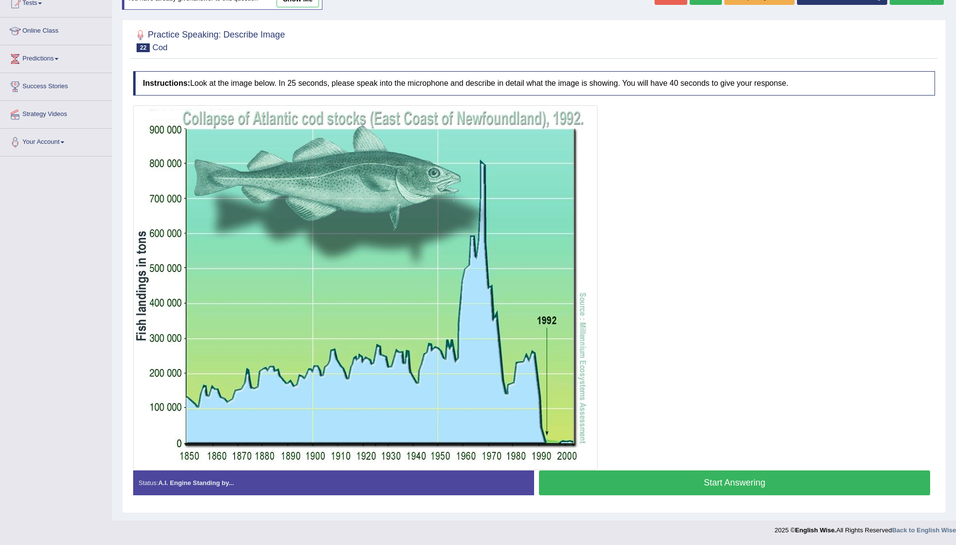
scroll to position [117, 0]
click at [722, 481] on button "Start Answering" at bounding box center [734, 482] width 391 height 25
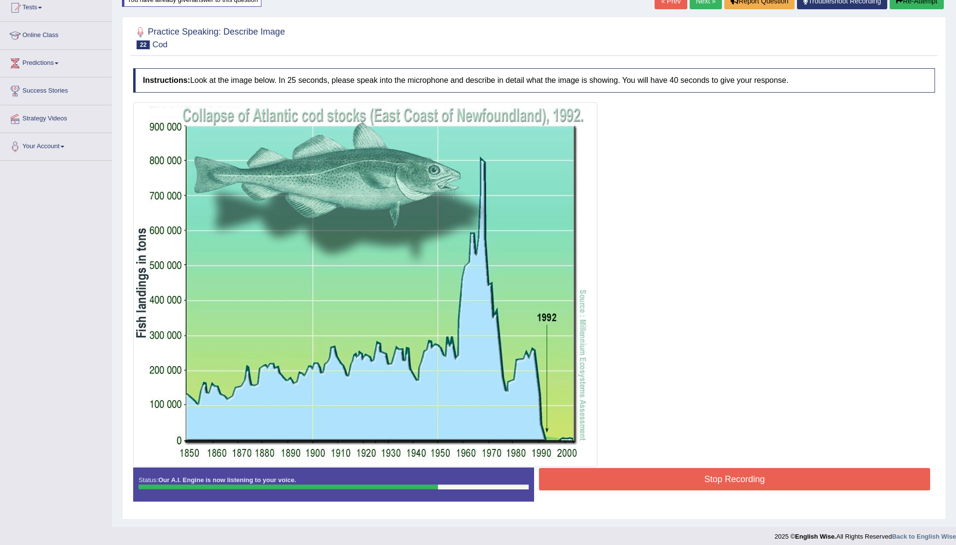
click at [736, 483] on button "Stop Recording" at bounding box center [734, 479] width 391 height 22
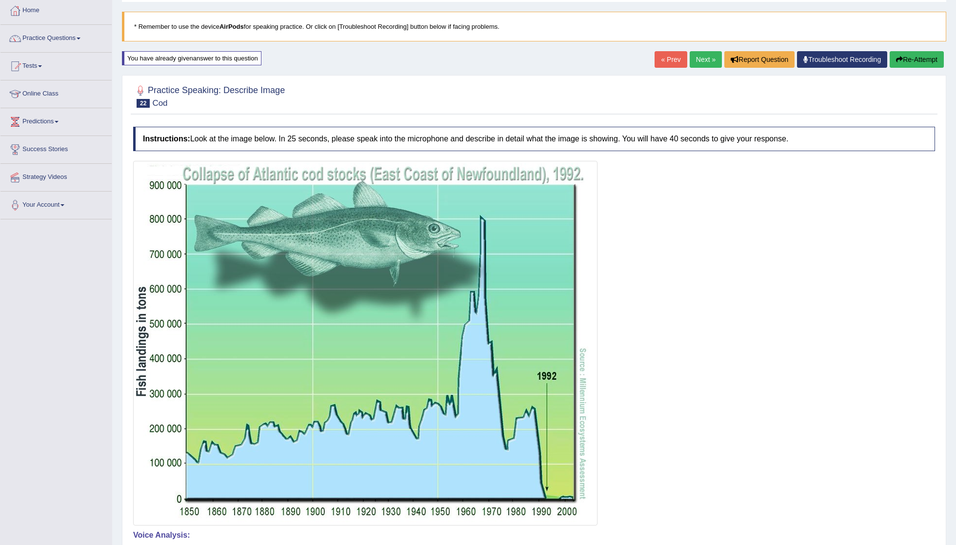
scroll to position [50, 0]
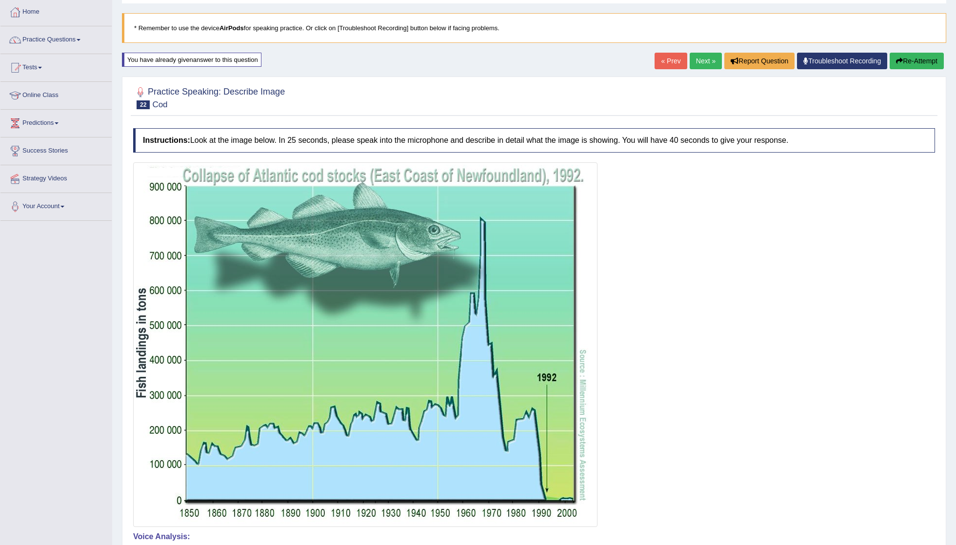
click at [920, 59] on button "Re-Attempt" at bounding box center [916, 61] width 54 height 17
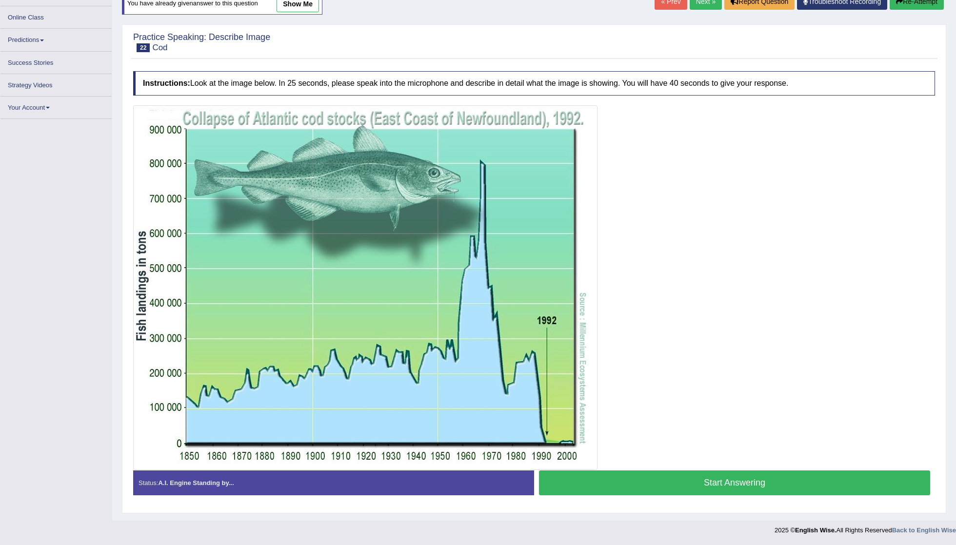
scroll to position [112, 0]
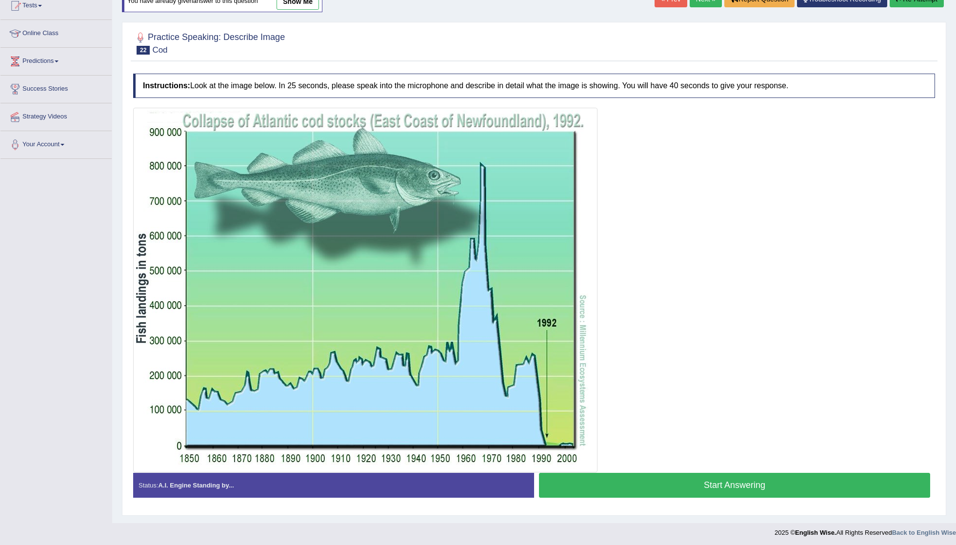
click at [665, 487] on button "Start Answering" at bounding box center [734, 485] width 391 height 25
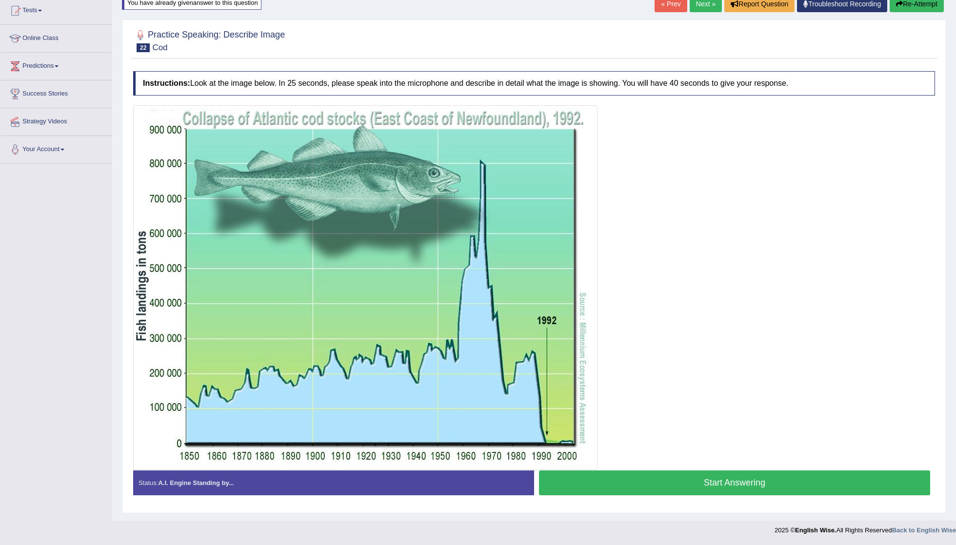
scroll to position [110, 0]
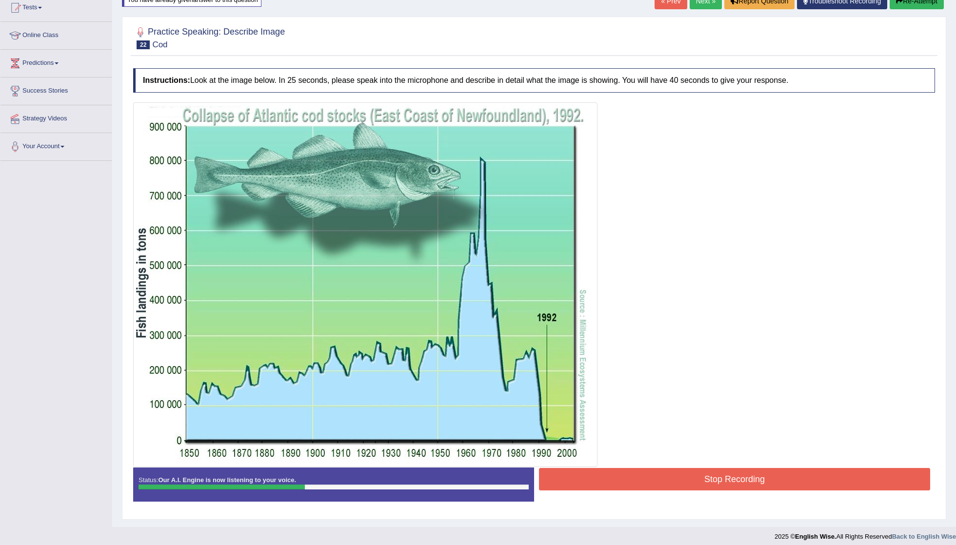
click at [669, 479] on button "Stop Recording" at bounding box center [734, 479] width 391 height 22
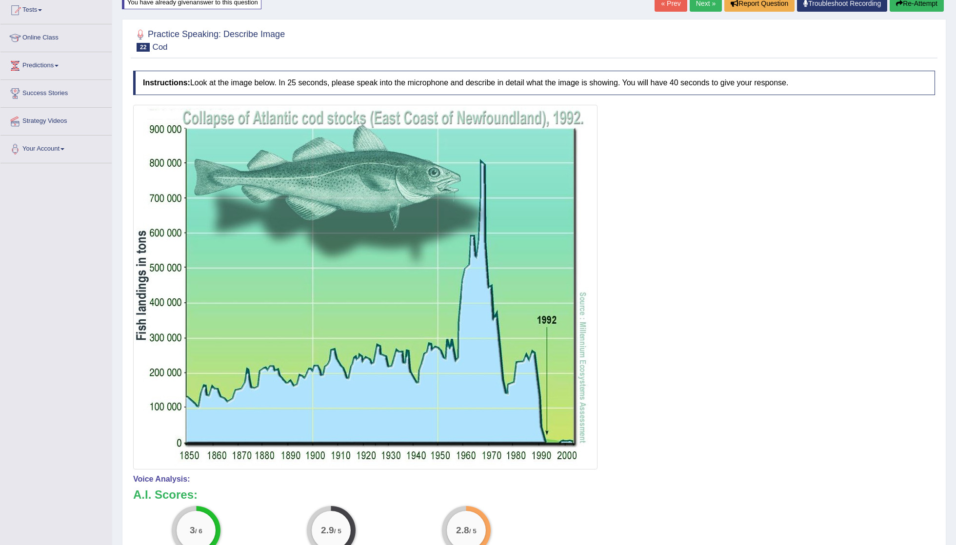
scroll to position [100, 0]
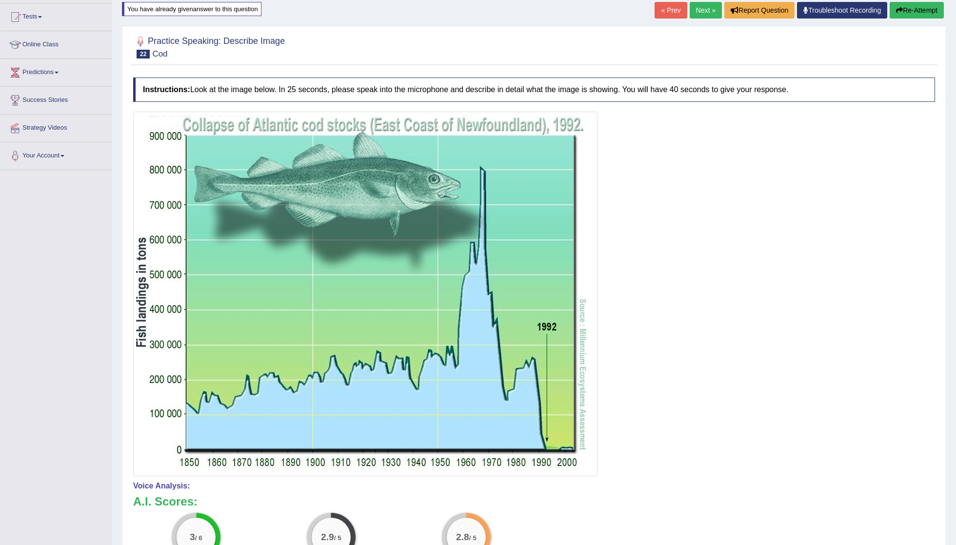
click at [917, 10] on button "Re-Attempt" at bounding box center [916, 10] width 54 height 17
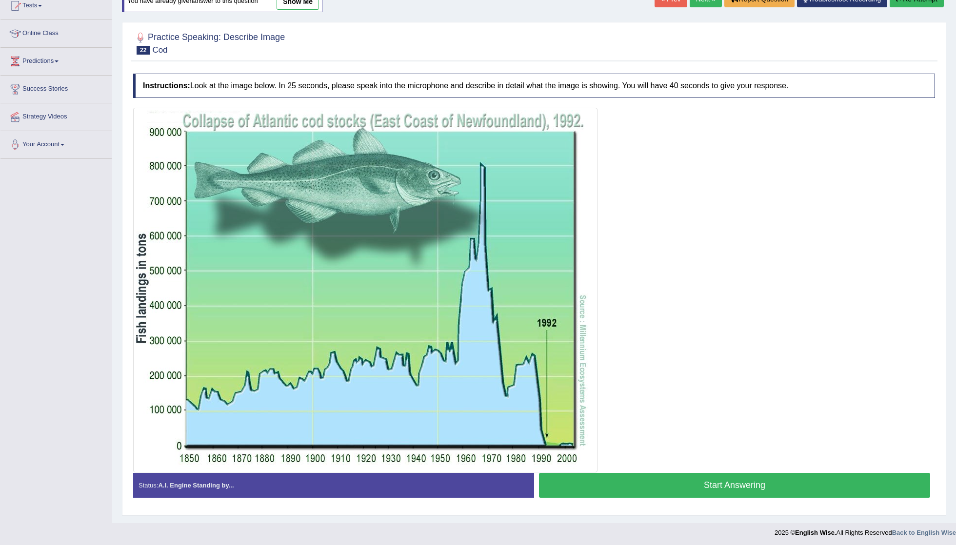
click at [626, 484] on button "Start Answering" at bounding box center [734, 485] width 391 height 25
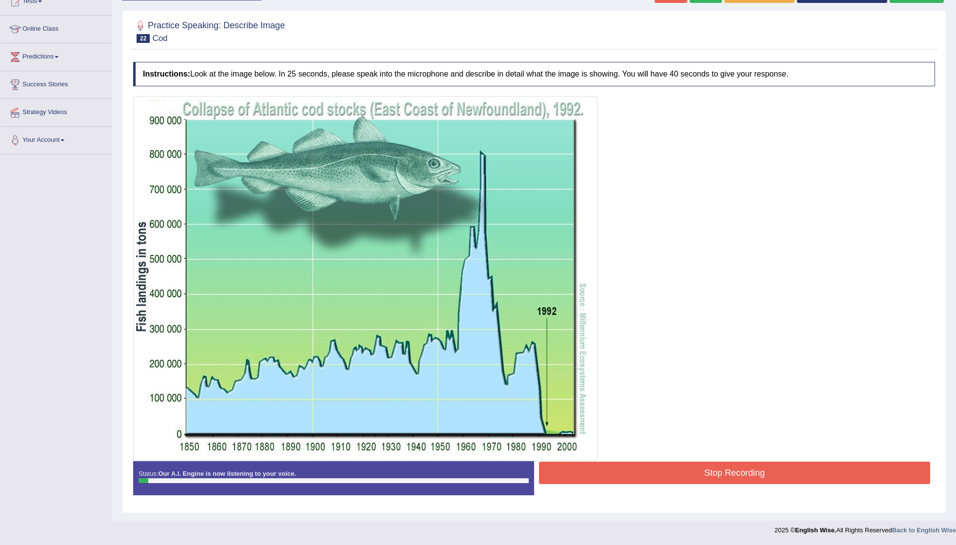
scroll to position [119, 0]
click at [707, 471] on button "Stop Recording" at bounding box center [734, 473] width 391 height 22
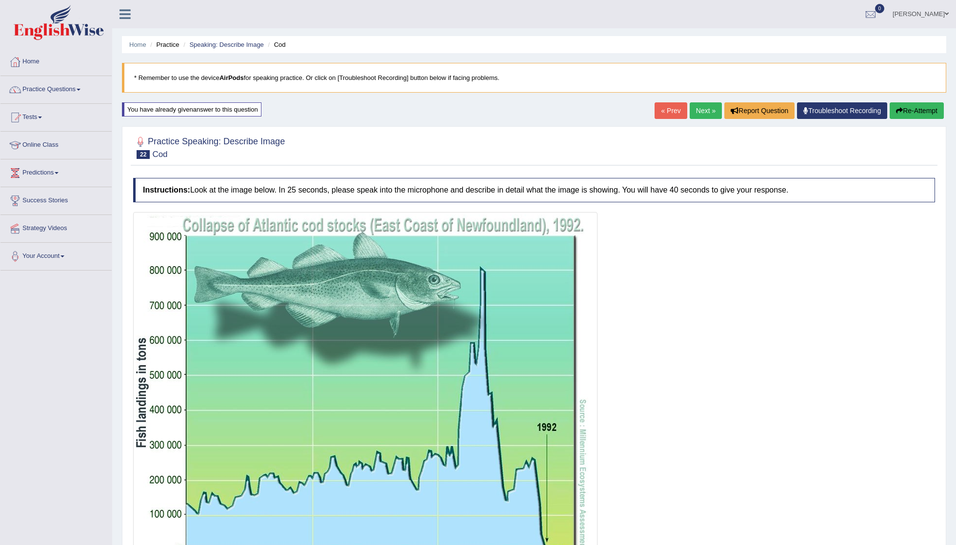
scroll to position [0, 0]
click at [699, 111] on link "Next »" at bounding box center [705, 110] width 32 height 17
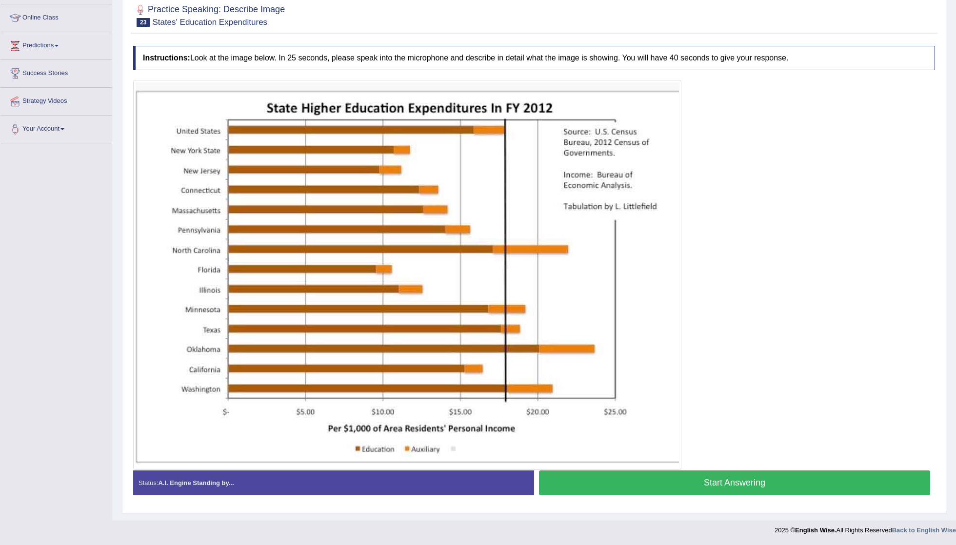
scroll to position [129, 0]
click at [763, 483] on button "Start Answering" at bounding box center [734, 482] width 391 height 25
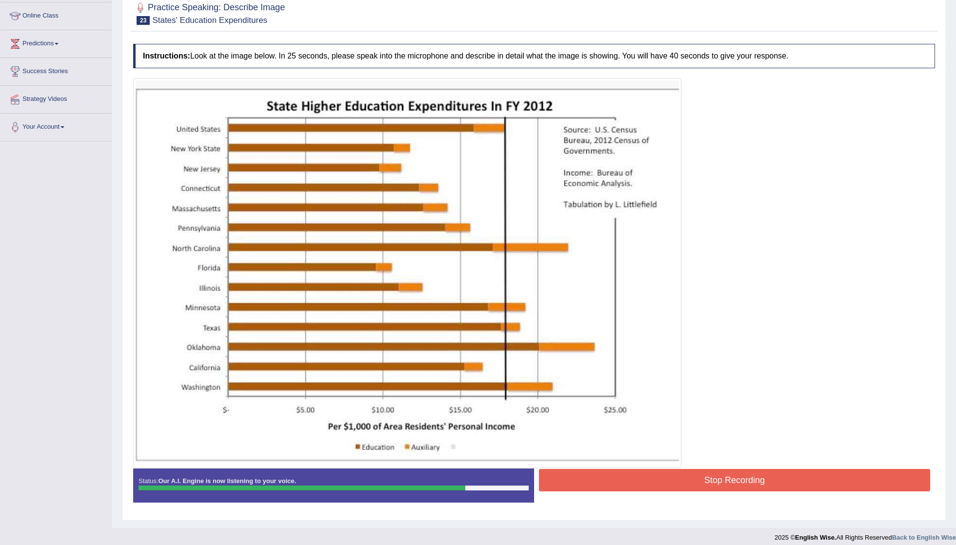
click at [722, 478] on button "Stop Recording" at bounding box center [734, 480] width 391 height 22
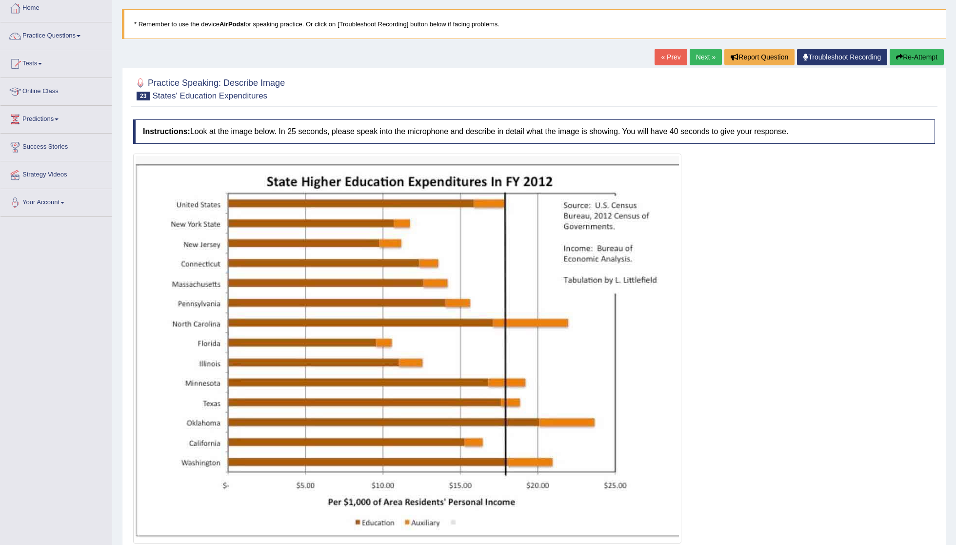
scroll to position [47, 0]
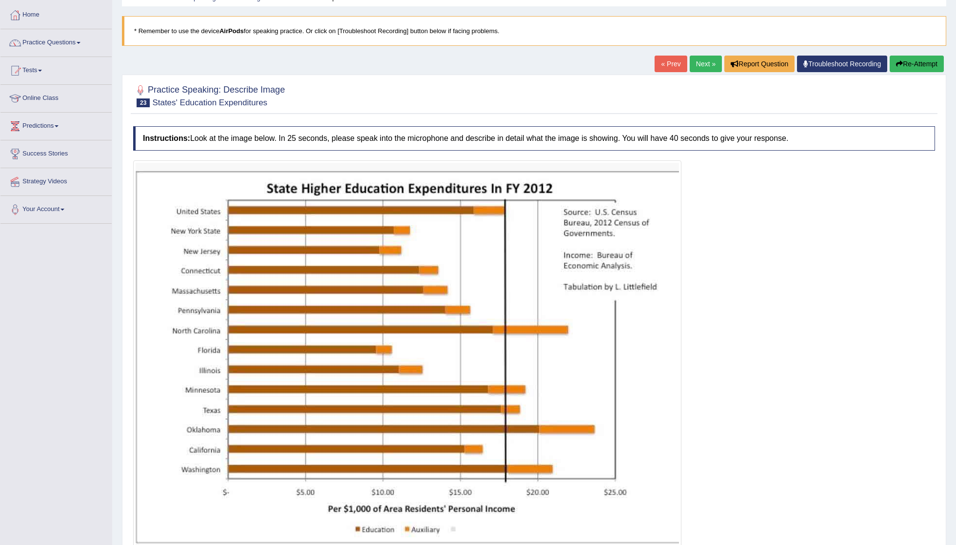
click at [903, 67] on button "Re-Attempt" at bounding box center [916, 64] width 54 height 17
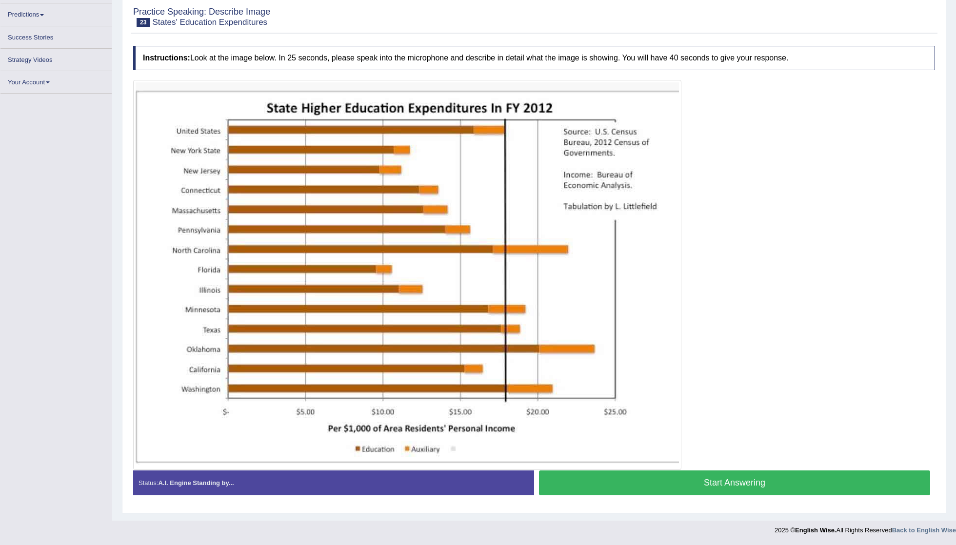
click at [718, 483] on button "Start Answering" at bounding box center [734, 482] width 391 height 25
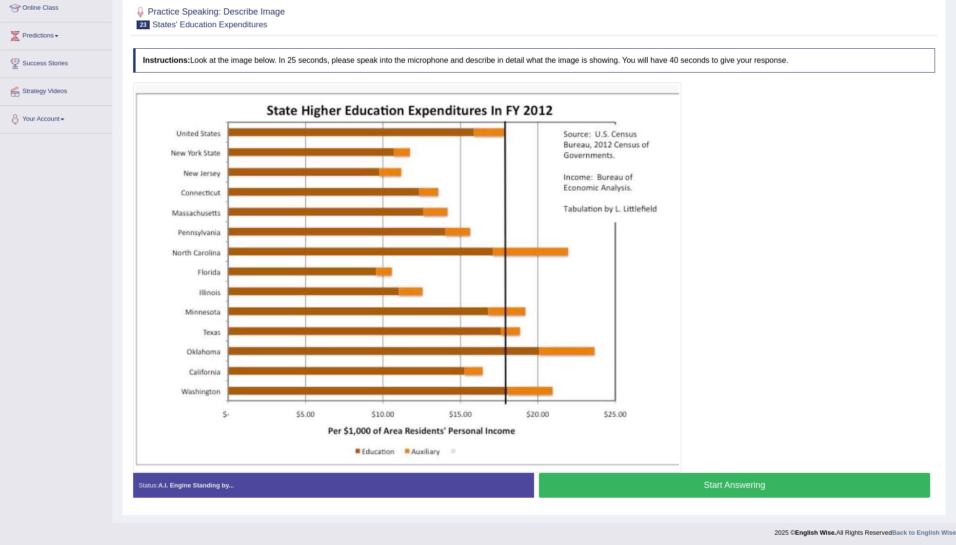
click at [718, 483] on button "Start Answering" at bounding box center [734, 485] width 391 height 25
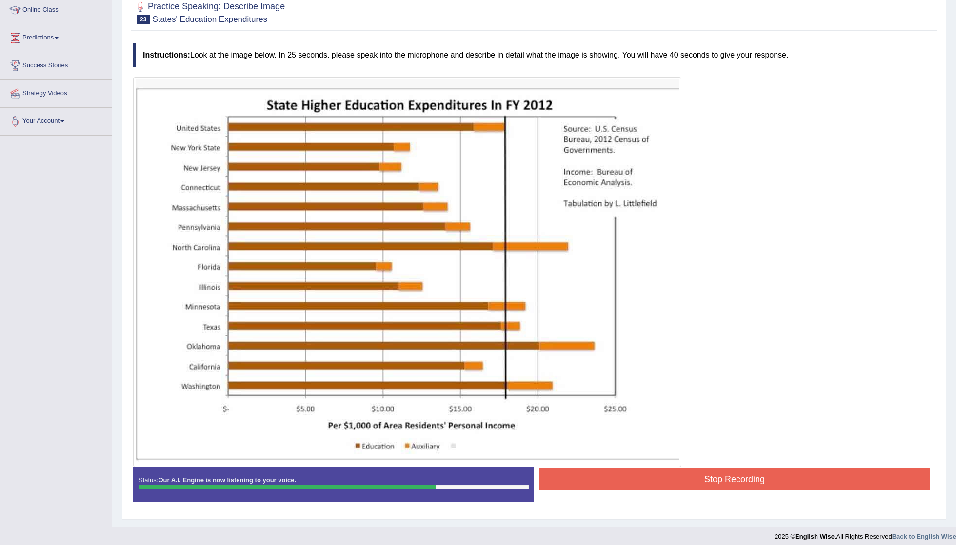
click at [732, 481] on button "Stop Recording" at bounding box center [734, 479] width 391 height 22
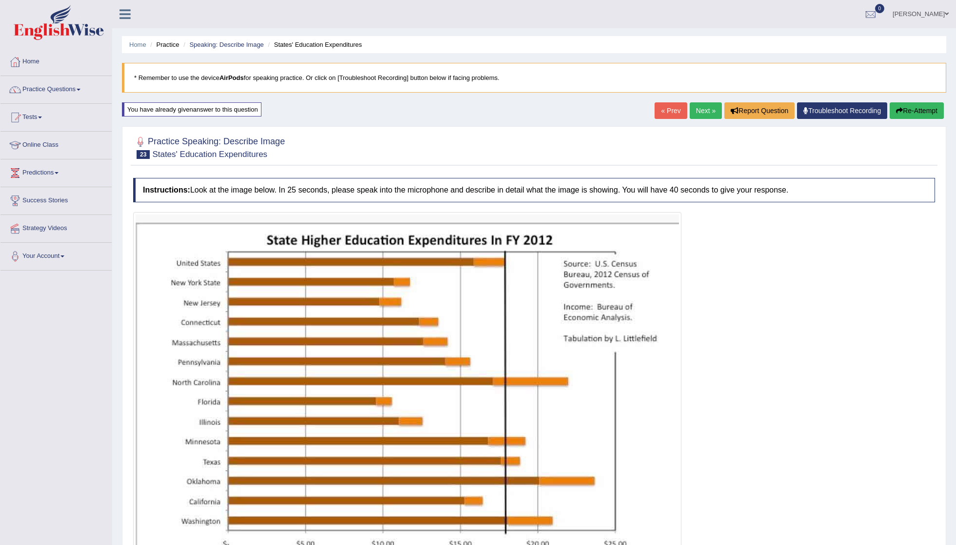
scroll to position [0, 0]
click at [696, 109] on link "Next »" at bounding box center [705, 110] width 32 height 17
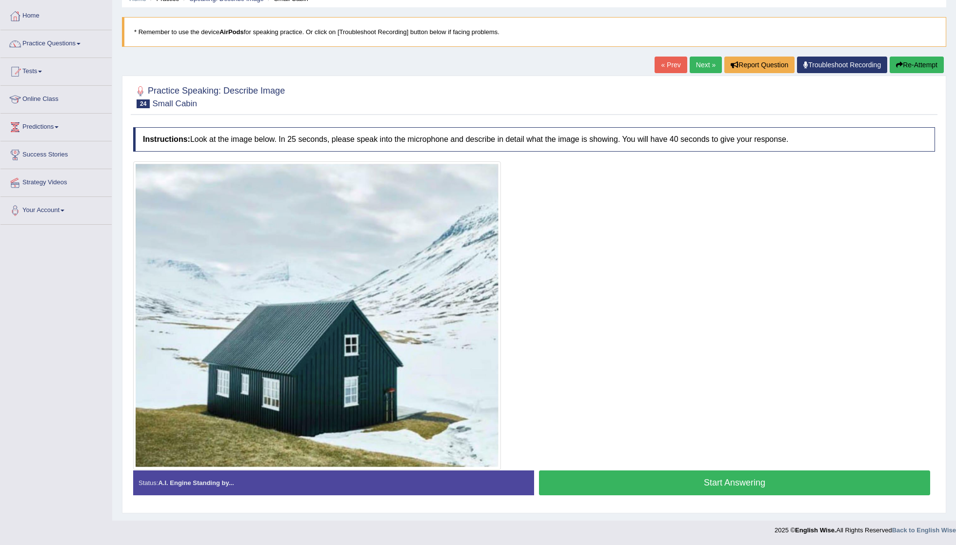
scroll to position [48, 0]
click at [718, 477] on button "Start Answering" at bounding box center [734, 482] width 391 height 25
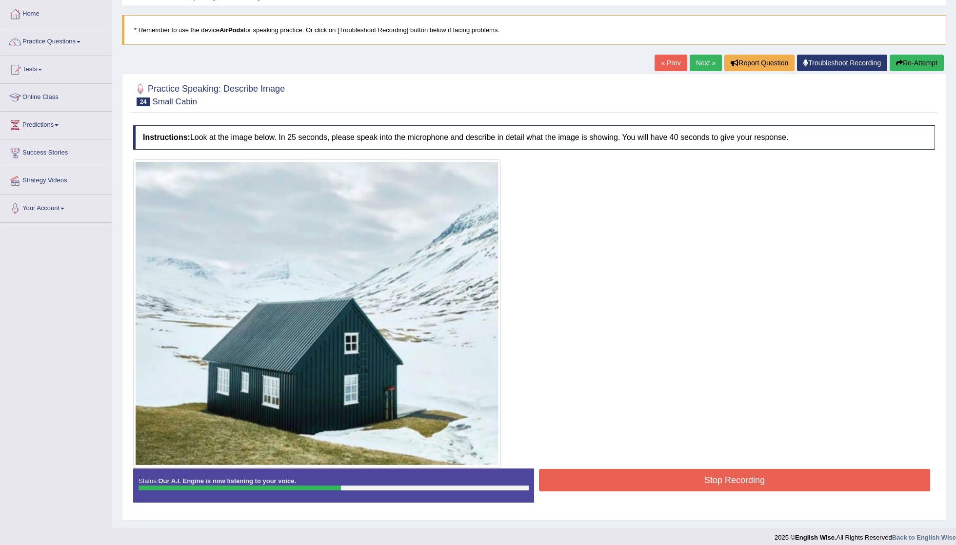
click at [726, 478] on button "Stop Recording" at bounding box center [734, 480] width 391 height 22
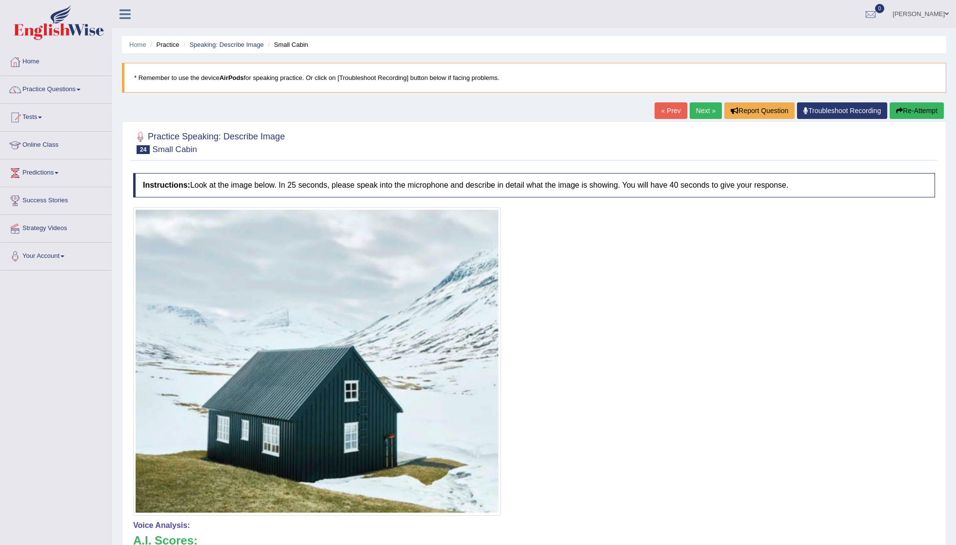
scroll to position [0, 0]
click at [921, 110] on button "Re-Attempt" at bounding box center [916, 110] width 54 height 17
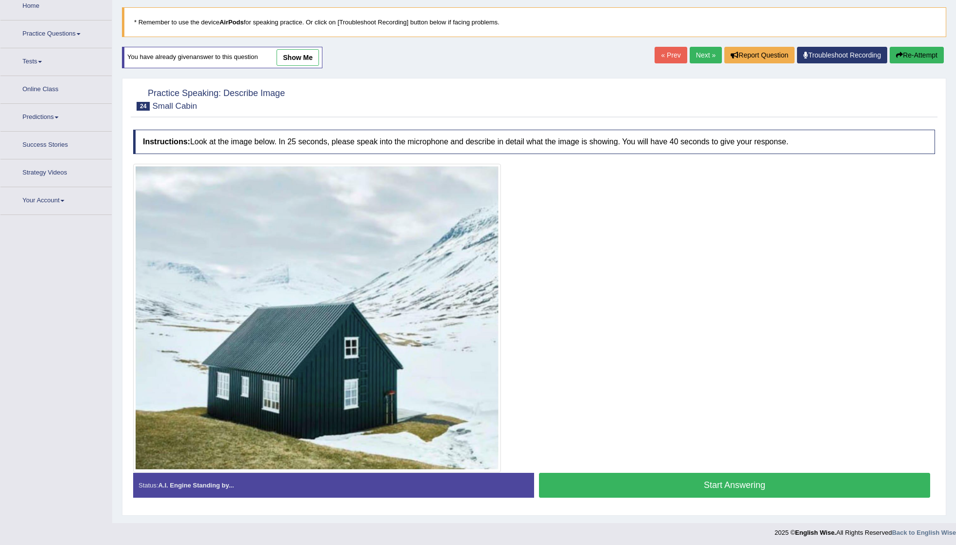
scroll to position [55, 0]
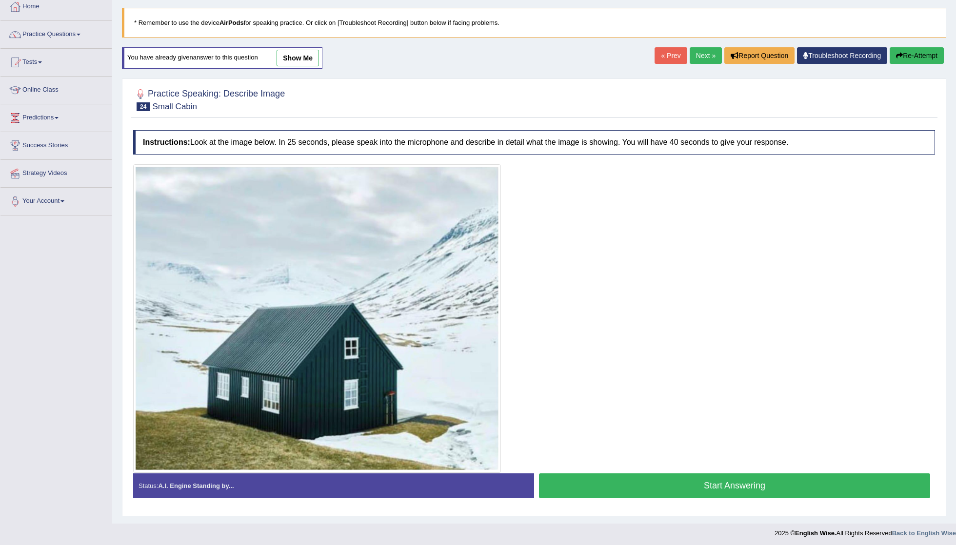
click at [726, 485] on button "Start Answering" at bounding box center [734, 485] width 391 height 25
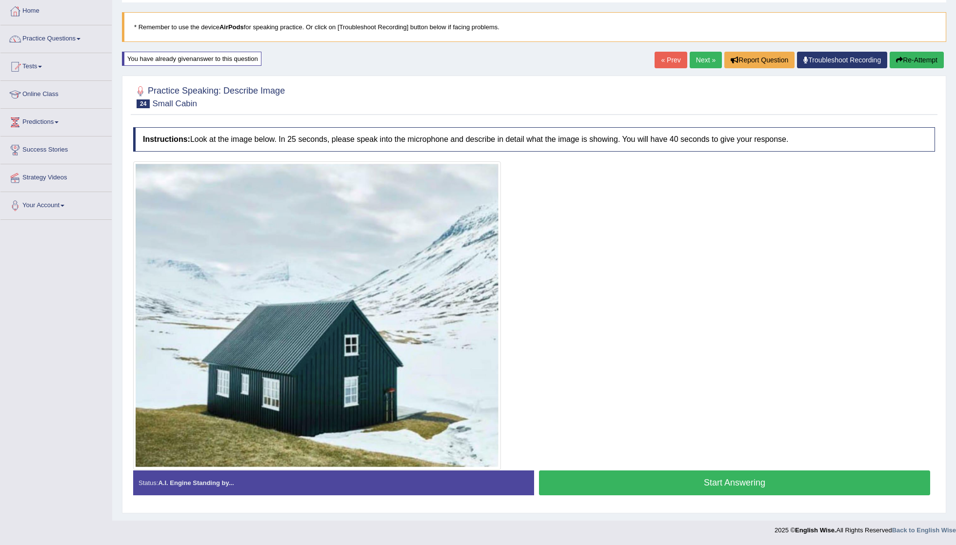
scroll to position [54, 0]
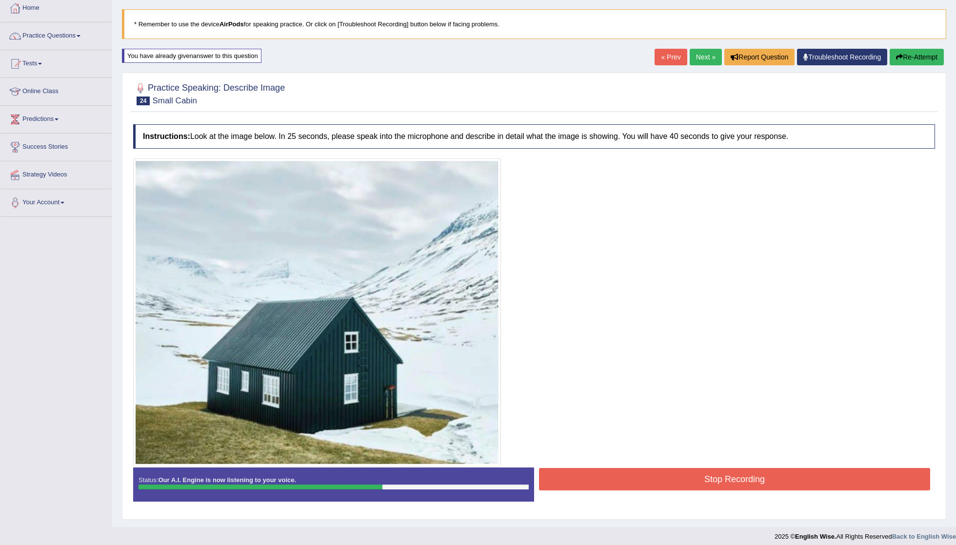
click at [667, 479] on button "Stop Recording" at bounding box center [734, 479] width 391 height 22
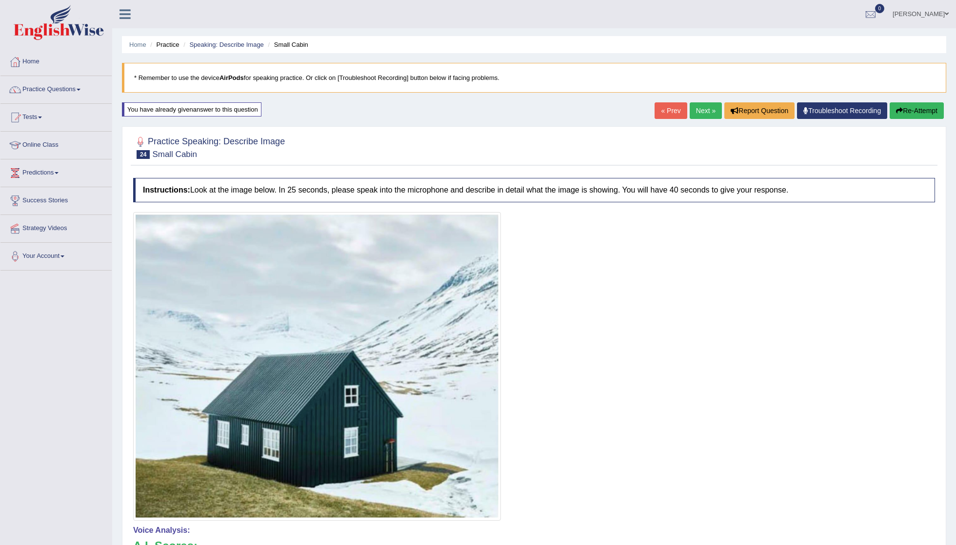
scroll to position [0, 0]
click at [699, 108] on link "Next »" at bounding box center [705, 110] width 32 height 17
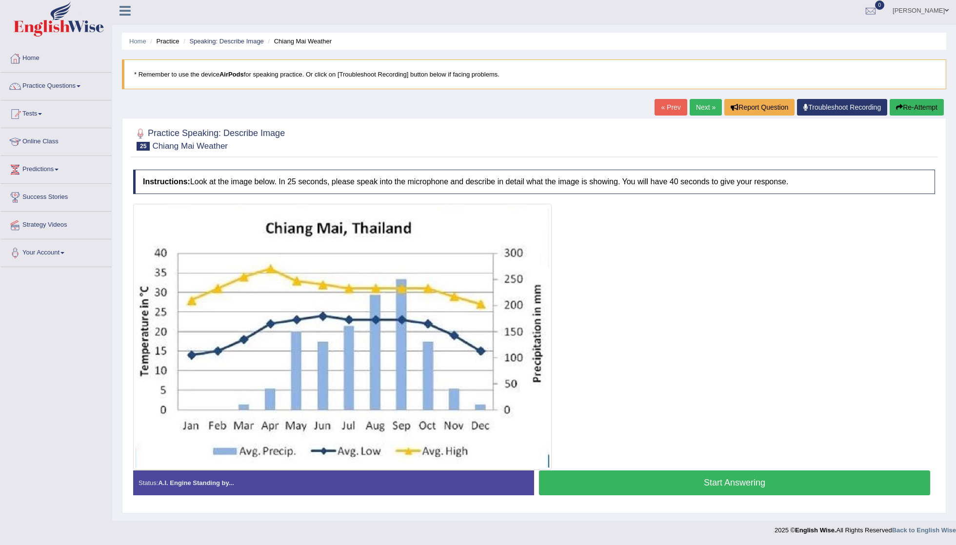
scroll to position [6, 0]
click at [715, 483] on button "Start Answering" at bounding box center [734, 482] width 391 height 25
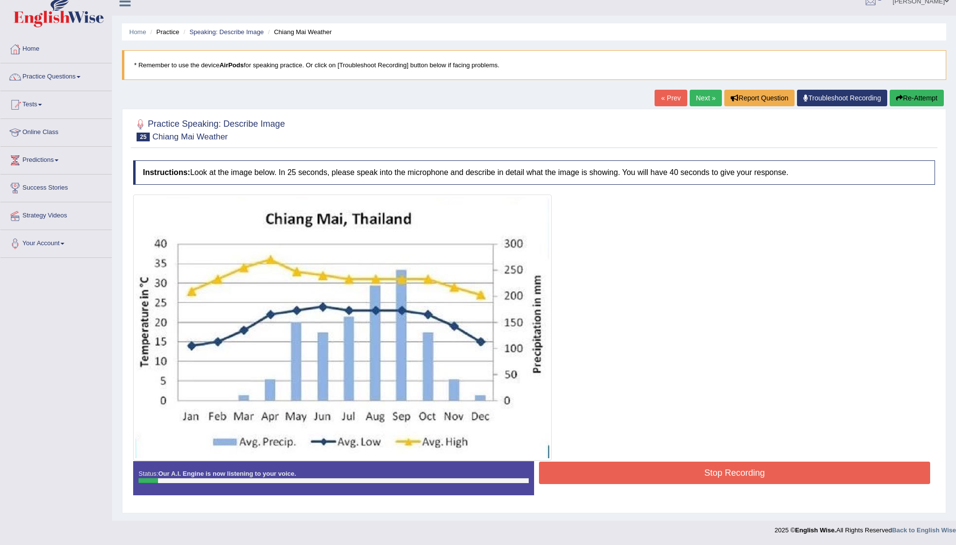
scroll to position [15, 0]
click at [715, 469] on button "Stop Recording" at bounding box center [734, 473] width 391 height 22
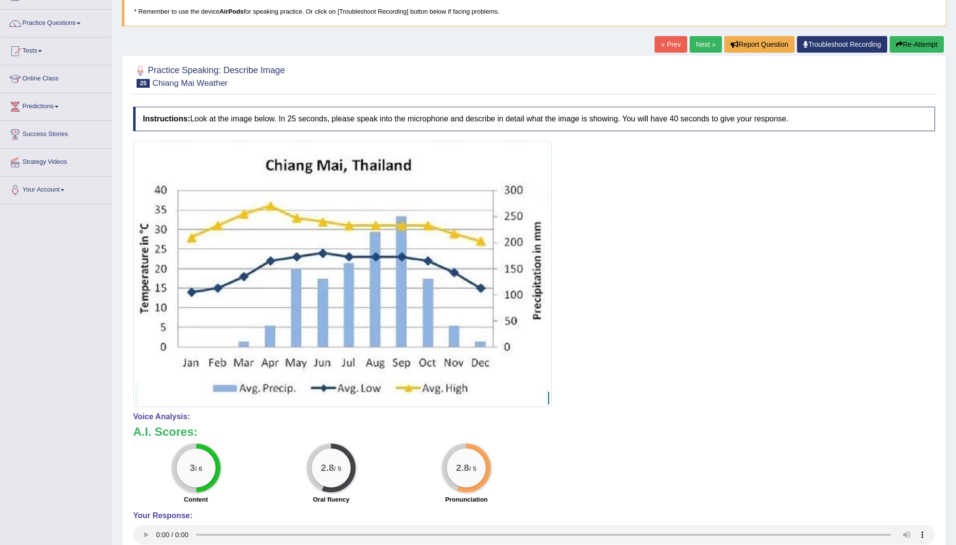
scroll to position [67, 0]
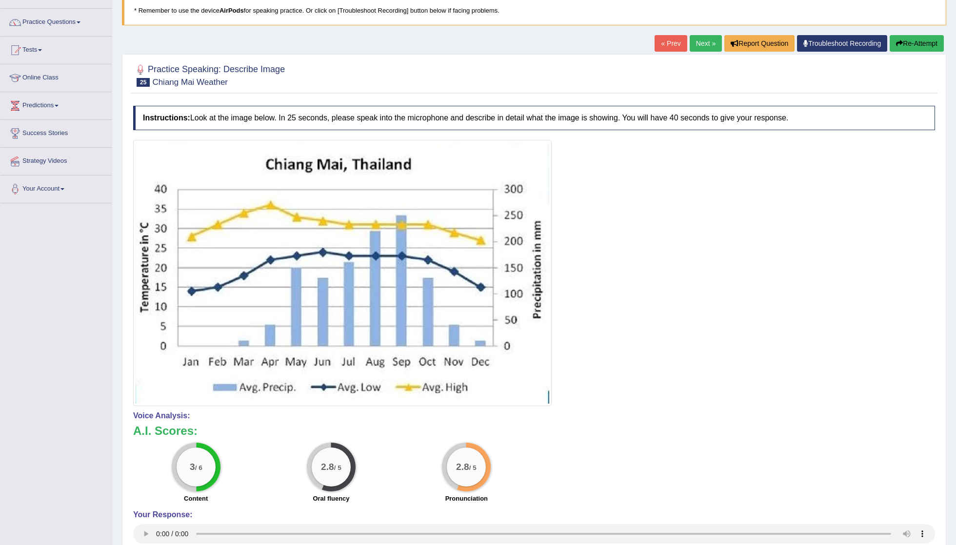
click at [925, 42] on button "Re-Attempt" at bounding box center [916, 43] width 54 height 17
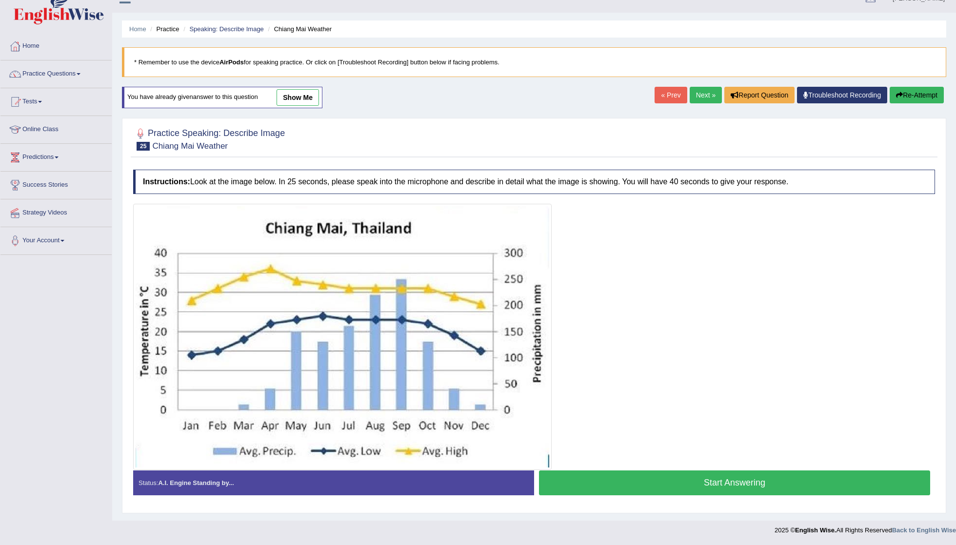
scroll to position [19, 0]
click at [730, 481] on button "Start Answering" at bounding box center [734, 482] width 391 height 25
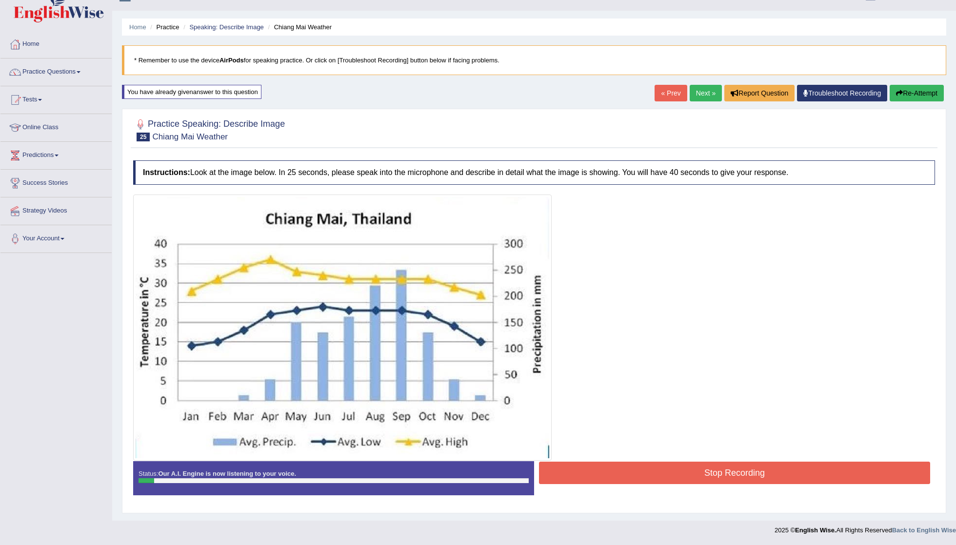
scroll to position [20, 0]
click at [679, 469] on button "Stop Recording" at bounding box center [734, 473] width 391 height 22
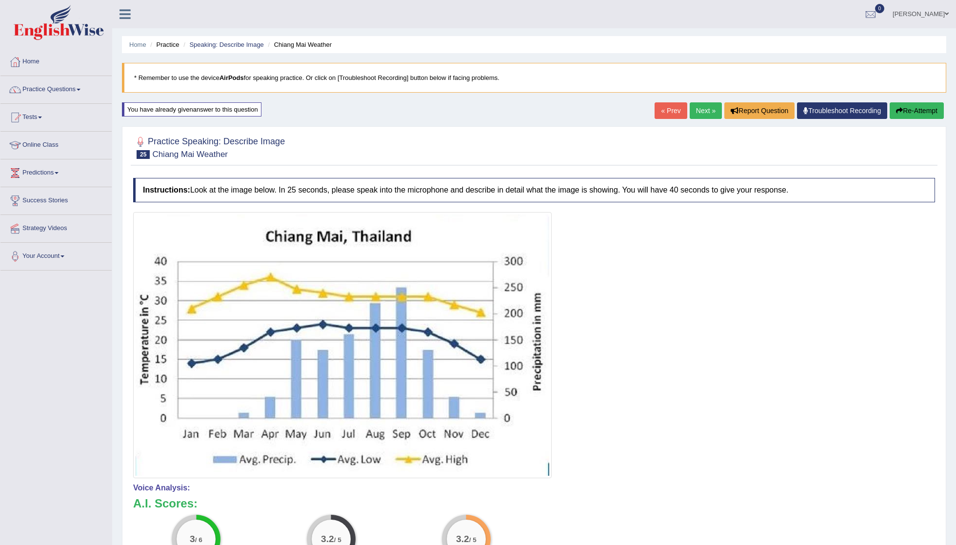
scroll to position [0, 0]
click at [698, 110] on link "Next »" at bounding box center [705, 110] width 32 height 17
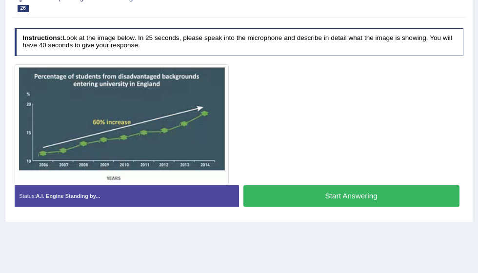
scroll to position [137, 0]
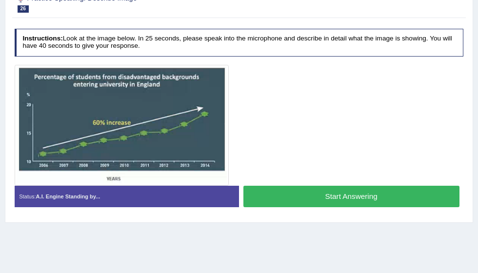
click at [325, 190] on button "Start Answering" at bounding box center [351, 196] width 216 height 21
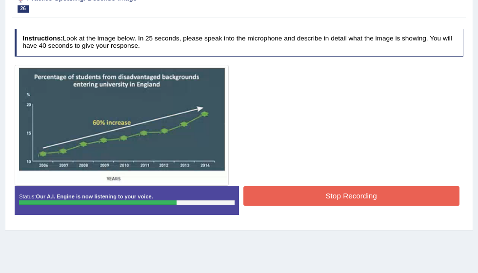
click at [336, 195] on button "Stop Recording" at bounding box center [351, 195] width 216 height 19
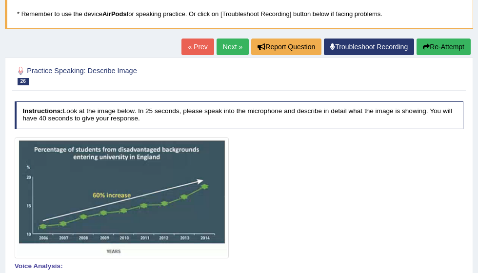
scroll to position [41, 0]
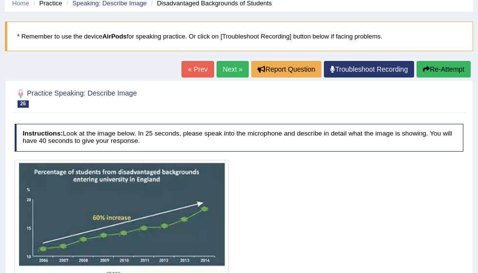
click at [451, 66] on button "Re-Attempt" at bounding box center [443, 69] width 54 height 17
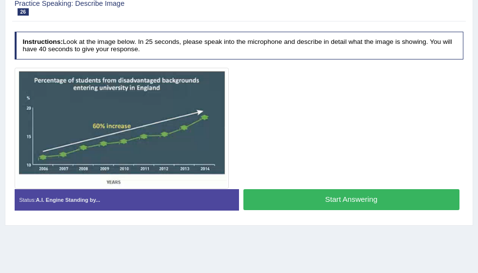
scroll to position [164, 0]
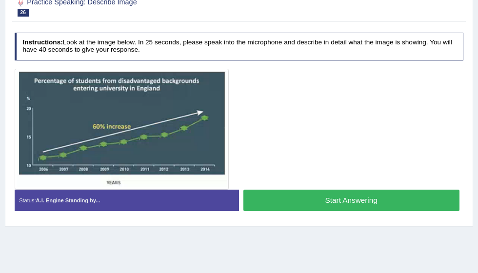
click at [332, 199] on button "Start Answering" at bounding box center [351, 200] width 216 height 21
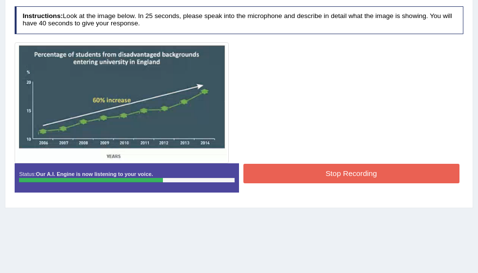
click at [326, 171] on button "Stop Recording" at bounding box center [351, 173] width 216 height 19
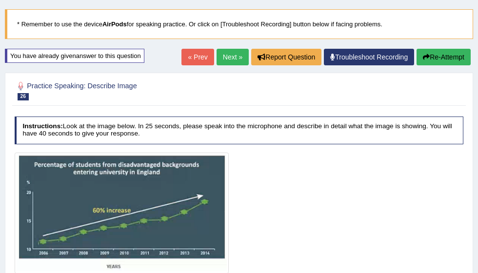
scroll to position [53, 0]
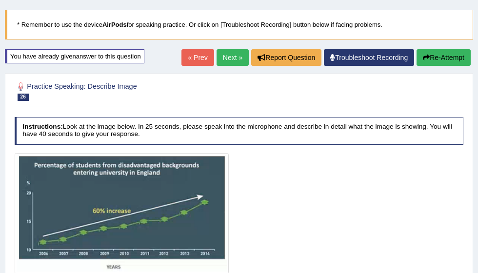
click at [226, 57] on link "Next »" at bounding box center [232, 57] width 32 height 17
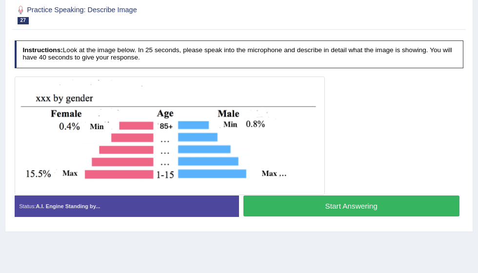
scroll to position [120, 0]
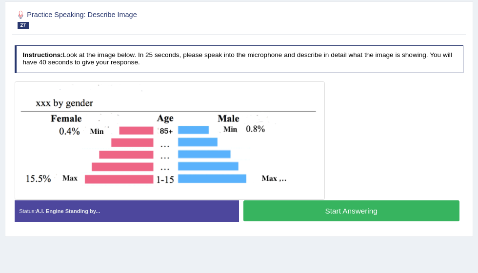
click at [340, 208] on button "Start Answering" at bounding box center [351, 210] width 216 height 21
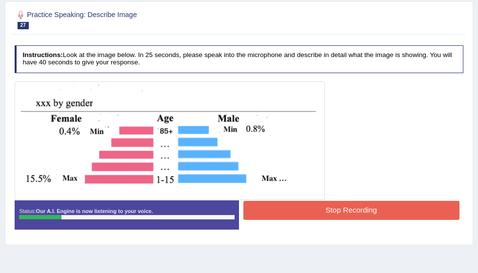
click at [322, 213] on button "Stop Recording" at bounding box center [351, 210] width 216 height 19
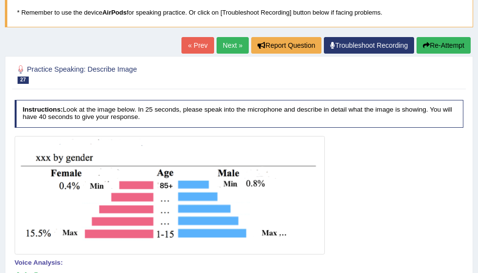
scroll to position [65, 0]
click at [436, 44] on button "Re-Attempt" at bounding box center [443, 45] width 54 height 17
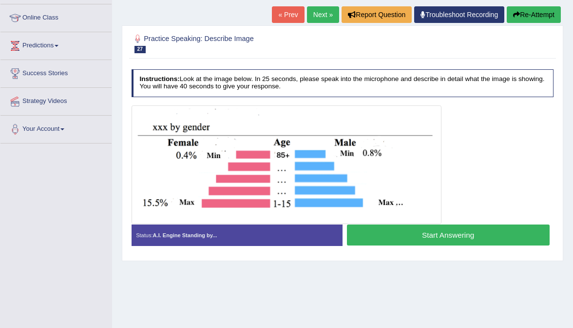
scroll to position [126, 0]
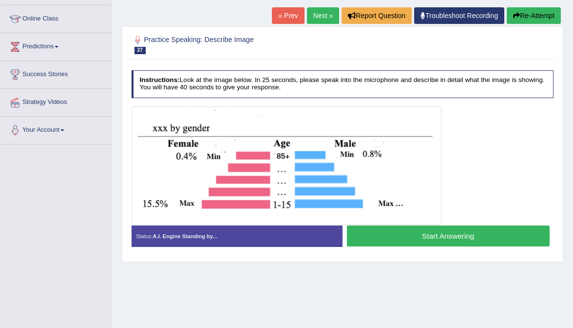
click at [444, 230] on button "Start Answering" at bounding box center [448, 235] width 203 height 21
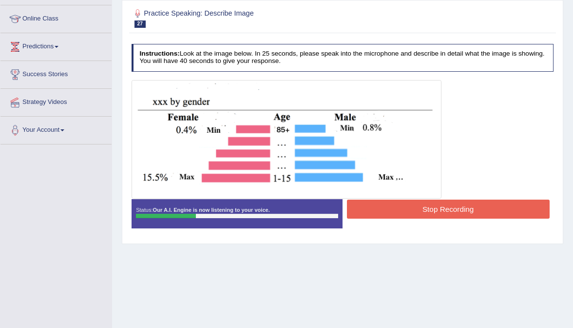
click at [408, 206] on button "Stop Recording" at bounding box center [448, 208] width 203 height 19
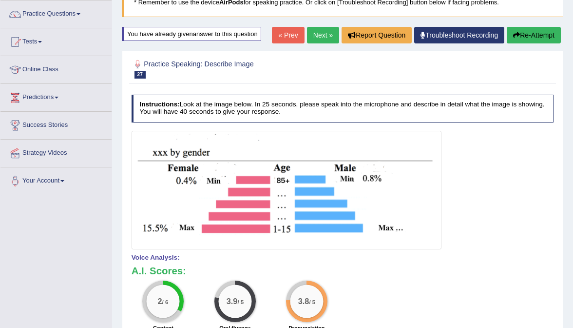
scroll to position [75, 0]
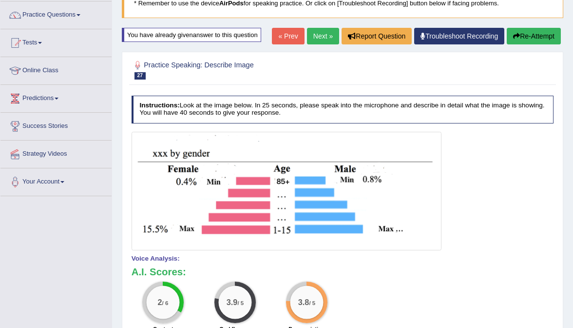
click at [477, 36] on button "Re-Attempt" at bounding box center [534, 36] width 54 height 17
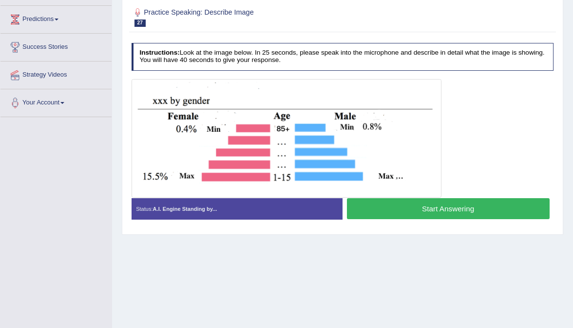
scroll to position [156, 0]
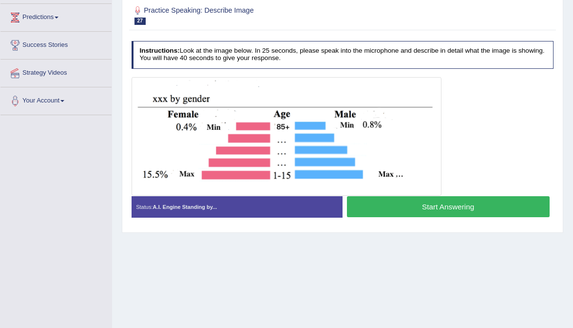
click at [434, 202] on button "Start Answering" at bounding box center [448, 206] width 203 height 21
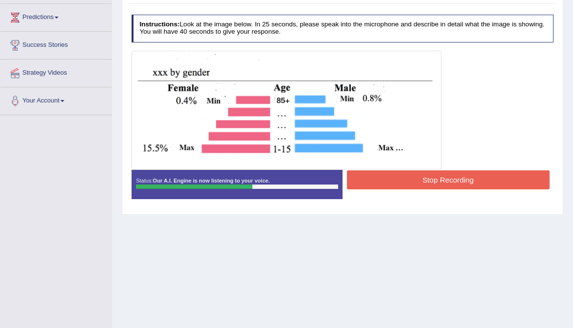
click at [427, 179] on button "Stop Recording" at bounding box center [448, 179] width 203 height 19
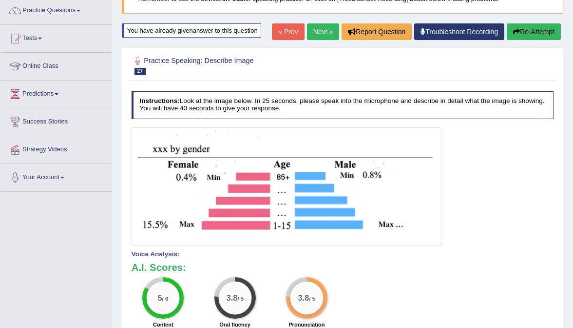
scroll to position [64, 0]
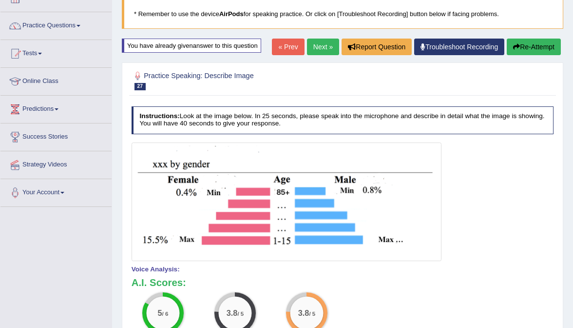
click at [544, 41] on button "Re-Attempt" at bounding box center [534, 47] width 54 height 17
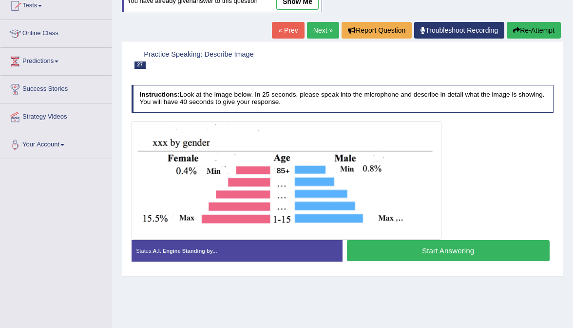
scroll to position [113, 0]
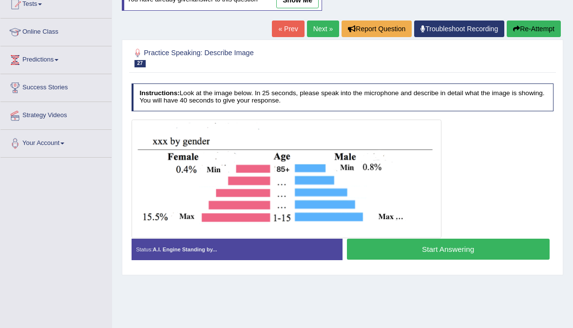
click at [455, 248] on button "Start Answering" at bounding box center [448, 248] width 203 height 21
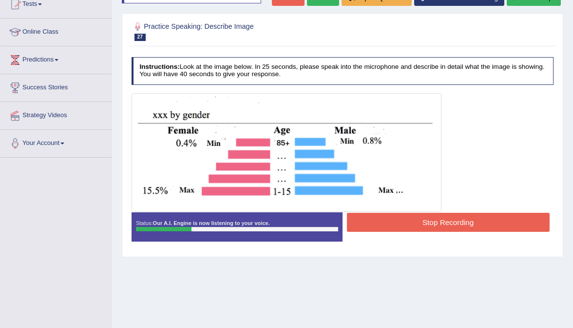
click at [424, 215] on button "Stop Recording" at bounding box center [448, 222] width 203 height 19
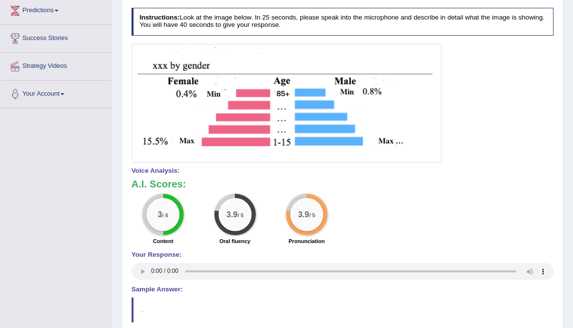
scroll to position [39, 0]
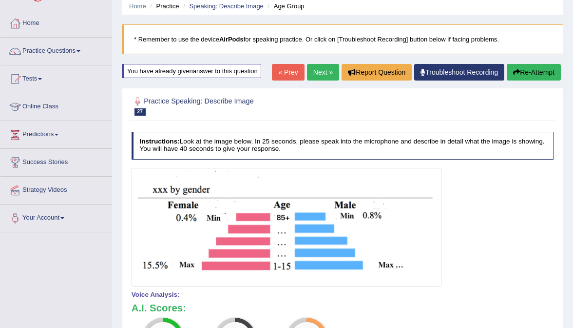
click at [527, 70] on button "Re-Attempt" at bounding box center [534, 72] width 54 height 17
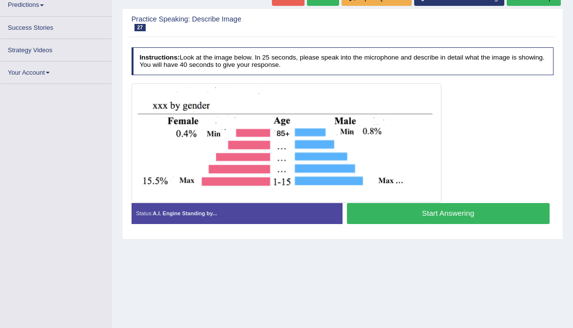
scroll to position [158, 0]
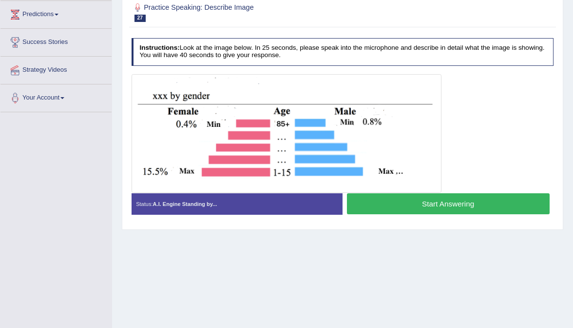
click at [450, 200] on button "Start Answering" at bounding box center [448, 203] width 203 height 21
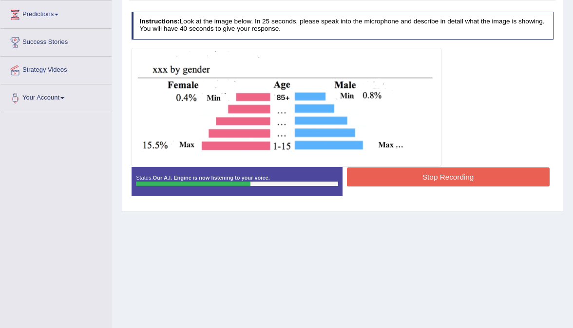
click at [435, 177] on button "Stop Recording" at bounding box center [448, 176] width 203 height 19
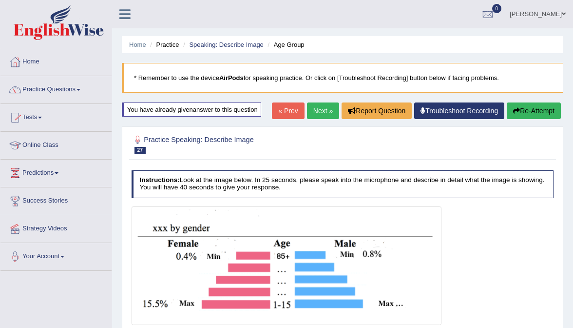
scroll to position [0, 0]
click at [315, 111] on link "Next »" at bounding box center [323, 110] width 32 height 17
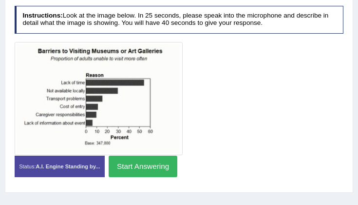
scroll to position [168, 0]
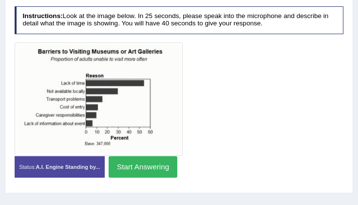
click at [153, 165] on button "Start Answering" at bounding box center [143, 166] width 69 height 21
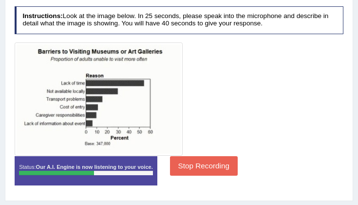
click at [213, 163] on button "Stop Recording" at bounding box center [204, 165] width 68 height 19
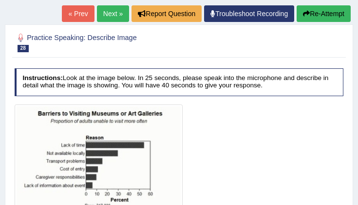
scroll to position [109, 0]
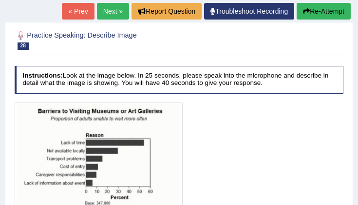
click at [314, 12] on button "Re-Attempt" at bounding box center [324, 11] width 54 height 17
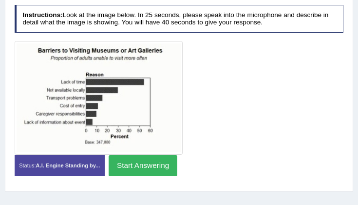
scroll to position [201, 0]
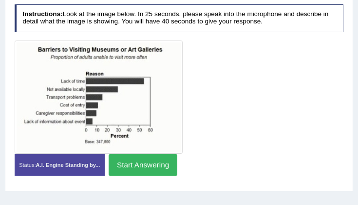
click at [149, 165] on button "Start Answering" at bounding box center [143, 164] width 69 height 21
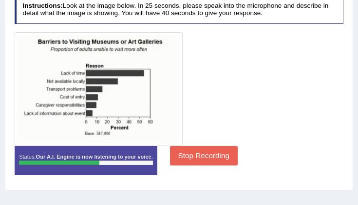
scroll to position [202, 0]
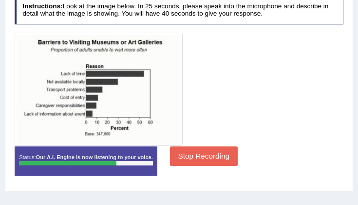
click at [211, 153] on button "Stop Recording" at bounding box center [204, 155] width 68 height 19
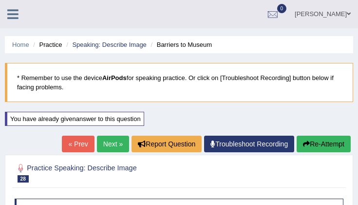
scroll to position [0, 0]
click at [105, 144] on link "Next »" at bounding box center [113, 144] width 32 height 17
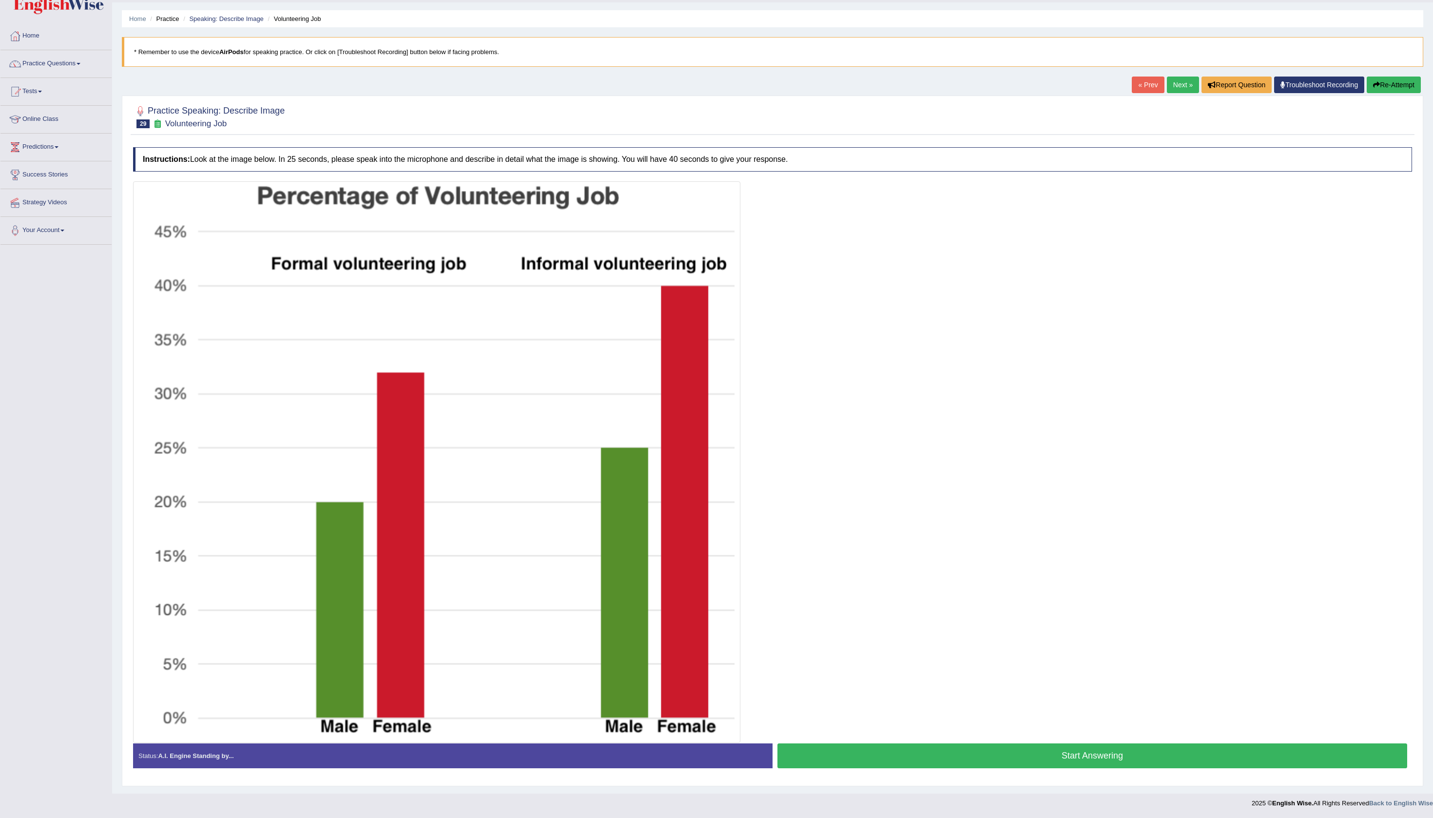
scroll to position [52, 0]
click at [573, 327] on button "Start Answering" at bounding box center [1093, 755] width 630 height 25
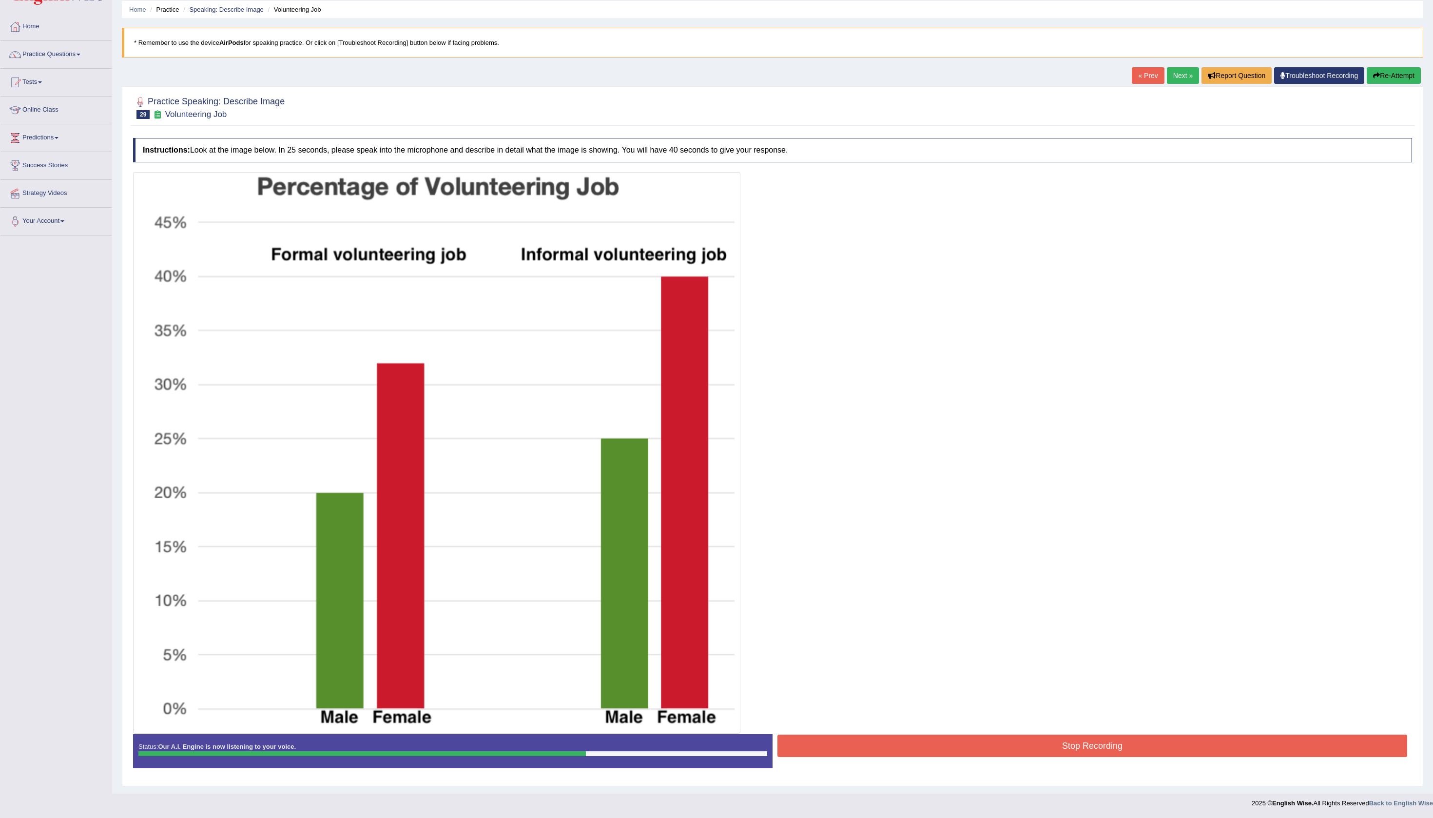
click at [573, 327] on button "Stop Recording" at bounding box center [1093, 746] width 630 height 22
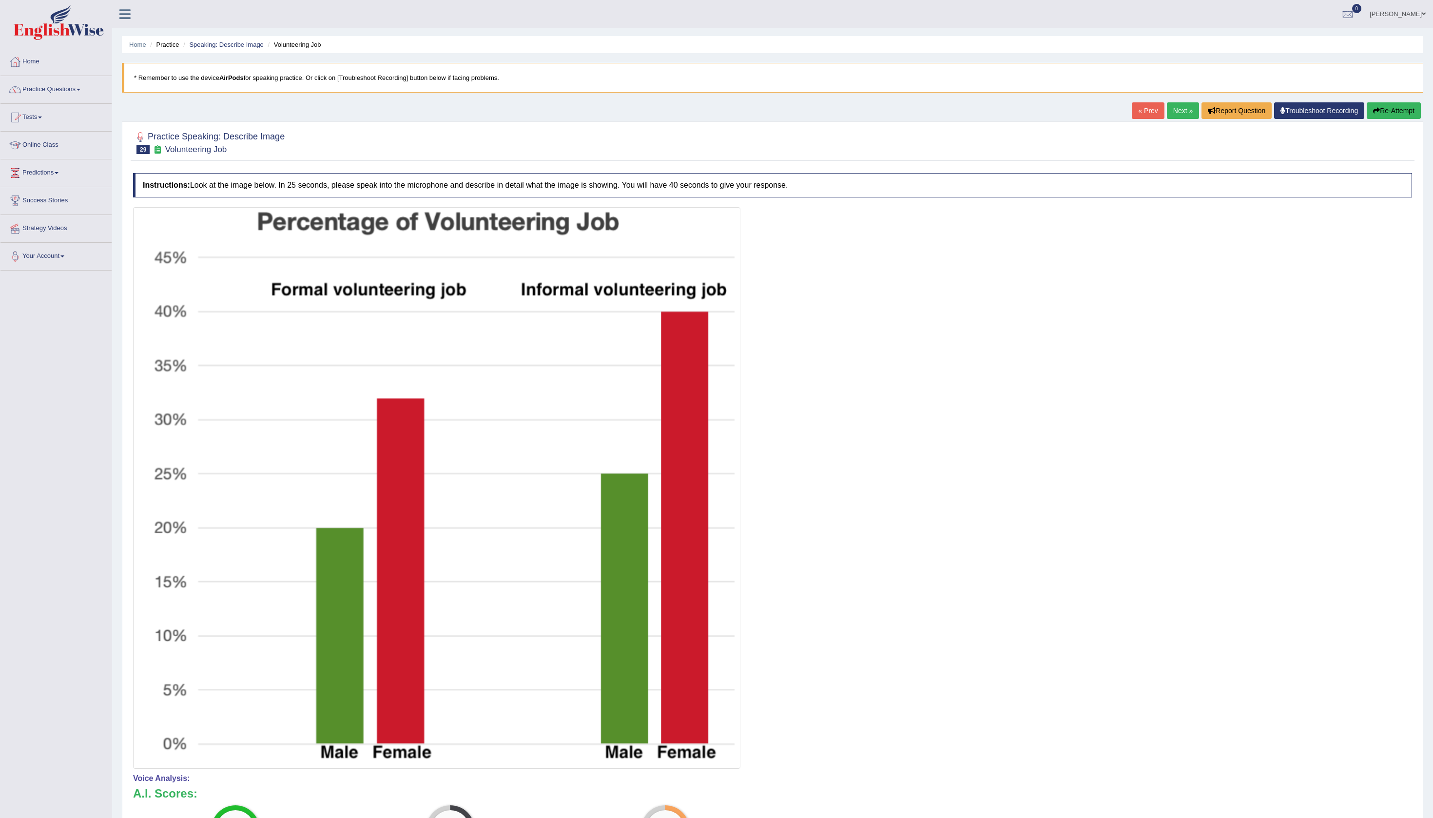
scroll to position [0, 0]
click at [573, 119] on link "Next »" at bounding box center [1183, 110] width 32 height 17
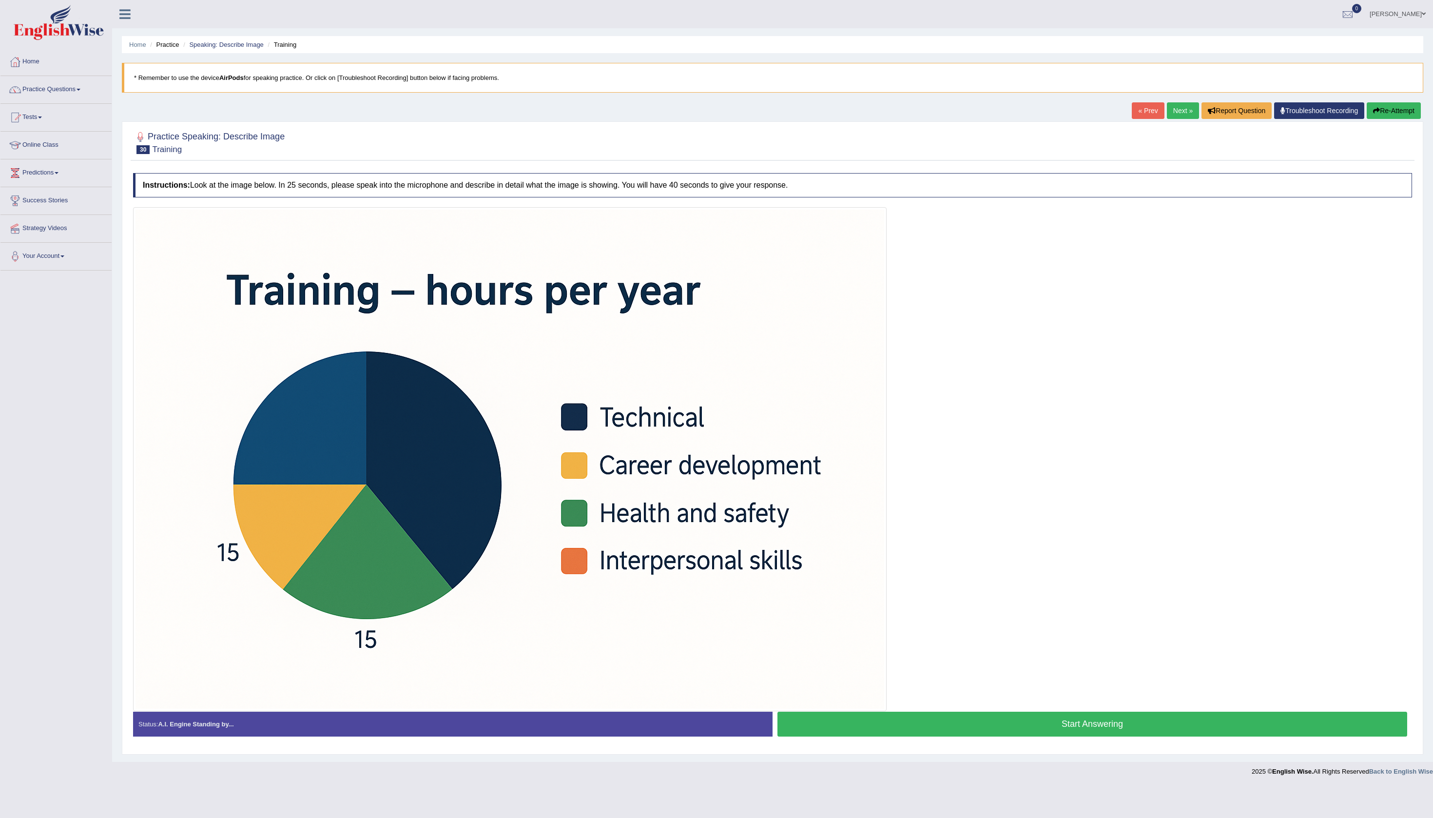
click at [1059, 736] on button "Start Answering" at bounding box center [1093, 724] width 630 height 25
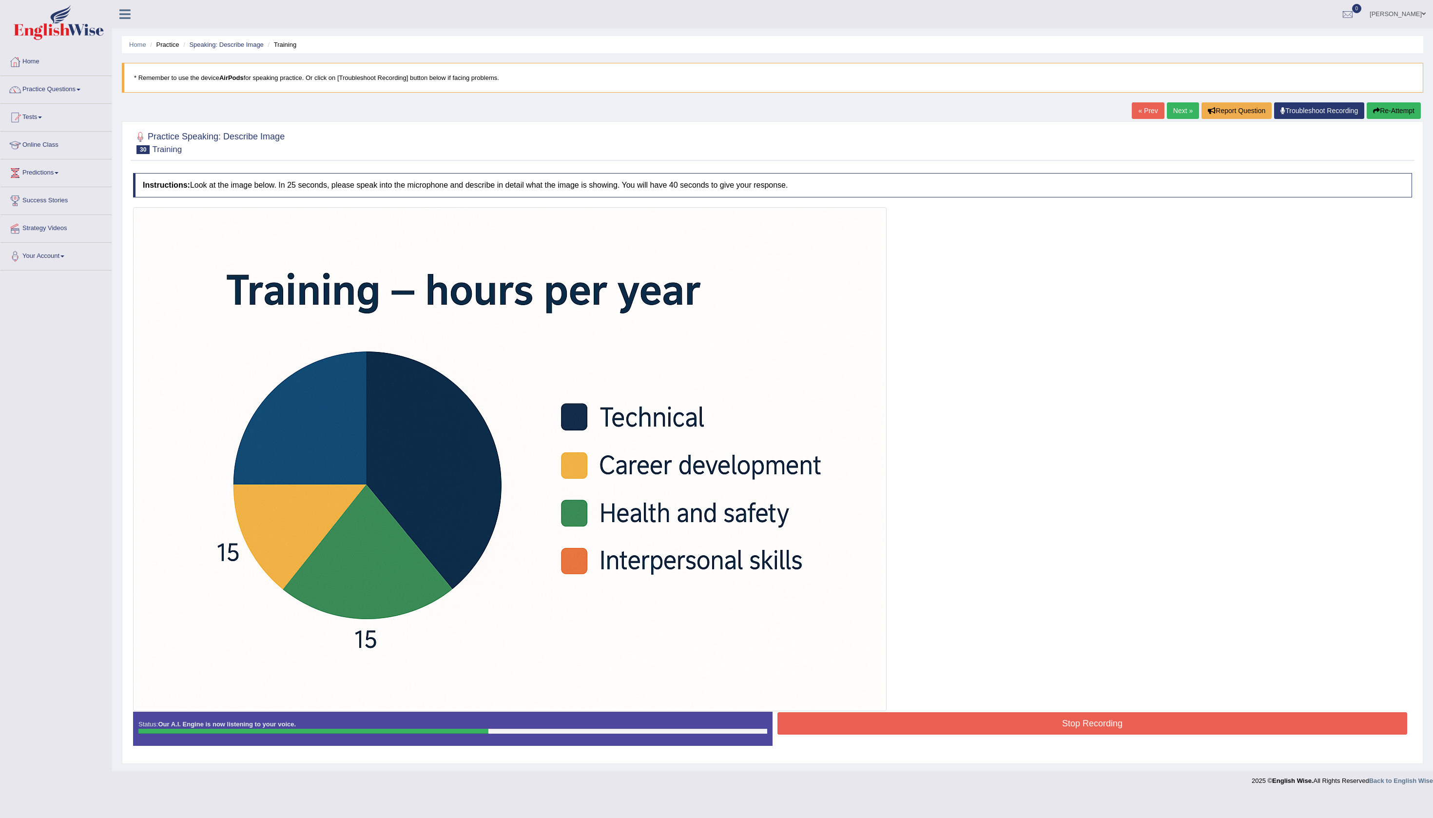
scroll to position [4, 0]
click at [1156, 729] on button "Stop Recording" at bounding box center [1093, 723] width 630 height 22
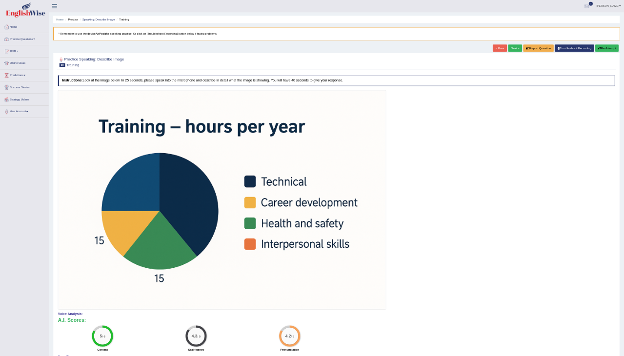
scroll to position [0, 0]
click at [95, 89] on link "Practice Questions" at bounding box center [55, 88] width 111 height 24
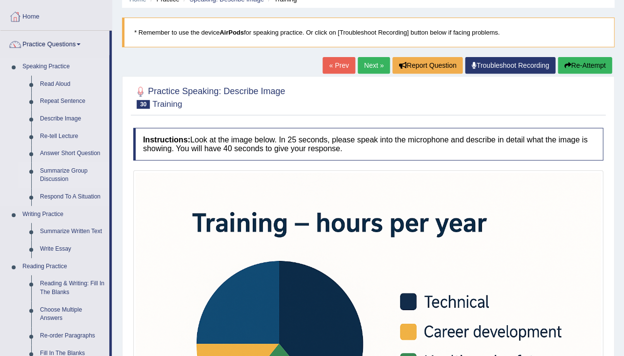
scroll to position [46, 0]
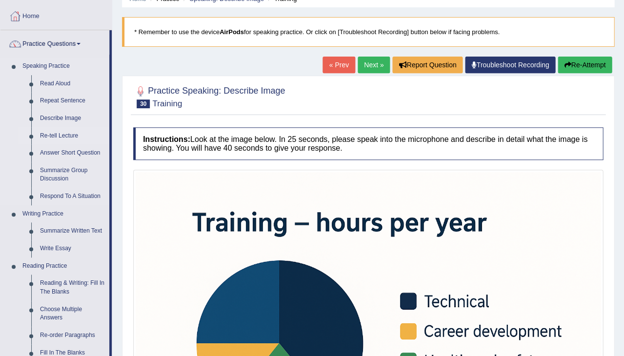
click at [72, 136] on link "Re-tell Lecture" at bounding box center [73, 136] width 74 height 18
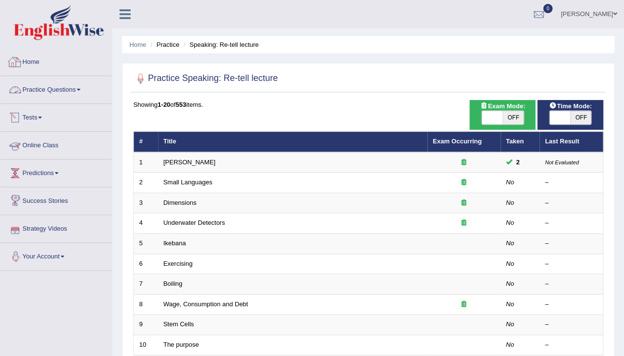
click at [36, 61] on link "Home" at bounding box center [55, 60] width 111 height 24
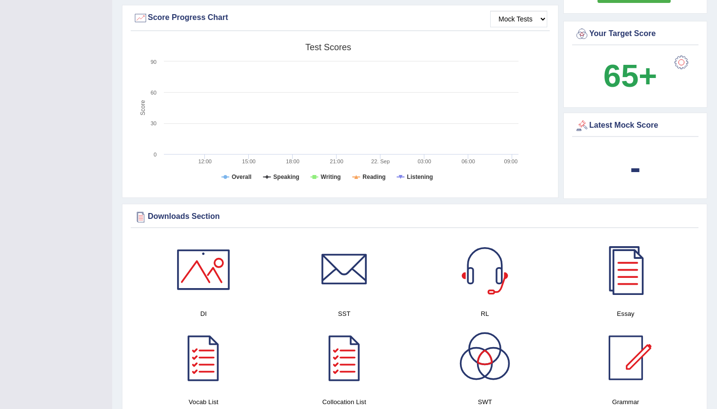
scroll to position [293, 0]
